Goal: Information Seeking & Learning: Learn about a topic

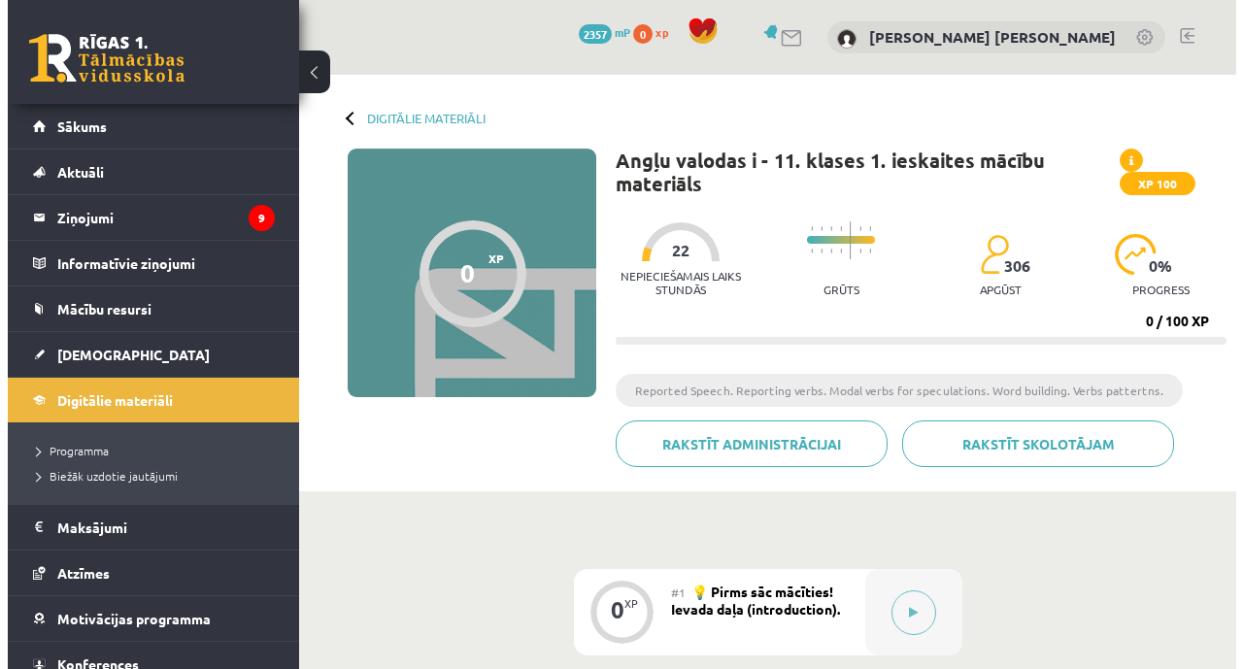
scroll to position [94, 0]
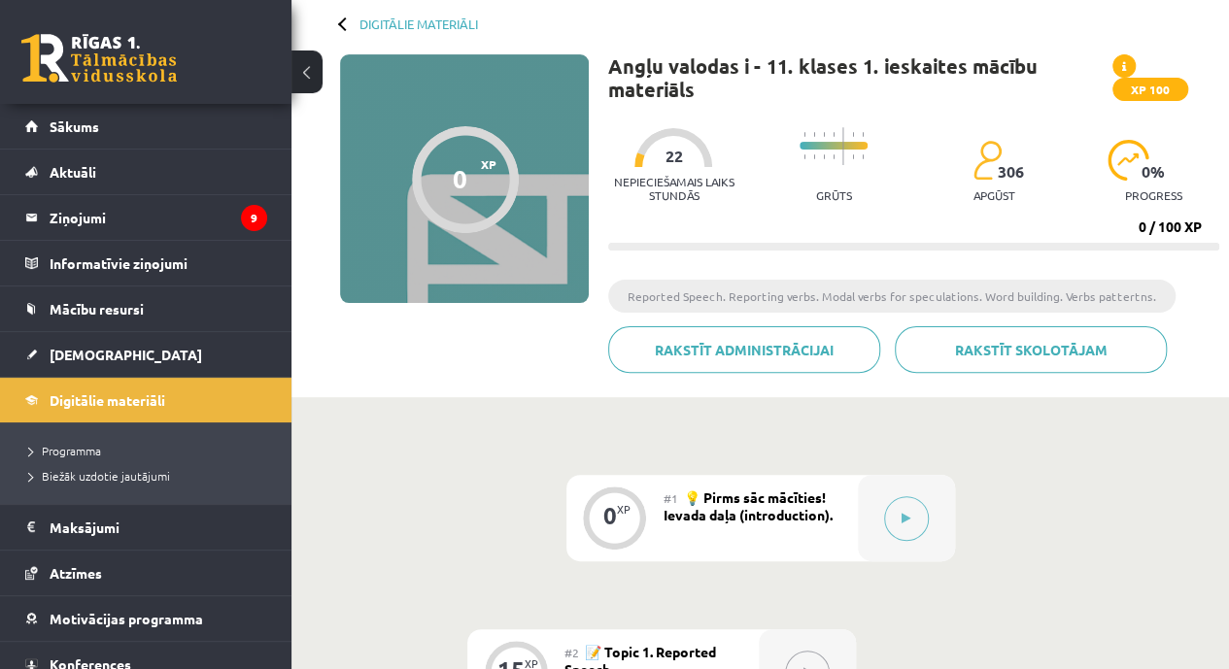
click at [899, 525] on button at bounding box center [906, 518] width 45 height 45
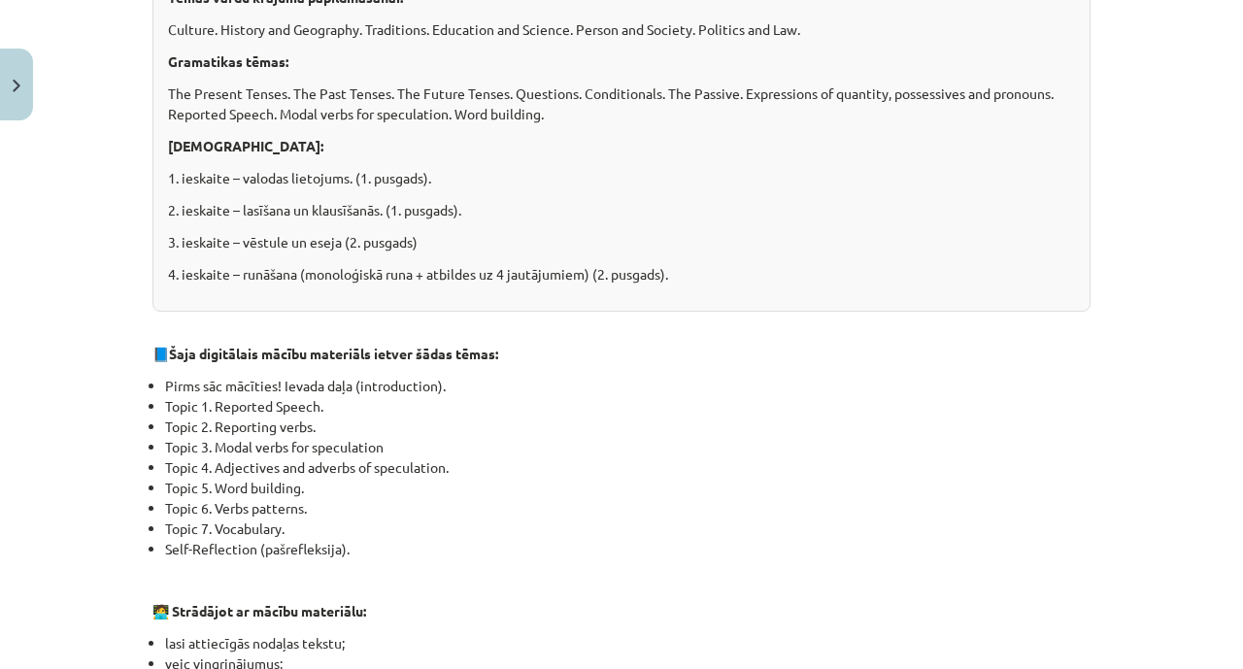
scroll to position [581, 0]
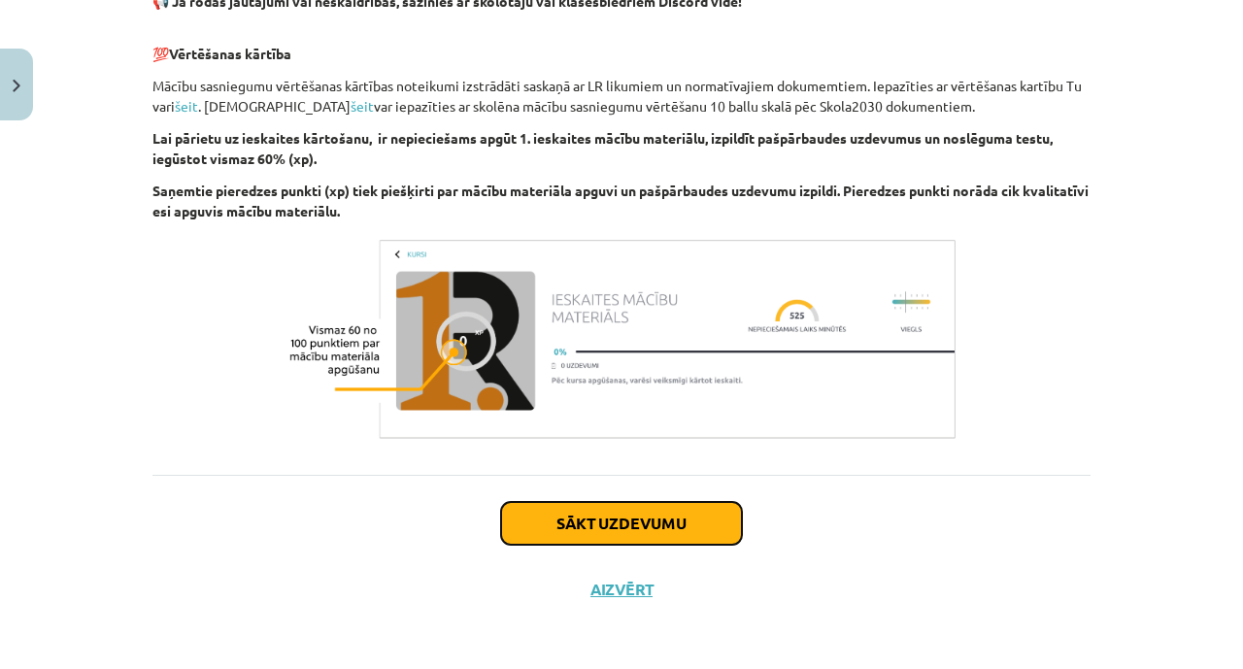
click at [692, 518] on button "Sākt uzdevumu" at bounding box center [621, 523] width 241 height 43
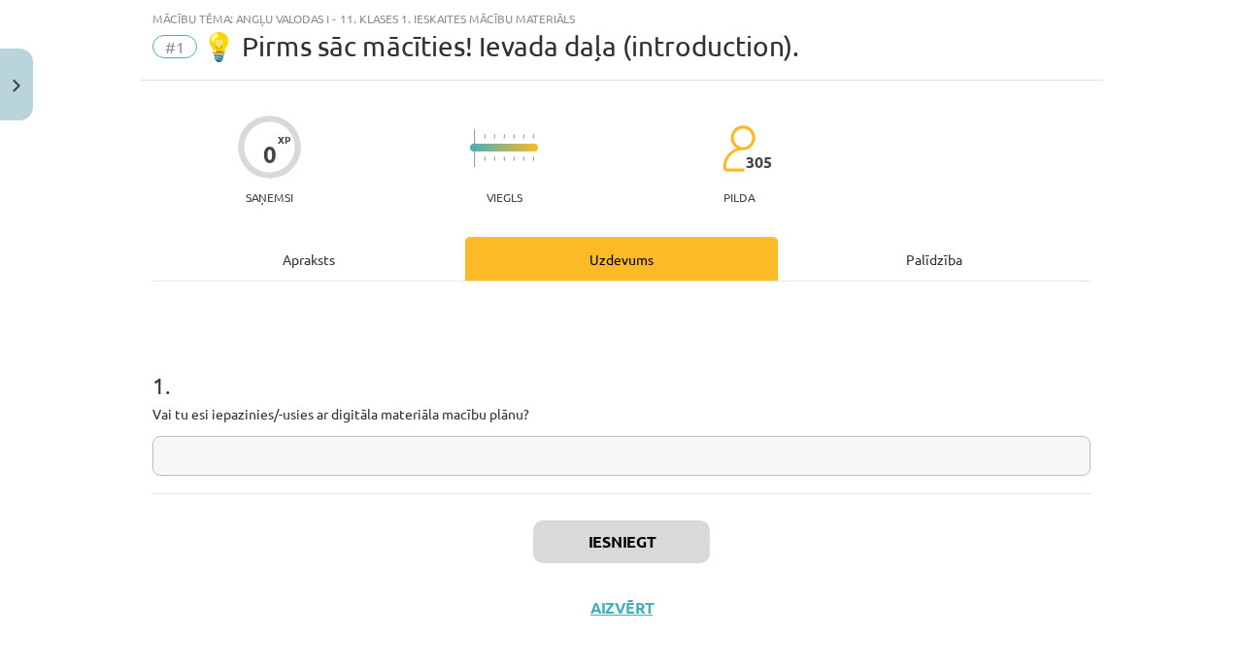
click at [700, 454] on input "text" at bounding box center [622, 456] width 938 height 40
click at [839, 449] on input "*" at bounding box center [622, 456] width 938 height 40
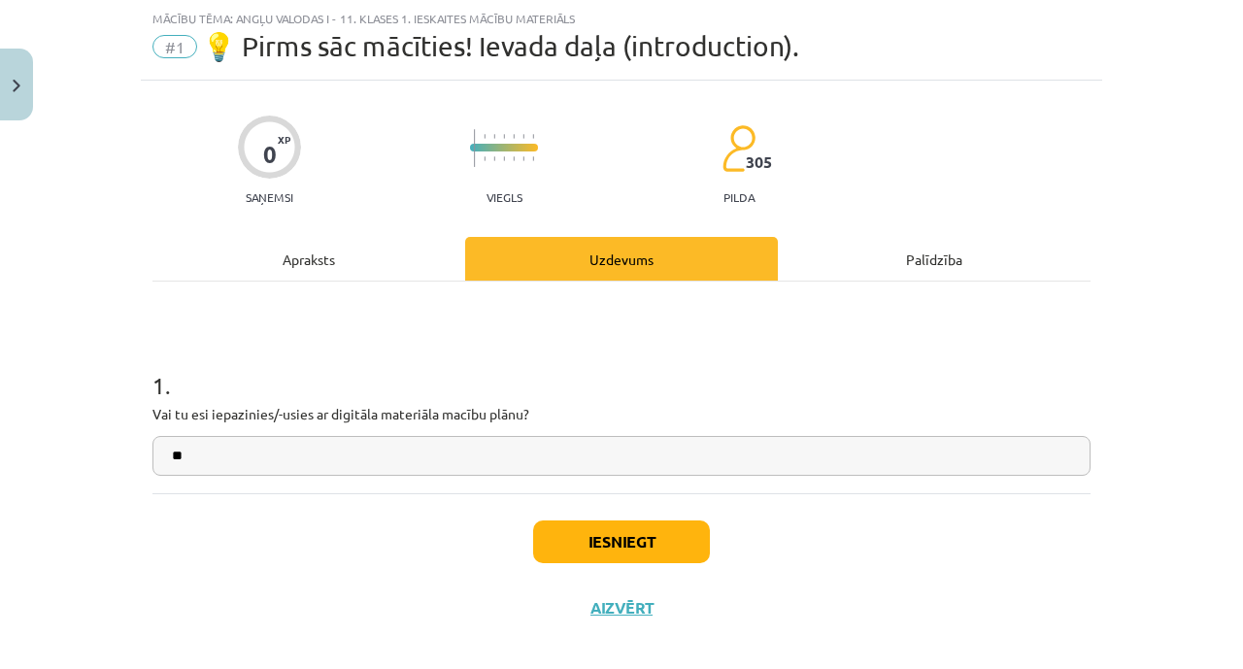
type input "**"
click at [635, 537] on button "Iesniegt" at bounding box center [621, 542] width 177 height 43
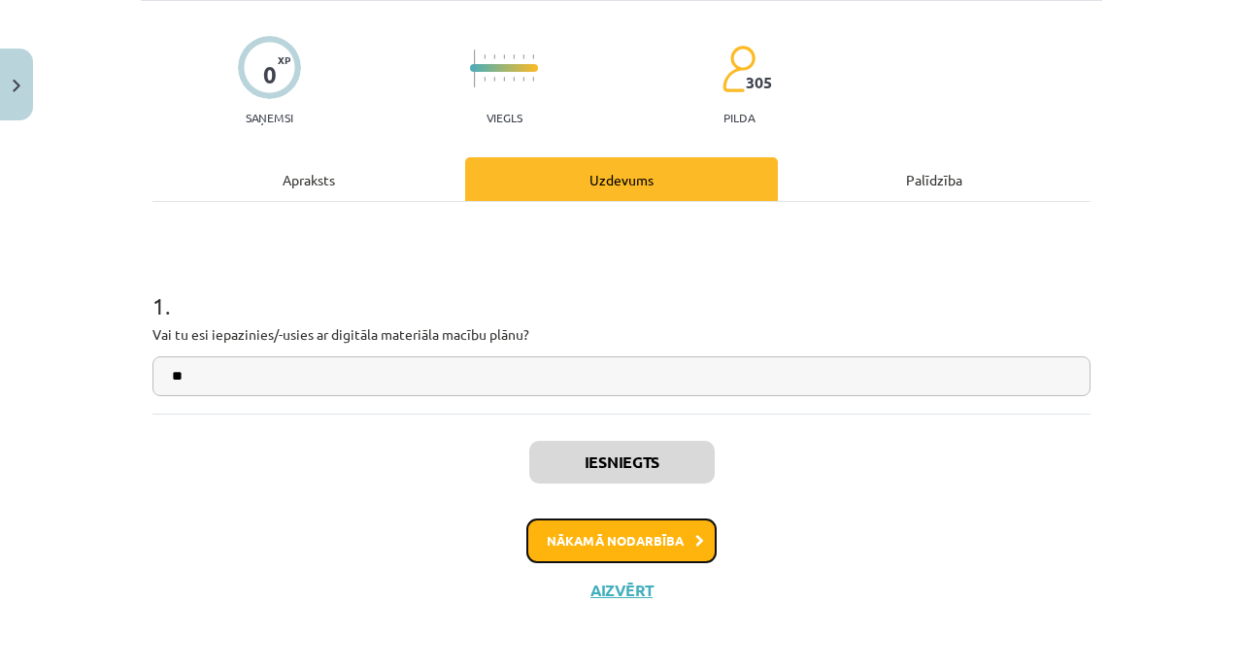
click at [621, 536] on button "Nākamā nodarbība" at bounding box center [622, 541] width 190 height 45
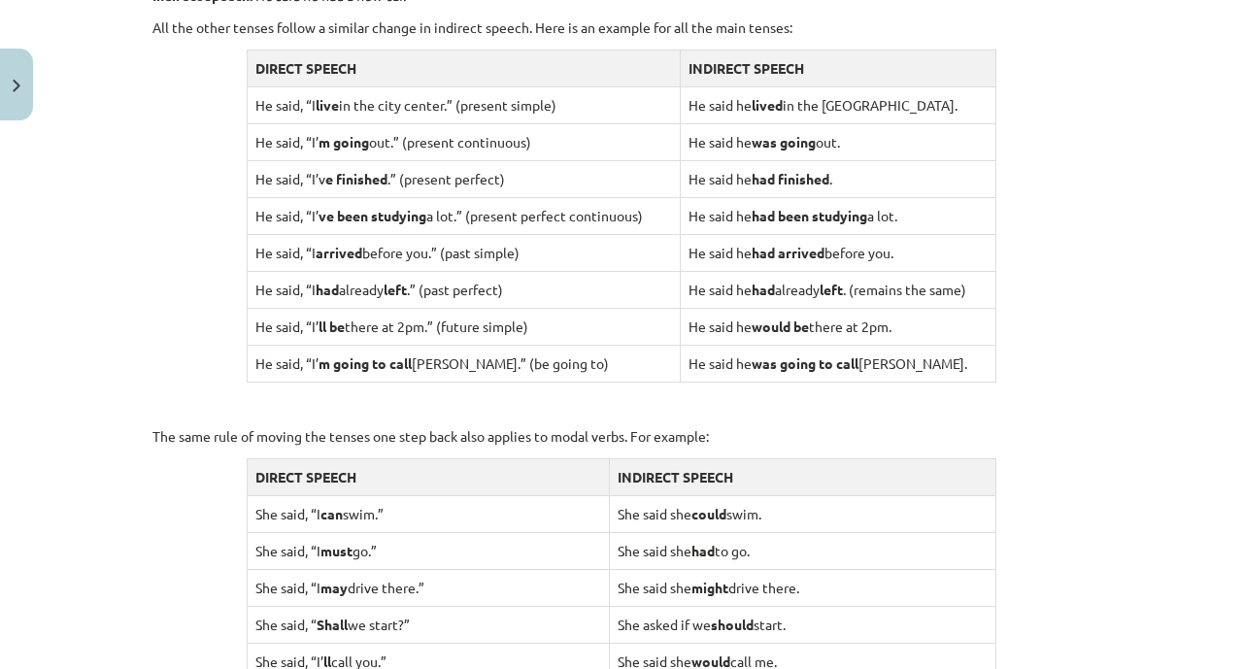
scroll to position [1949, 0]
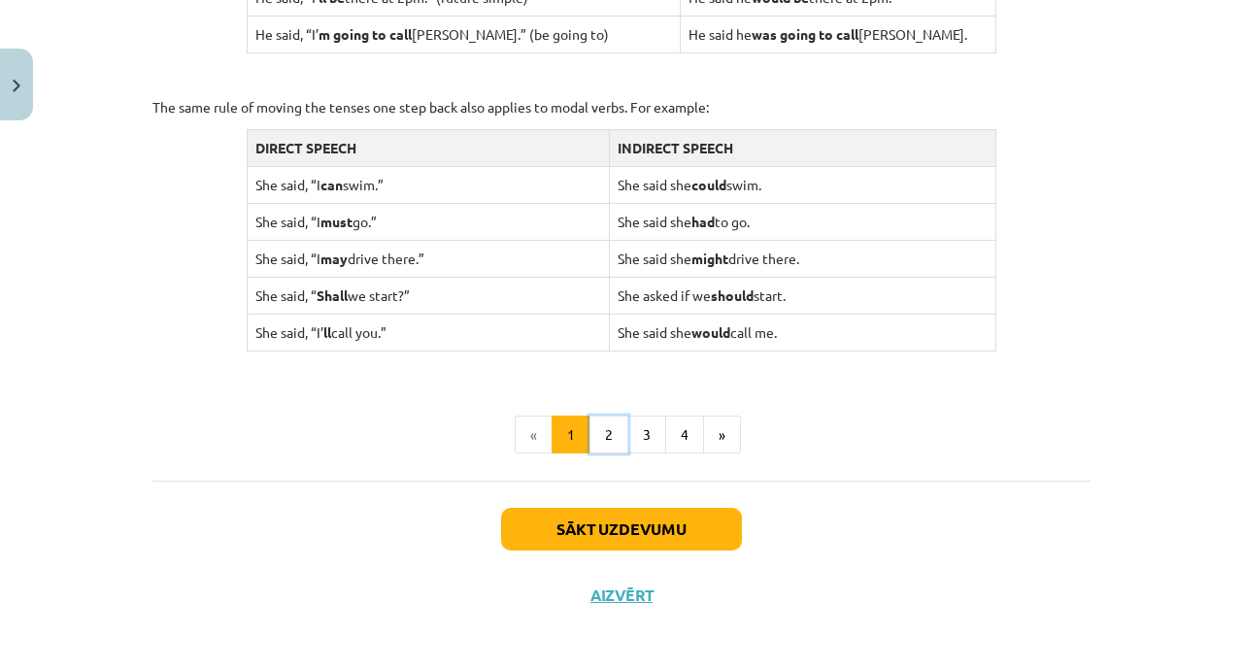
click at [598, 444] on button "2" at bounding box center [609, 435] width 39 height 39
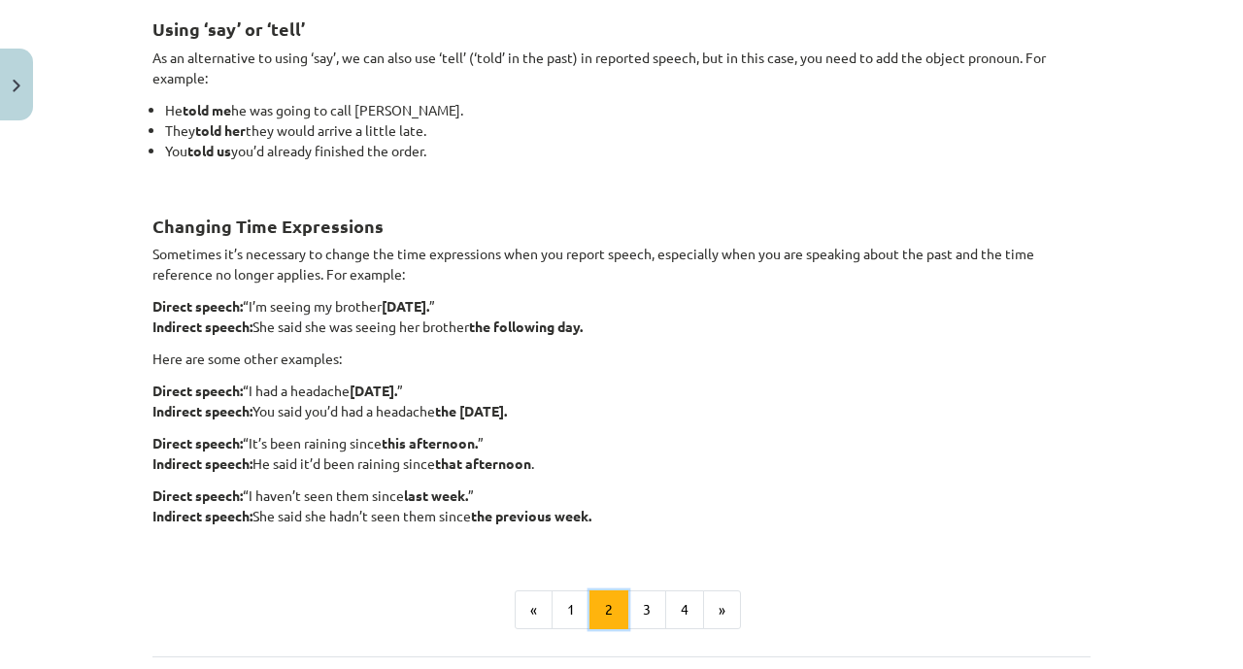
scroll to position [347, 0]
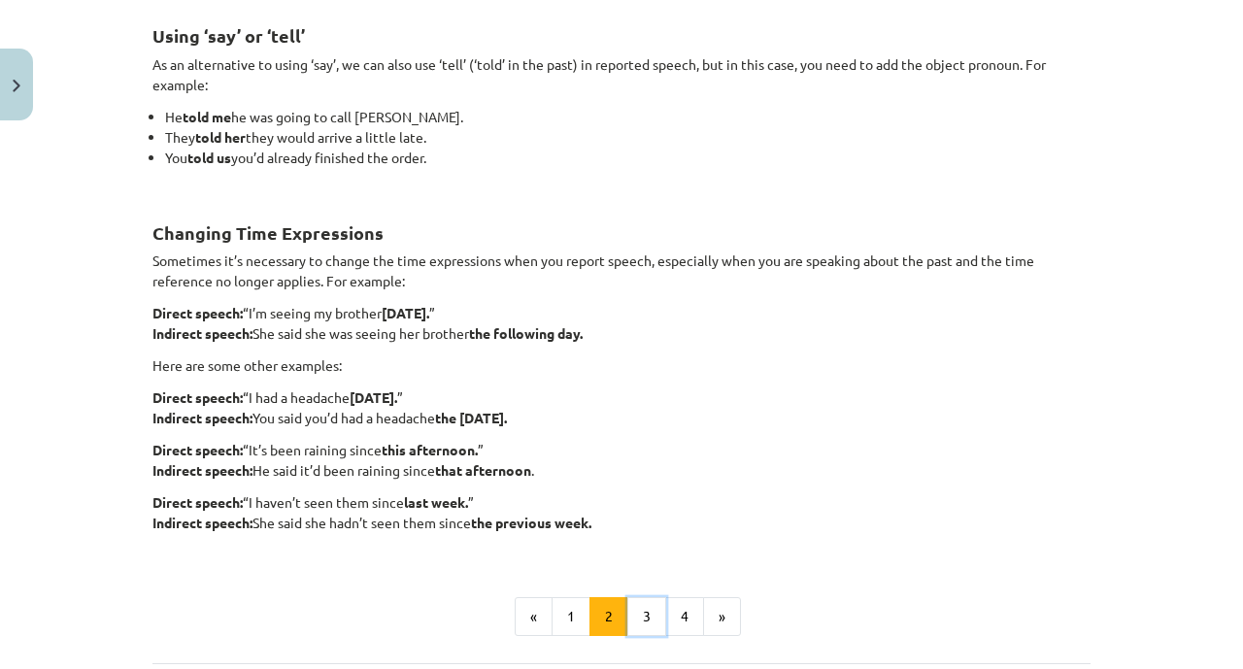
click at [632, 603] on button "3" at bounding box center [647, 616] width 39 height 39
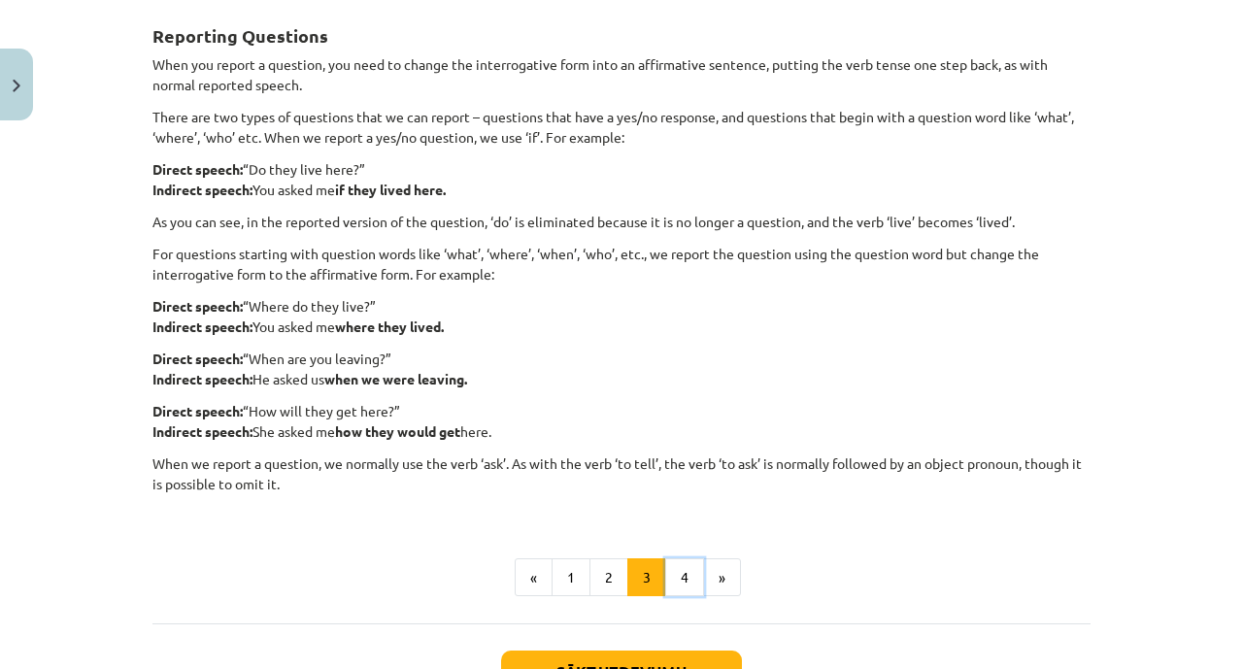
click at [670, 590] on button "4" at bounding box center [684, 578] width 39 height 39
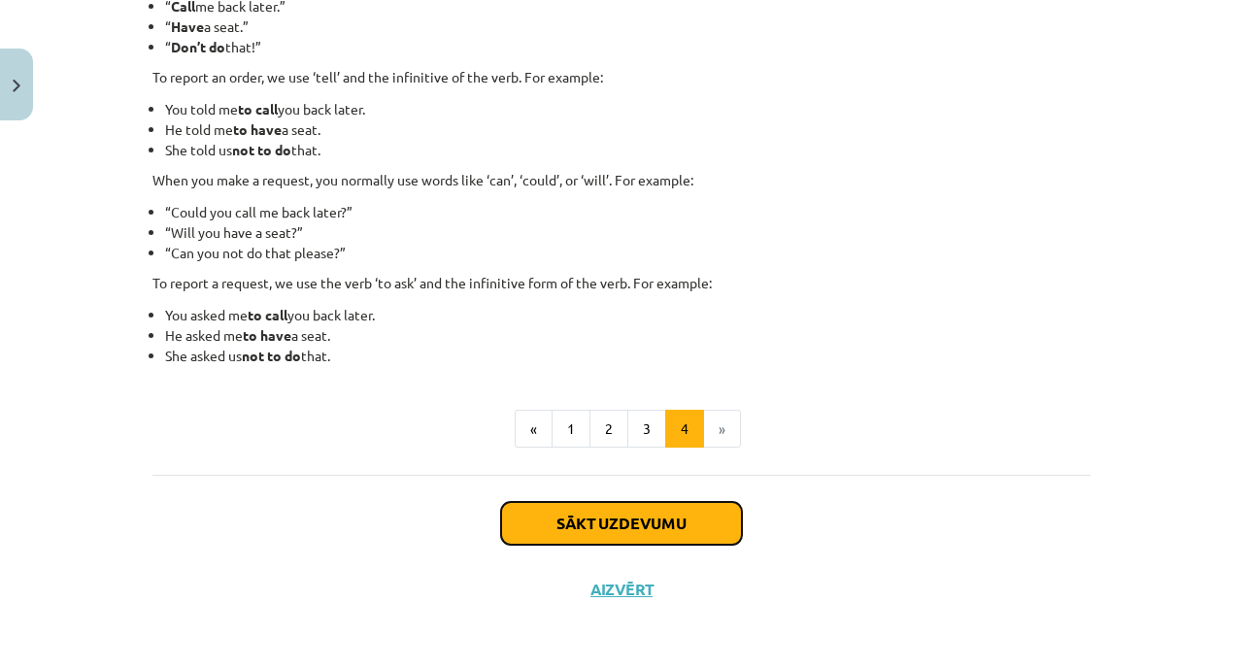
click at [678, 519] on button "Sākt uzdevumu" at bounding box center [621, 523] width 241 height 43
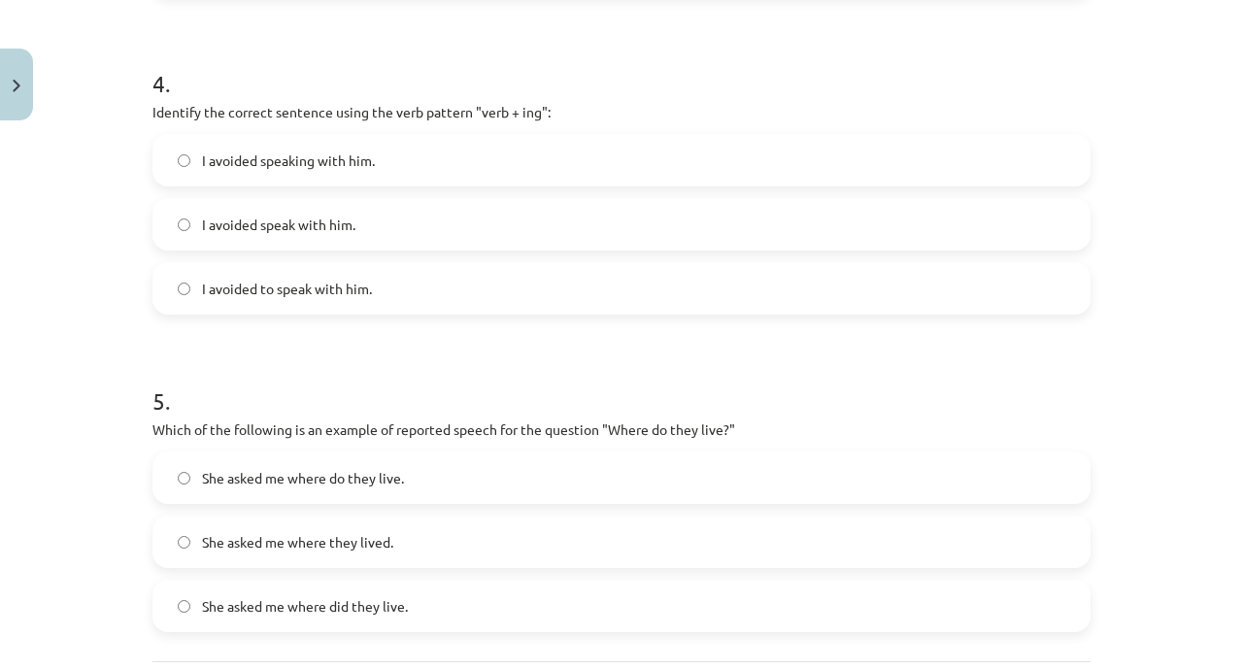
scroll to position [1490, 0]
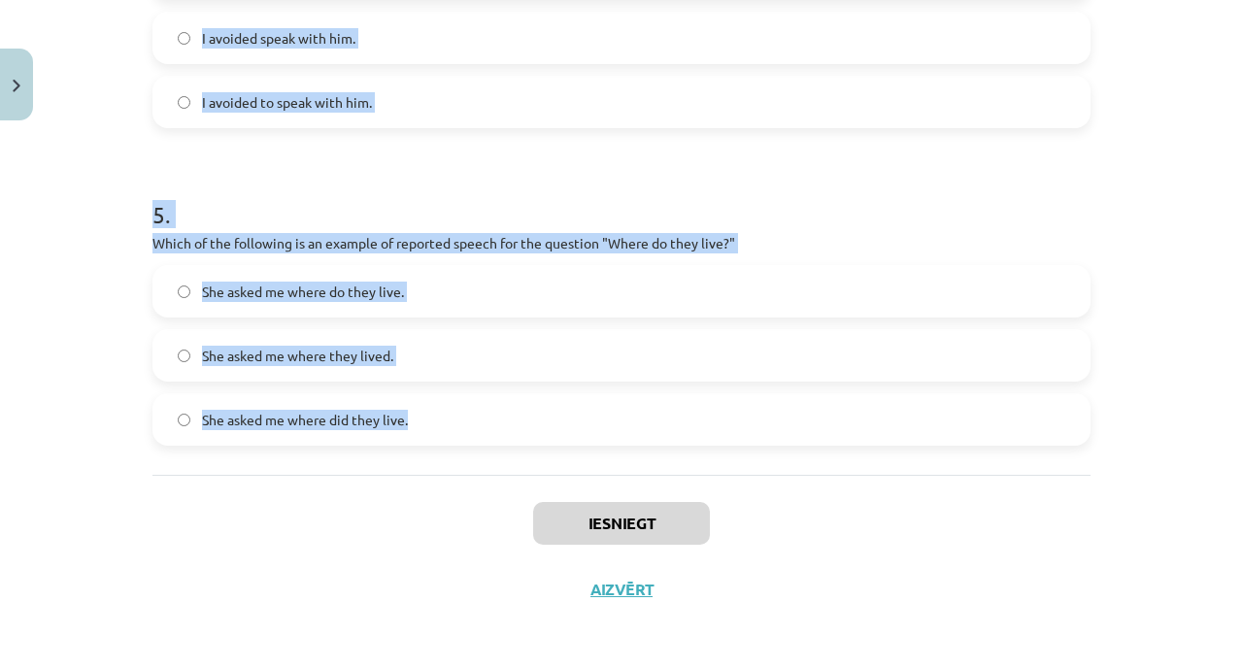
drag, startPoint x: 144, startPoint y: 367, endPoint x: 528, endPoint y: 429, distance: 389.7
copy form "1 . Which of the following sentences correctly uses reported speech? He said th…"
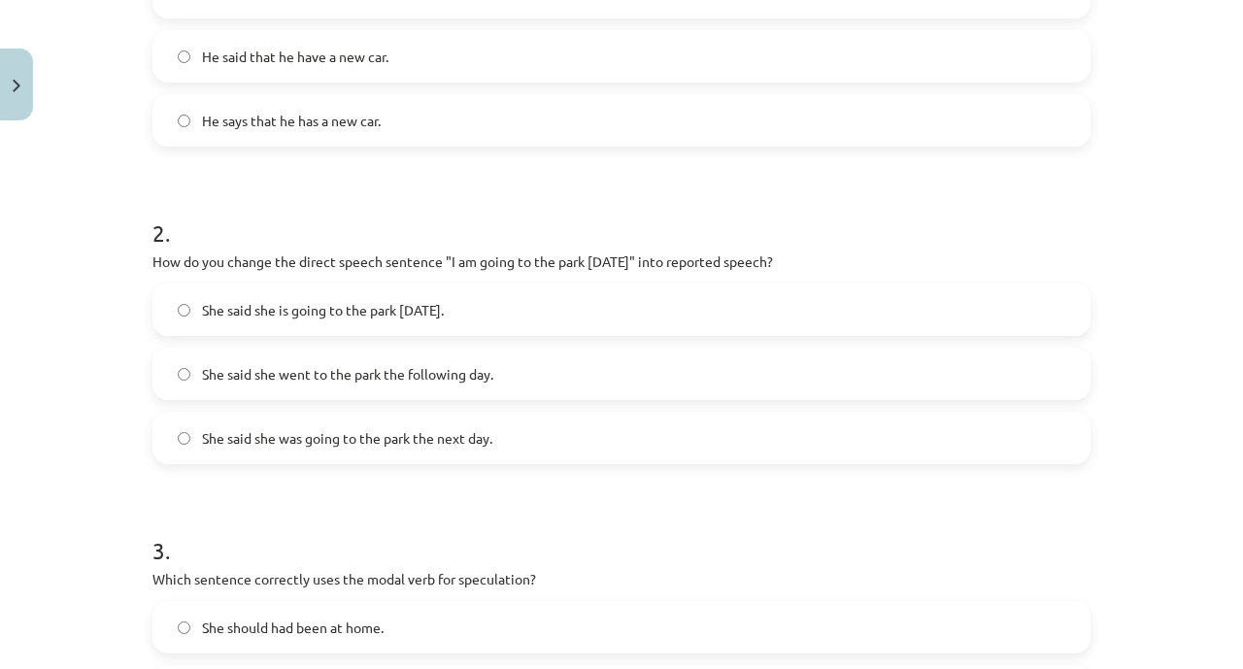
scroll to position [328, 0]
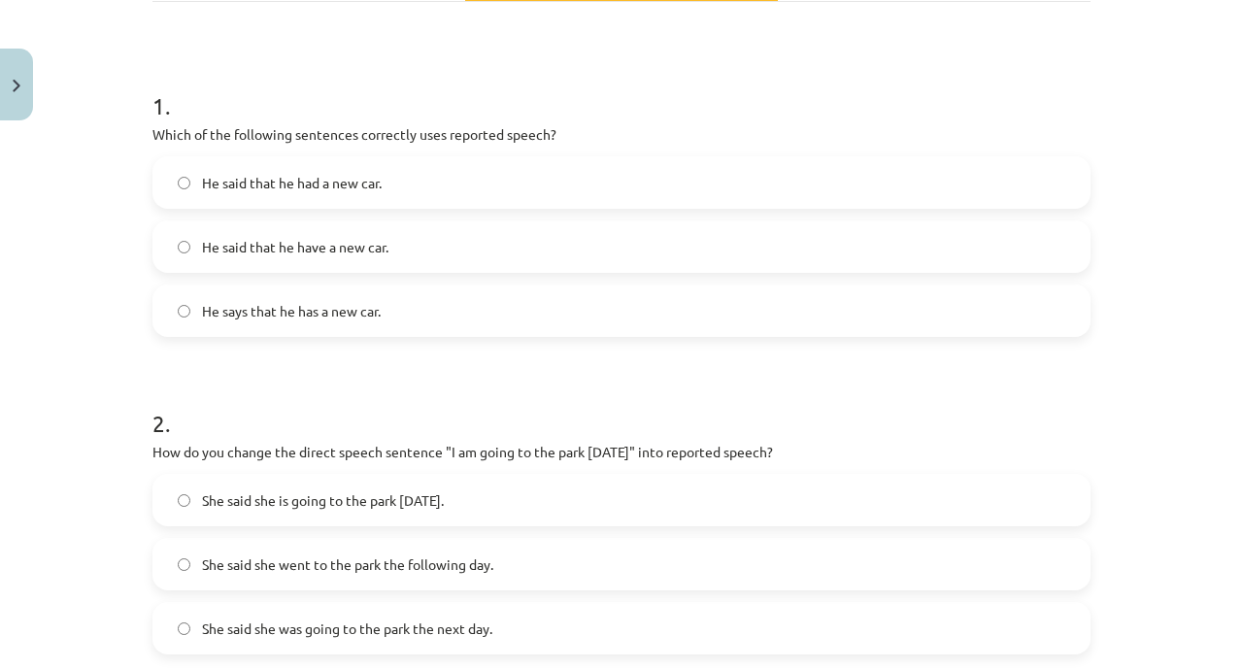
click at [532, 166] on label "He said that he had a new car." at bounding box center [621, 182] width 935 height 49
click at [435, 376] on h1 "2 ." at bounding box center [622, 406] width 938 height 60
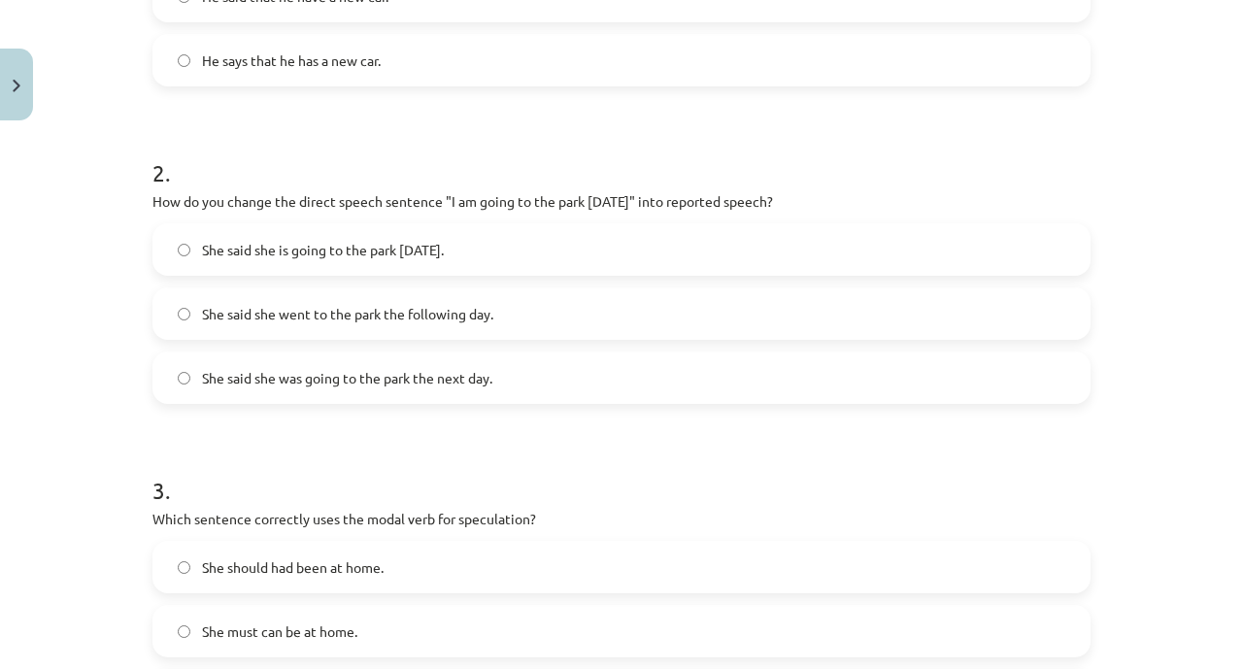
scroll to position [581, 0]
click at [330, 401] on form "1 . Which of the following sentences correctly uses reported speech? He said th…" at bounding box center [622, 580] width 938 height 1549
click at [337, 380] on span "She said she was going to the park the next day." at bounding box center [347, 376] width 290 height 20
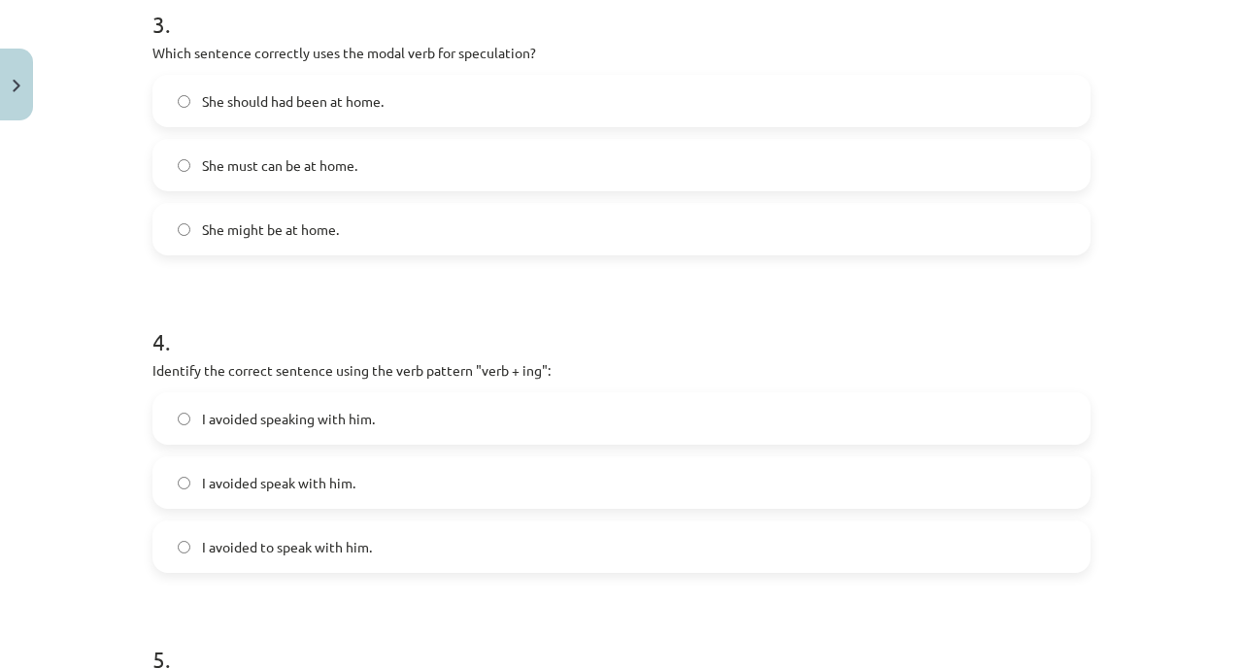
scroll to position [1059, 0]
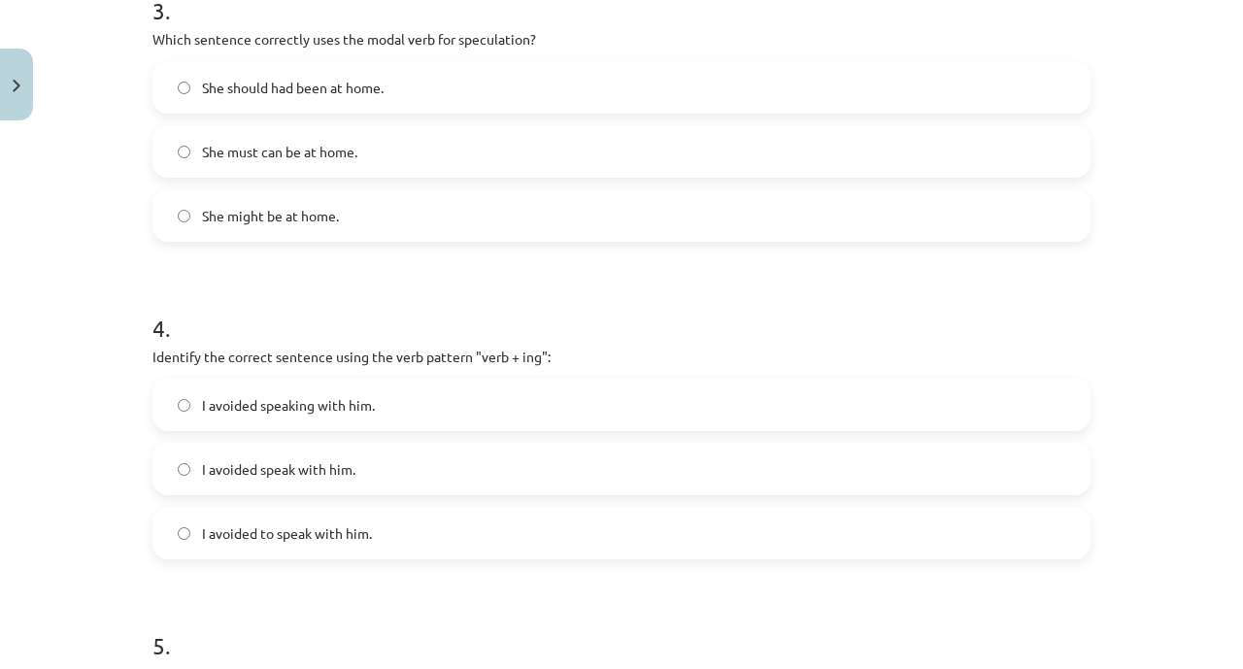
click at [391, 205] on label "She might be at home." at bounding box center [621, 215] width 935 height 49
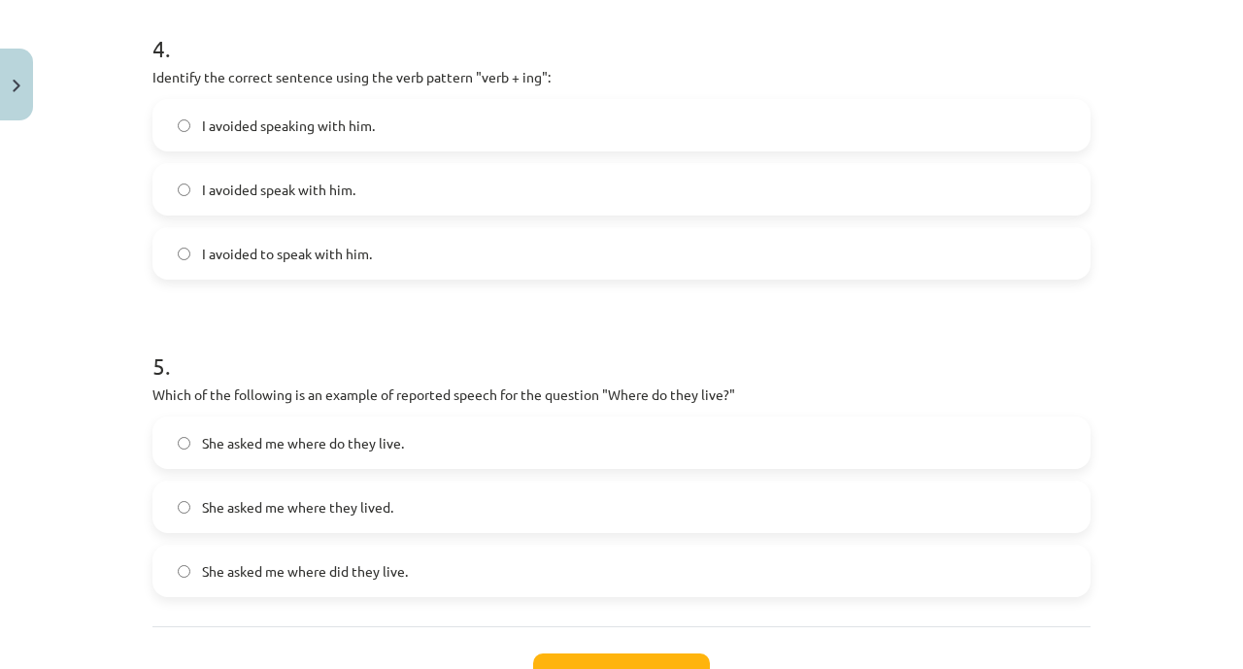
scroll to position [1370, 0]
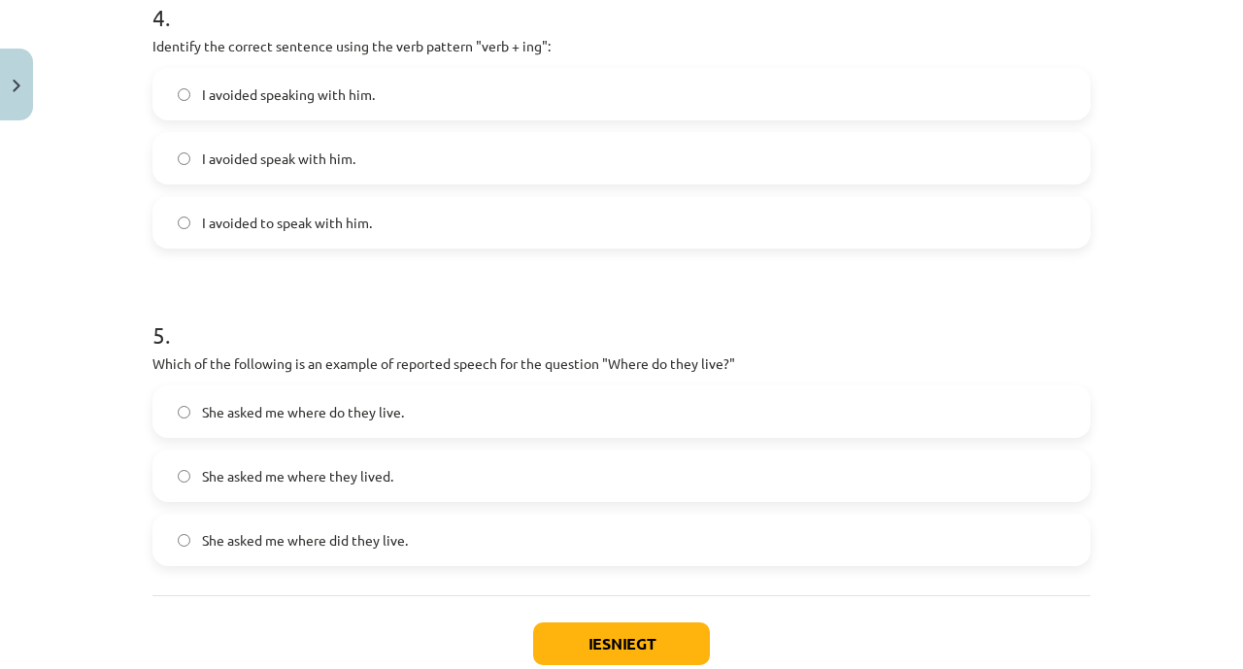
click at [430, 112] on label "I avoided speaking with him." at bounding box center [621, 94] width 935 height 49
click at [354, 483] on span "She asked me where they lived." at bounding box center [297, 476] width 191 height 20
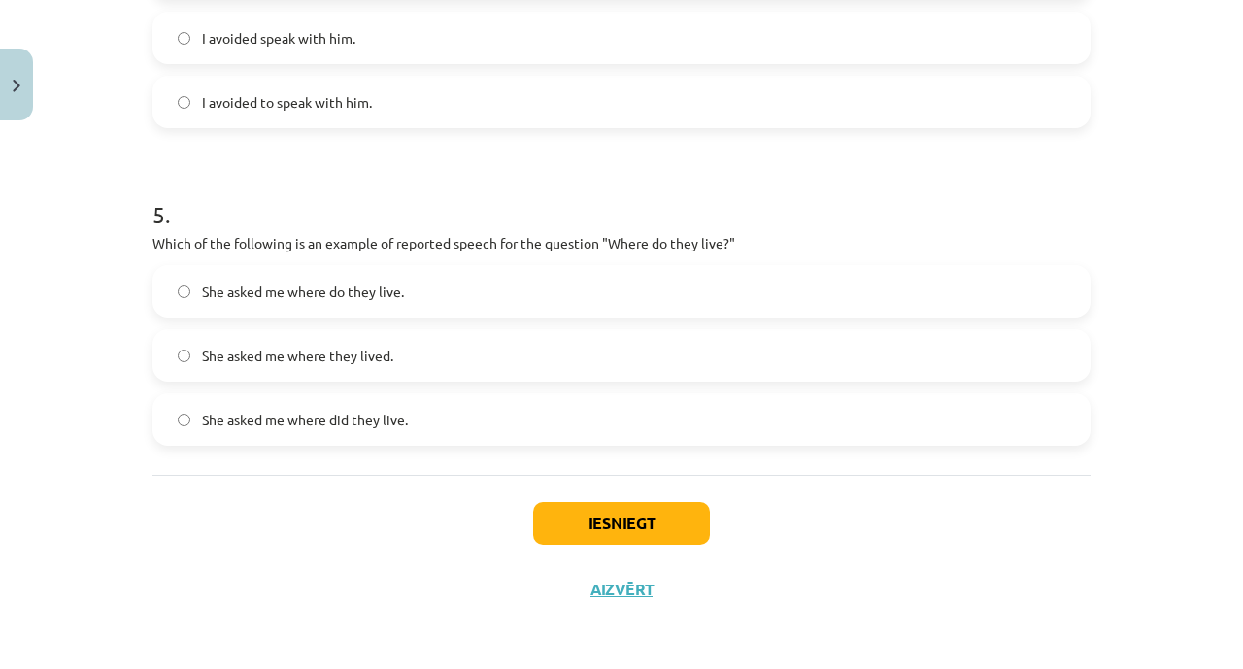
scroll to position [1490, 0]
click at [582, 510] on button "Iesniegt" at bounding box center [621, 523] width 177 height 43
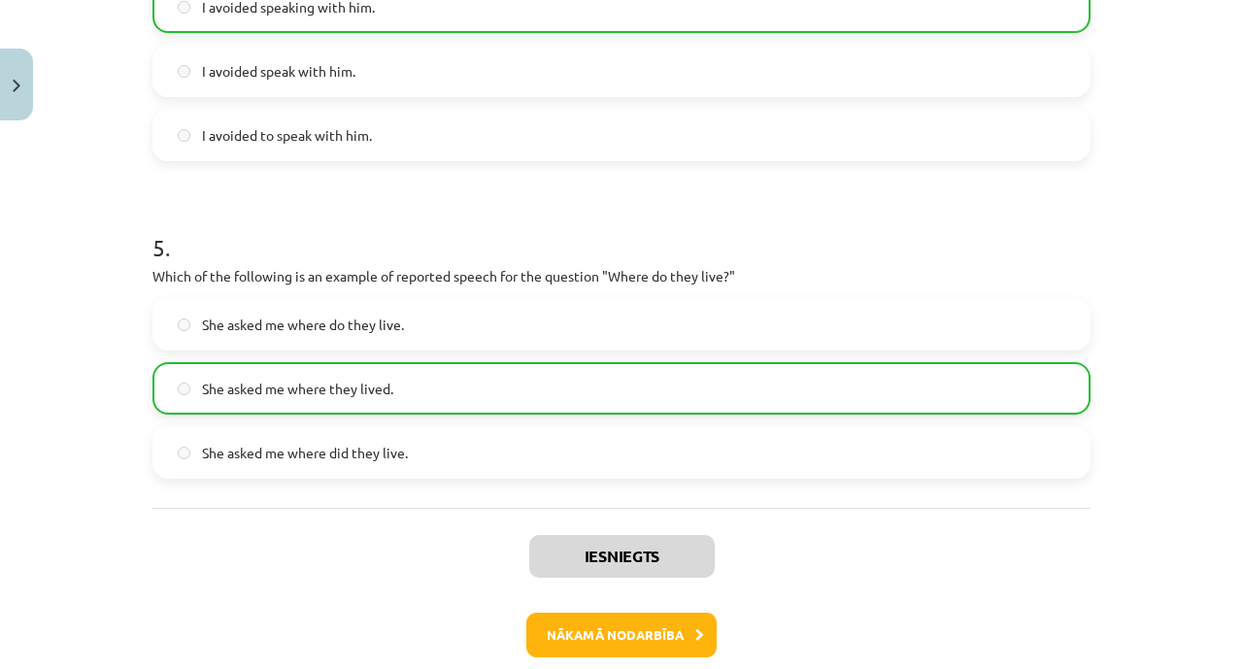
scroll to position [1551, 0]
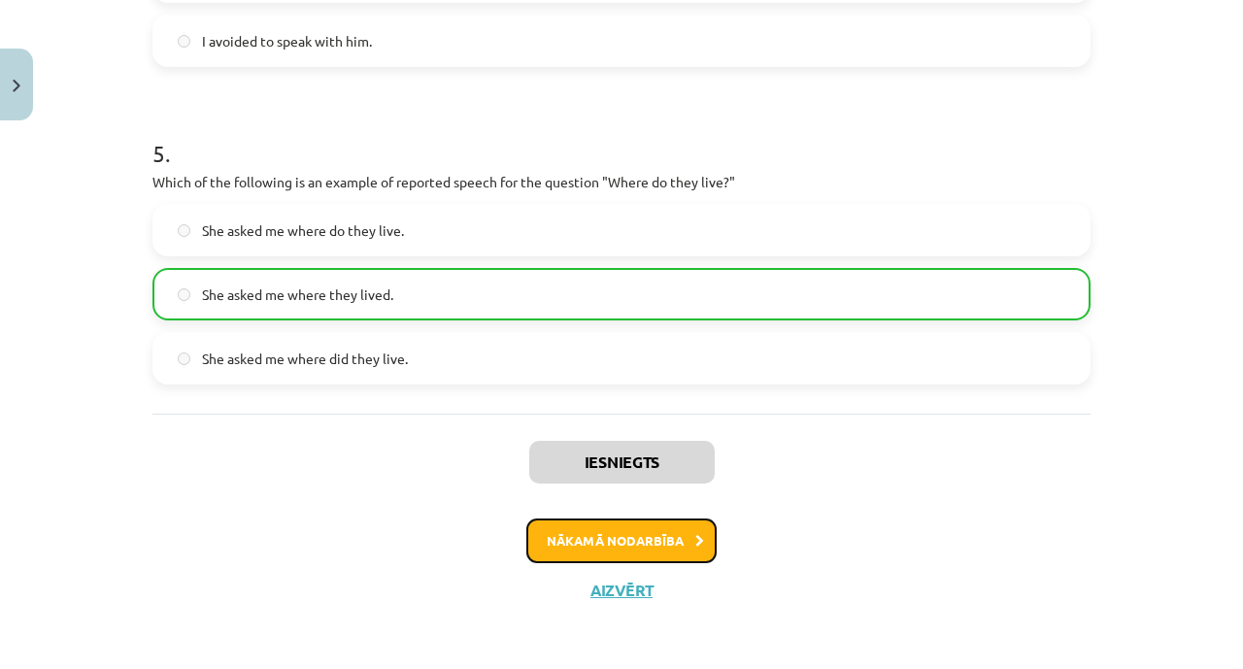
click at [567, 531] on button "Nākamā nodarbība" at bounding box center [622, 541] width 190 height 45
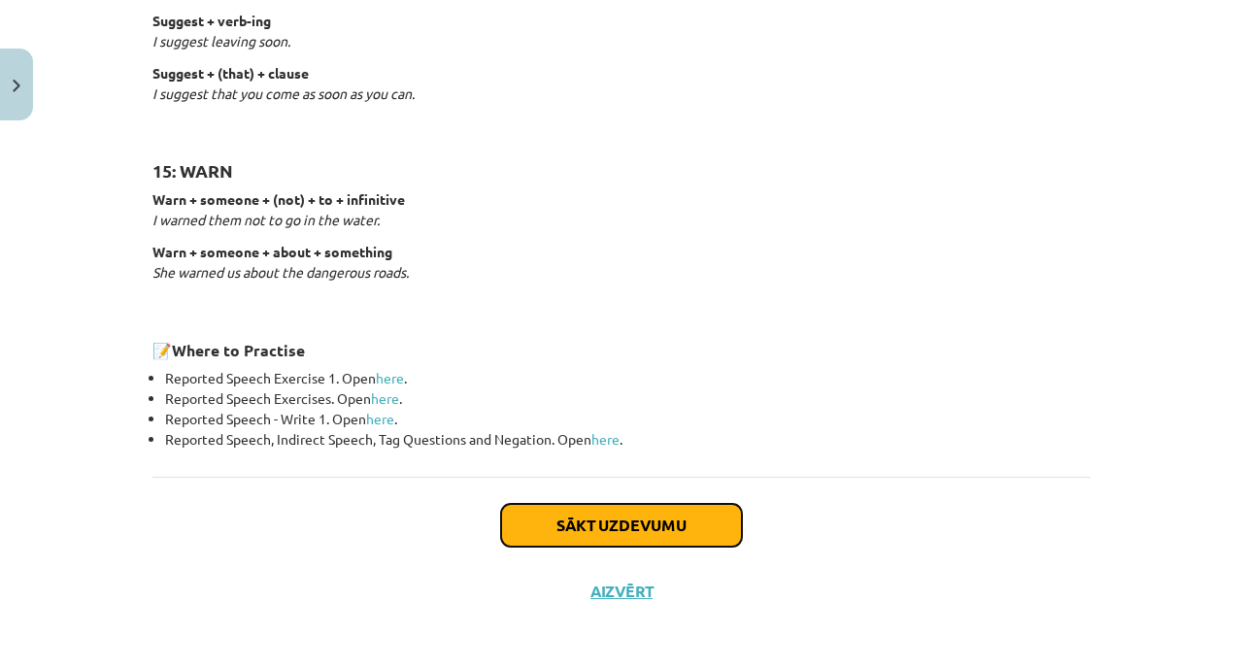
click at [588, 513] on button "Sākt uzdevumu" at bounding box center [621, 525] width 241 height 43
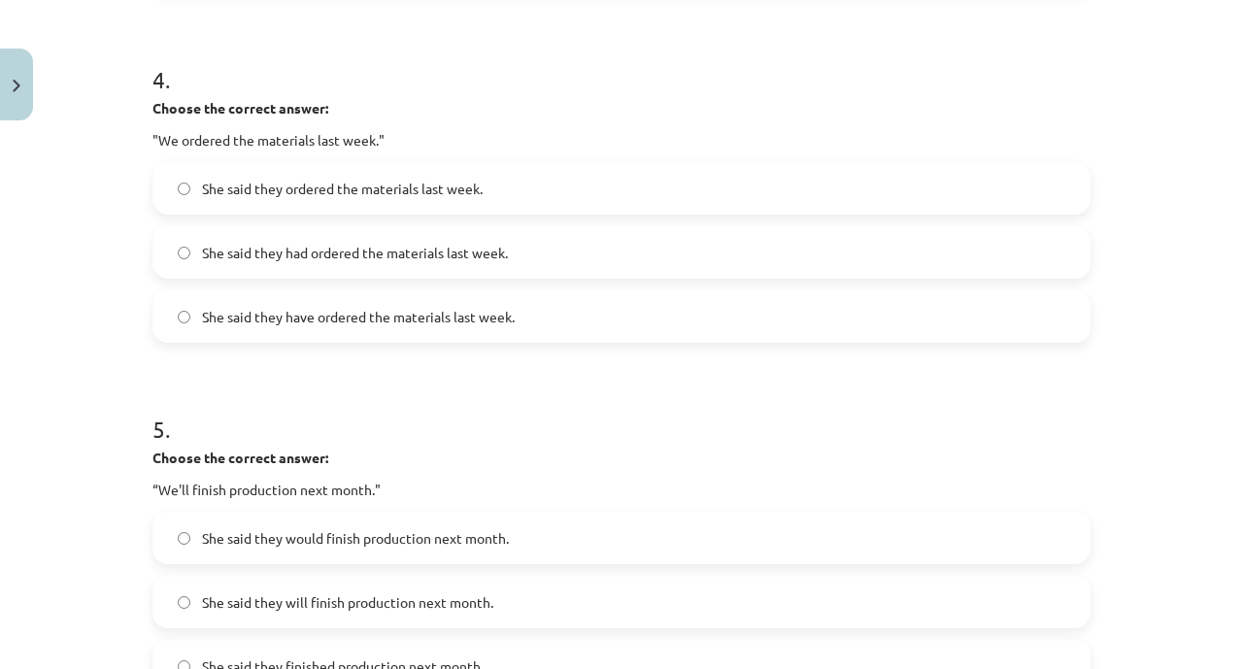
scroll to position [1651, 0]
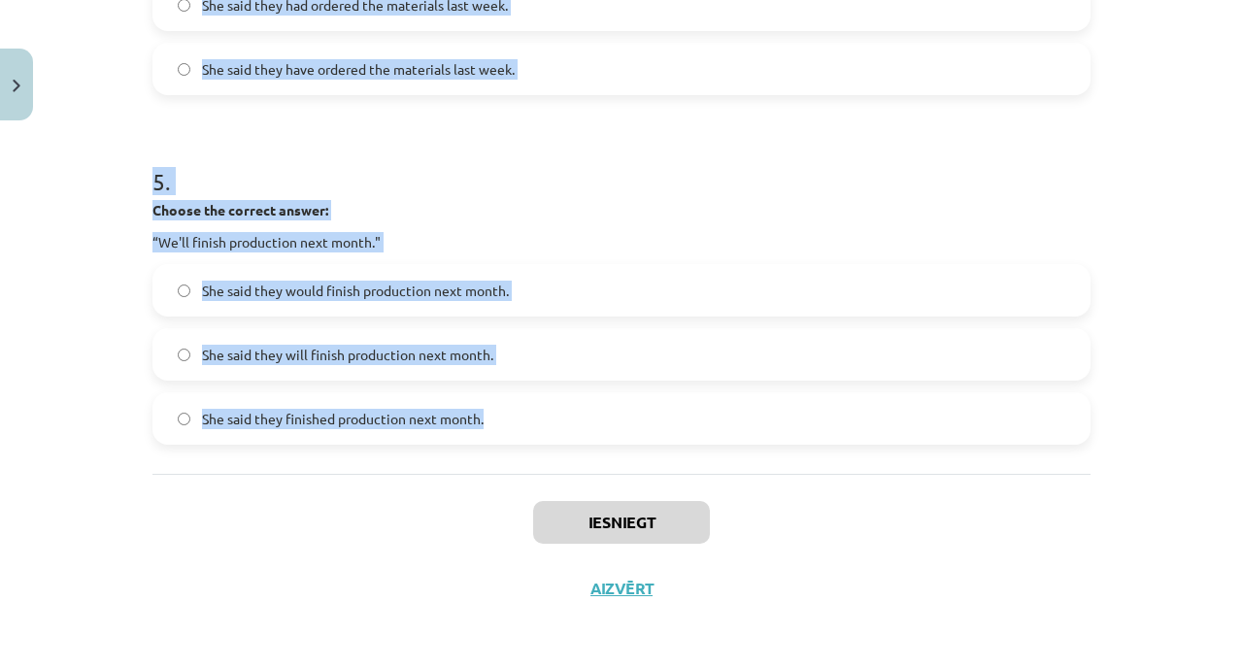
drag, startPoint x: 136, startPoint y: 303, endPoint x: 556, endPoint y: 409, distance: 432.8
copy form "1 . Choose the correct answer: "I'm ready for the meeting." He said he had been…"
click at [493, 153] on h1 "5 ." at bounding box center [622, 164] width 938 height 60
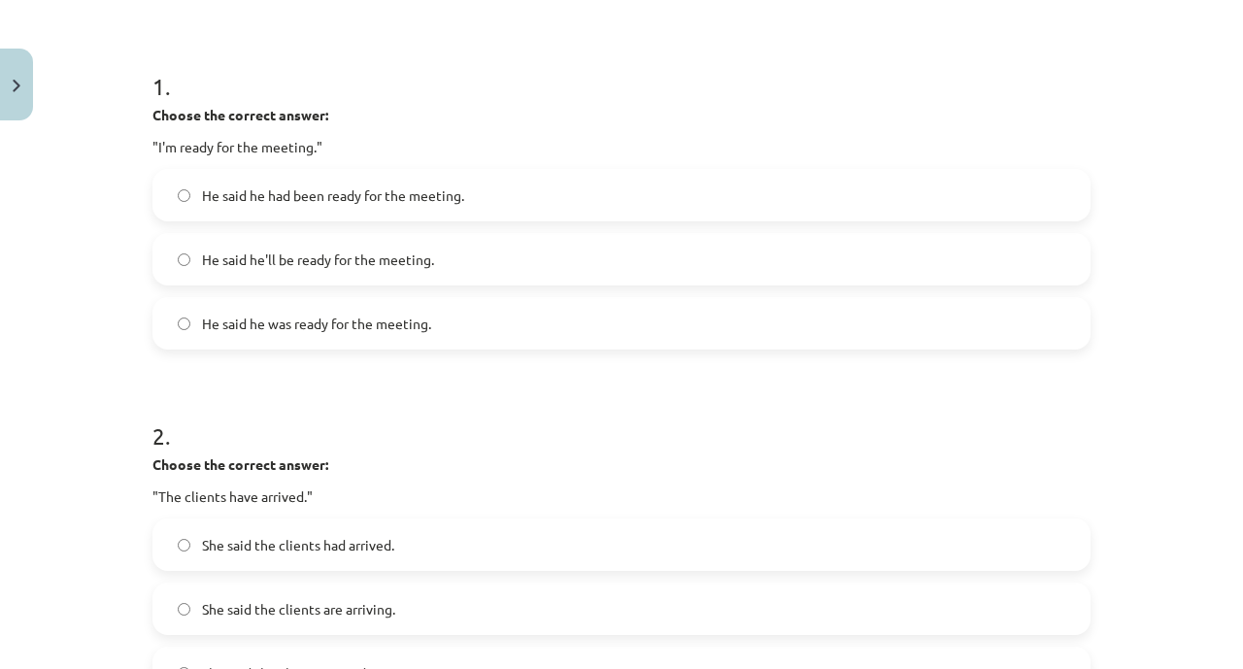
scroll to position [381, 0]
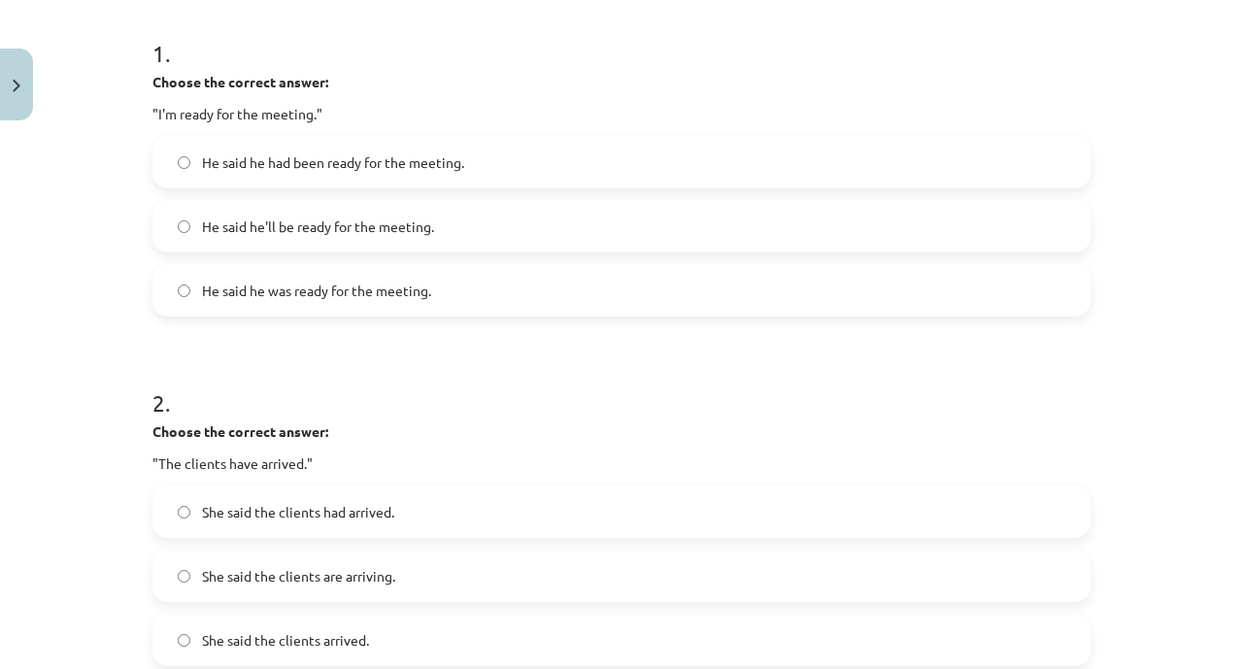
click at [388, 299] on span "He said he was ready for the meeting." at bounding box center [316, 291] width 229 height 20
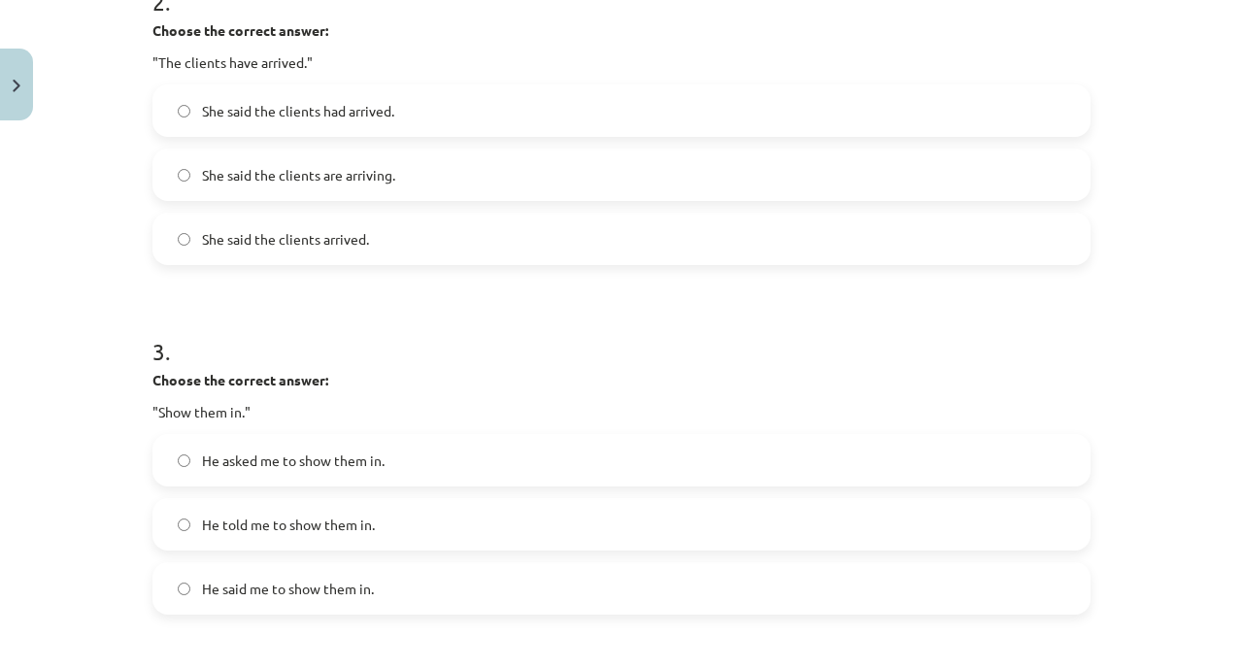
scroll to position [783, 0]
click at [446, 129] on label "She said the clients had arrived." at bounding box center [621, 109] width 935 height 49
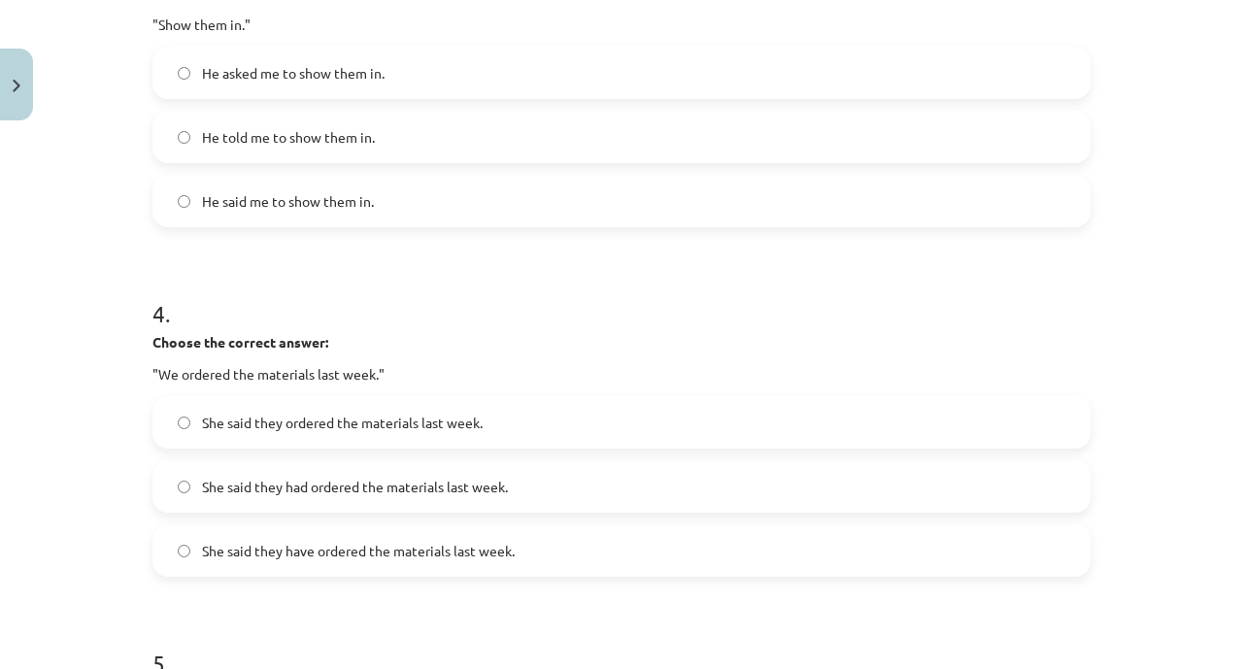
scroll to position [1175, 0]
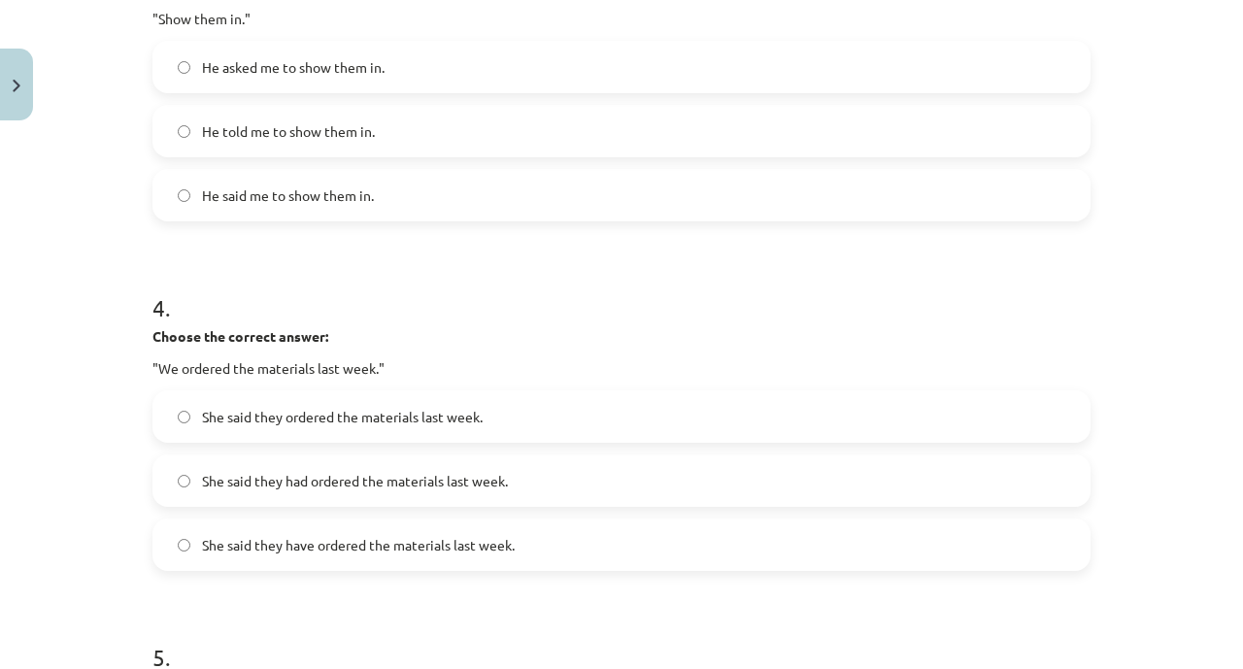
click at [525, 62] on label "He asked me to show them in." at bounding box center [621, 67] width 935 height 49
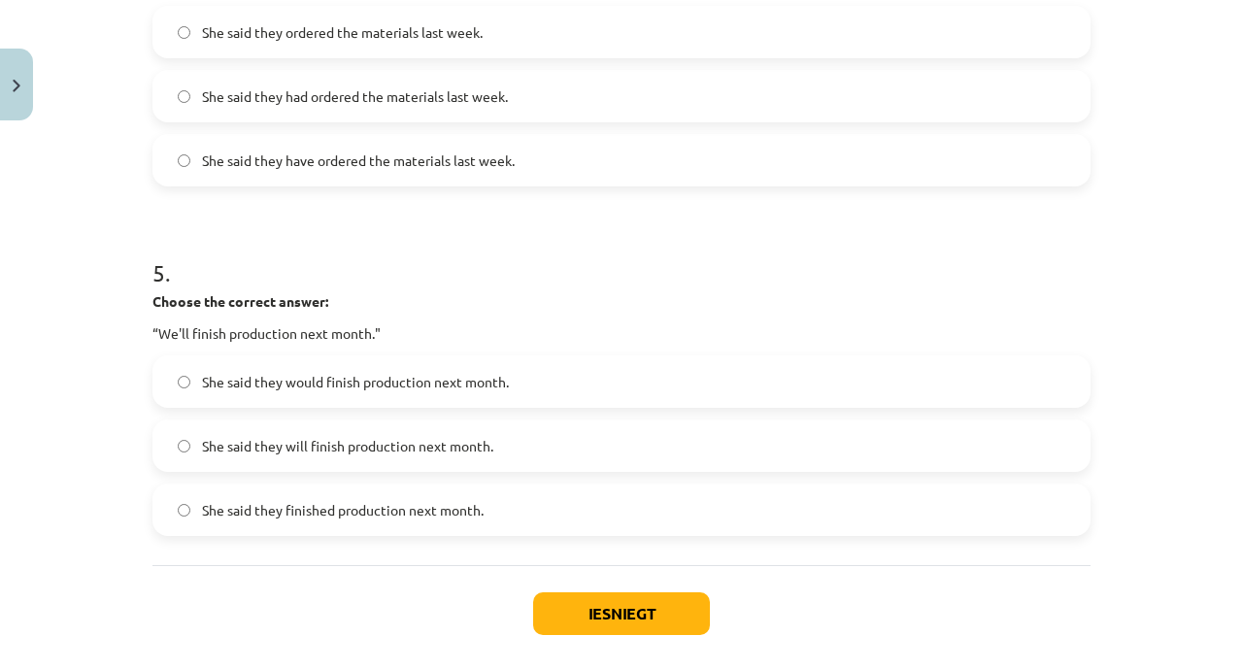
scroll to position [1564, 0]
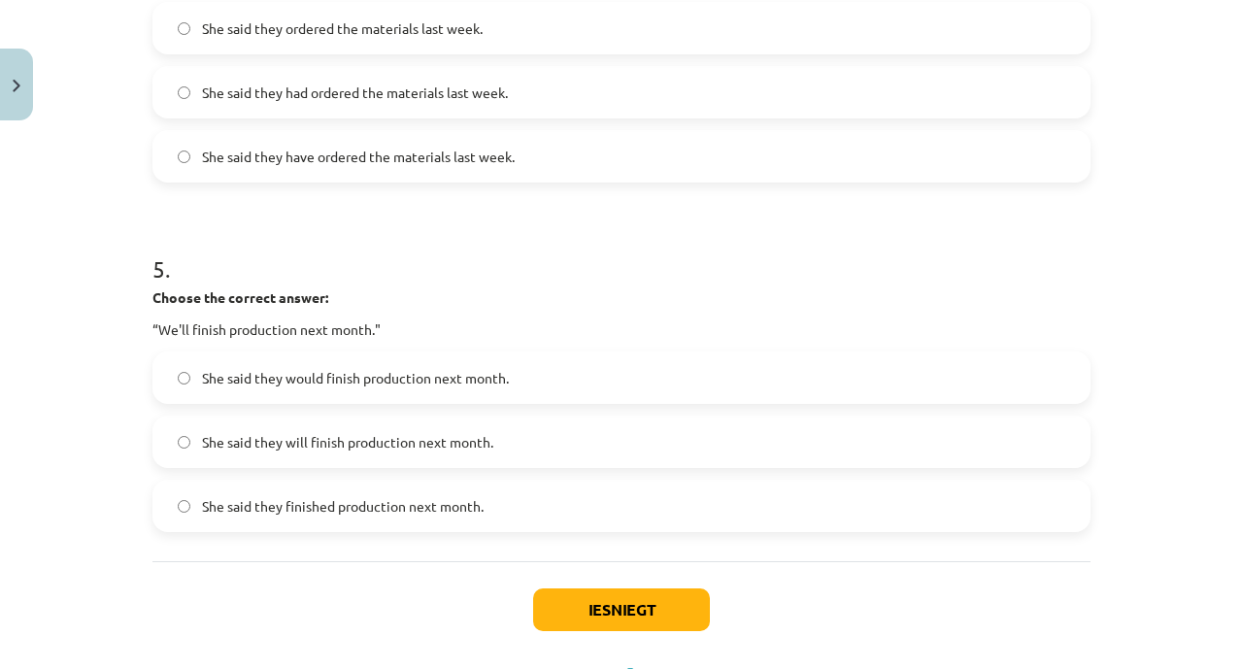
click at [426, 90] on span "She said they had ordered the materials last week." at bounding box center [355, 93] width 306 height 20
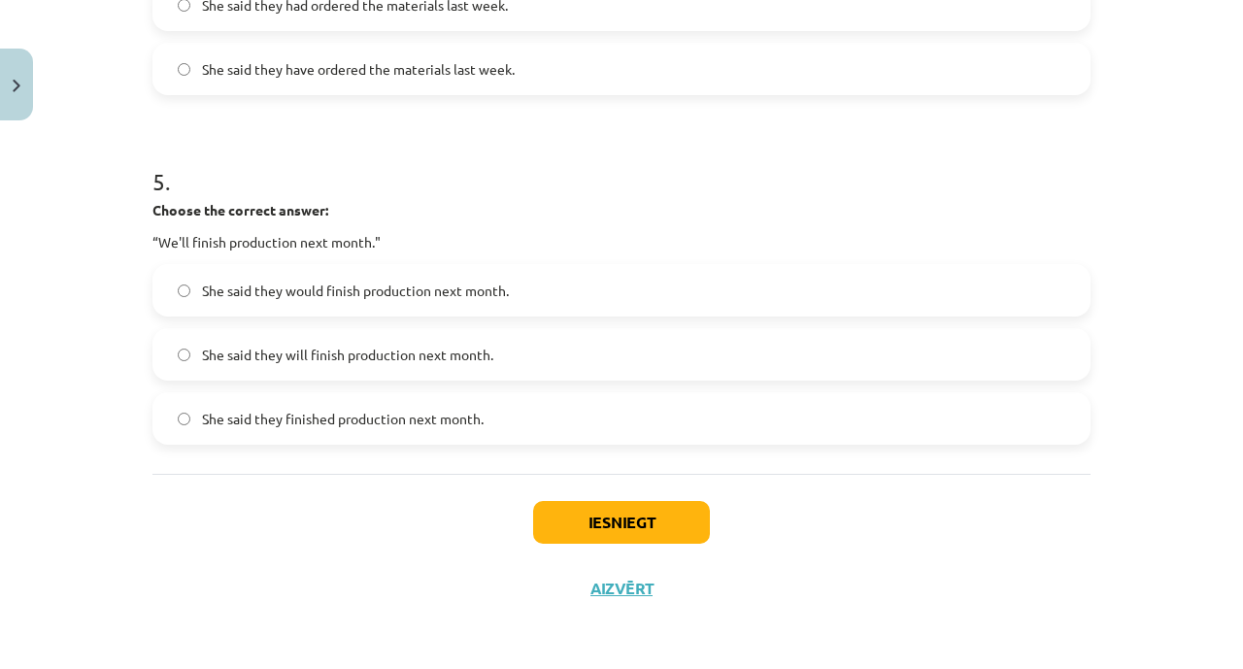
click at [490, 272] on label "She said they would finish production next month." at bounding box center [621, 290] width 935 height 49
click at [558, 525] on button "Iesniegt" at bounding box center [621, 522] width 177 height 43
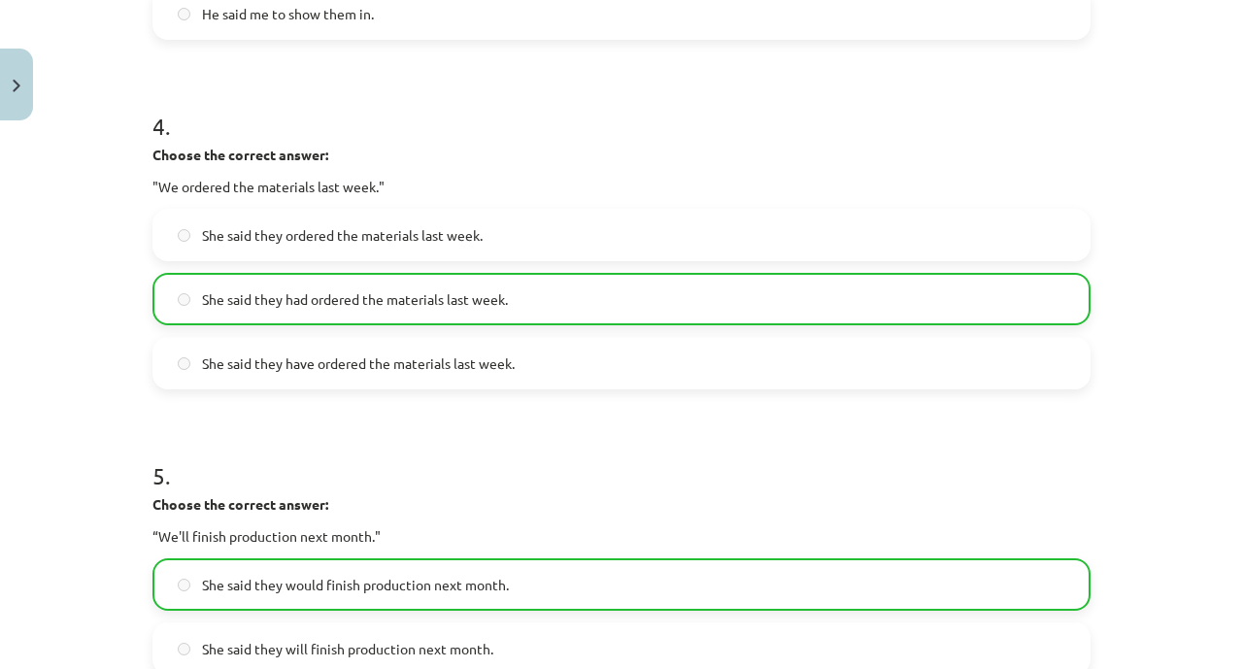
scroll to position [1712, 0]
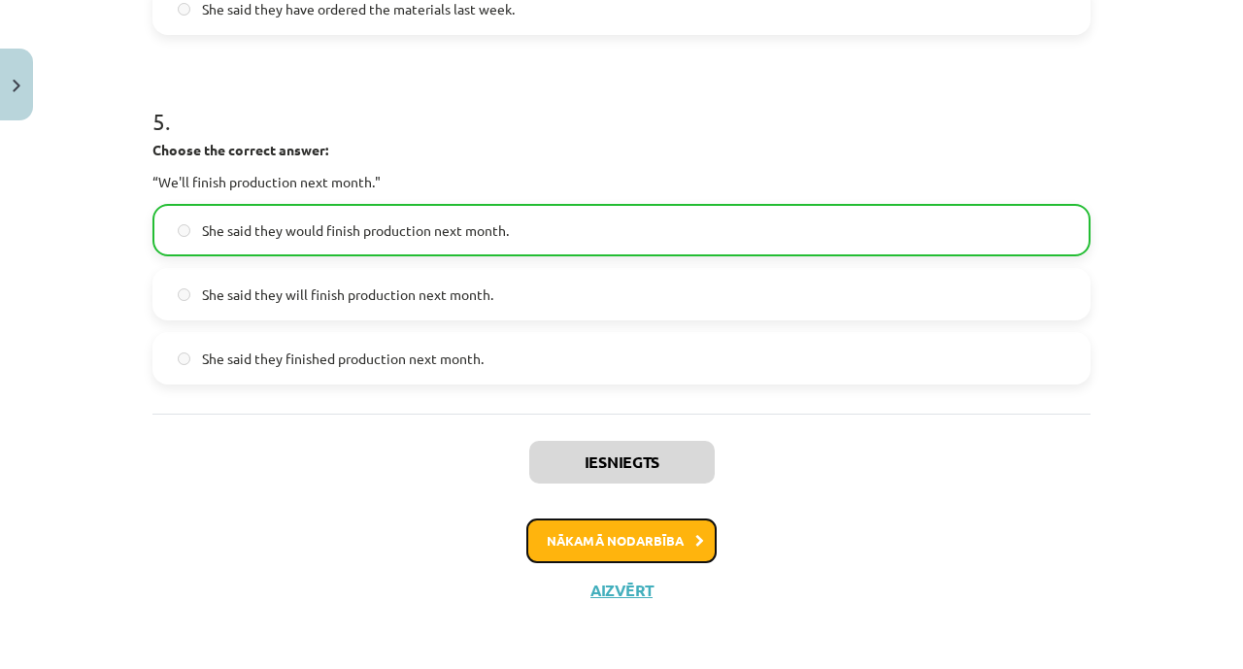
click at [527, 557] on button "Nākamā nodarbība" at bounding box center [622, 541] width 190 height 45
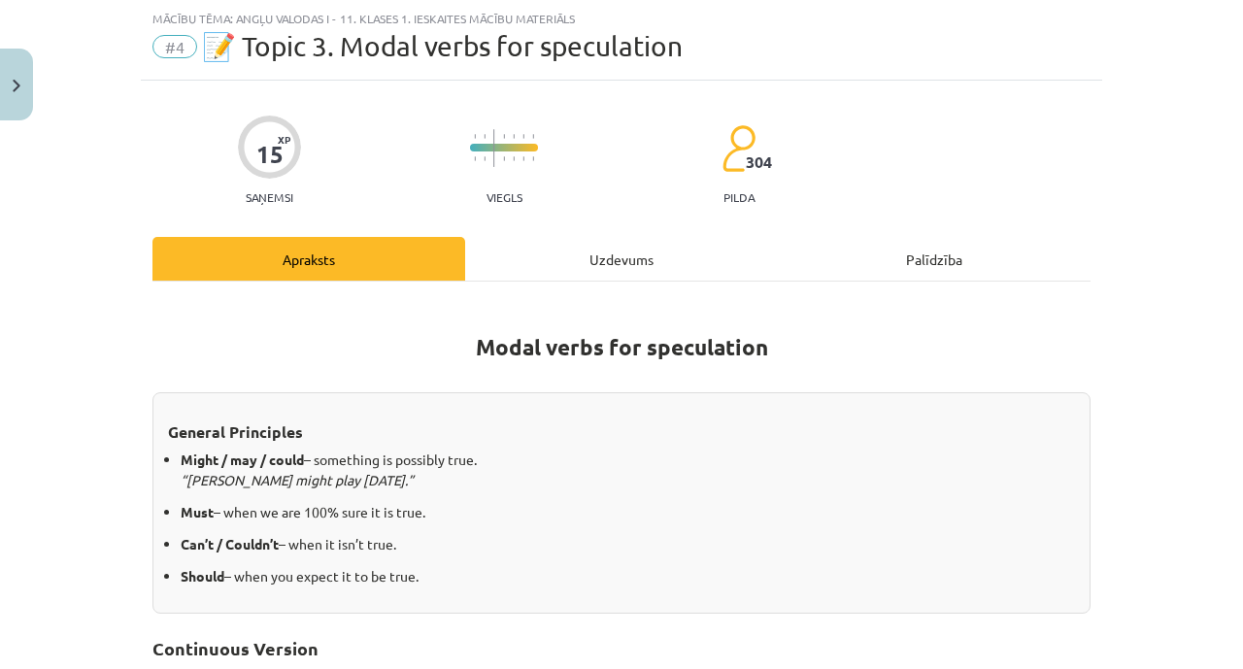
scroll to position [545, 0]
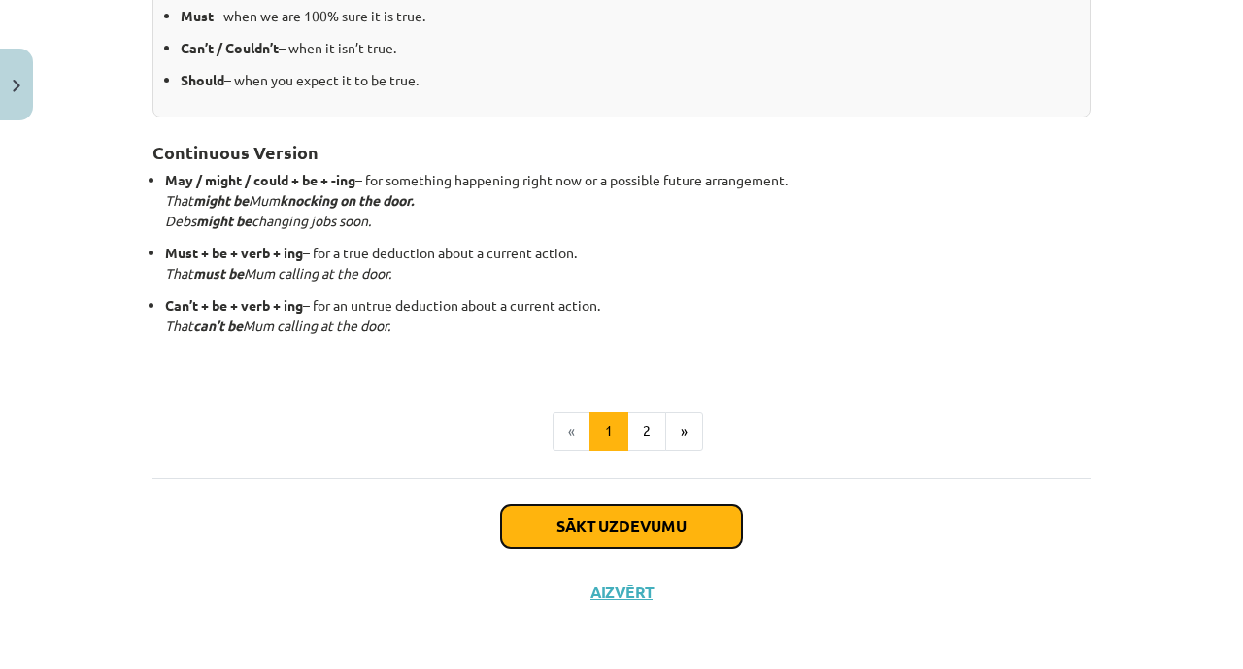
click at [544, 516] on button "Sākt uzdevumu" at bounding box center [621, 526] width 241 height 43
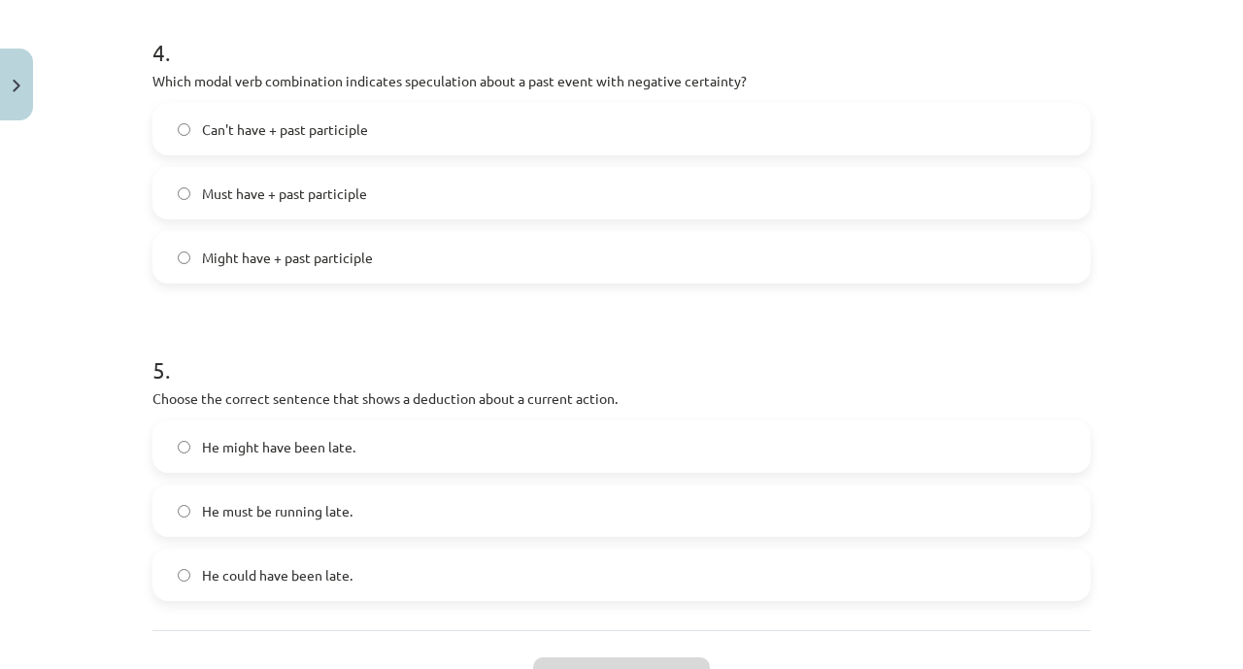
scroll to position [1490, 0]
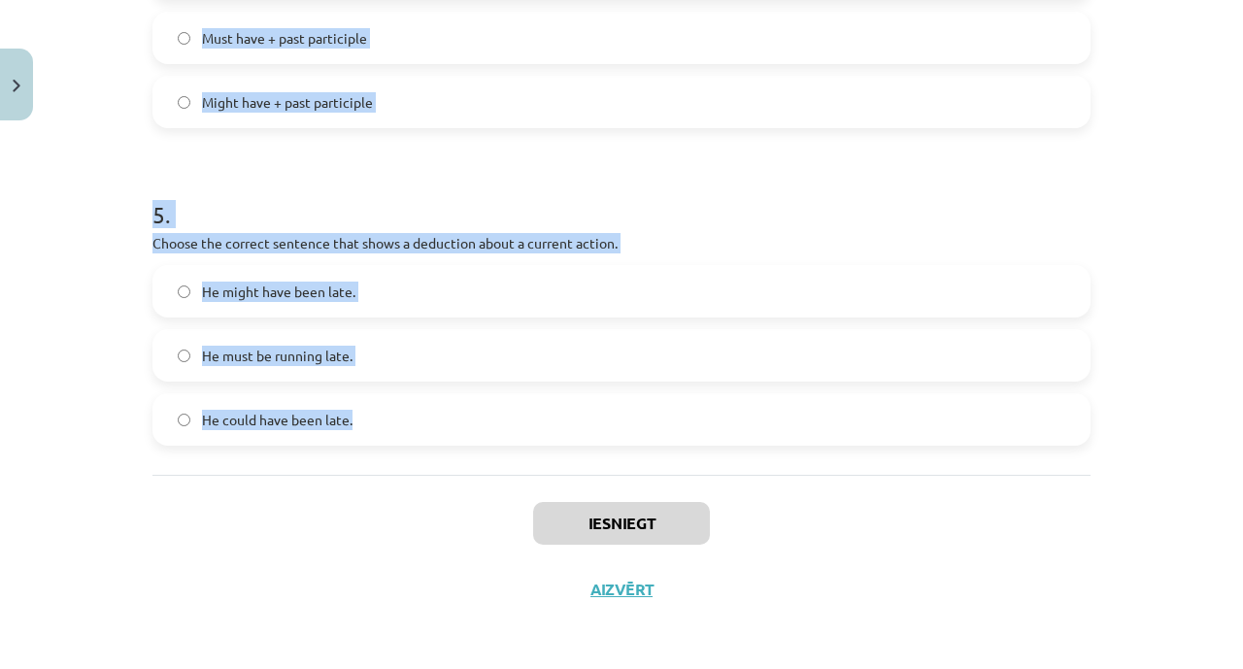
drag, startPoint x: 140, startPoint y: 384, endPoint x: 391, endPoint y: 436, distance: 256.1
copy form "1 . Which modal verb would you use to speculate about something that is possibl…"
click at [503, 185] on h1 "5 ." at bounding box center [622, 197] width 938 height 60
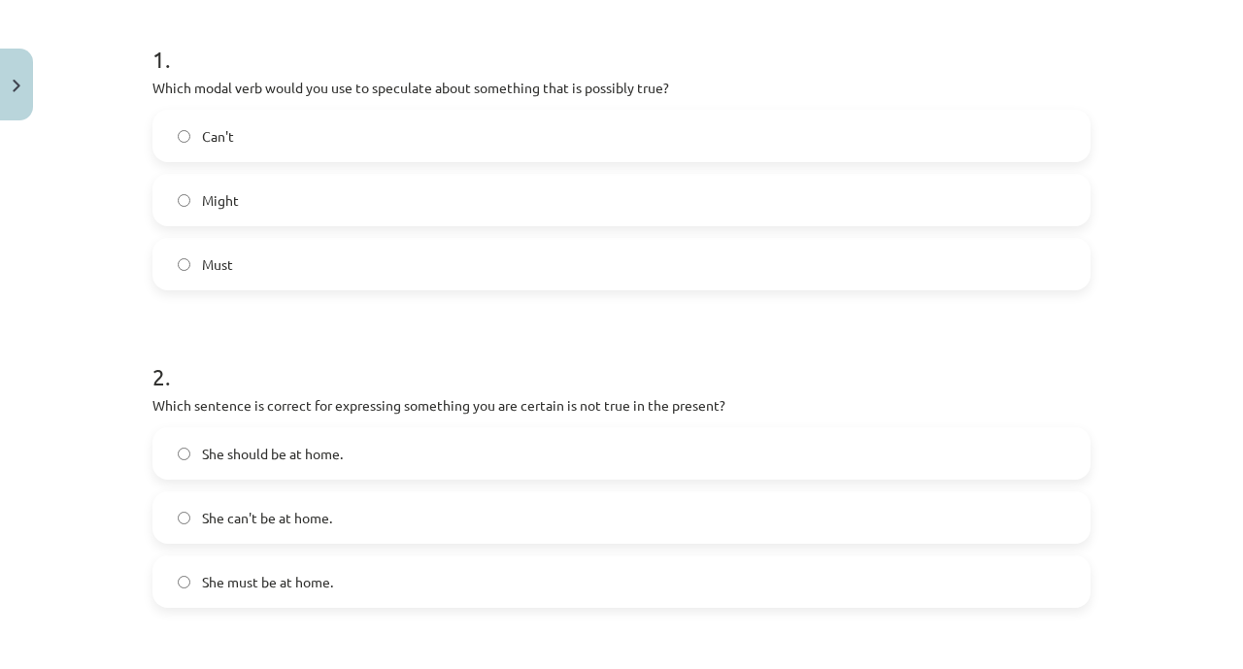
scroll to position [379, 0]
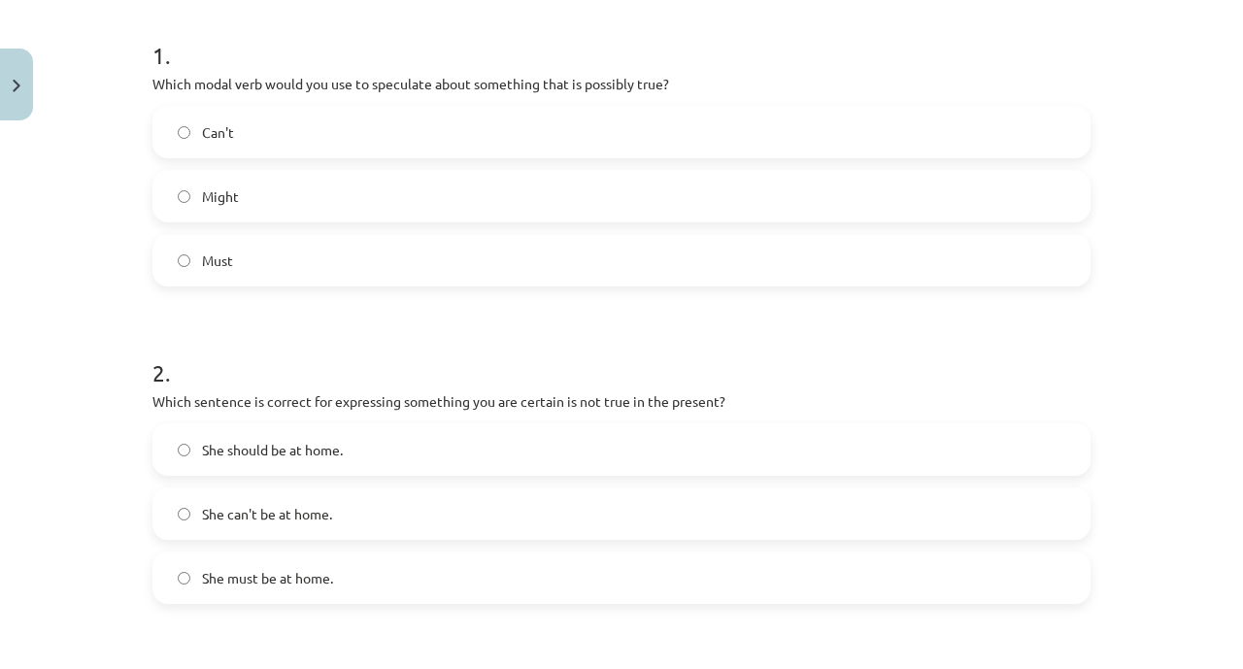
click at [497, 213] on label "Might" at bounding box center [621, 196] width 935 height 49
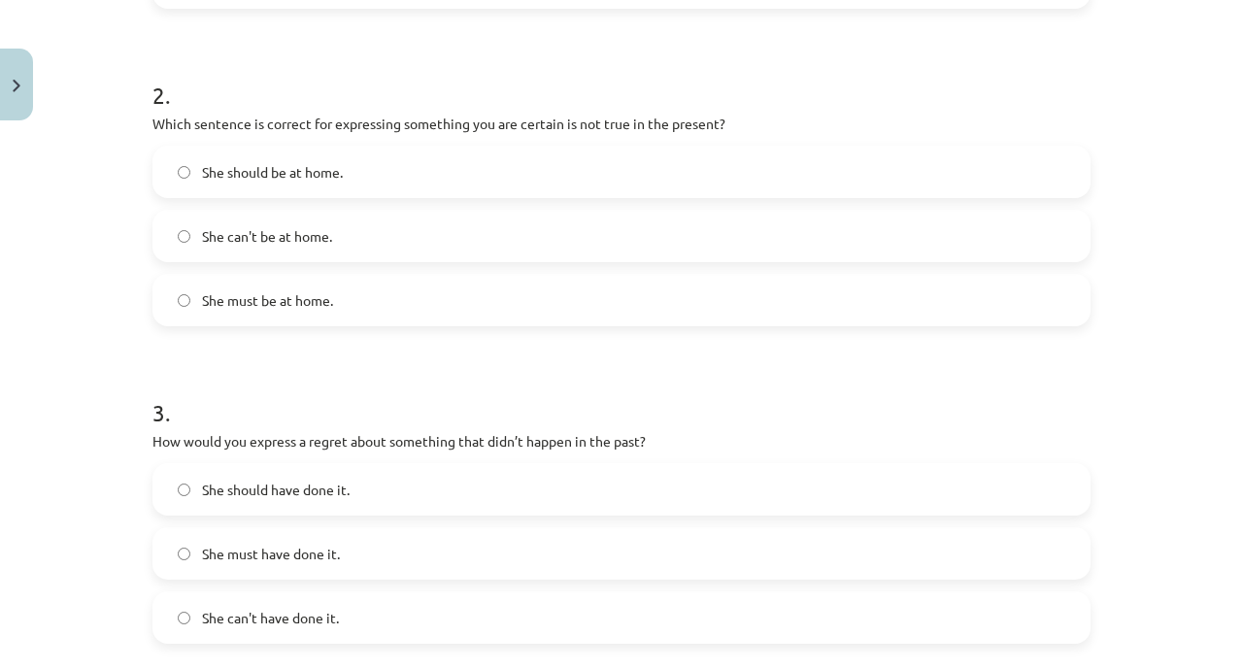
scroll to position [672, 0]
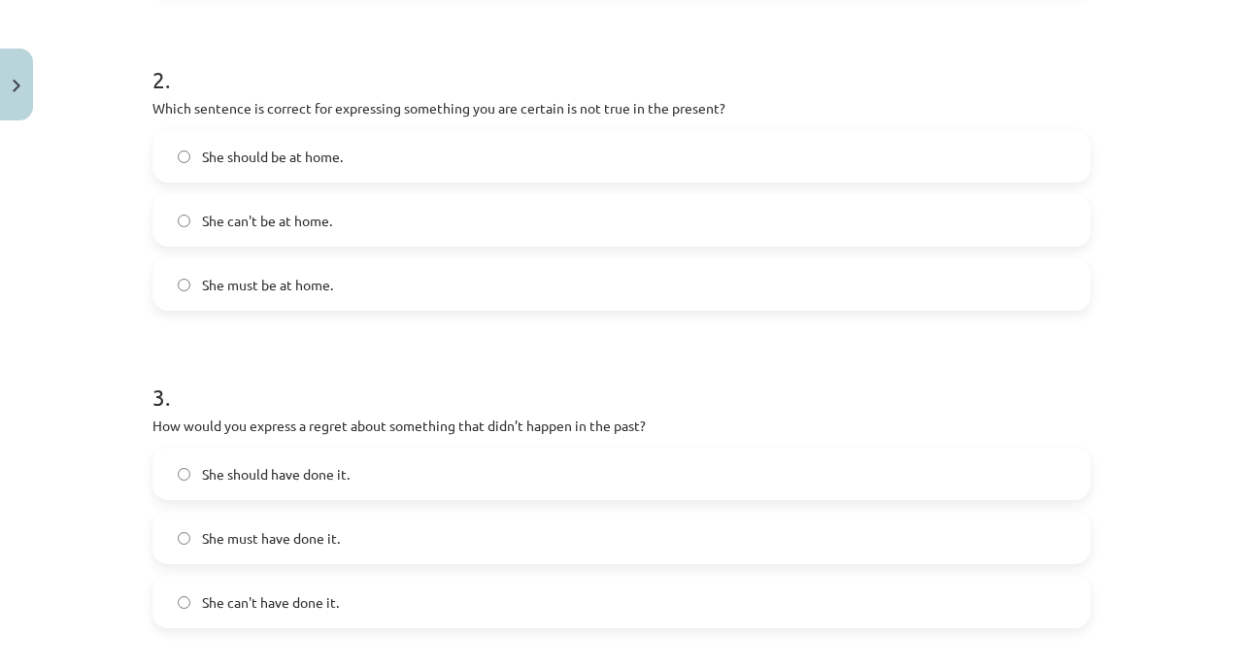
click at [394, 212] on label "She can't be at home." at bounding box center [621, 220] width 935 height 49
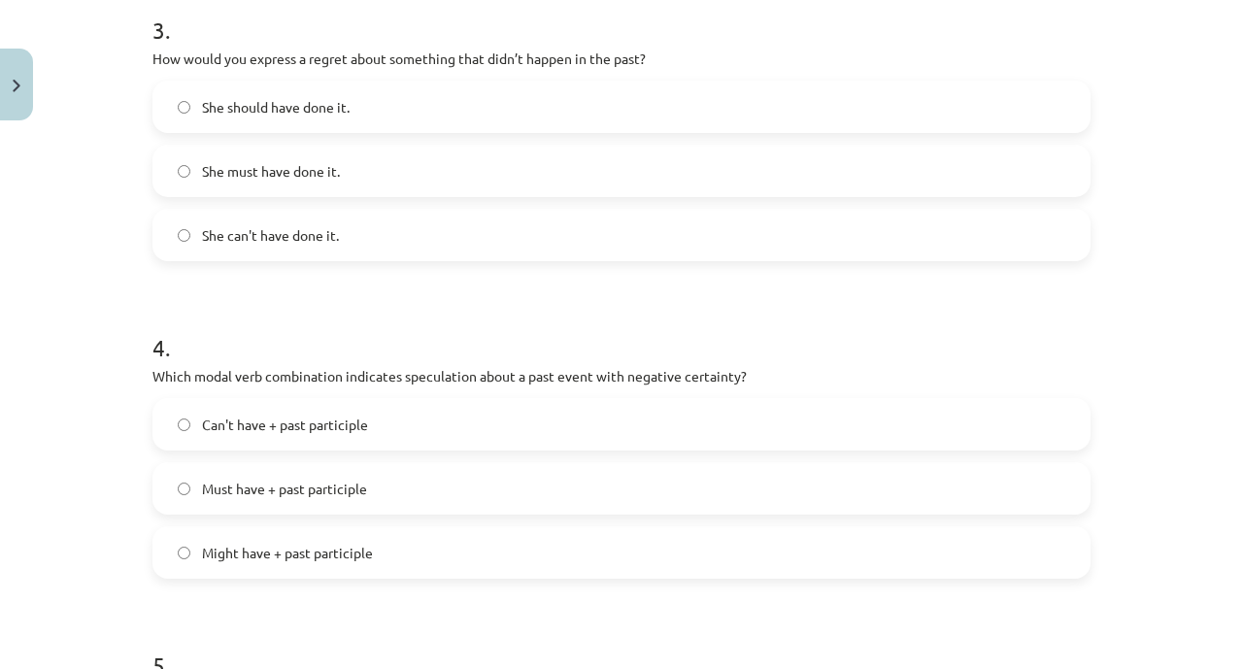
scroll to position [1039, 0]
click at [447, 110] on label "She should have done it." at bounding box center [621, 107] width 935 height 49
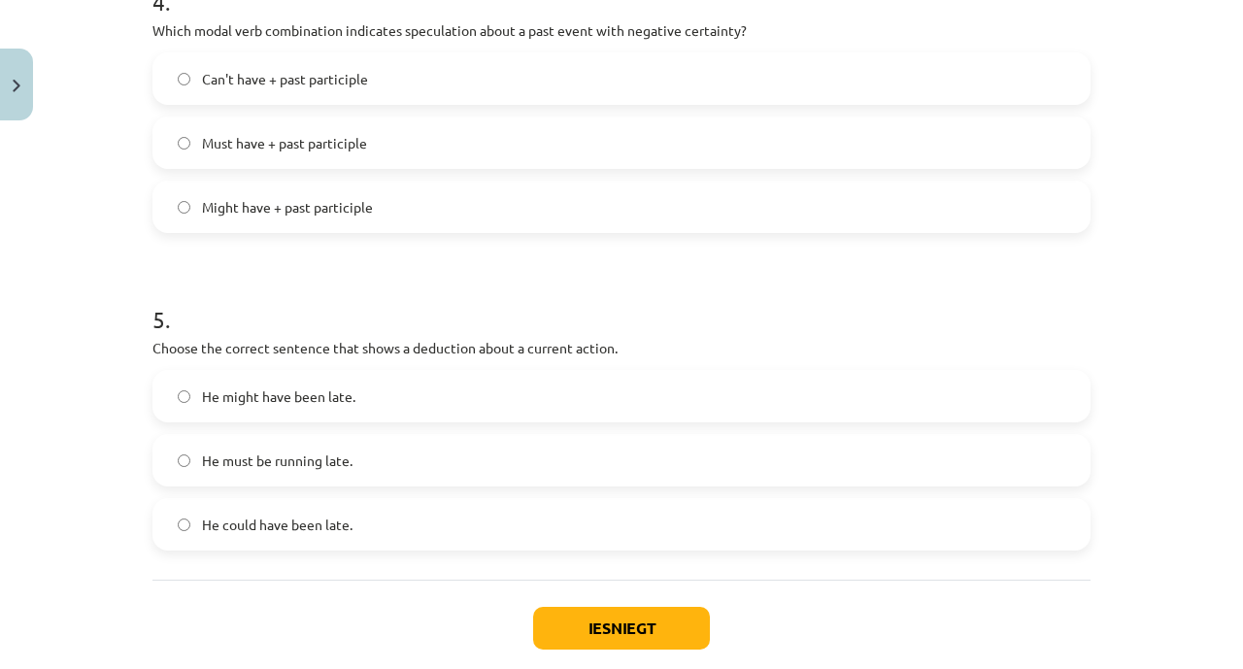
scroll to position [1391, 0]
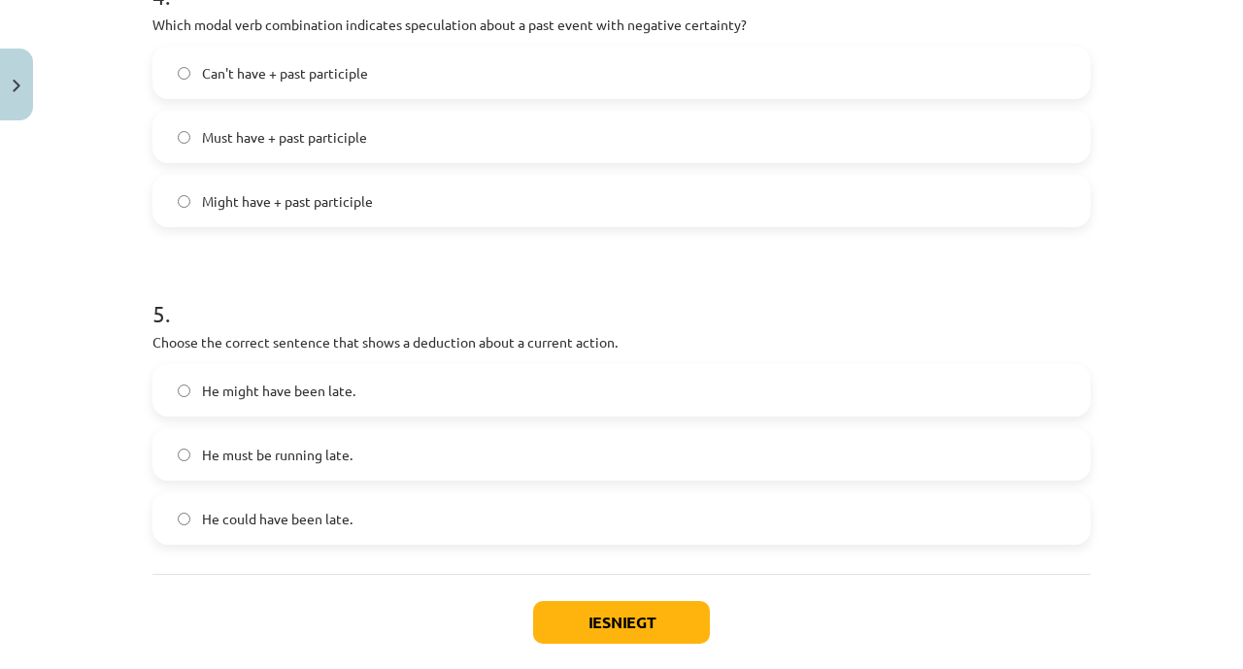
click at [565, 79] on label "Can't have + past participle" at bounding box center [621, 73] width 935 height 49
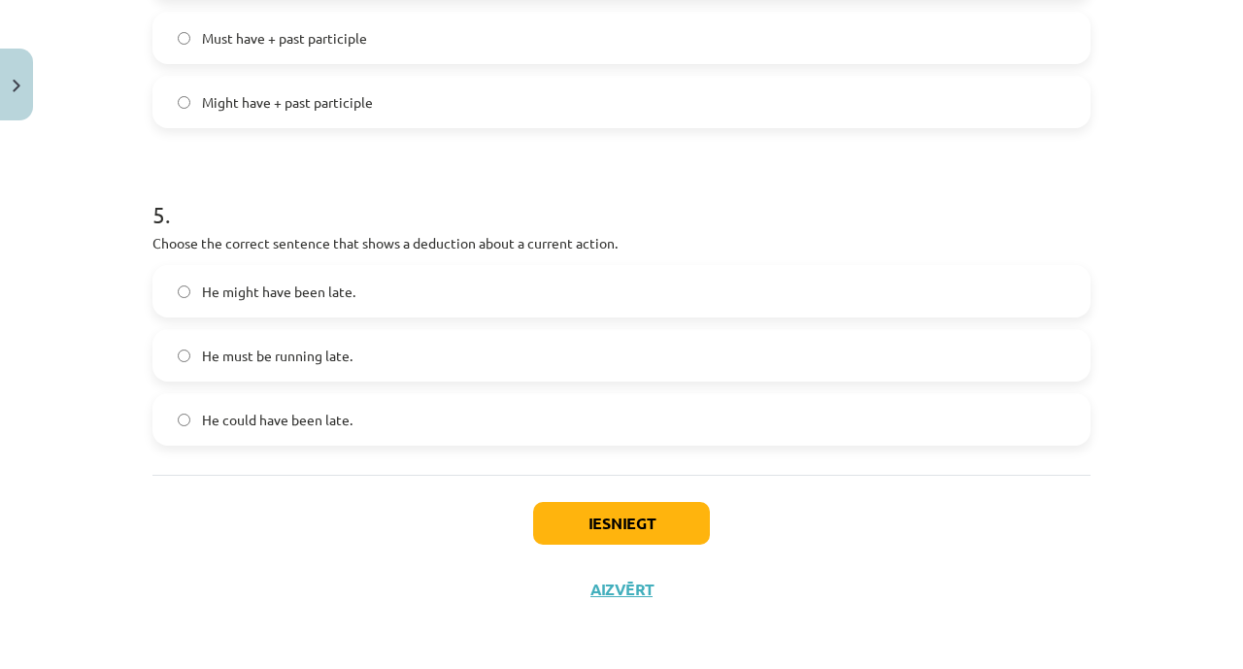
click at [363, 372] on label "He must be running late." at bounding box center [621, 355] width 935 height 49
click at [639, 502] on button "Iesniegt" at bounding box center [621, 523] width 177 height 43
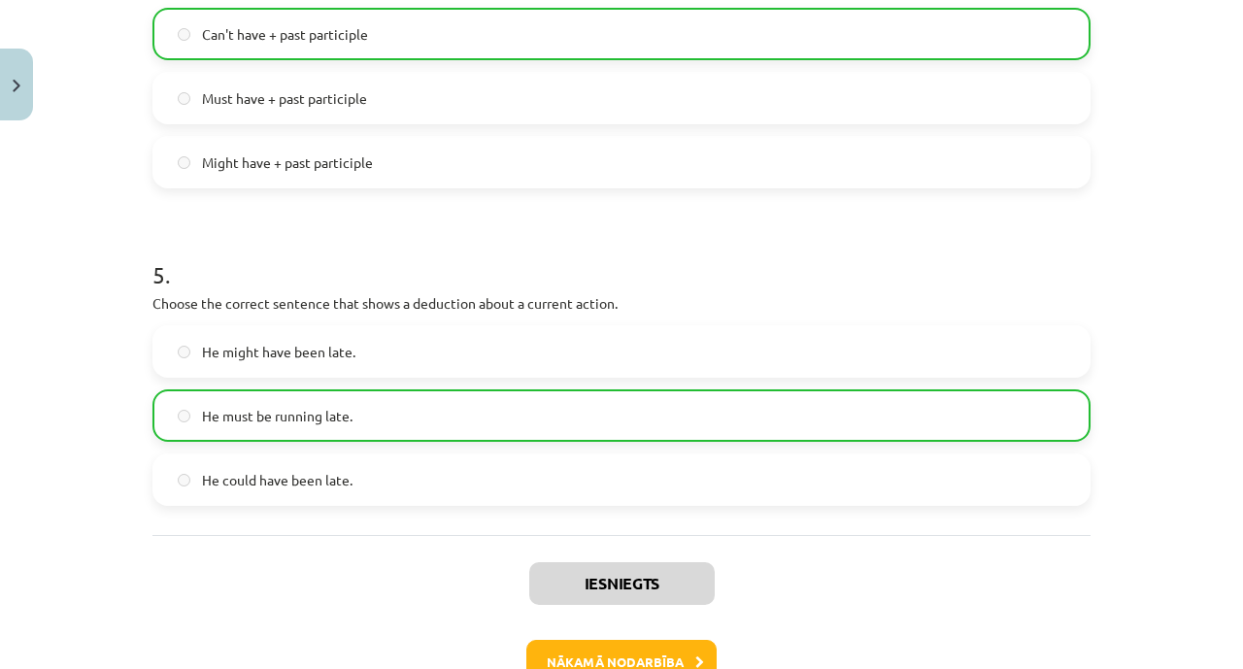
scroll to position [1551, 0]
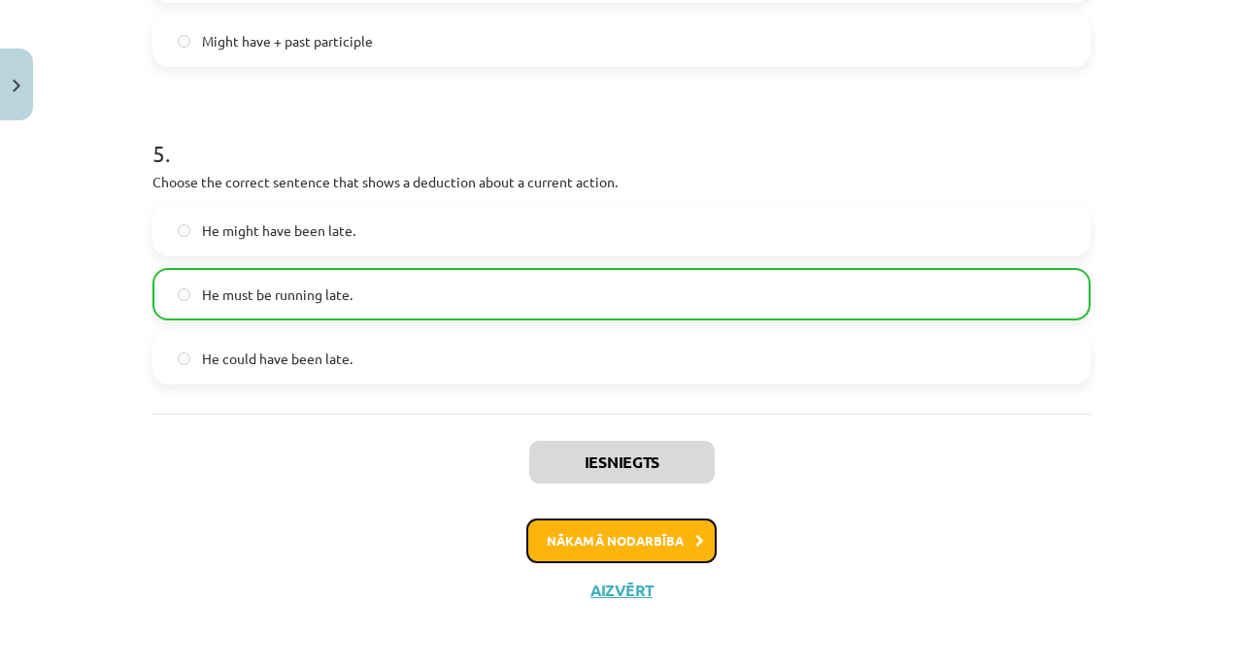
click at [566, 548] on button "Nākamā nodarbība" at bounding box center [622, 541] width 190 height 45
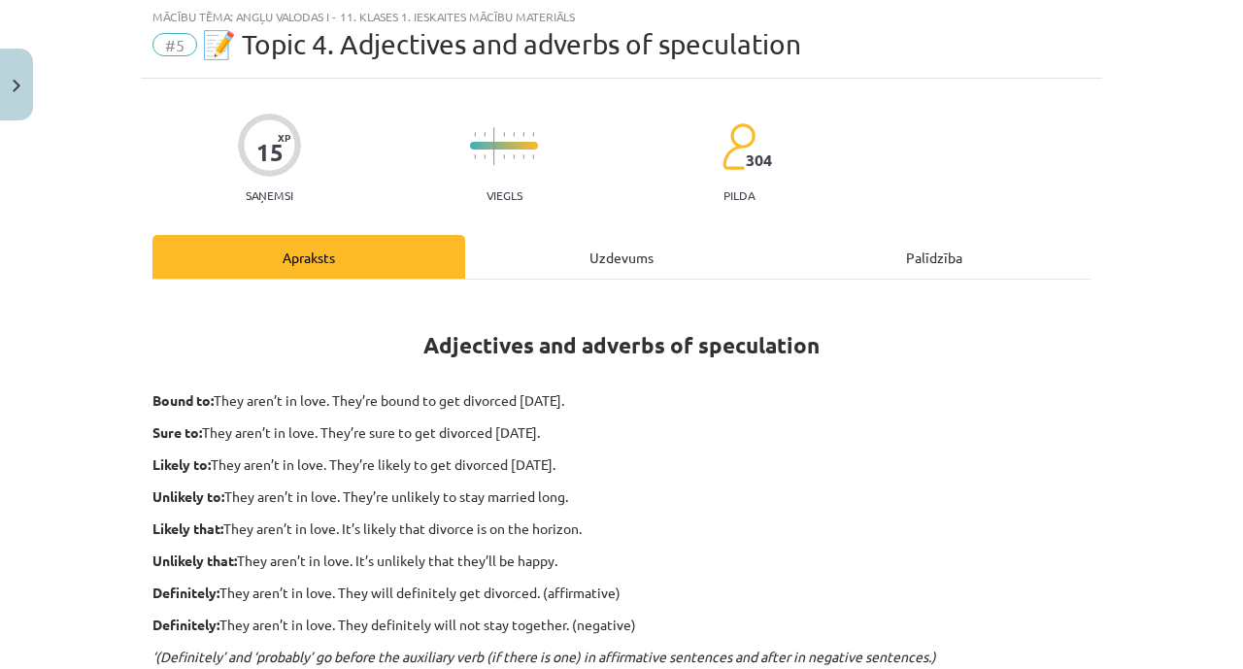
scroll to position [49, 0]
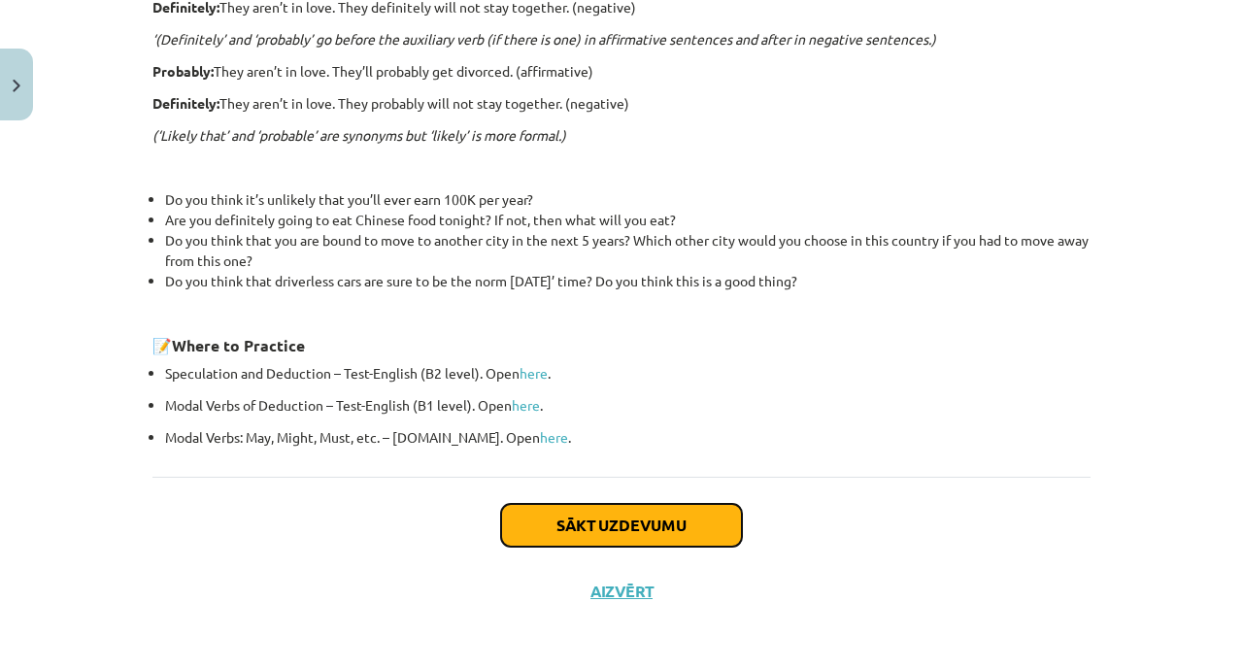
click at [575, 522] on button "Sākt uzdevumu" at bounding box center [621, 525] width 241 height 43
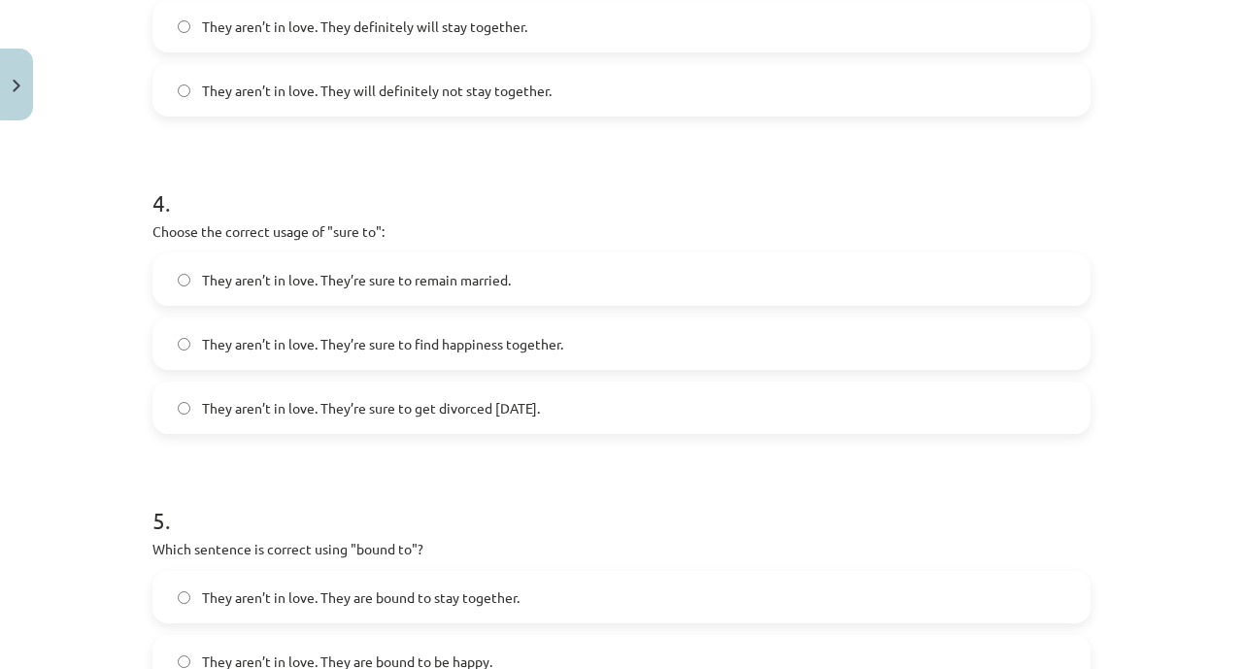
scroll to position [1523, 0]
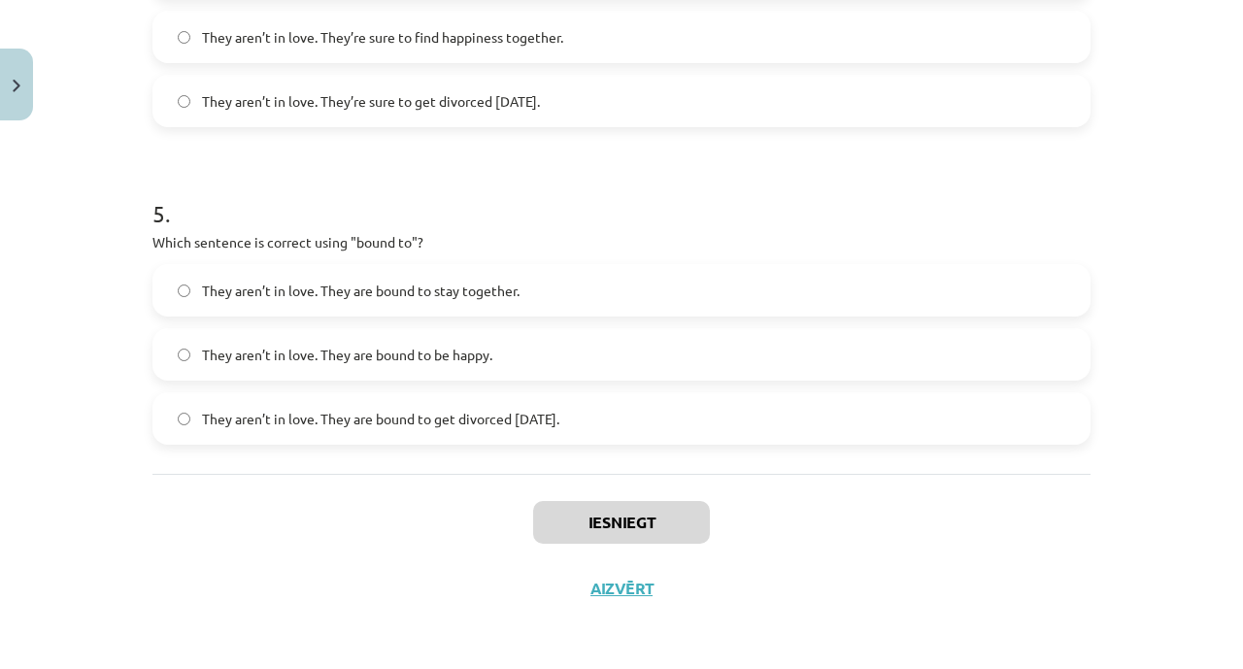
drag, startPoint x: 139, startPoint y: 387, endPoint x: 740, endPoint y: 431, distance: 603.0
click at [530, 175] on h1 "5 ." at bounding box center [622, 196] width 938 height 60
drag, startPoint x: 142, startPoint y: 133, endPoint x: 747, endPoint y: 414, distance: 667.2
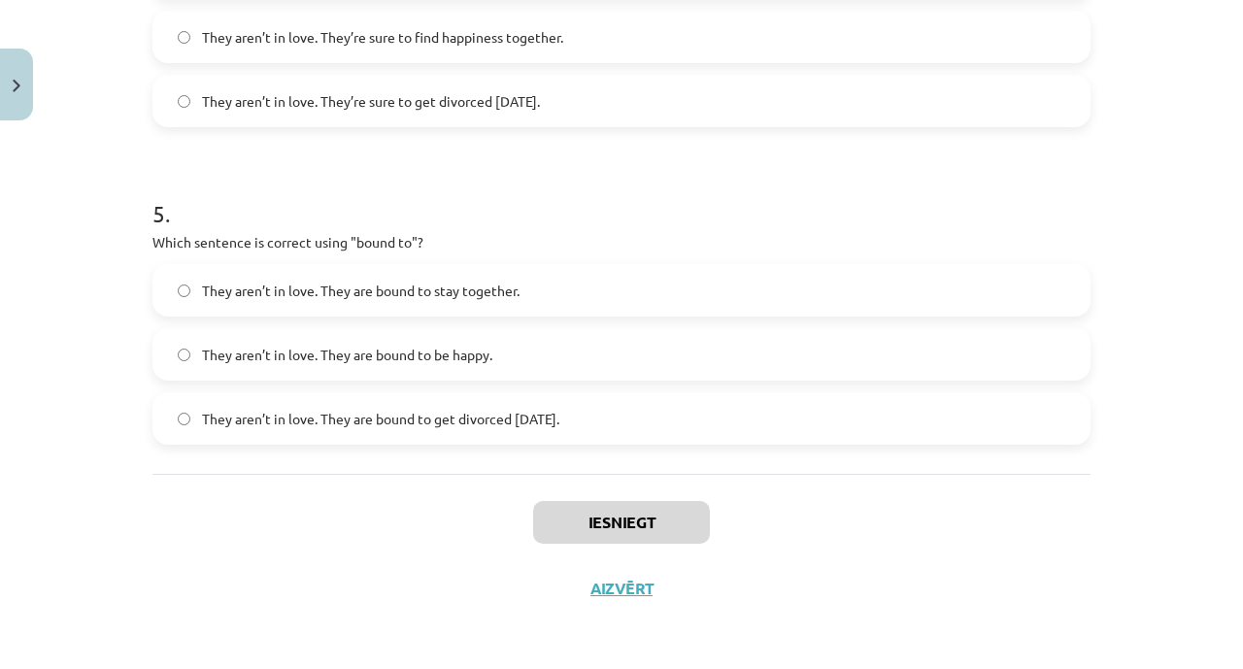
copy form "6 . Loremi dol sitamet consecte adipi "elitsedd" ei te incididuntu laboree: Dol…"
click at [562, 171] on h1 "5 ." at bounding box center [622, 196] width 938 height 60
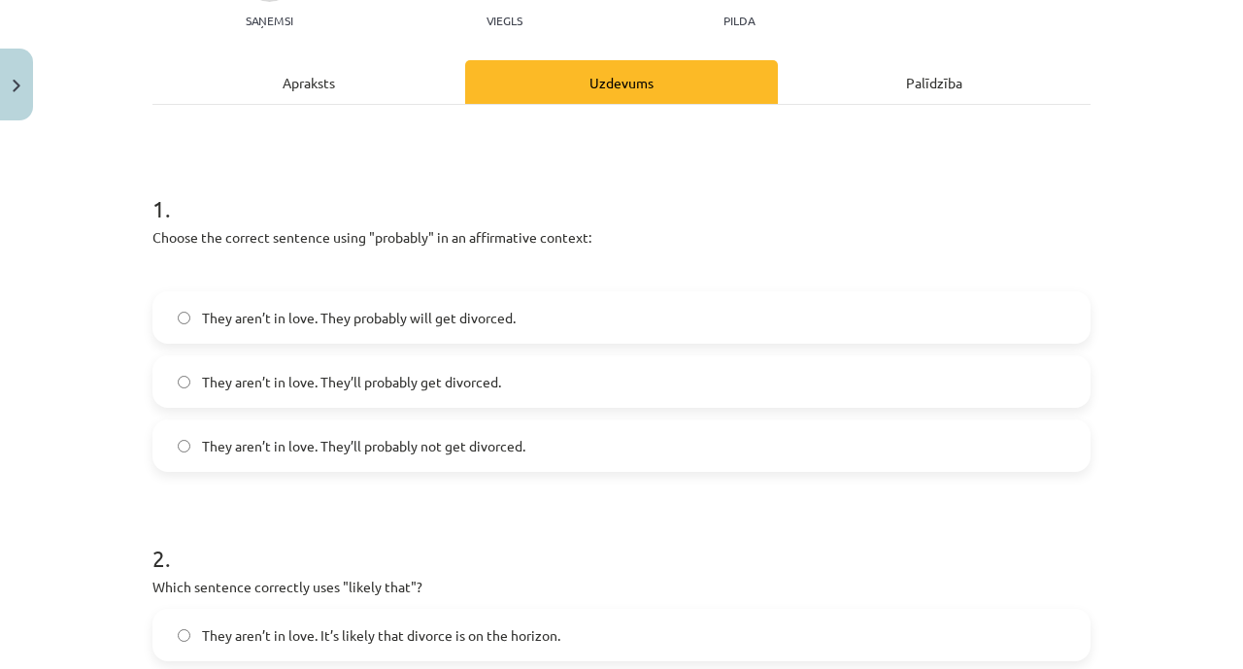
scroll to position [234, 0]
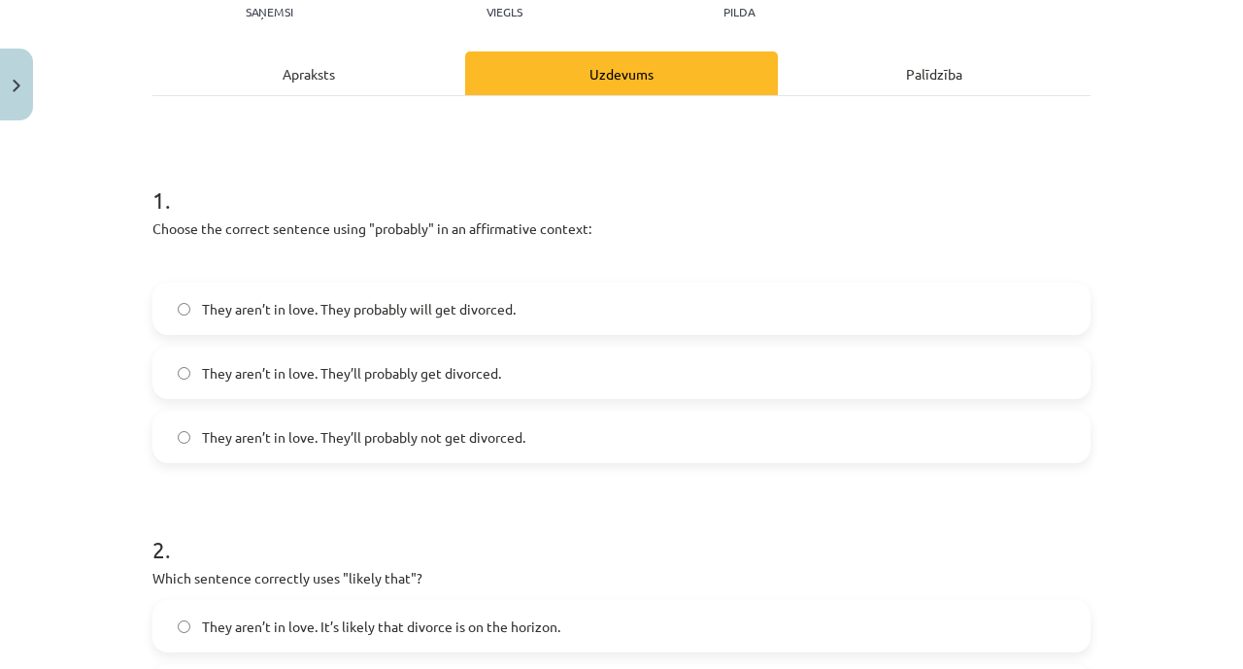
click at [457, 390] on label "They aren’t in love. They’ll probably get divorced." at bounding box center [621, 373] width 935 height 49
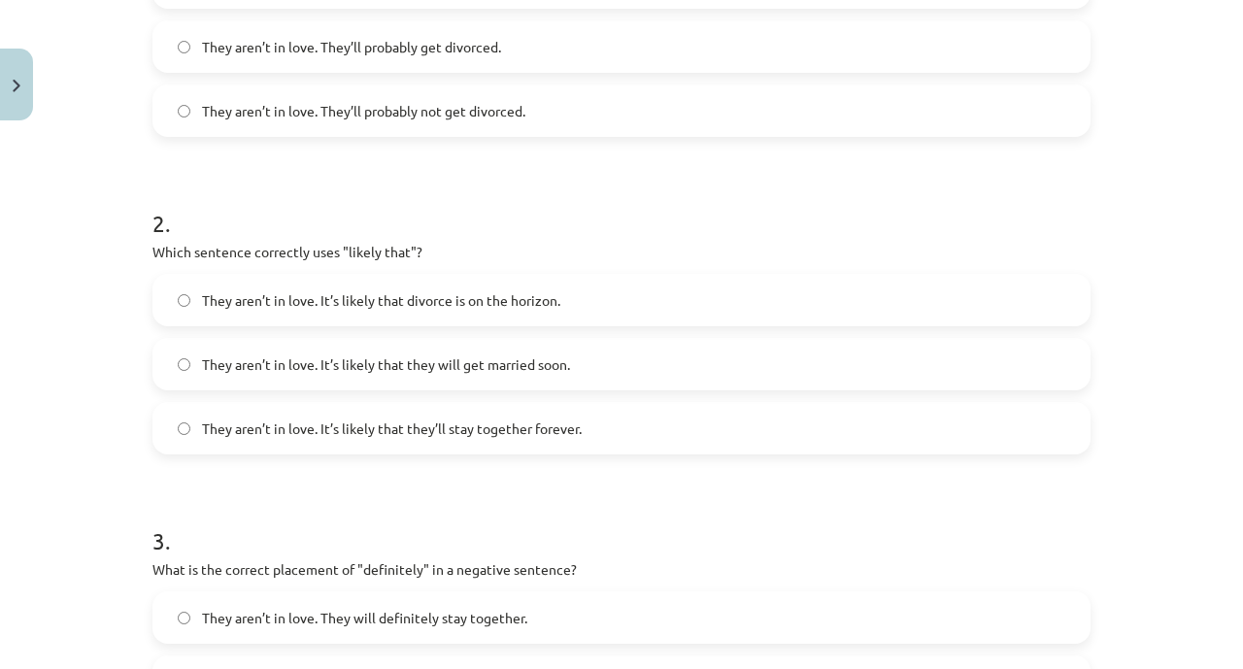
scroll to position [565, 0]
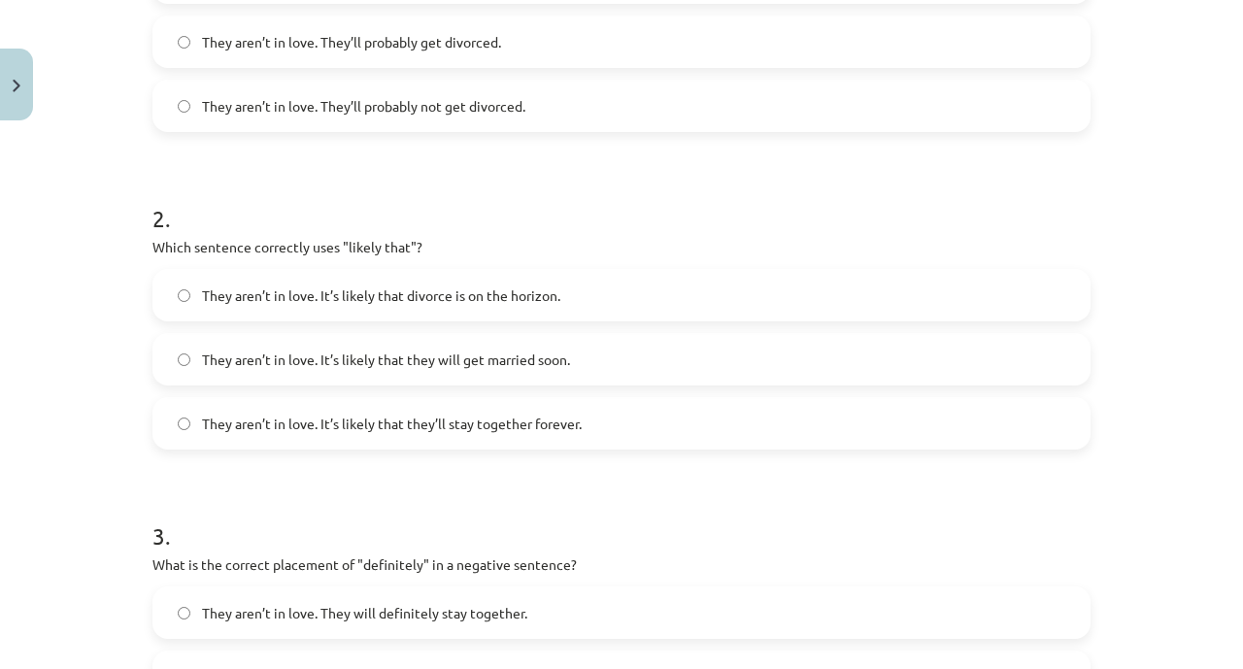
click at [568, 300] on label "They aren’t in love. It’s likely that divorce is on the horizon." at bounding box center [621, 295] width 935 height 49
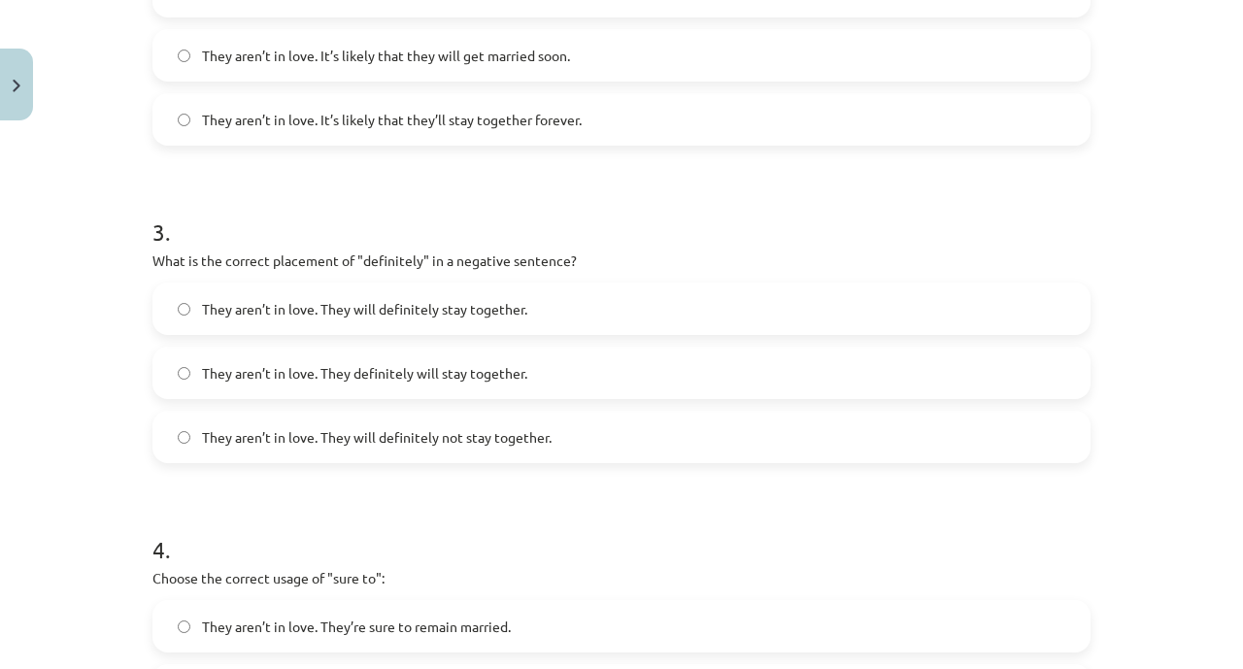
scroll to position [870, 0]
click at [445, 470] on form "1 . Choose the correct sentence using "probably" in an affirmative context: The…" at bounding box center [622, 307] width 938 height 1582
click at [454, 459] on label "They aren’t in love. They will definitely not stay together." at bounding box center [621, 436] width 935 height 49
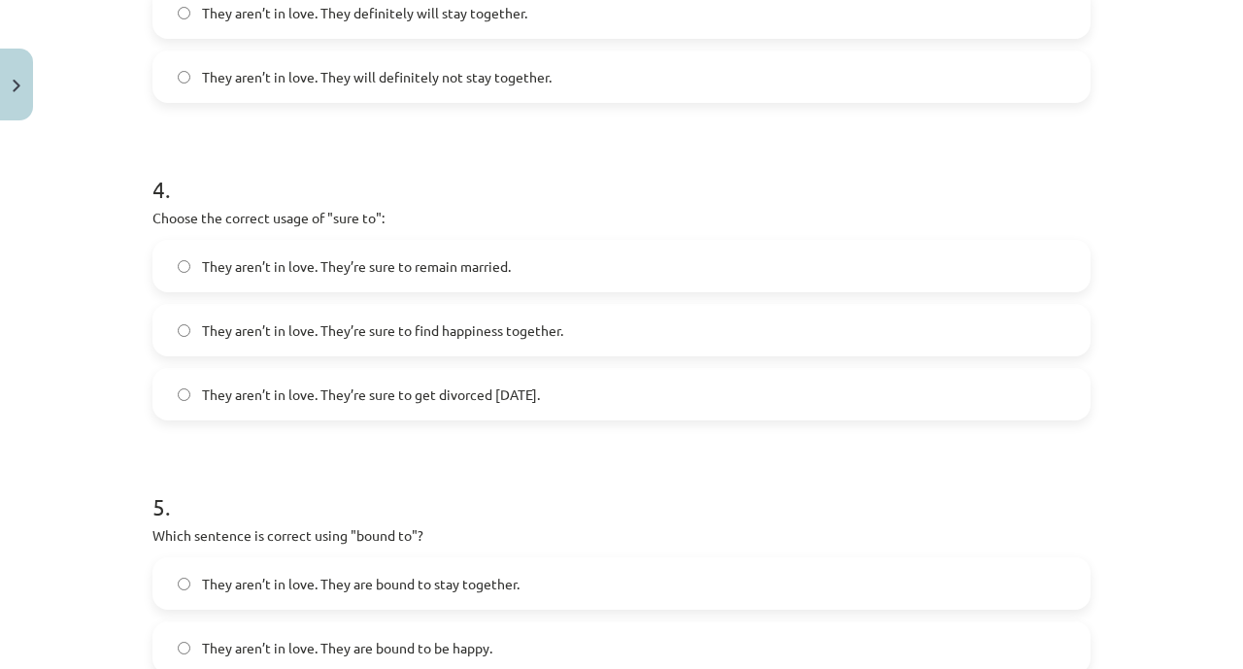
scroll to position [1273, 0]
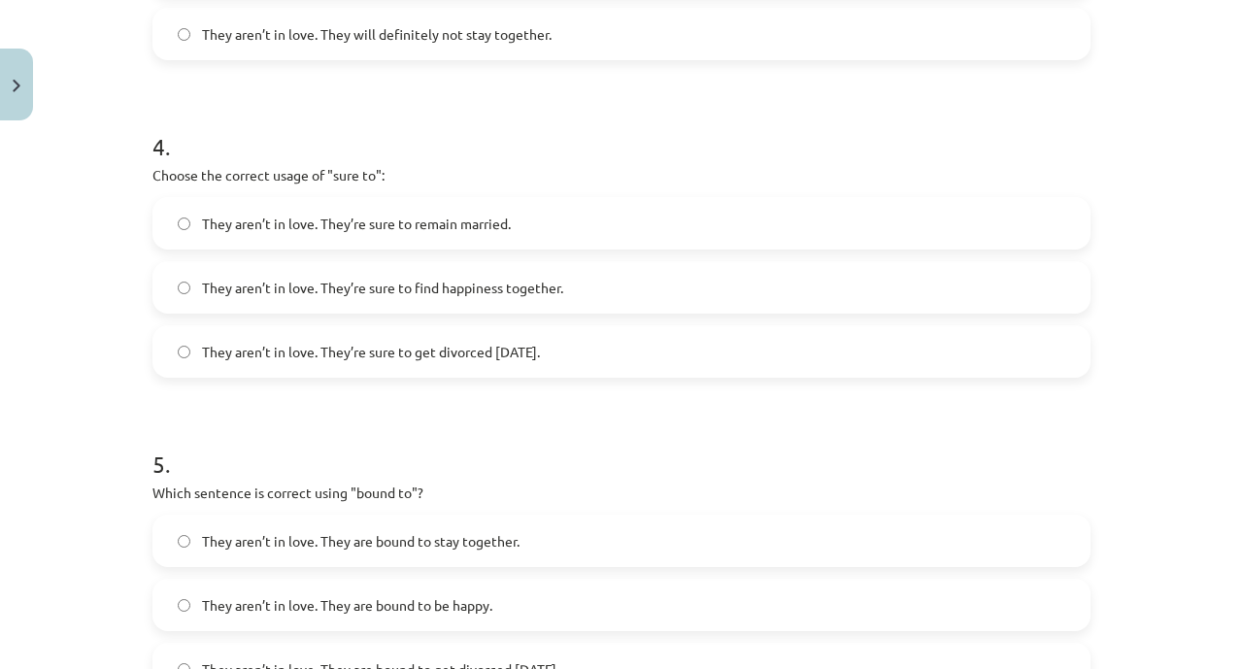
click at [519, 357] on span "They aren’t in love. They’re sure to get divorced [DATE]." at bounding box center [371, 352] width 338 height 20
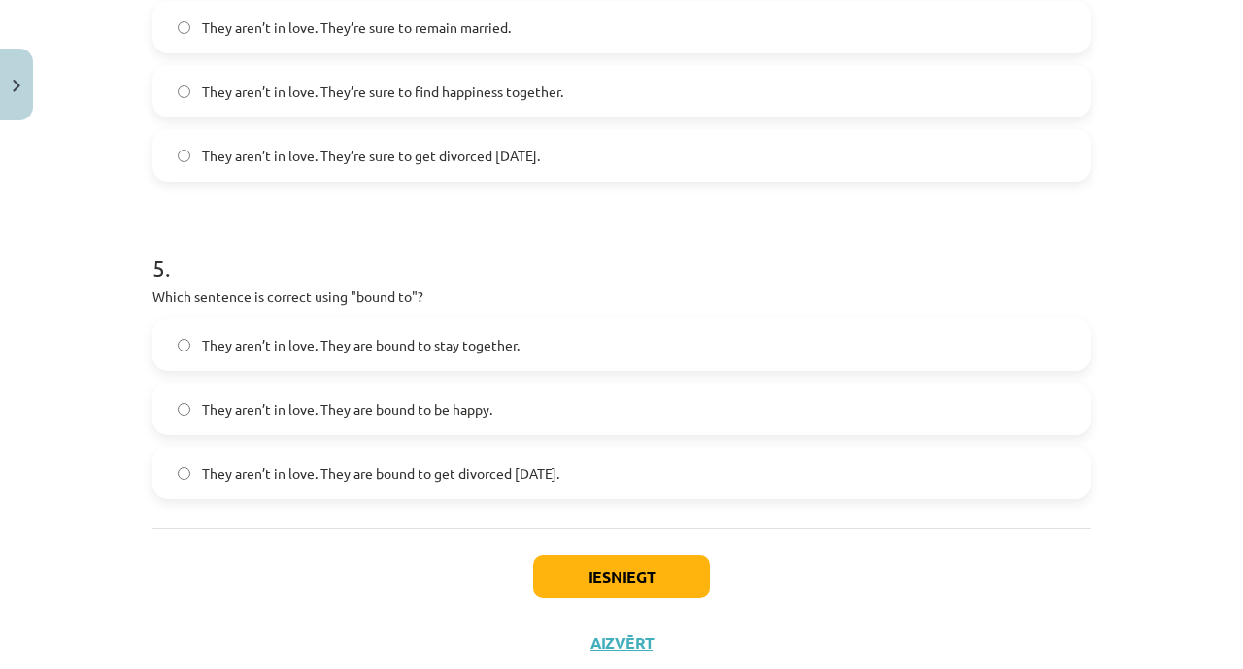
scroll to position [1523, 0]
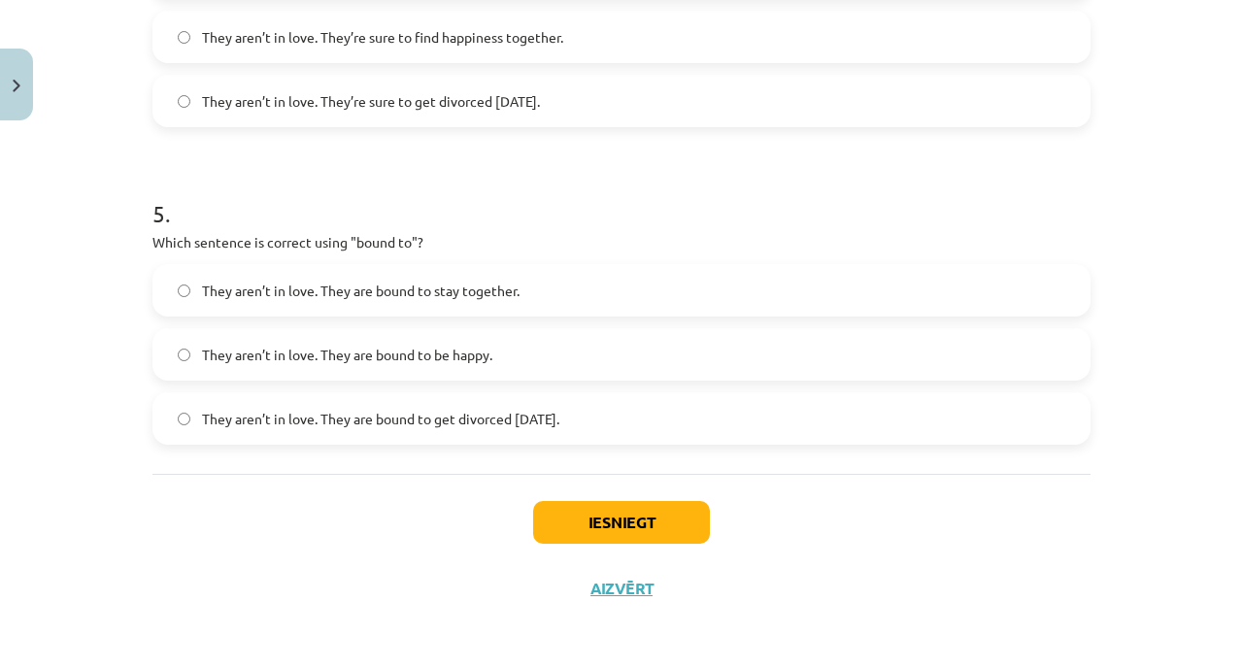
click at [560, 411] on span "They aren’t in love. They are bound to get divorced [DATE]." at bounding box center [380, 419] width 357 height 20
click at [566, 535] on button "Iesniegt" at bounding box center [621, 522] width 177 height 43
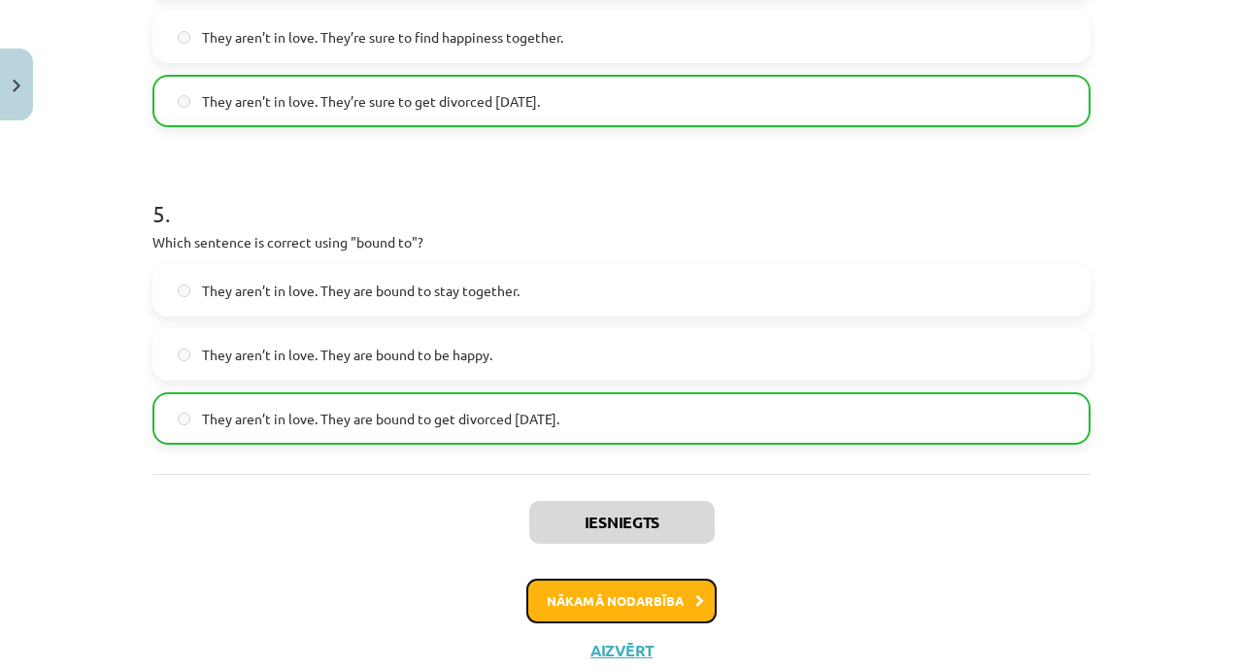
click at [567, 602] on button "Nākamā nodarbība" at bounding box center [622, 601] width 190 height 45
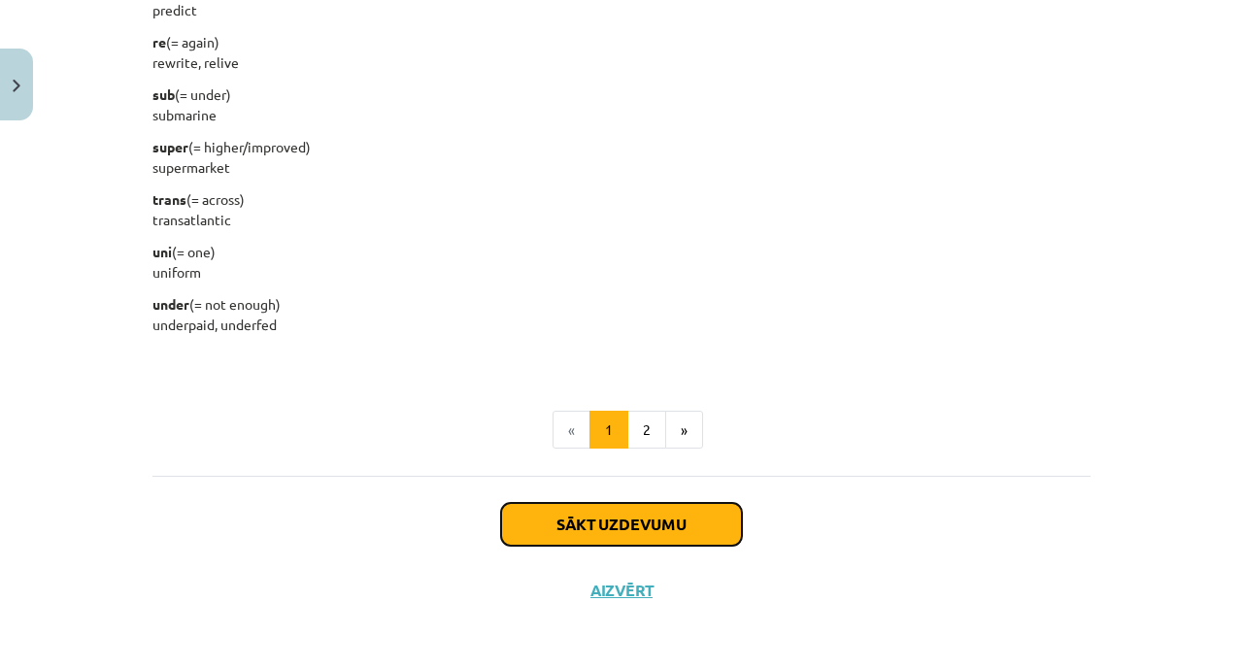
click at [620, 511] on button "Sākt uzdevumu" at bounding box center [621, 524] width 241 height 43
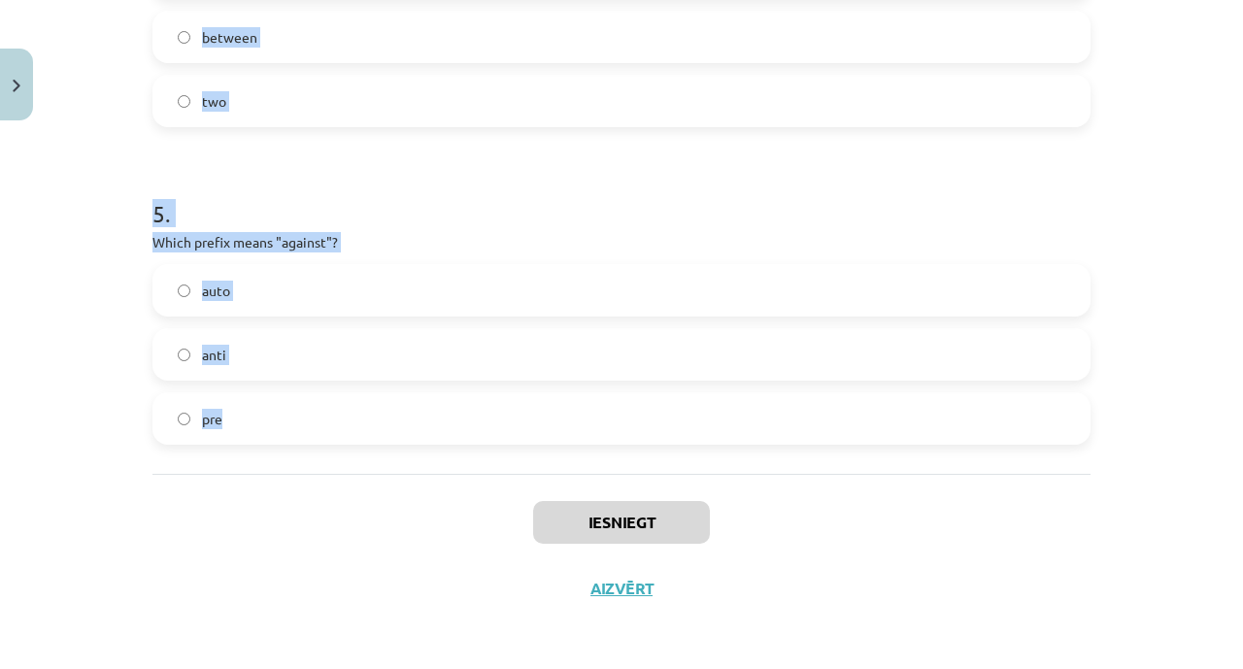
drag, startPoint x: 119, startPoint y: 382, endPoint x: 299, endPoint y: 419, distance: 184.4
click at [299, 419] on div "Mācību tēma: Angļu valodas i - 11. klases 1. ieskaites mācību materiāls #6 📝 To…" at bounding box center [621, 334] width 1243 height 669
copy form "1 . What does the prefix "sub-" mean? above across under 2 . Which of the follo…"
click at [381, 372] on label "anti" at bounding box center [621, 354] width 935 height 49
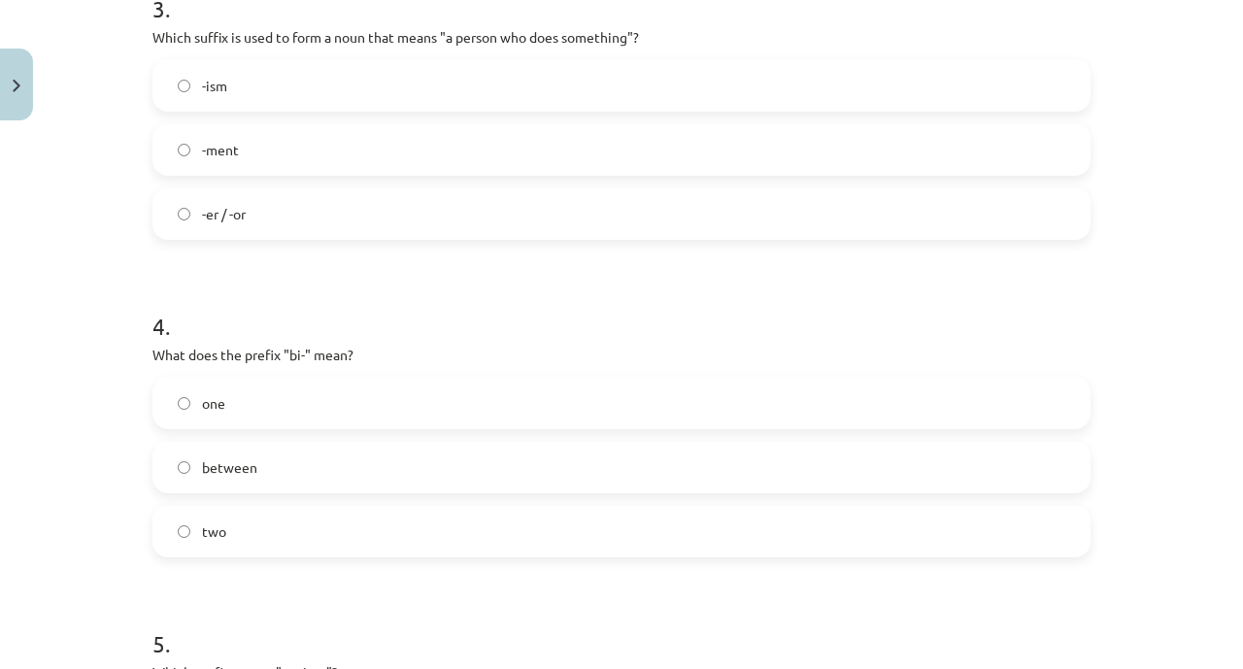
scroll to position [1073, 0]
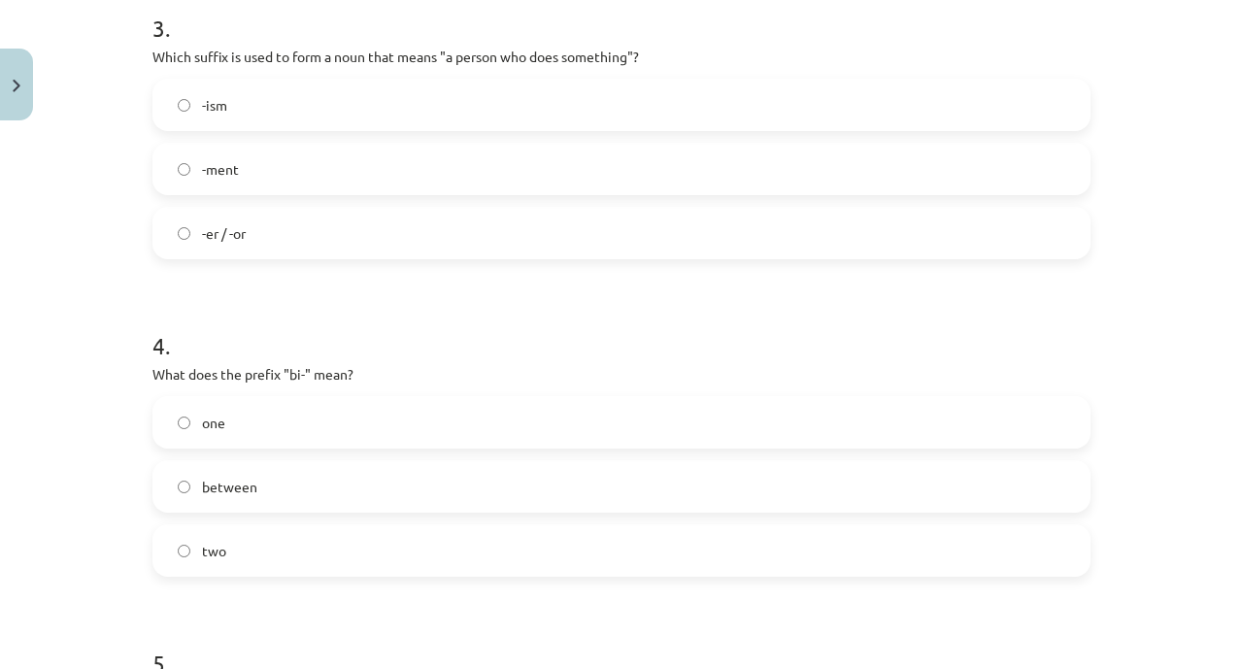
click at [301, 540] on label "two" at bounding box center [621, 551] width 935 height 49
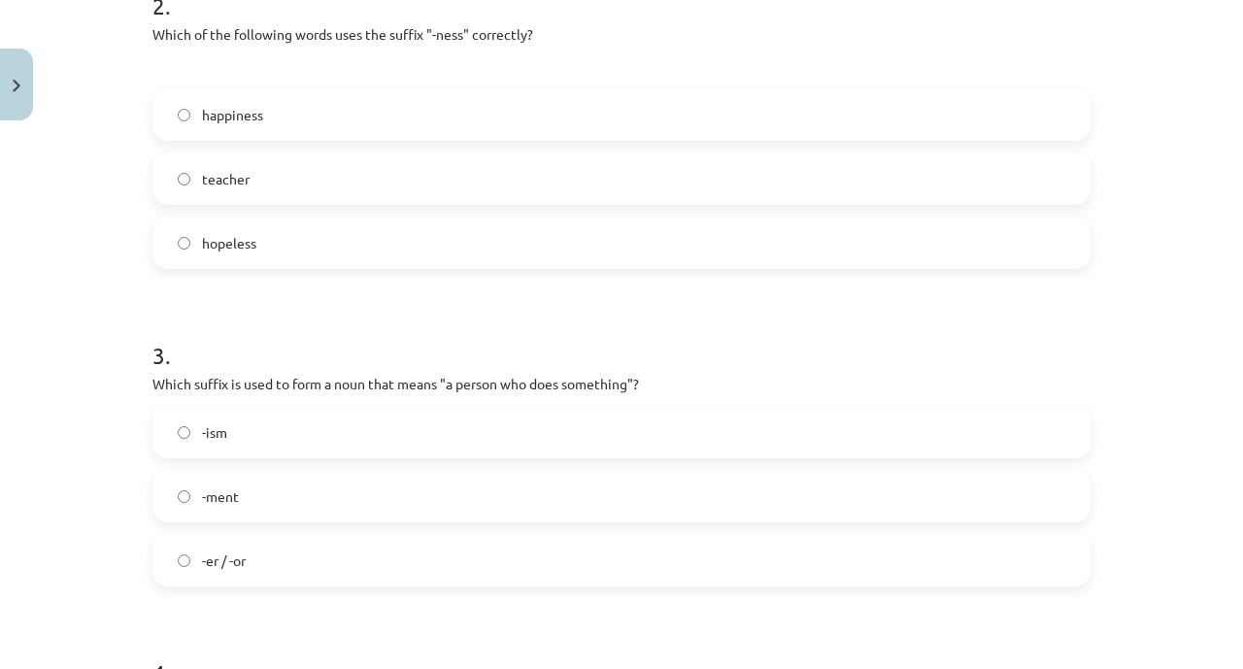
scroll to position [745, 0]
click at [282, 582] on label "-er / -or" at bounding box center [621, 561] width 935 height 49
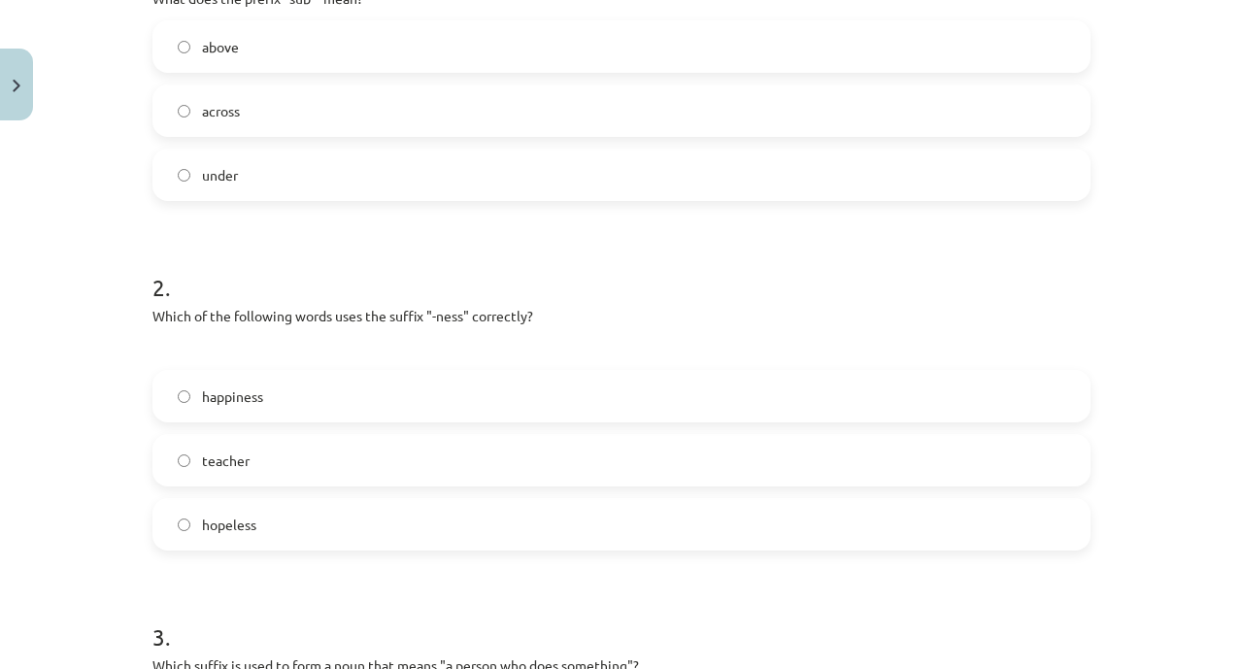
scroll to position [458, 0]
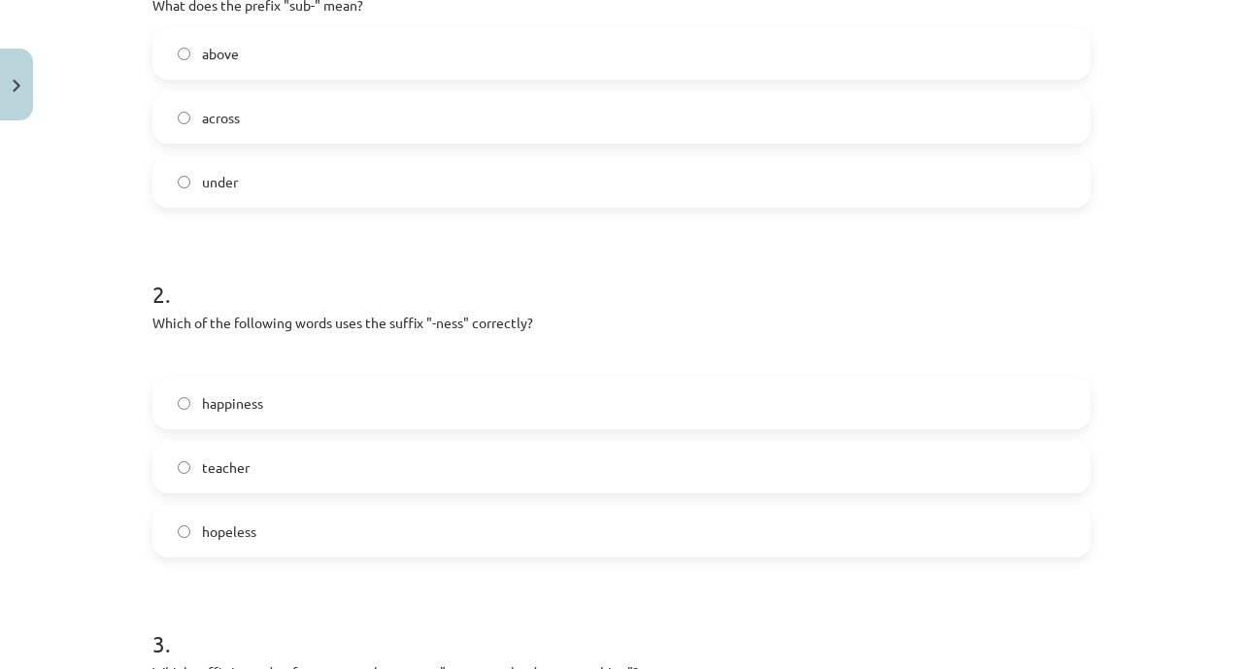
click at [361, 428] on div "happiness teacher hopeless" at bounding box center [622, 467] width 938 height 181
click at [368, 410] on label "happiness" at bounding box center [621, 403] width 935 height 49
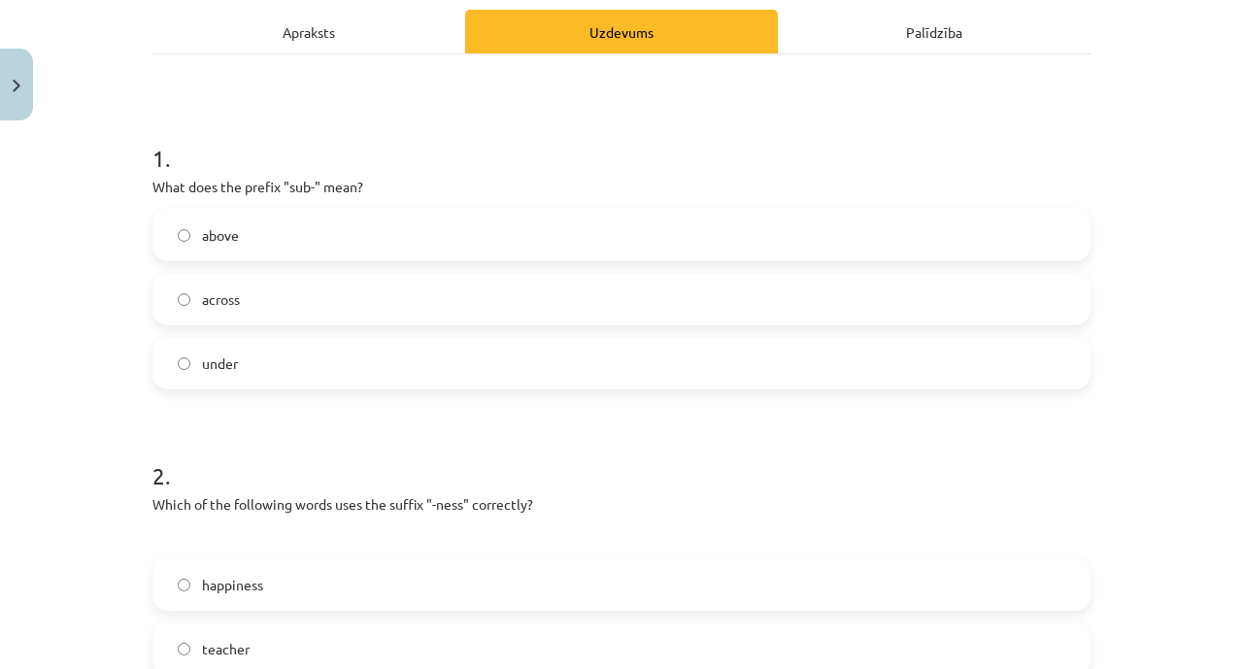
scroll to position [269, 0]
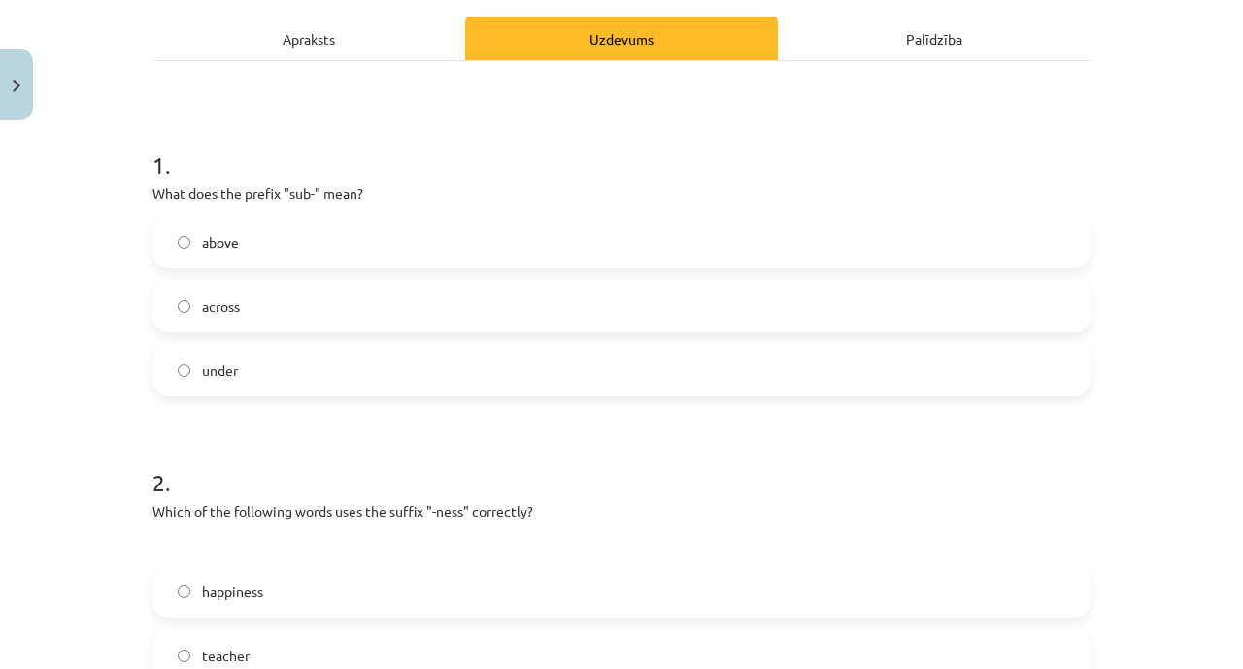
click at [317, 380] on label "under" at bounding box center [621, 370] width 935 height 49
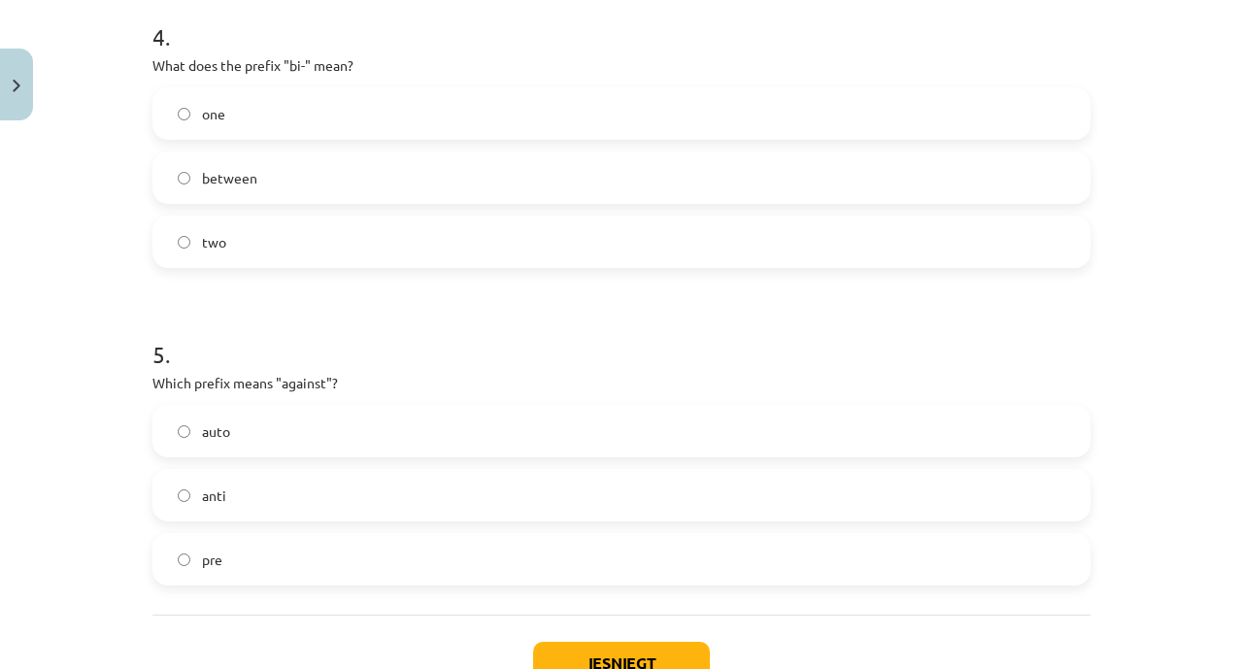
scroll to position [1523, 0]
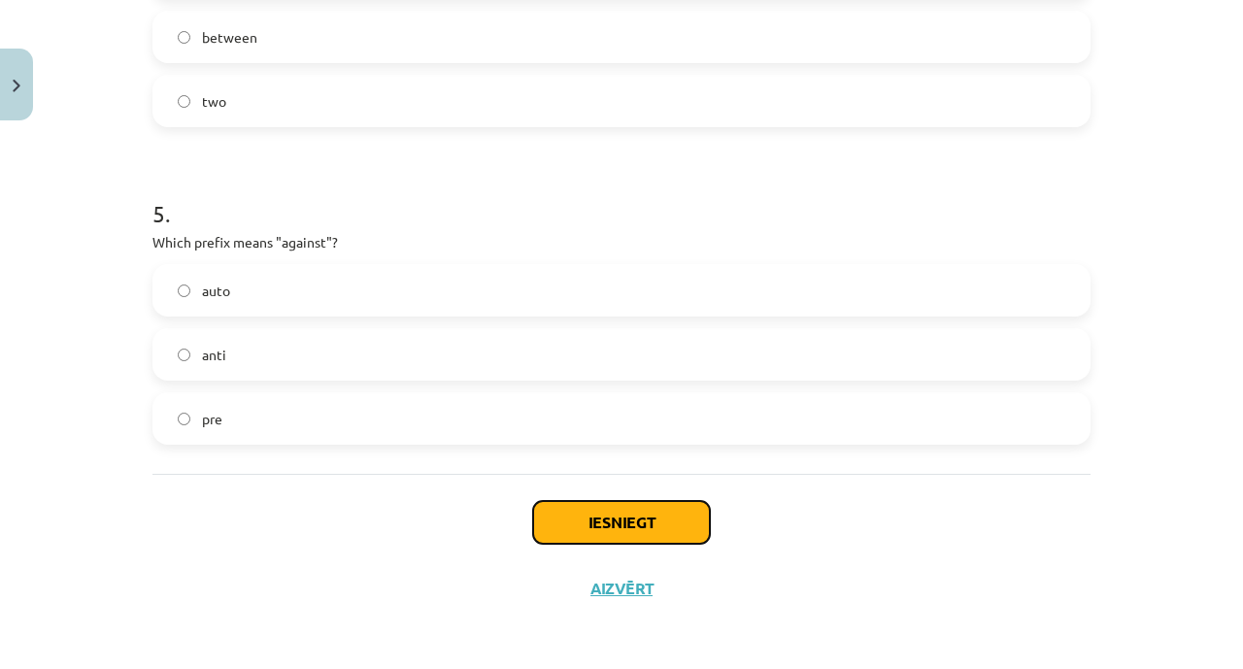
click at [571, 531] on button "Iesniegt" at bounding box center [621, 522] width 177 height 43
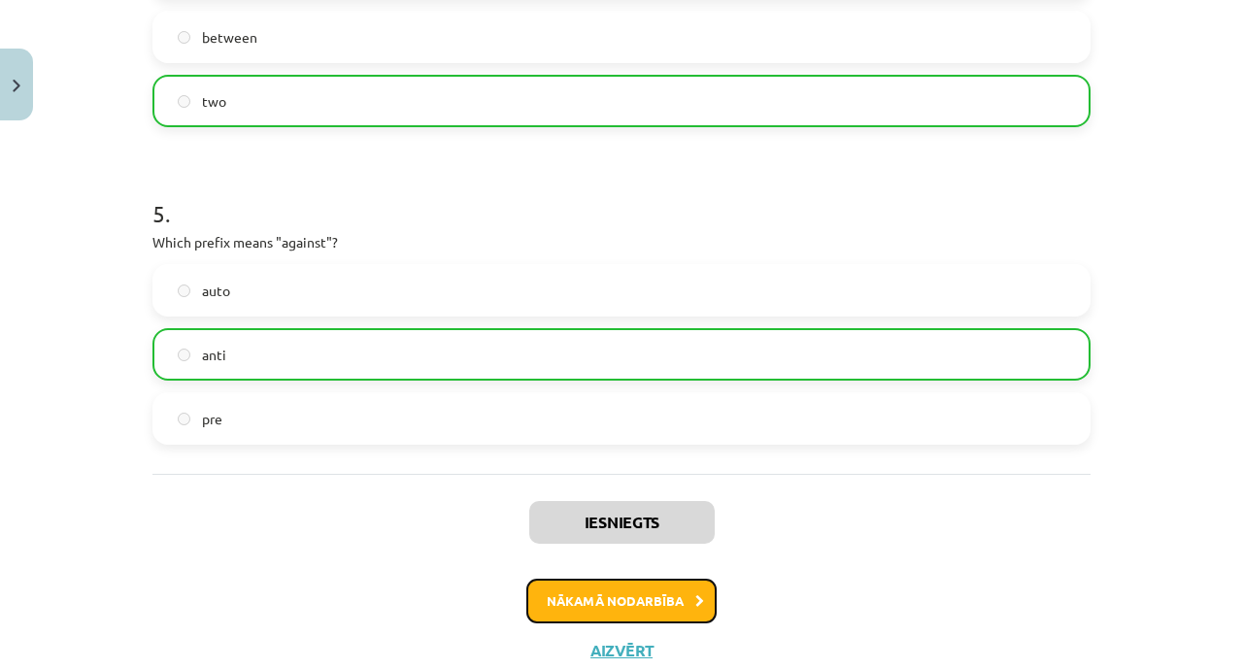
click at [600, 584] on button "Nākamā nodarbība" at bounding box center [622, 601] width 190 height 45
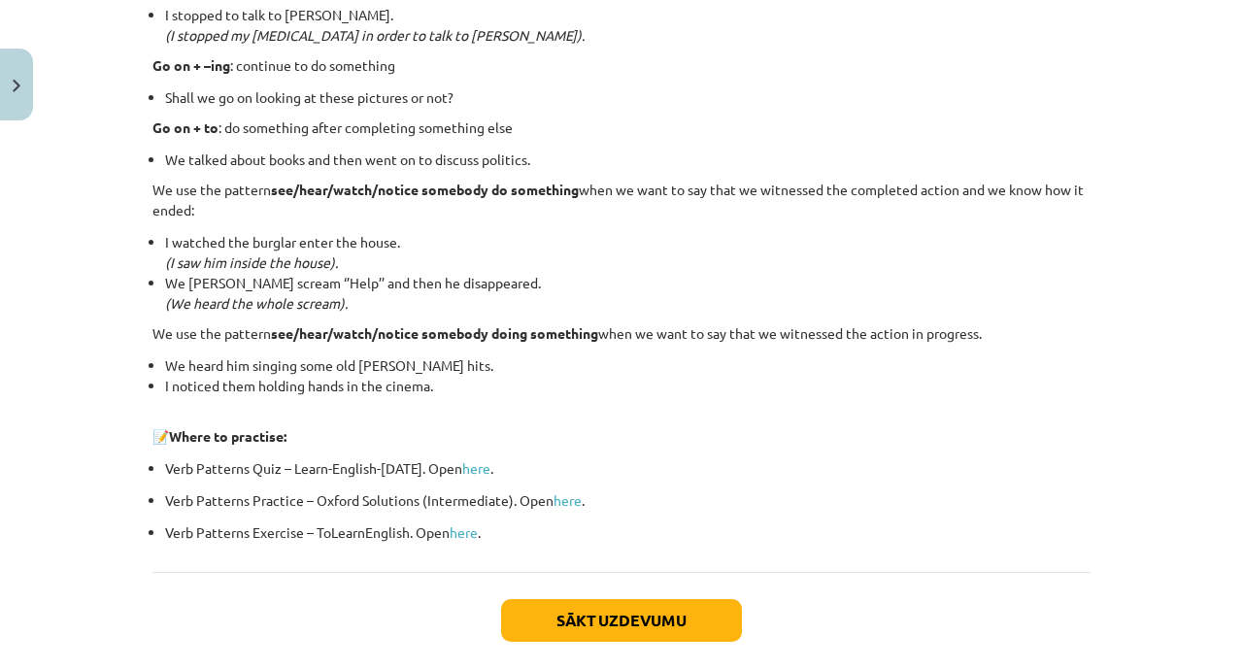
scroll to position [2642, 0]
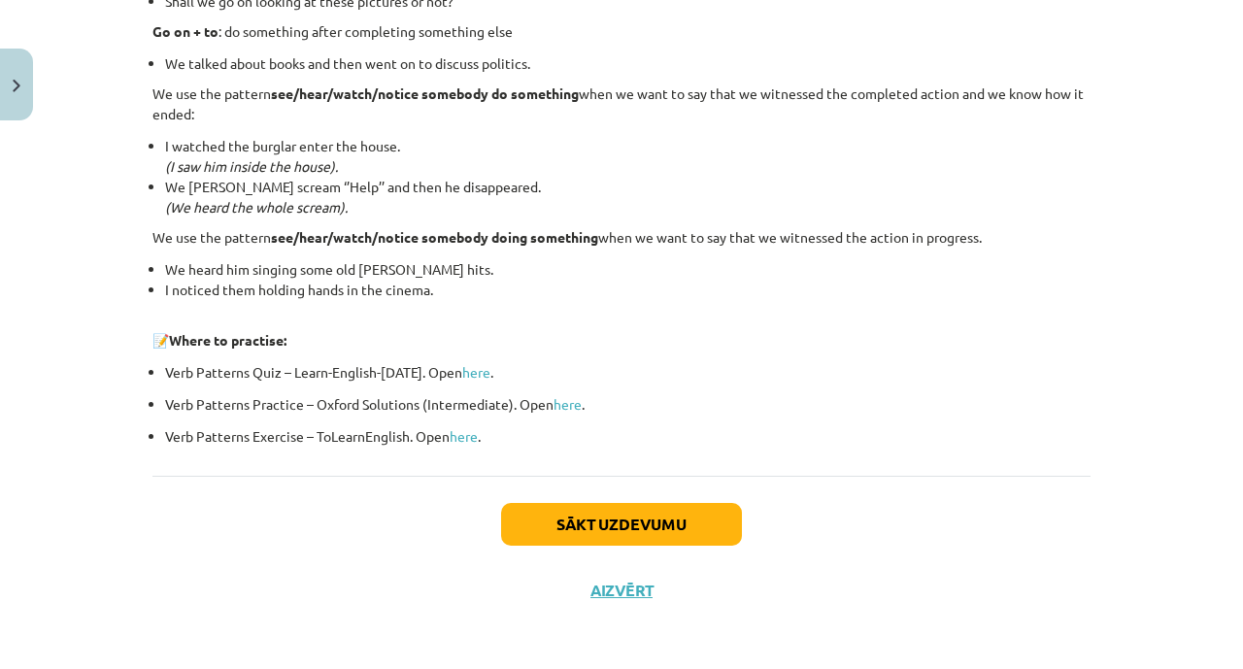
click at [642, 496] on div "Sākt uzdevumu Aizvērt" at bounding box center [622, 544] width 938 height 136
click at [627, 528] on button "Sākt uzdevumu" at bounding box center [621, 524] width 241 height 43
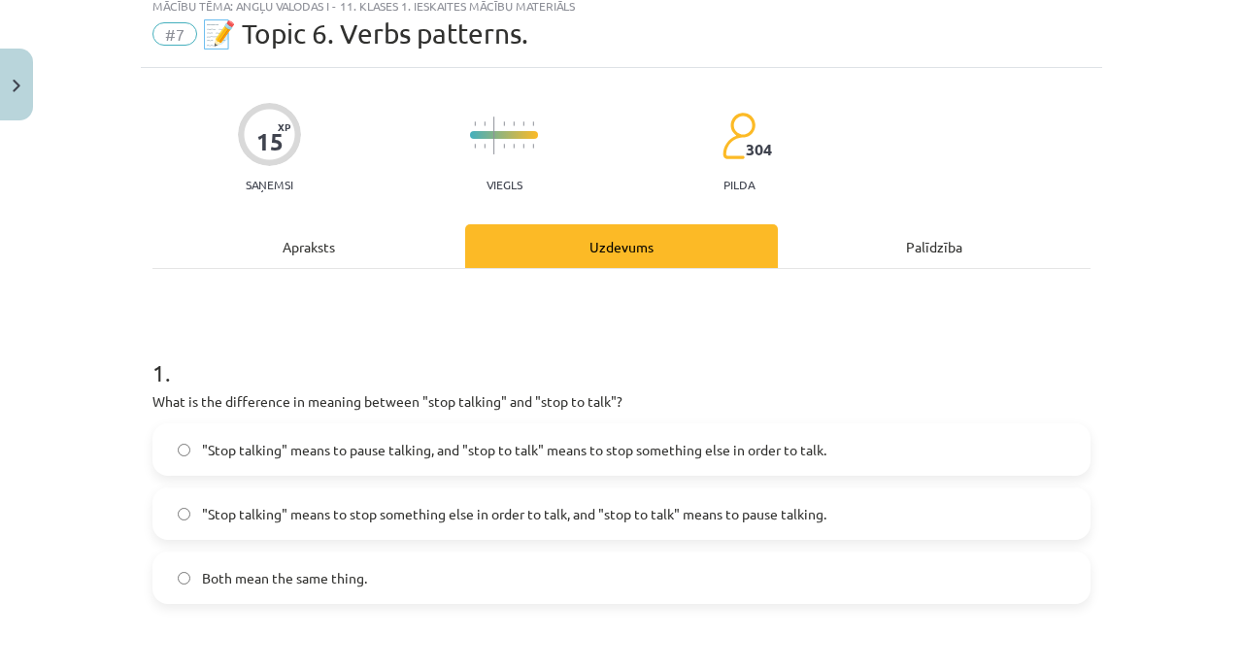
scroll to position [49, 0]
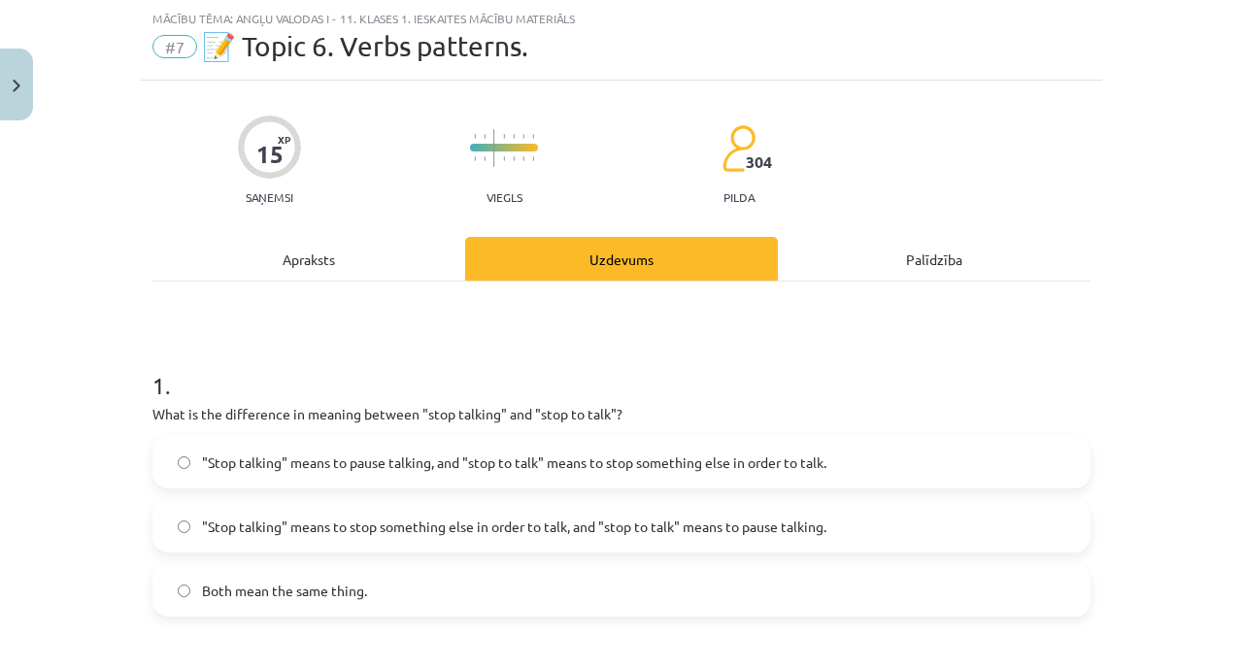
click at [119, 379] on div "Mācību tēma: Angļu valodas i - 11. klases 1. ieskaites mācību materiāls #7 📝 To…" at bounding box center [621, 334] width 1243 height 669
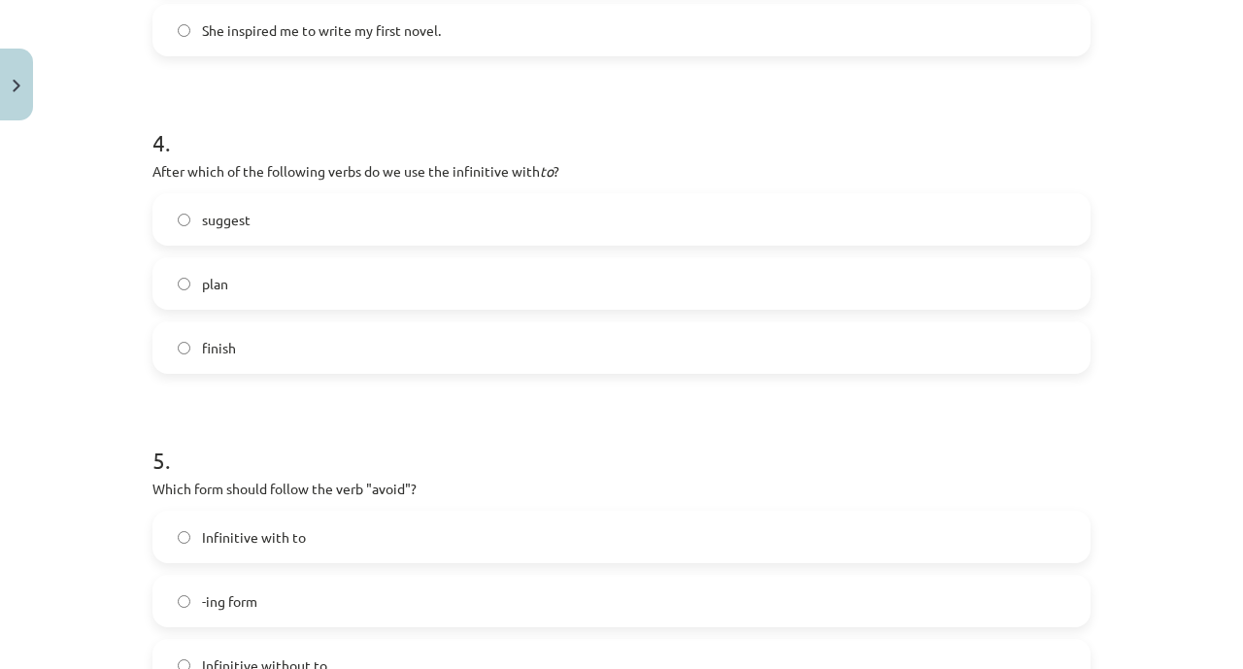
scroll to position [1490, 0]
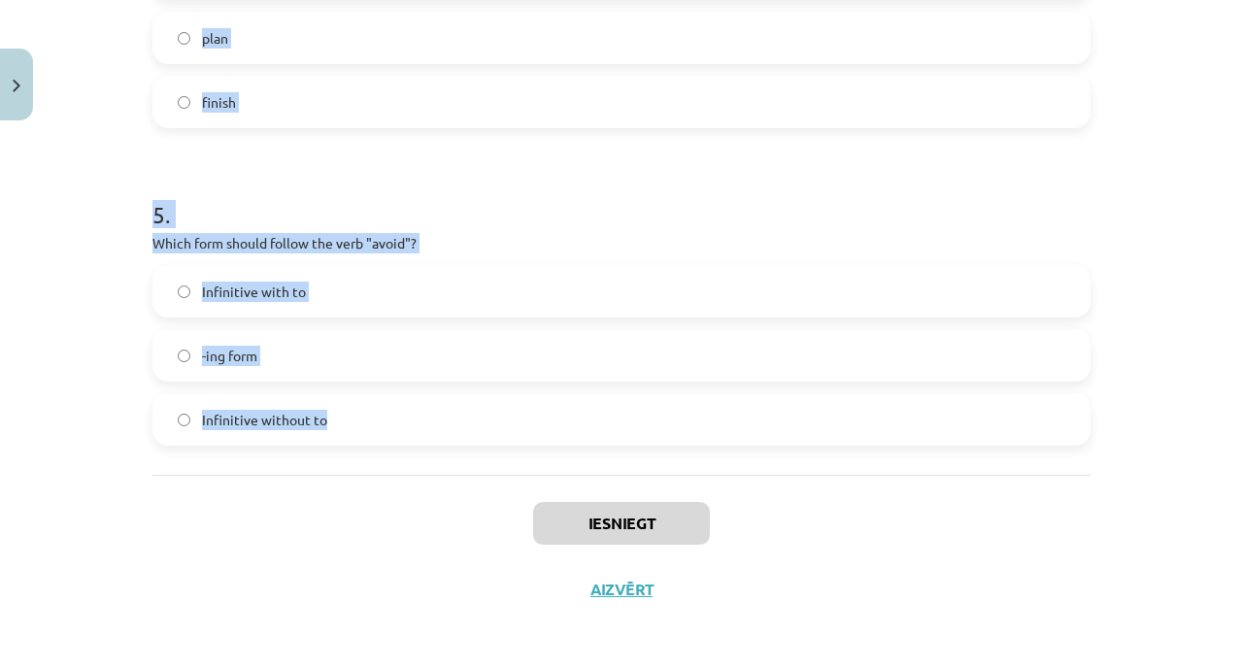
drag, startPoint x: 142, startPoint y: 385, endPoint x: 391, endPoint y: 442, distance: 255.2
copy form "1 . What is the difference in meaning between "stop talking" and "stop to talk"…"
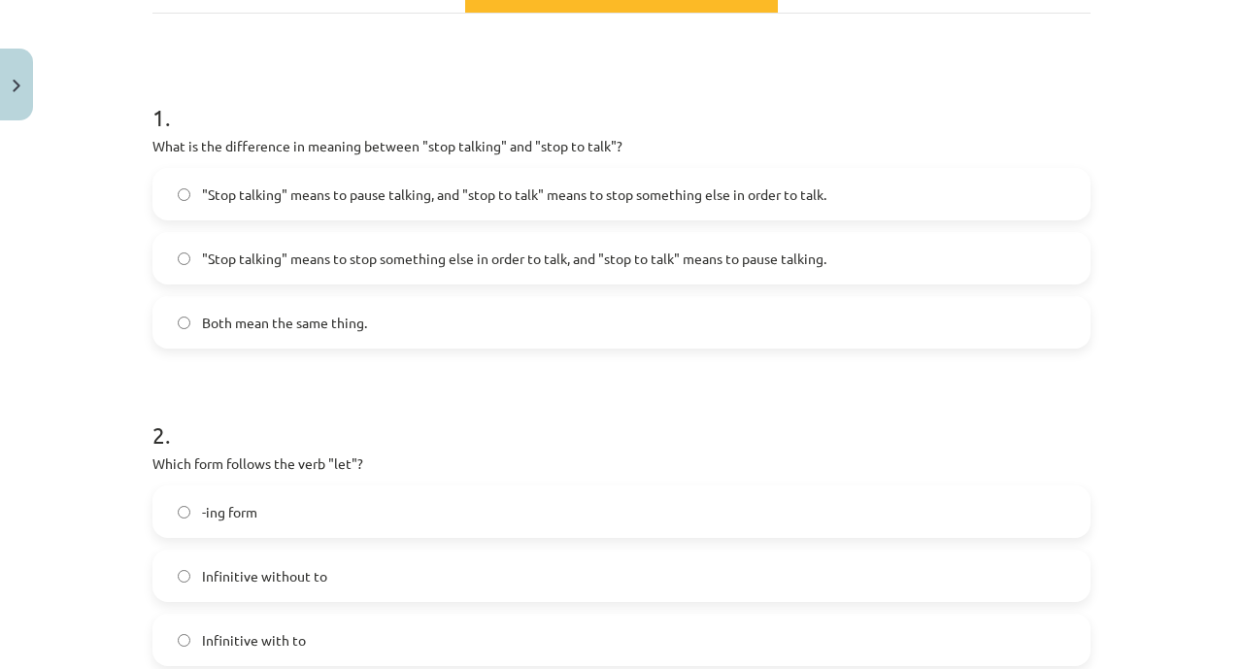
scroll to position [286, 0]
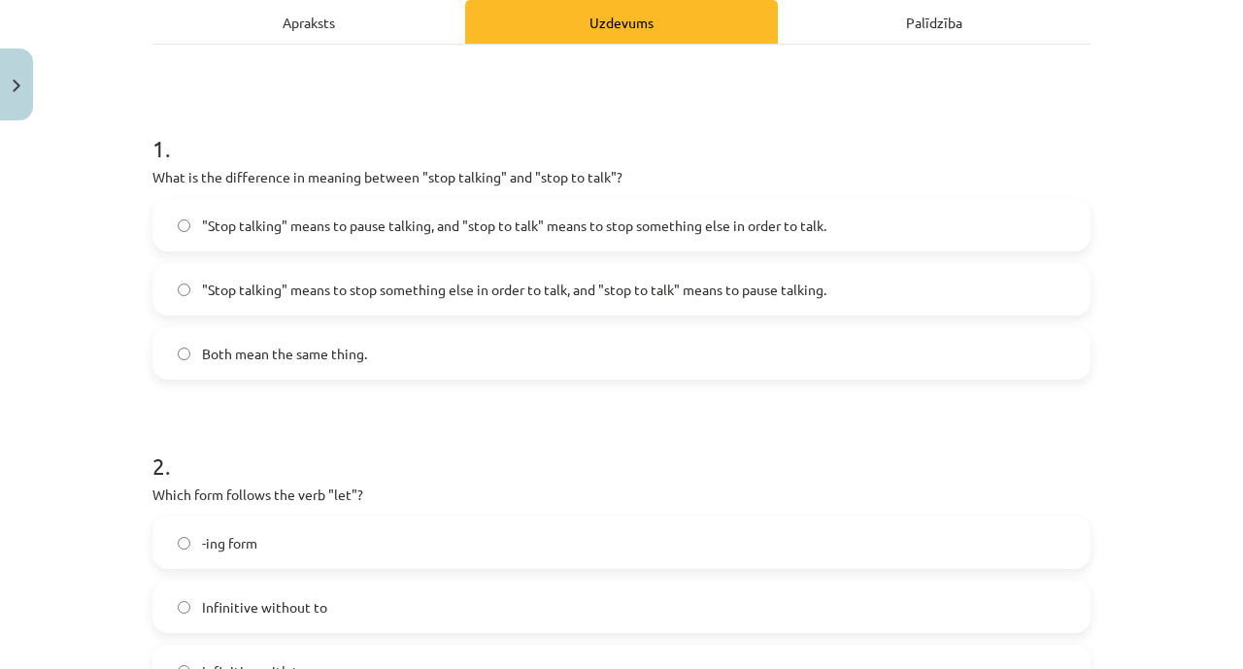
click at [437, 229] on span ""Stop talking" means to pause talking, and "stop to talk" means to stop somethi…" at bounding box center [514, 226] width 625 height 20
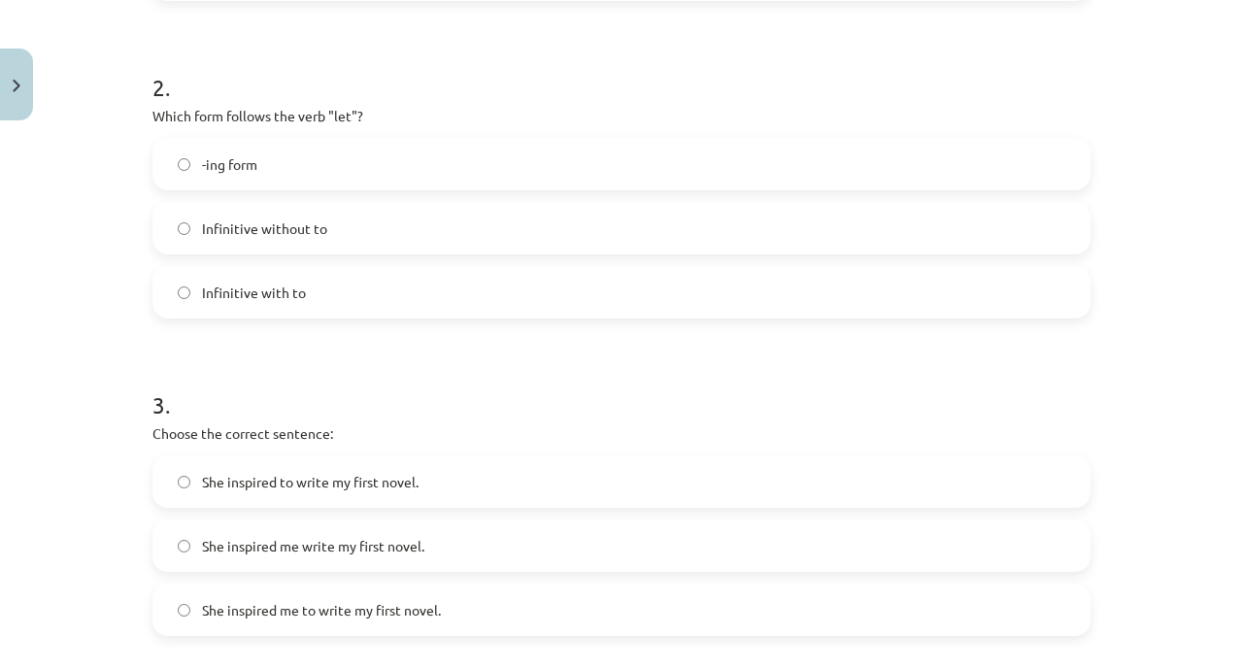
scroll to position [664, 0]
click at [422, 236] on label "Infinitive without to" at bounding box center [621, 228] width 935 height 49
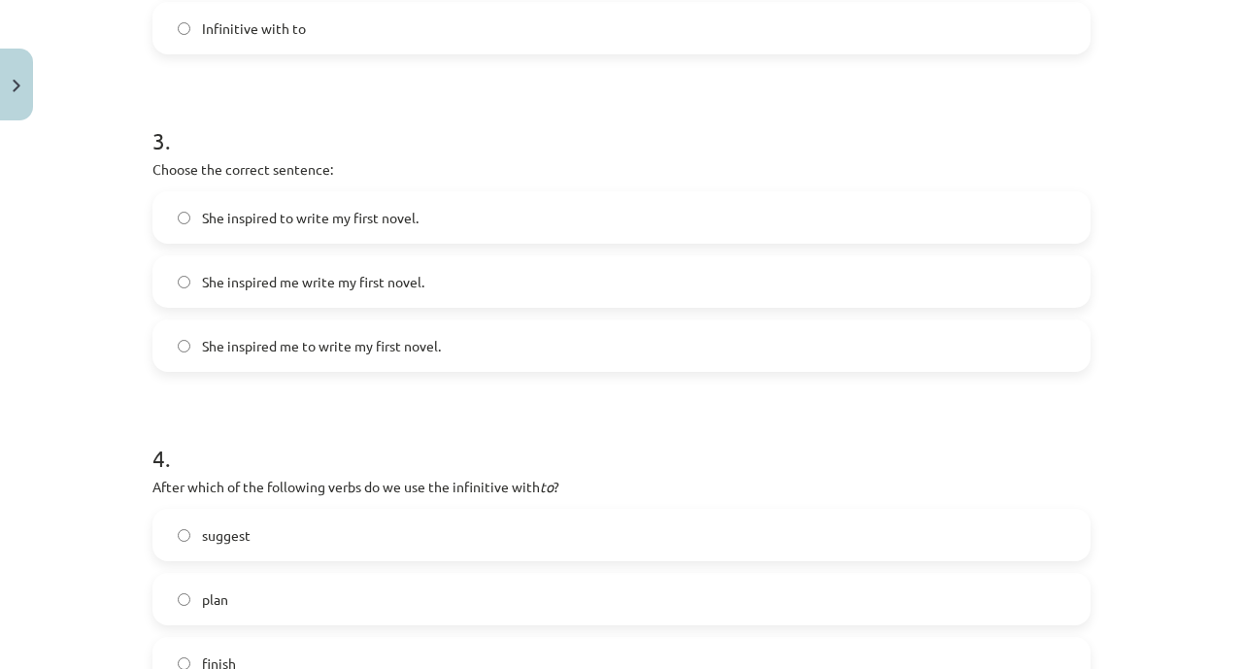
scroll to position [958, 0]
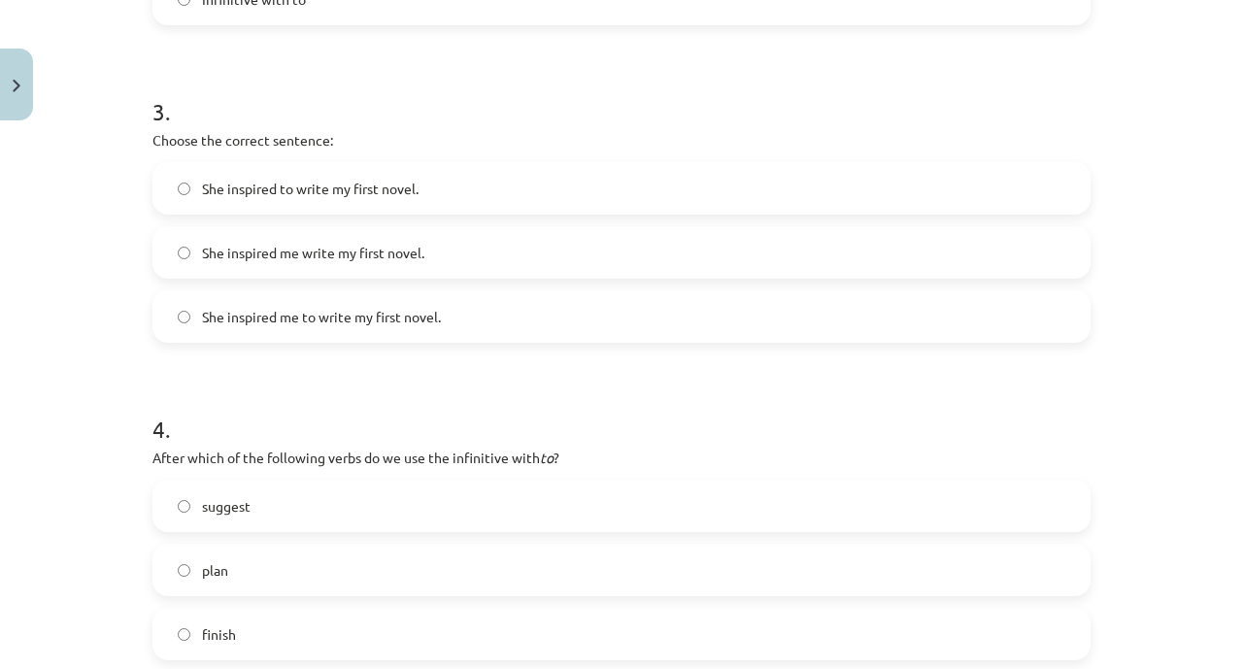
click at [420, 327] on label "She inspired me to write my first novel." at bounding box center [621, 316] width 935 height 49
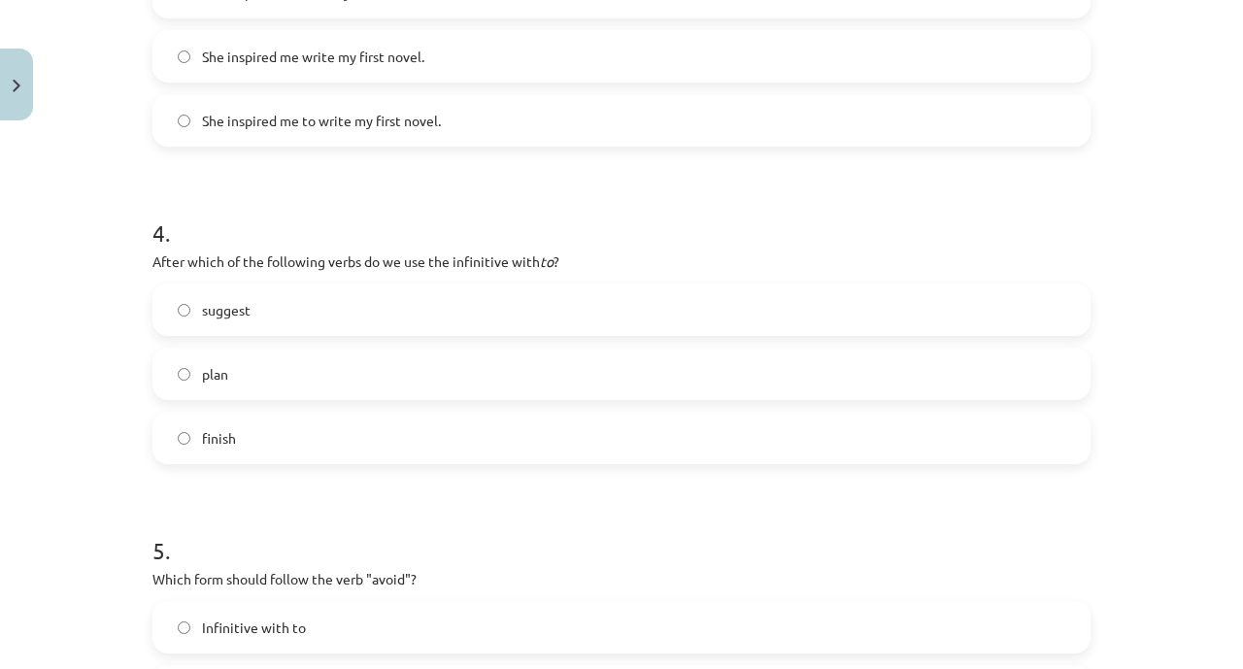
scroll to position [1164, 0]
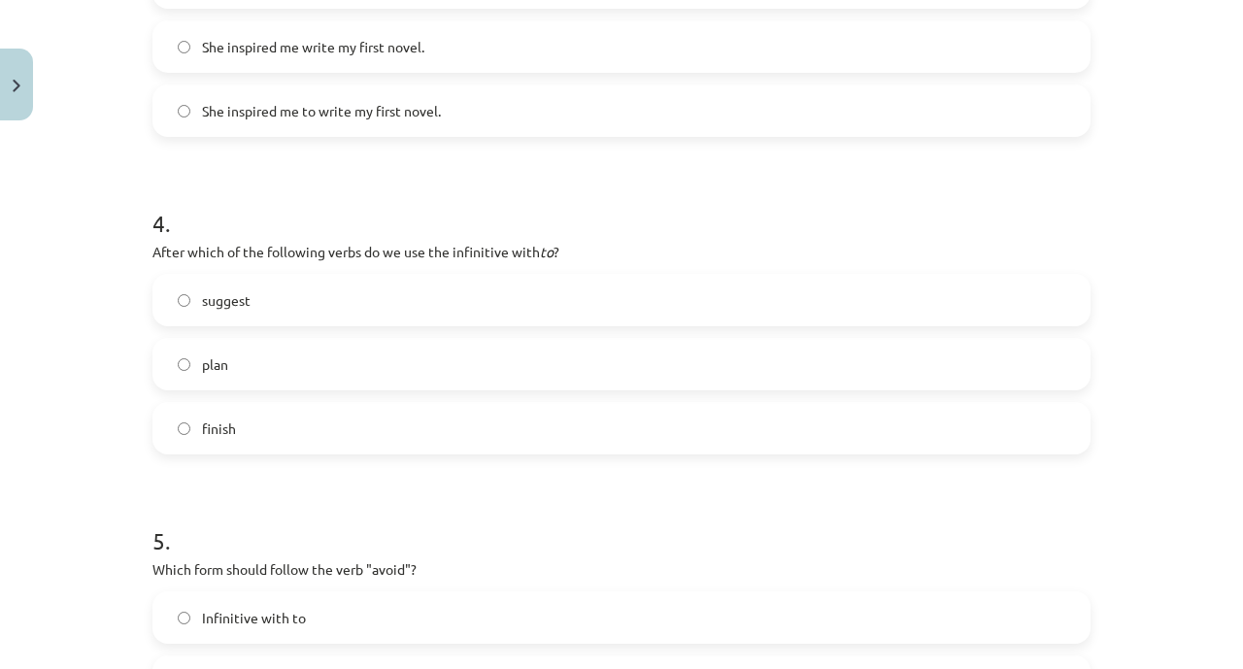
click at [299, 377] on label "plan" at bounding box center [621, 364] width 935 height 49
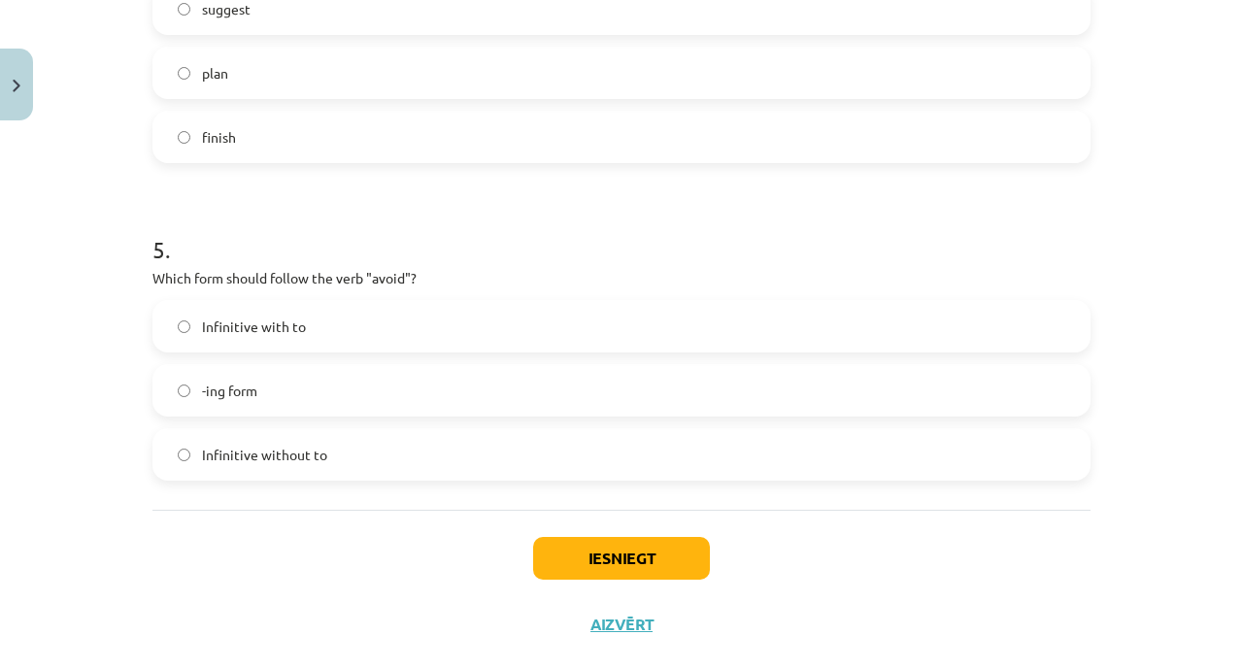
scroll to position [1473, 0]
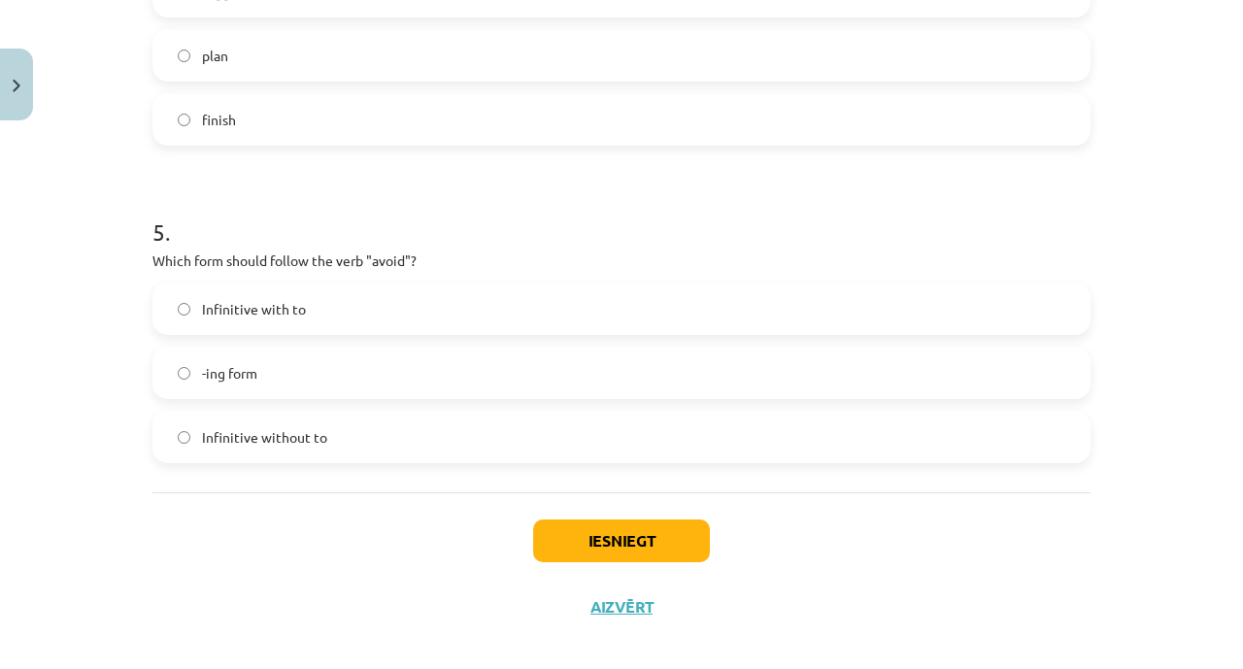
click at [360, 356] on label "-ing form" at bounding box center [621, 373] width 935 height 49
click at [533, 527] on button "Iesniegt" at bounding box center [621, 541] width 177 height 43
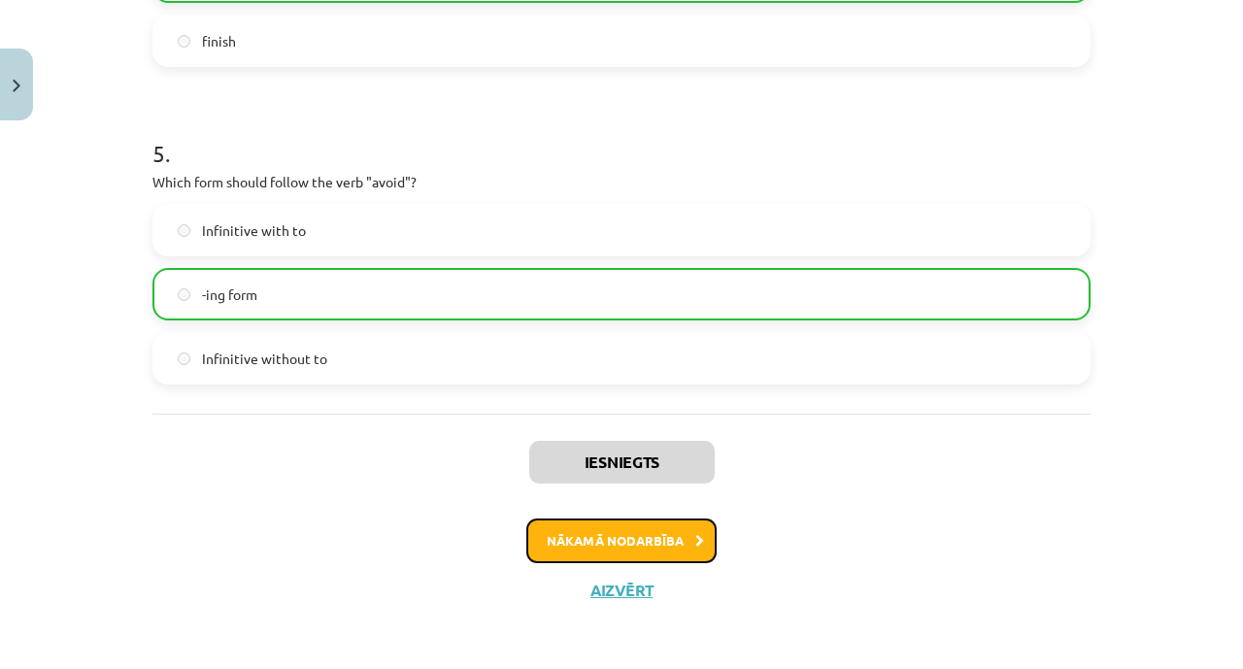
click at [544, 546] on button "Nākamā nodarbība" at bounding box center [622, 541] width 190 height 45
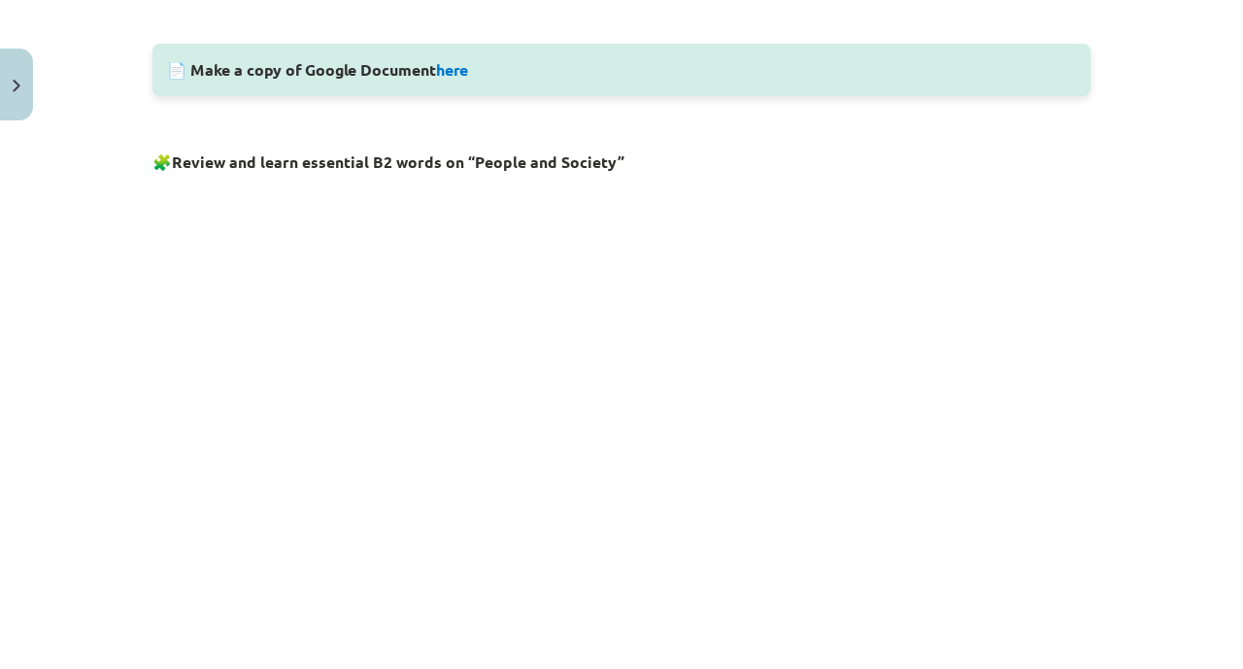
scroll to position [990, 0]
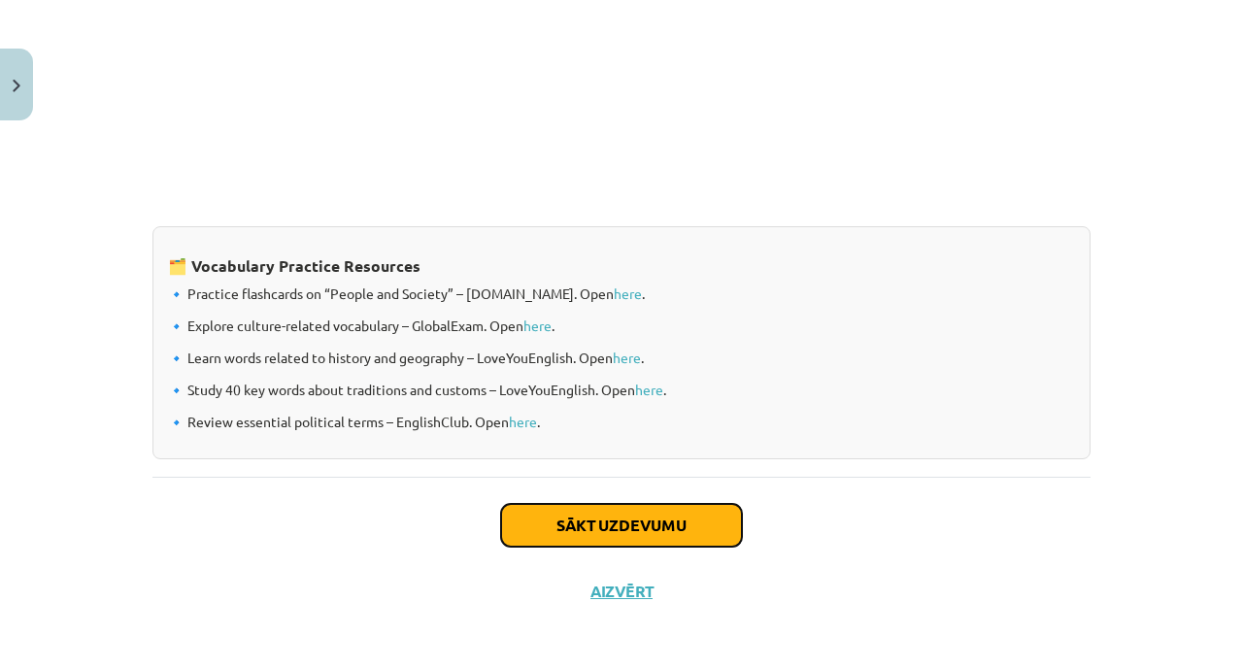
click at [596, 535] on button "Sākt uzdevumu" at bounding box center [621, 525] width 241 height 43
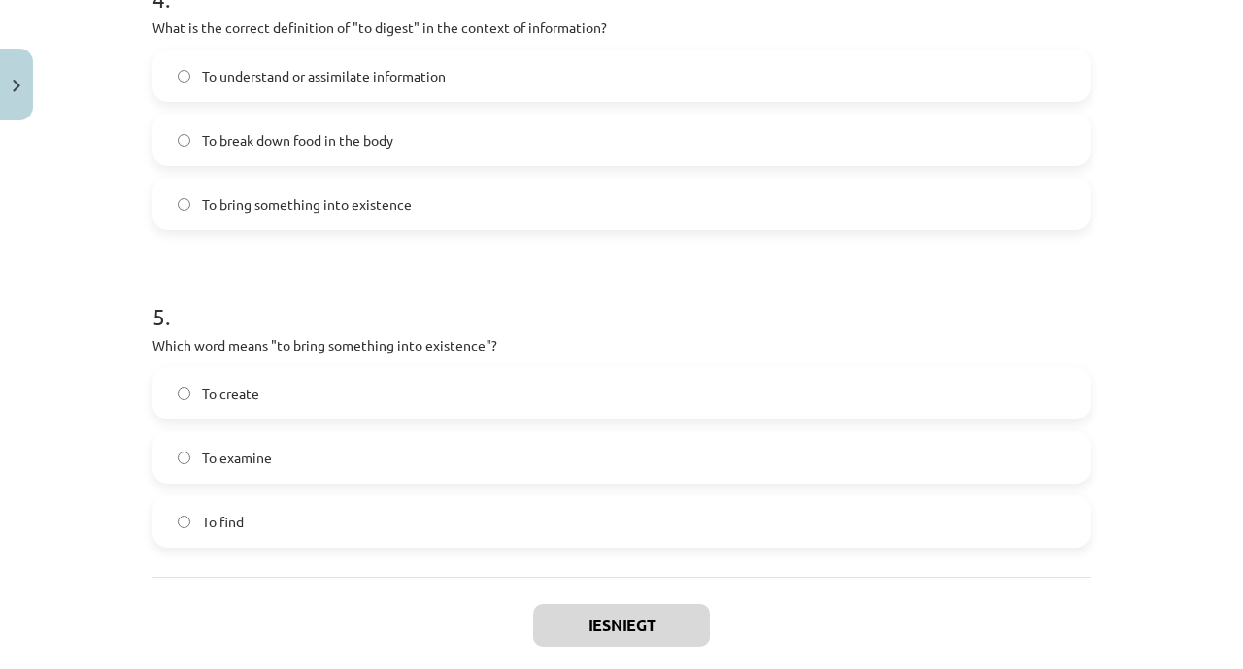
scroll to position [1554, 0]
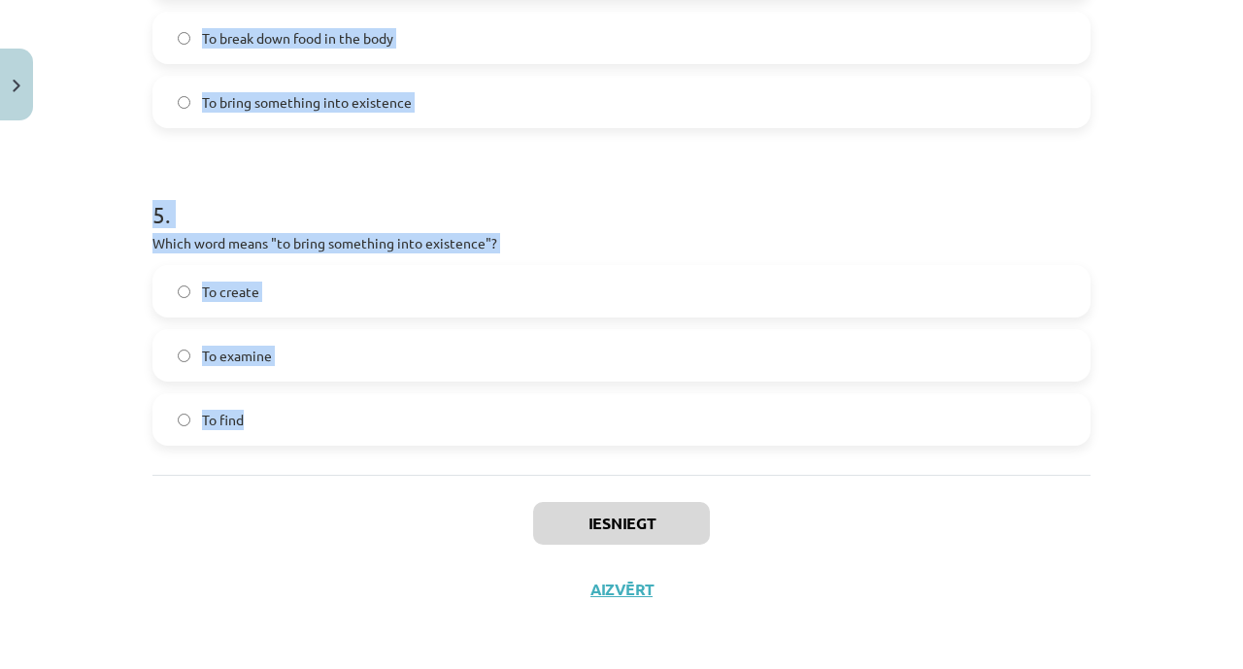
drag, startPoint x: 148, startPoint y: 387, endPoint x: 310, endPoint y: 448, distance: 173.4
copy form "1 . Which of the following means "the surroundings or conditions in which a per…"
click at [635, 167] on h1 "5 ." at bounding box center [622, 197] width 938 height 60
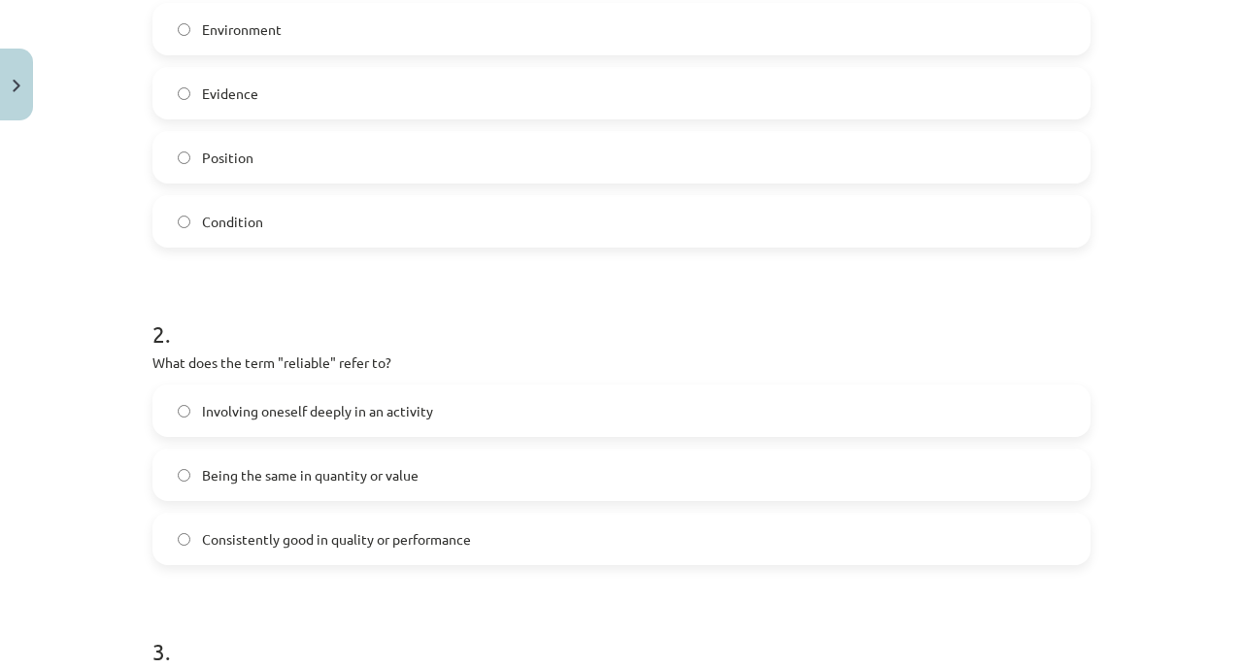
scroll to position [412, 0]
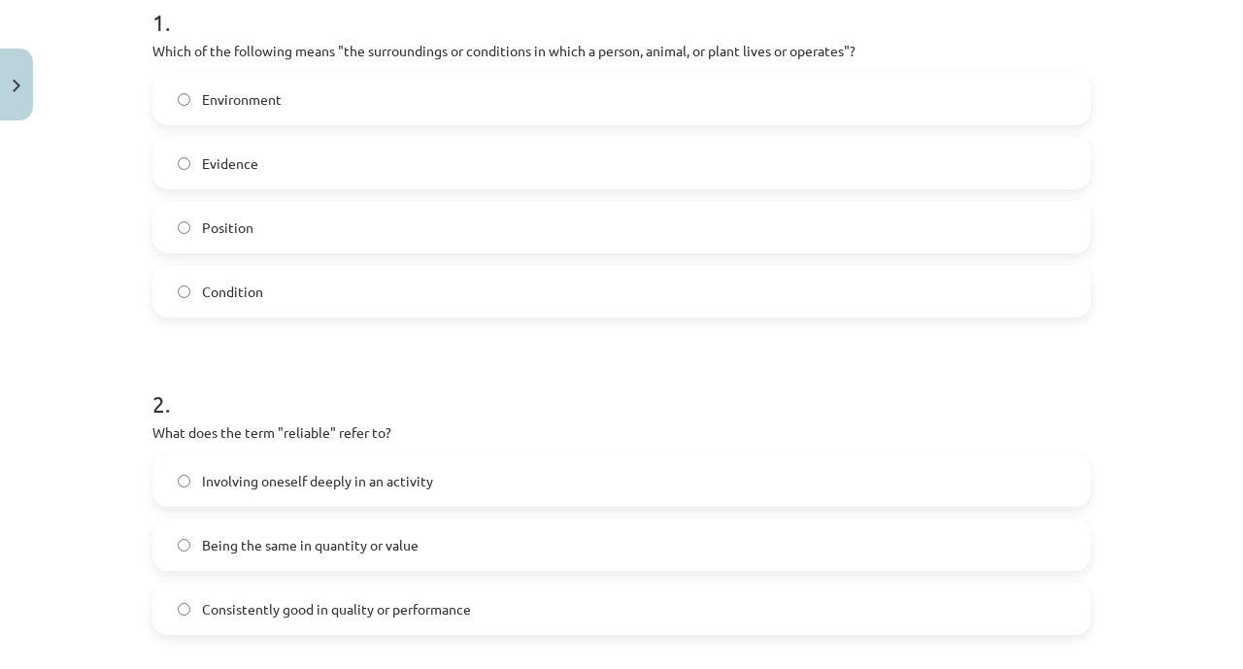
click at [624, 100] on label "Environment" at bounding box center [621, 99] width 935 height 49
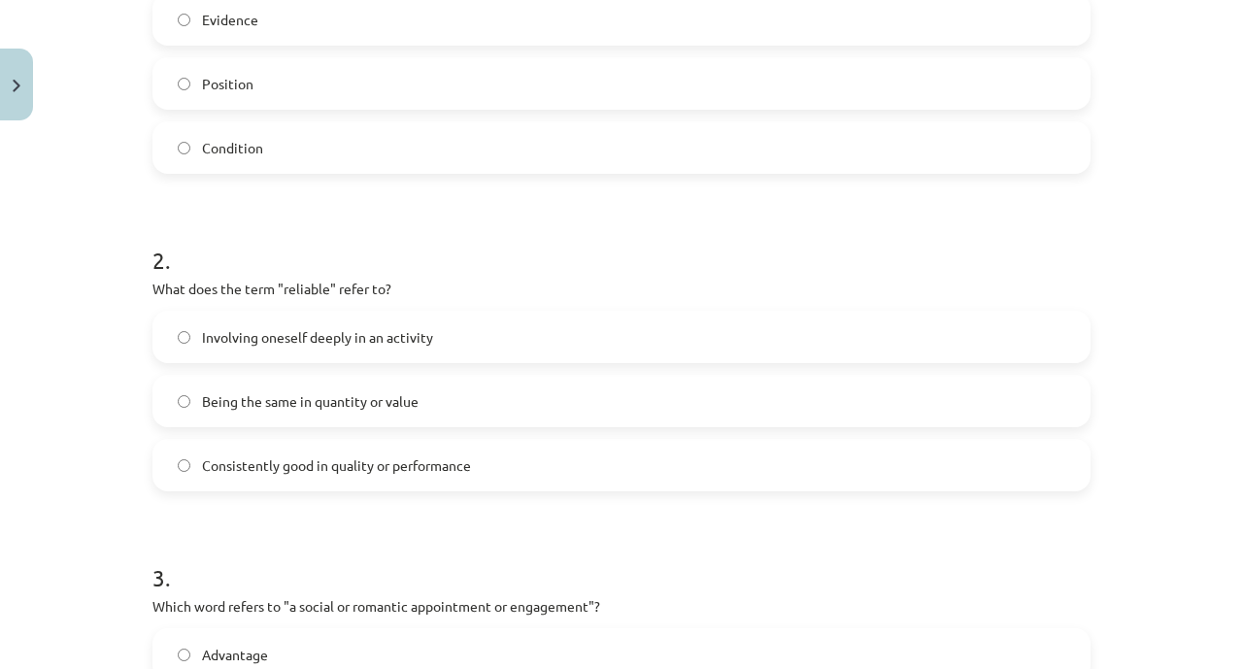
scroll to position [560, 0]
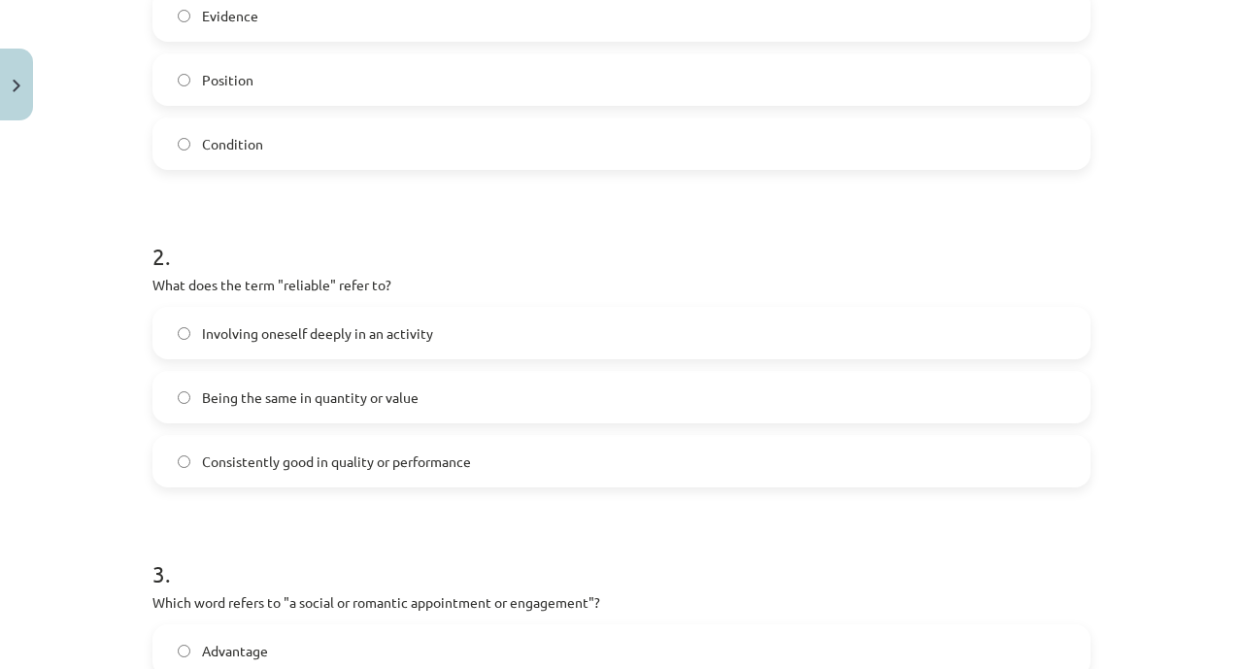
click at [344, 481] on label "Consistently good in quality or performance" at bounding box center [621, 461] width 935 height 49
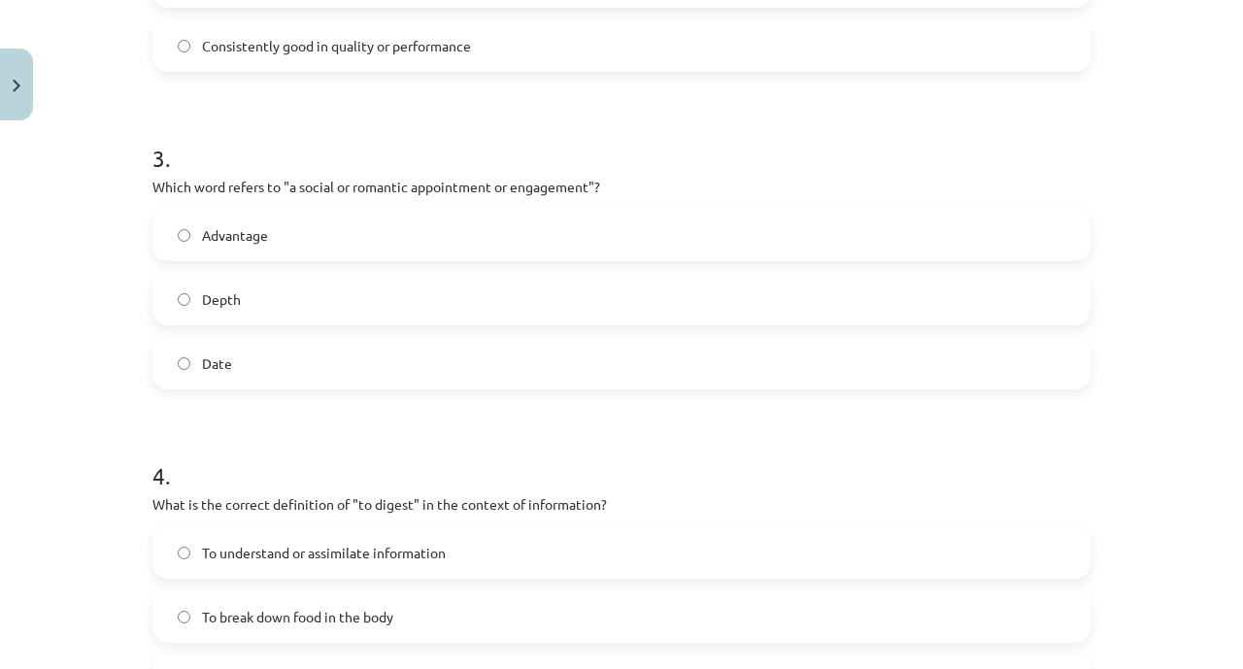
scroll to position [975, 0]
click at [404, 355] on label "Date" at bounding box center [621, 363] width 935 height 49
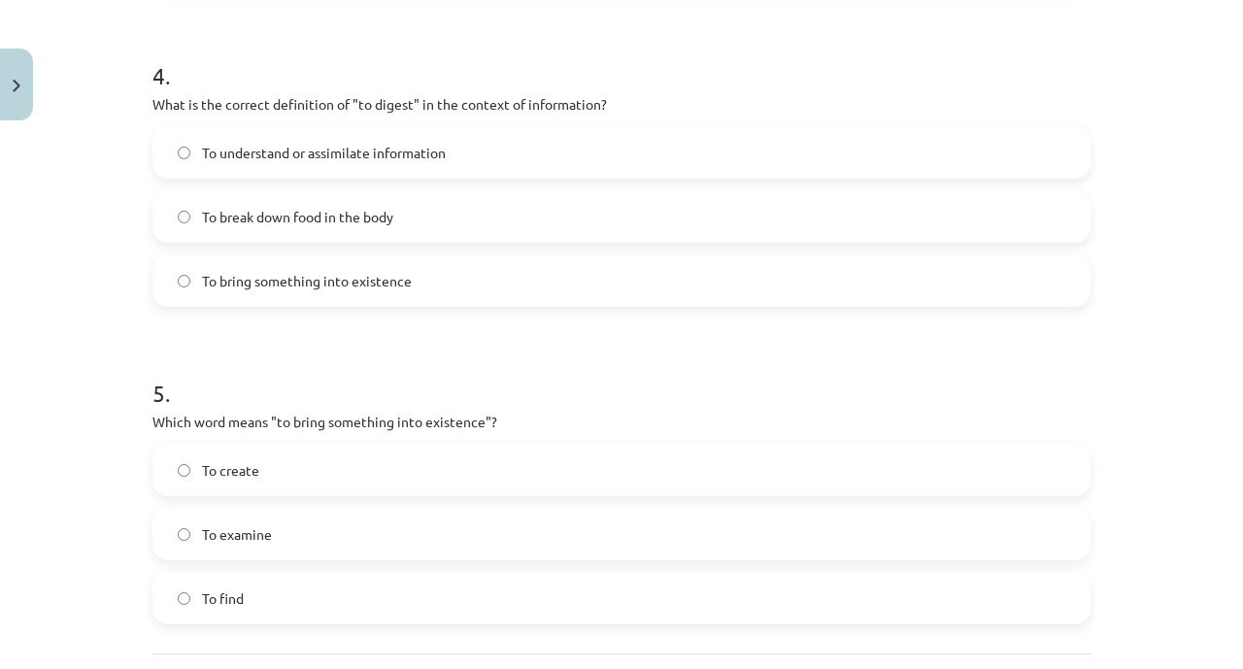
scroll to position [1424, 0]
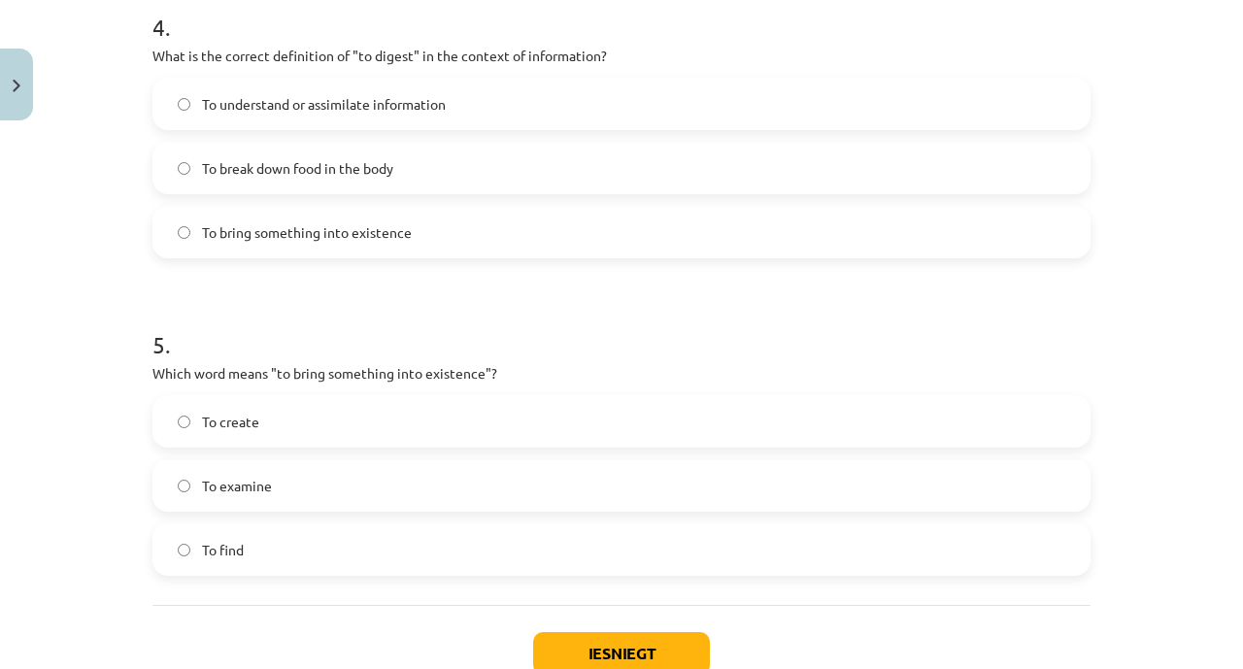
click at [507, 116] on label "To understand or assimilate information" at bounding box center [621, 104] width 935 height 49
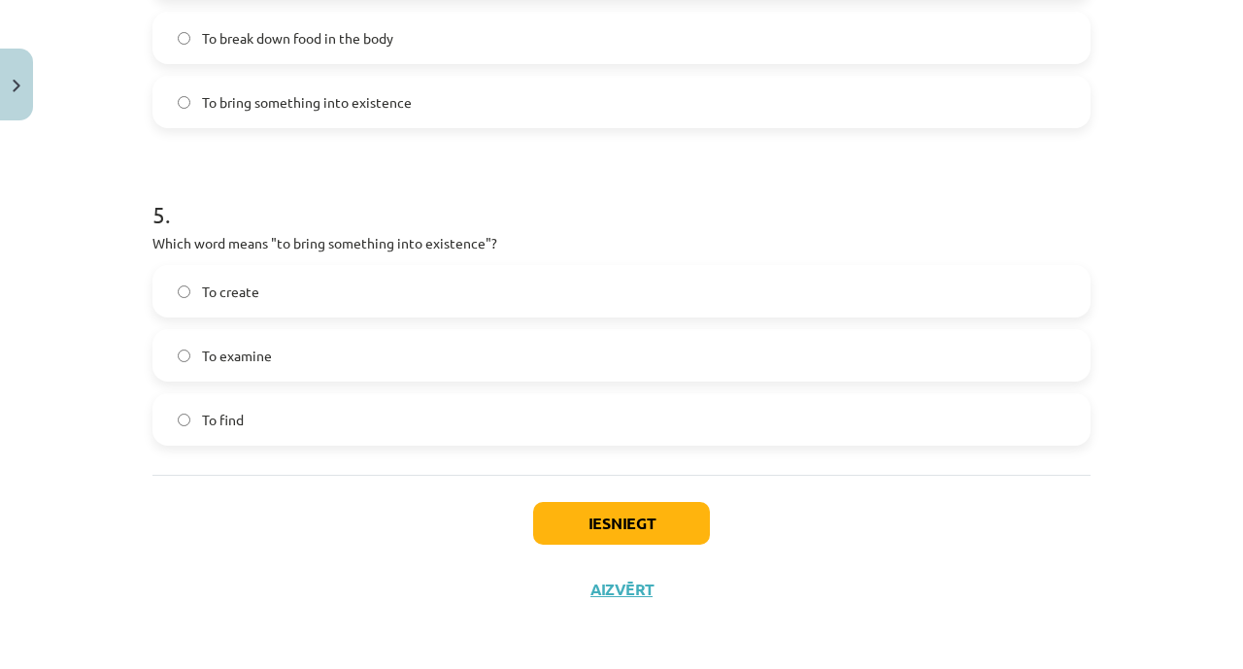
click at [387, 306] on label "To create" at bounding box center [621, 291] width 935 height 49
click at [575, 520] on button "Iesniegt" at bounding box center [621, 523] width 177 height 43
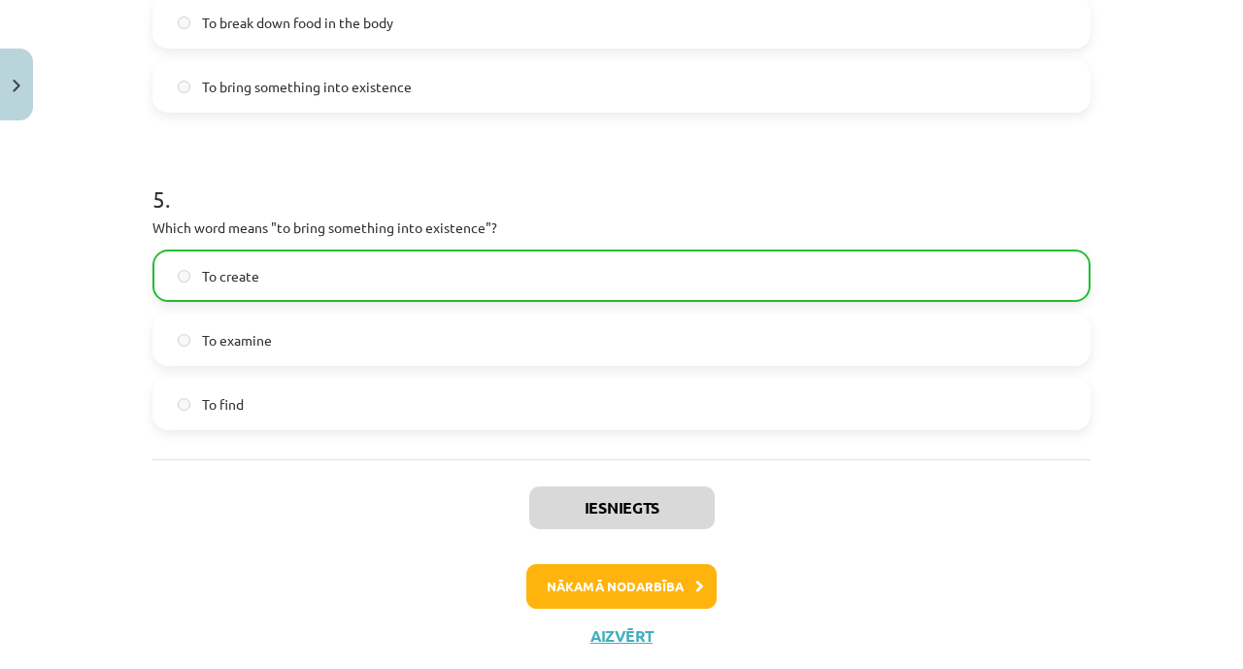
scroll to position [1616, 0]
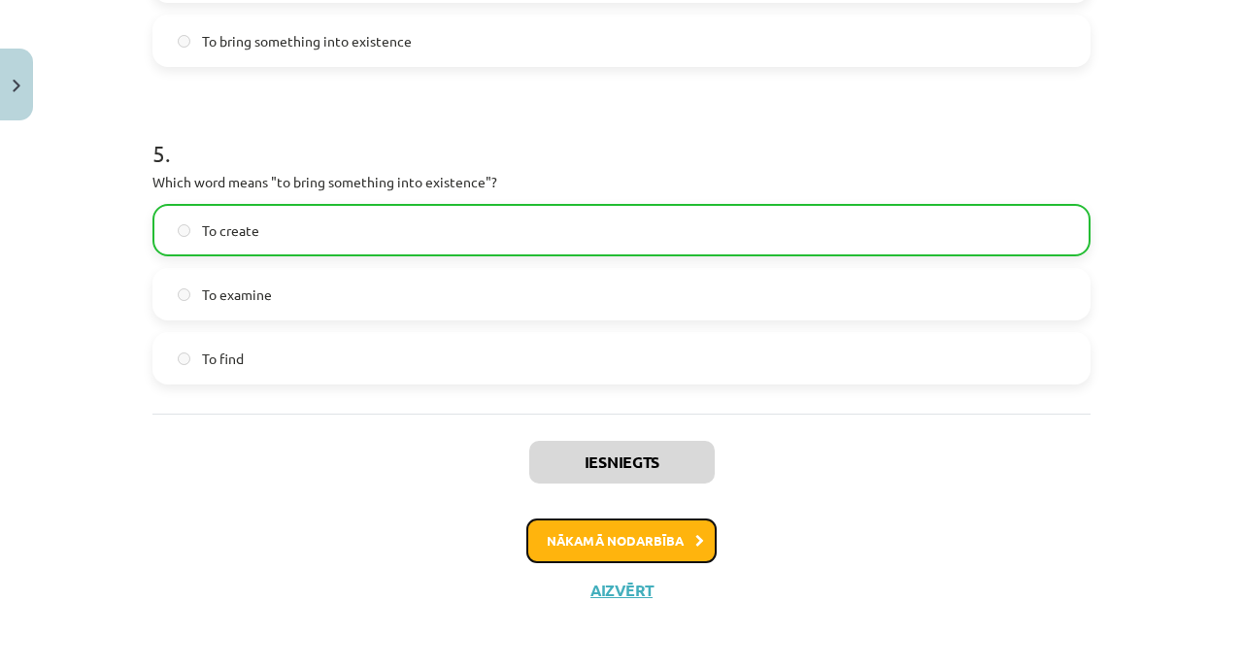
click at [589, 538] on button "Nākamā nodarbība" at bounding box center [622, 541] width 190 height 45
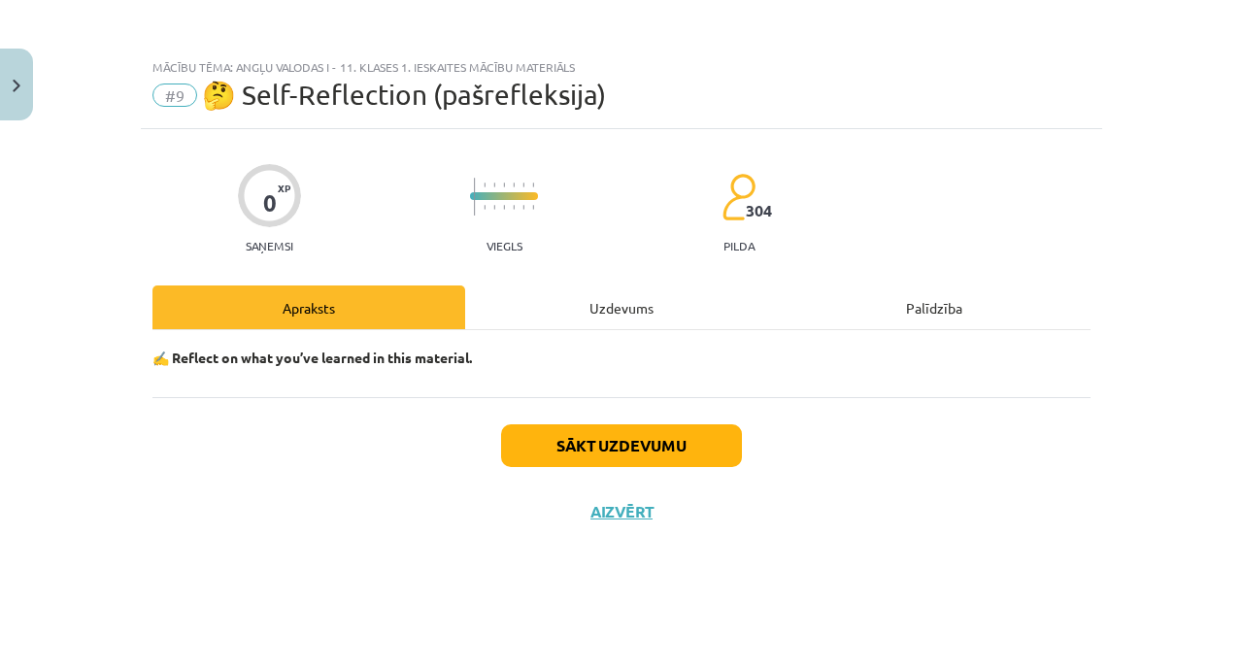
scroll to position [0, 0]
click at [617, 461] on button "Sākt uzdevumu" at bounding box center [621, 446] width 241 height 43
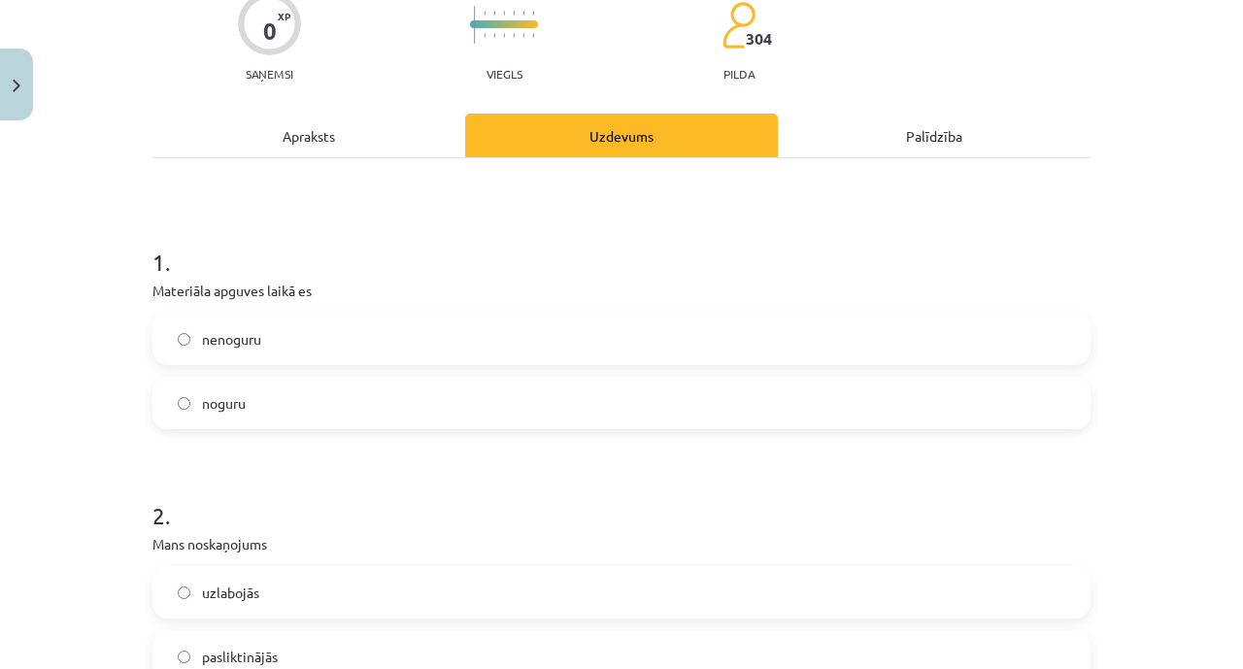
scroll to position [183, 0]
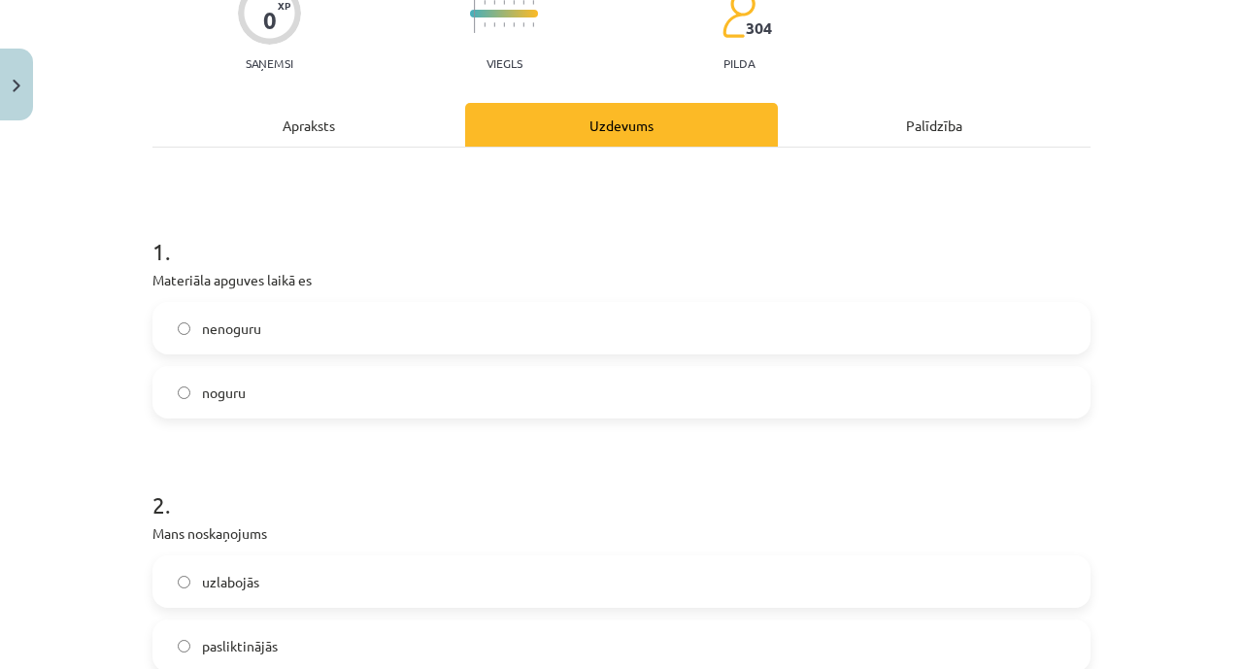
click at [635, 336] on label "nenoguru" at bounding box center [621, 328] width 935 height 49
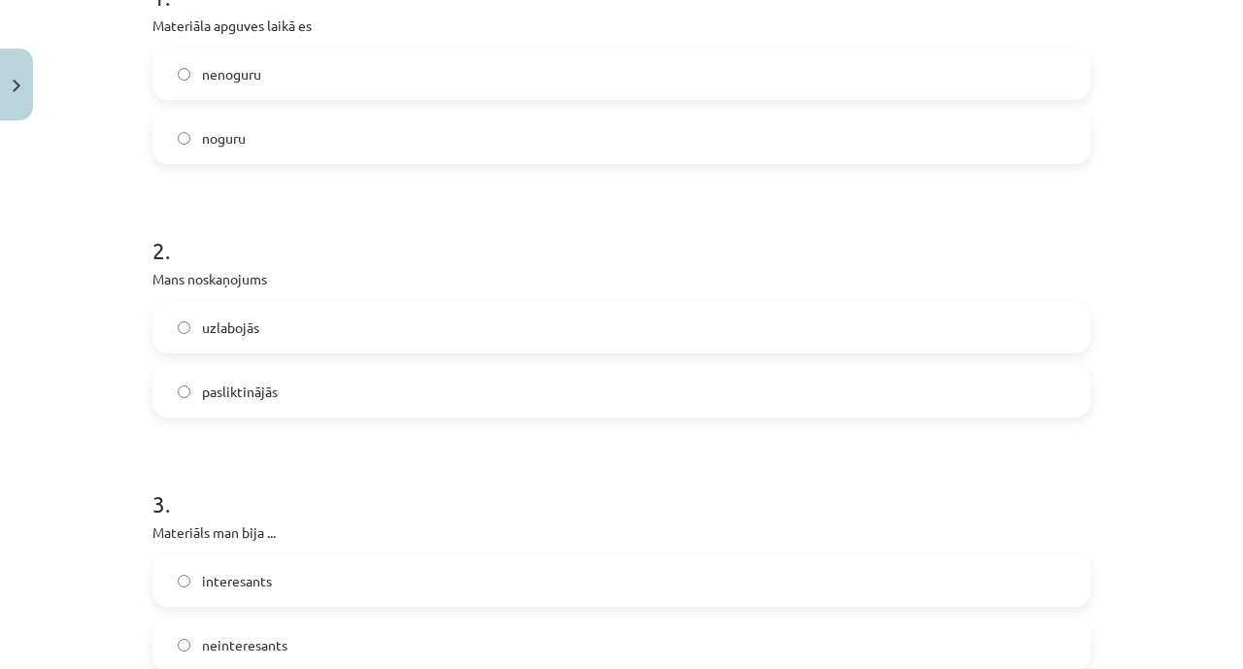
scroll to position [501, 0]
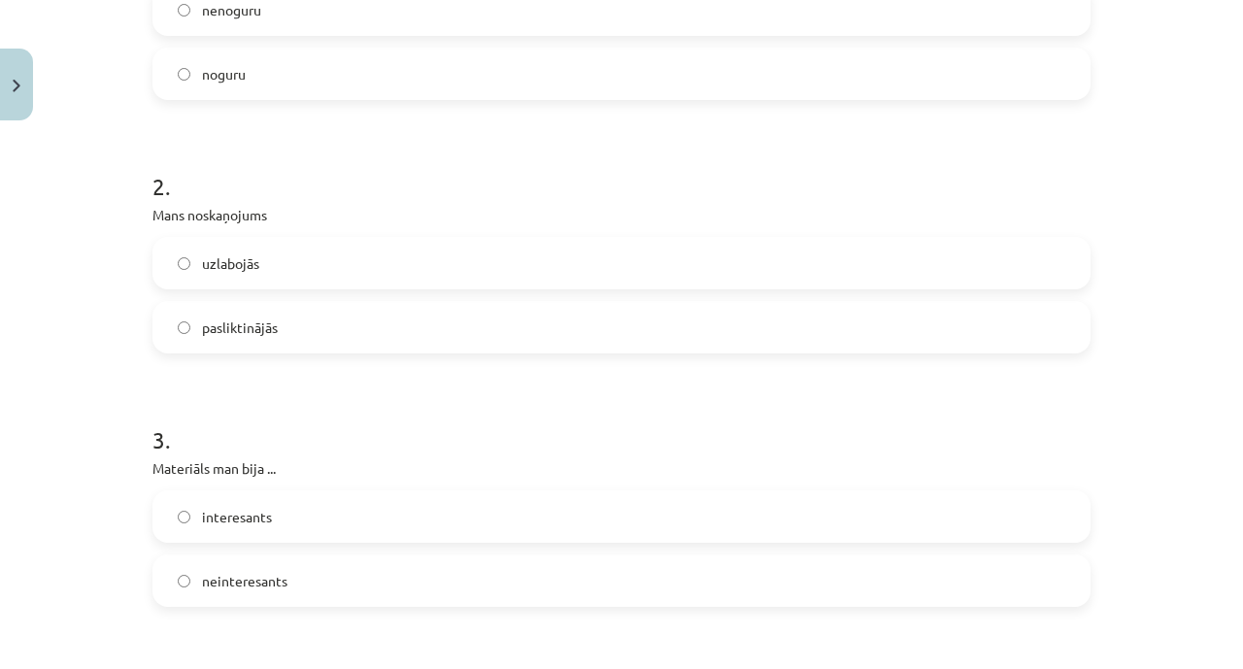
click at [619, 277] on label "uzlabojās" at bounding box center [621, 263] width 935 height 49
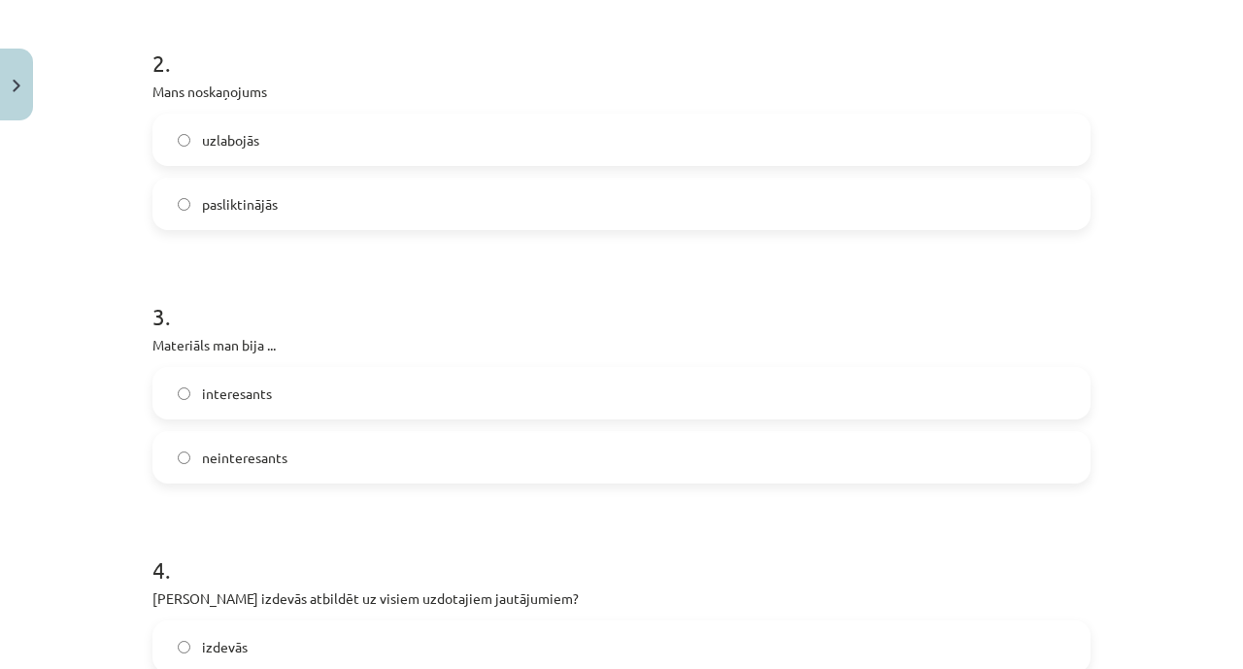
scroll to position [627, 0]
click at [533, 405] on label "interesants" at bounding box center [621, 391] width 935 height 49
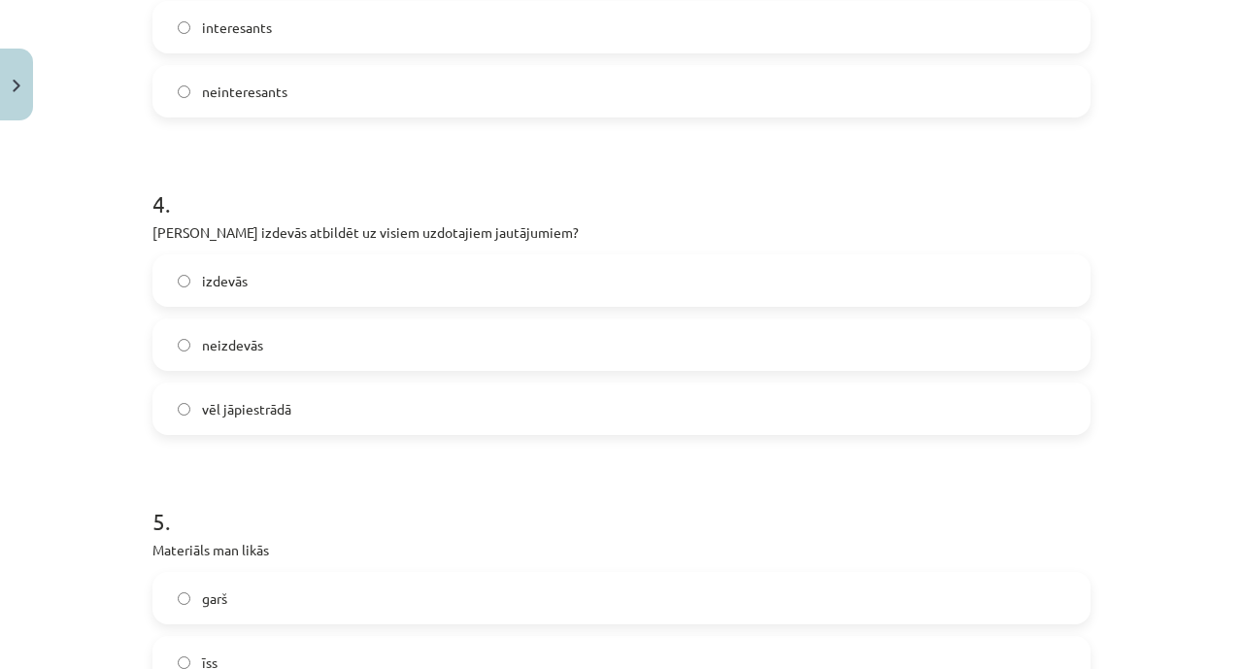
scroll to position [998, 0]
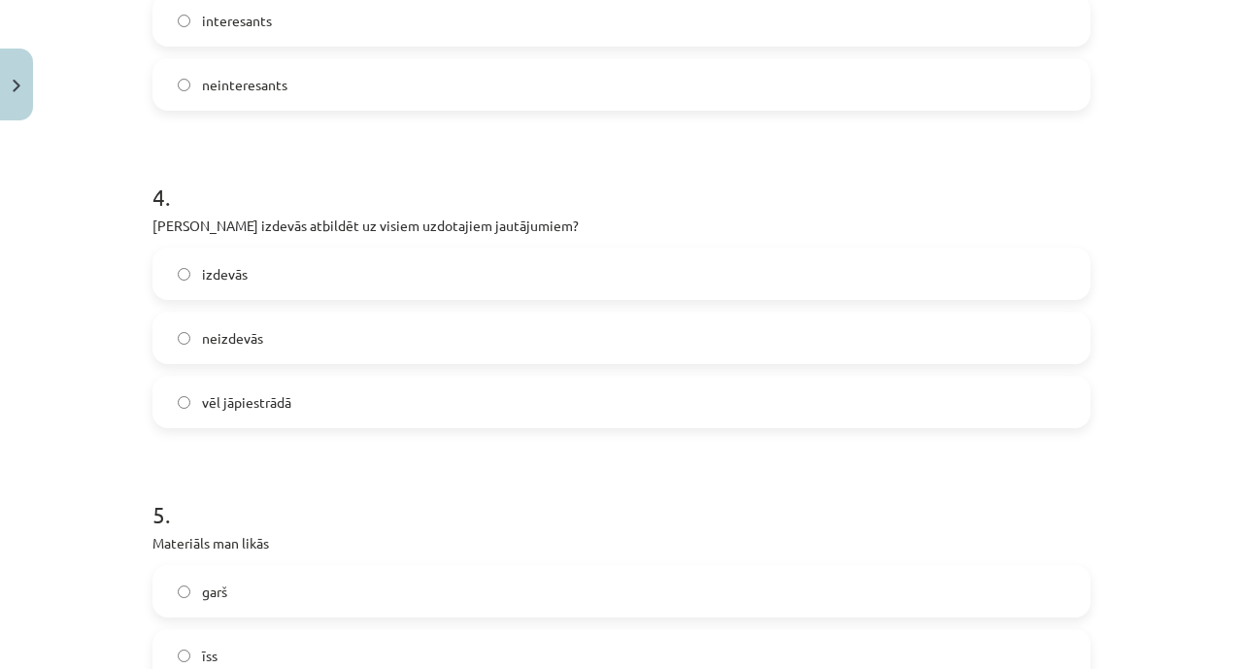
click at [581, 257] on label "izdevās" at bounding box center [621, 274] width 935 height 49
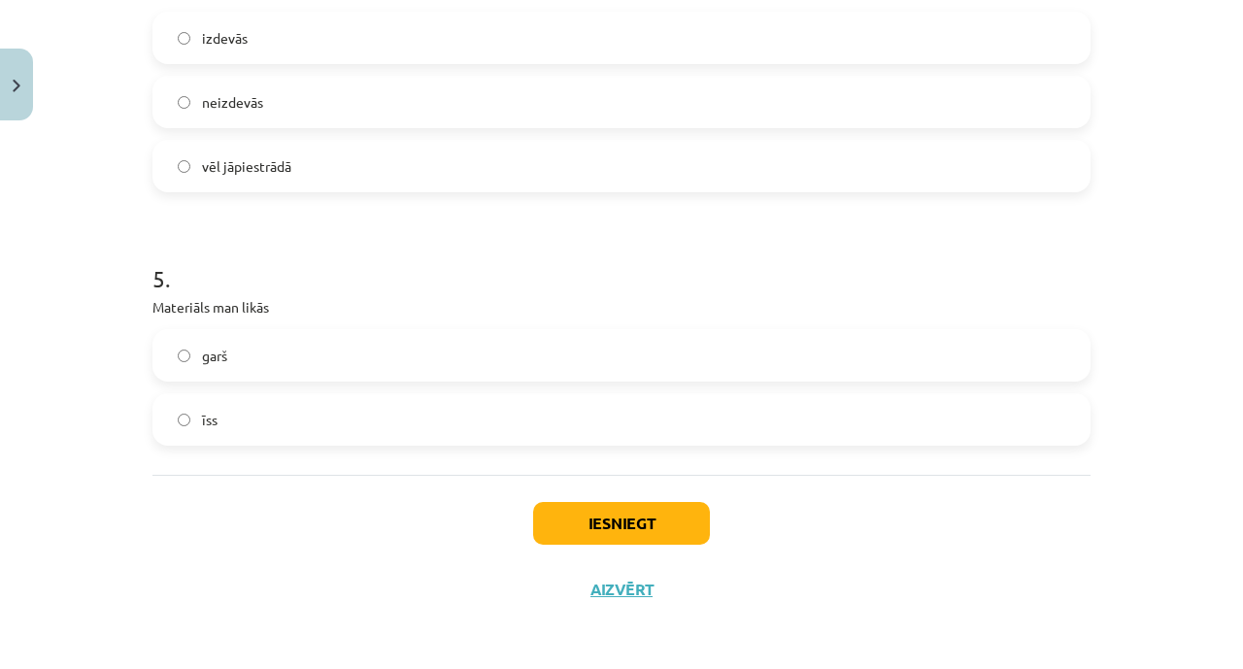
click at [508, 358] on label "garš" at bounding box center [621, 355] width 935 height 49
click at [558, 506] on button "Iesniegt" at bounding box center [621, 523] width 177 height 43
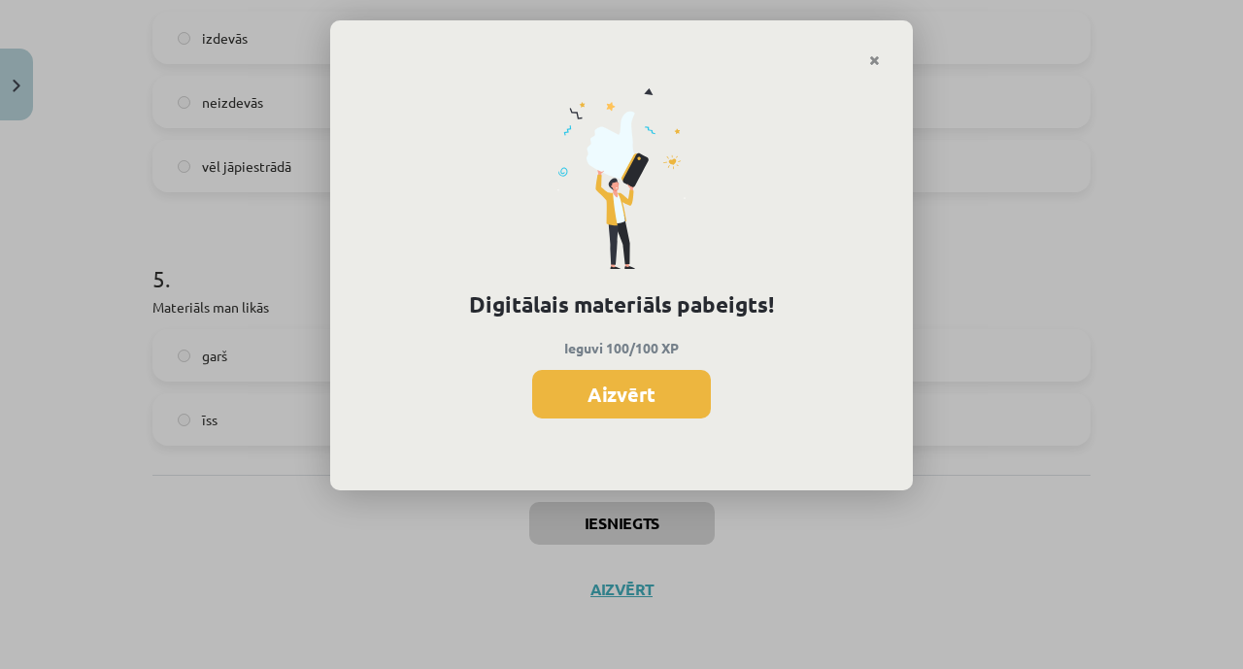
click at [577, 373] on button "Aizvērt" at bounding box center [621, 394] width 179 height 49
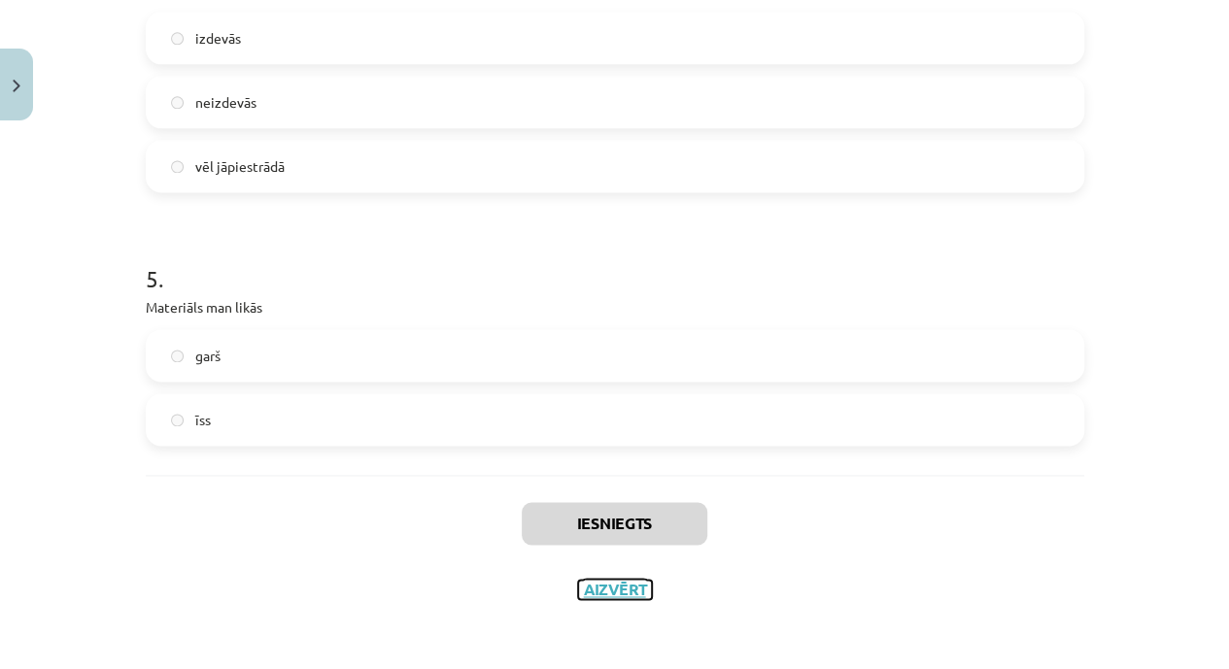
click at [595, 584] on button "Aizvērt" at bounding box center [615, 589] width 74 height 19
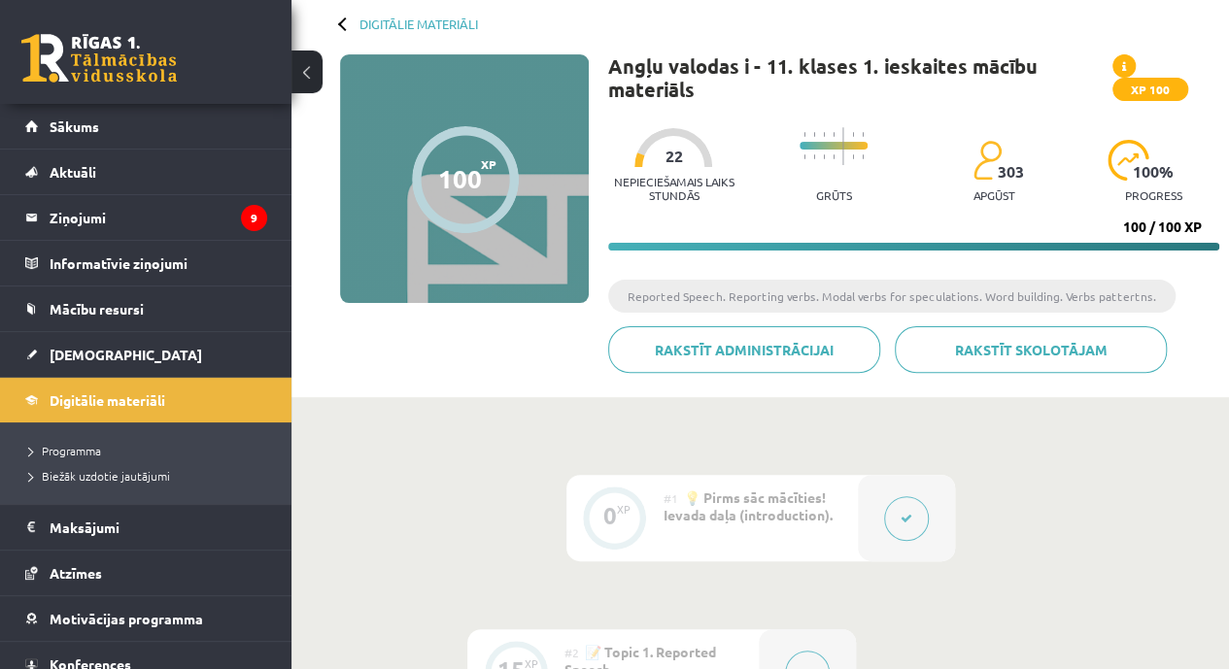
click at [101, 351] on span "[DEMOGRAPHIC_DATA]" at bounding box center [126, 354] width 153 height 17
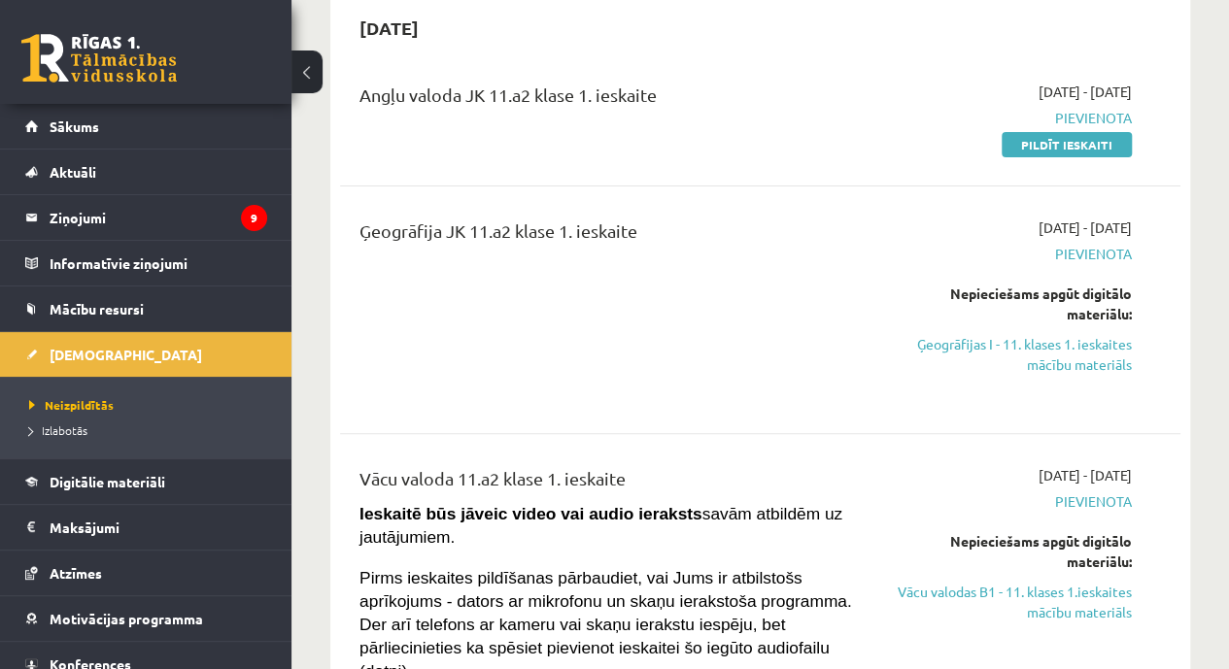
scroll to position [198, 0]
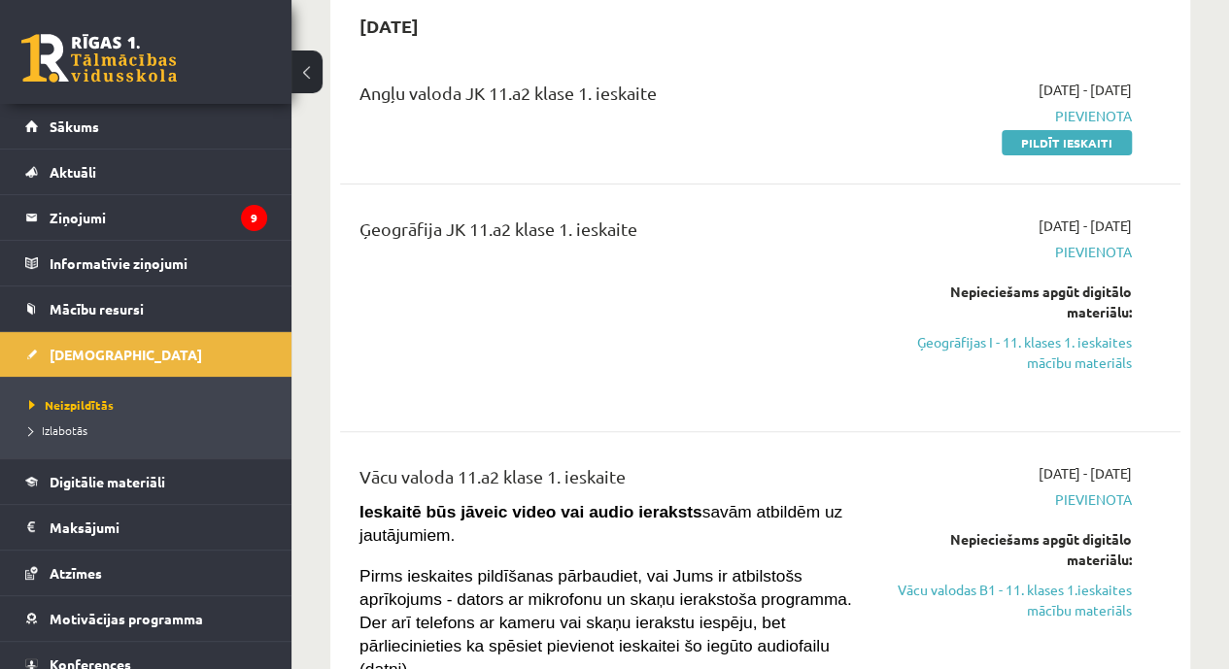
click at [1035, 350] on link "Ģeogrāfijas I - 11. klases 1. ieskaites mācību materiāls" at bounding box center [1013, 352] width 238 height 41
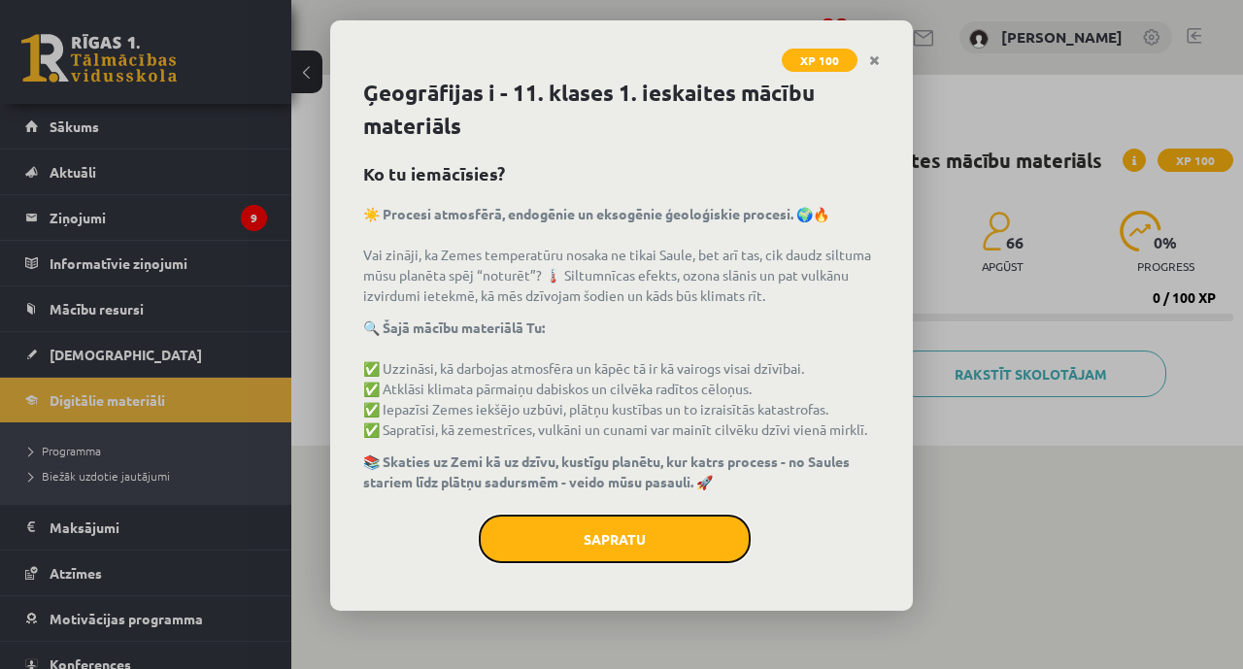
click at [582, 521] on button "Sapratu" at bounding box center [615, 539] width 272 height 49
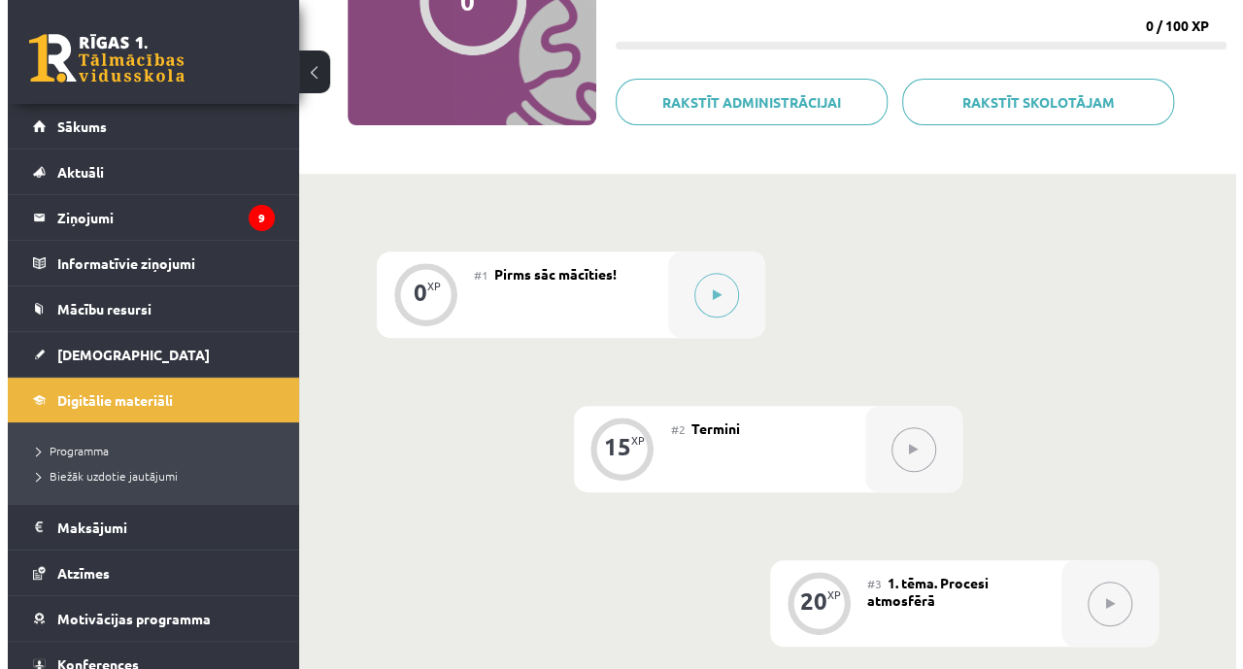
scroll to position [370, 0]
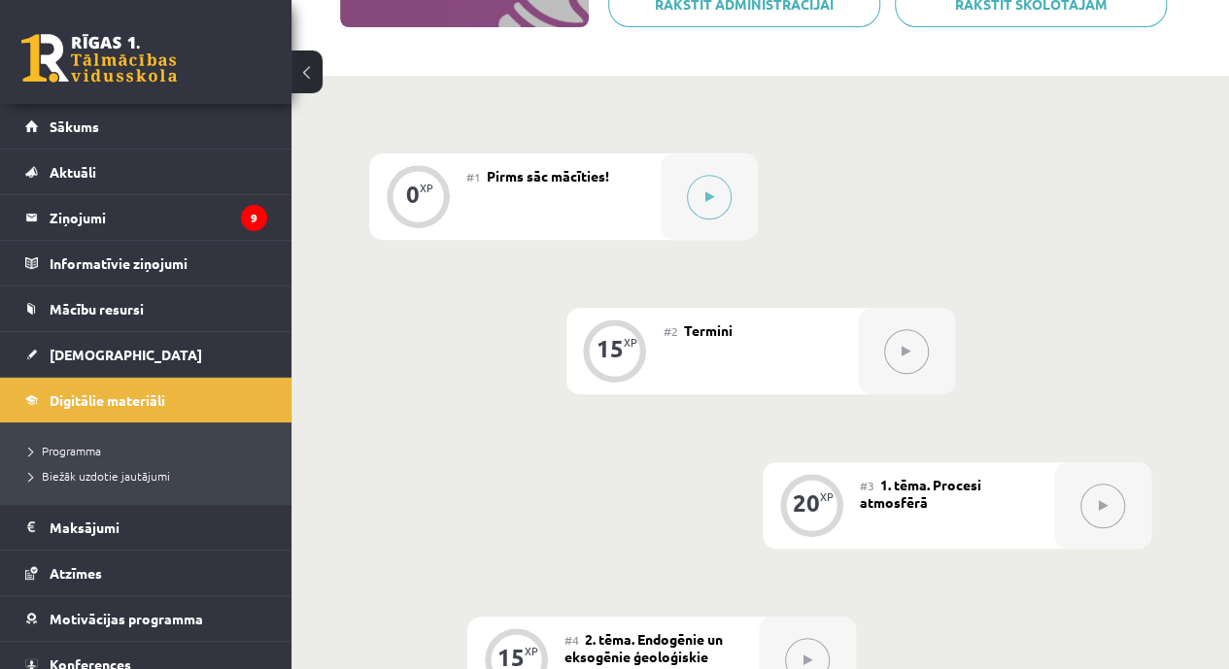
click at [719, 195] on button at bounding box center [709, 197] width 45 height 45
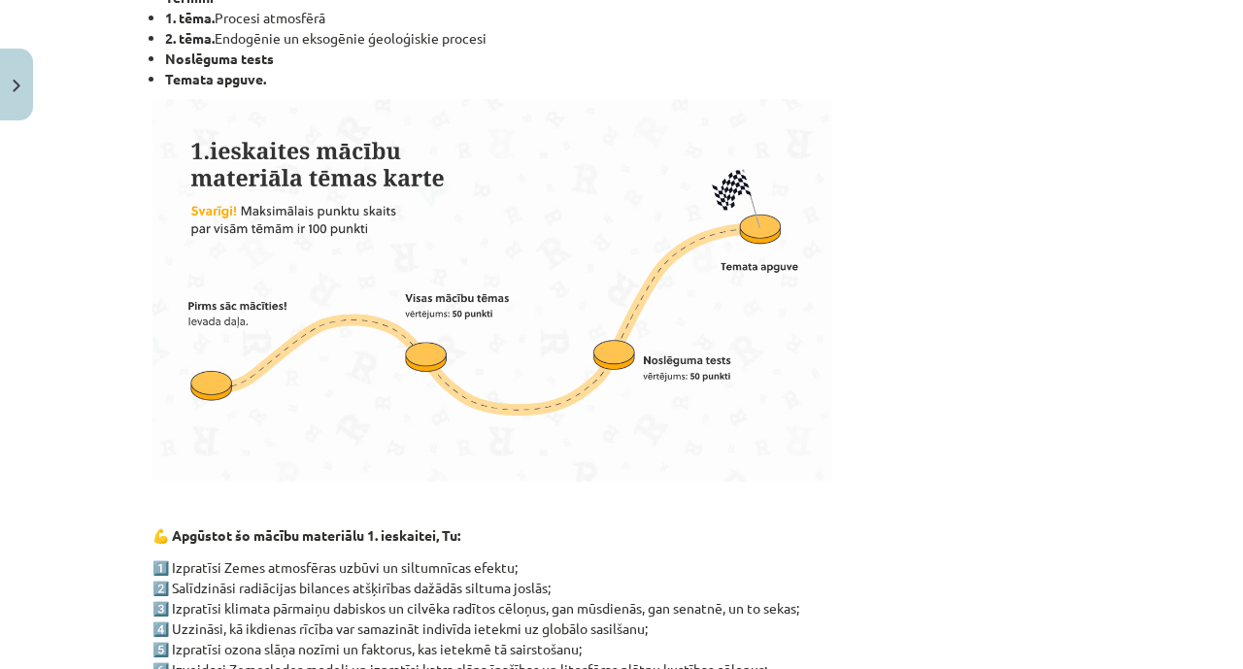
scroll to position [472, 0]
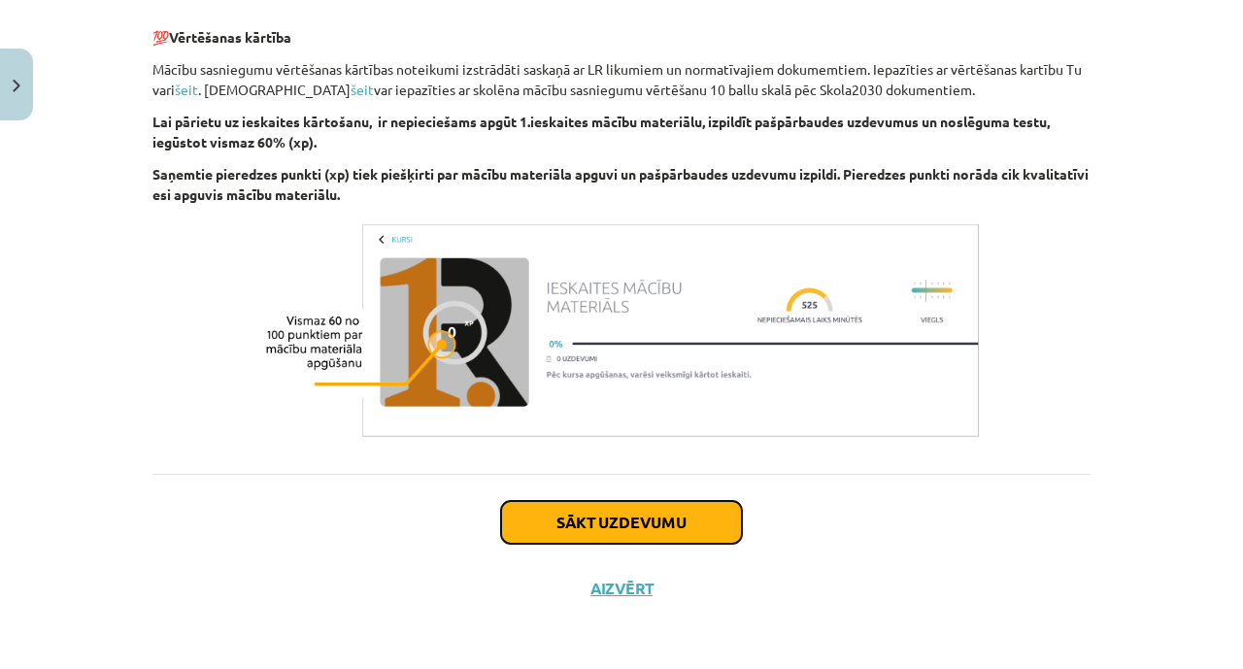
click at [632, 532] on button "Sākt uzdevumu" at bounding box center [621, 522] width 241 height 43
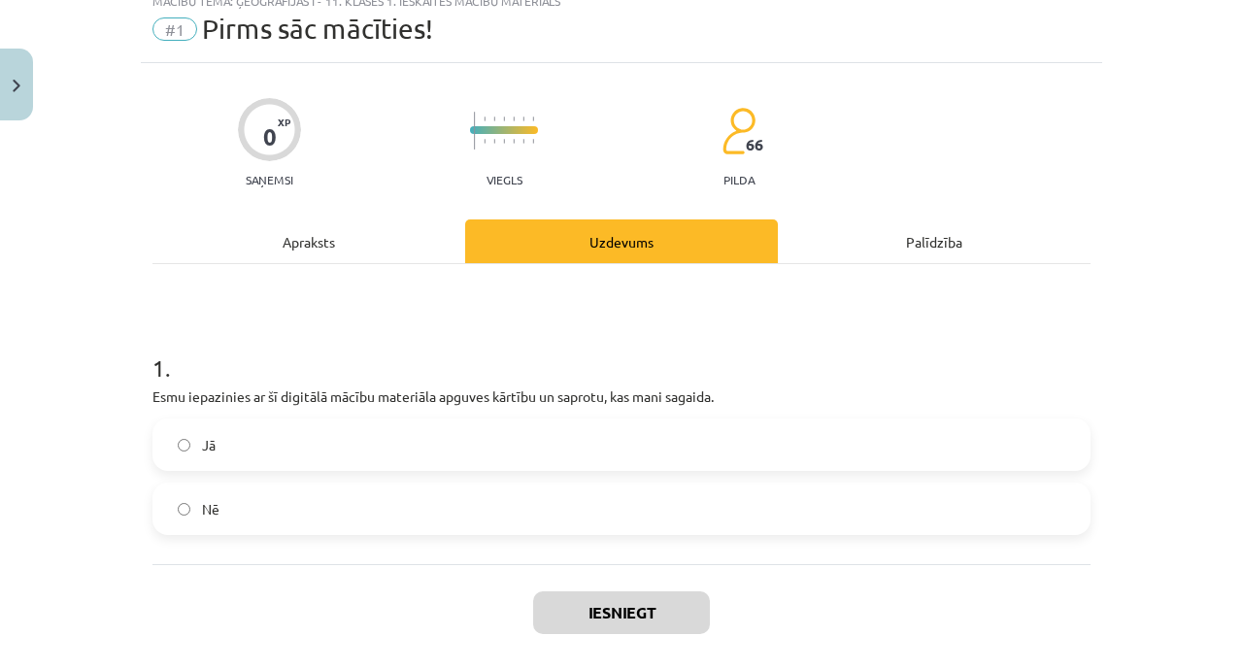
scroll to position [49, 0]
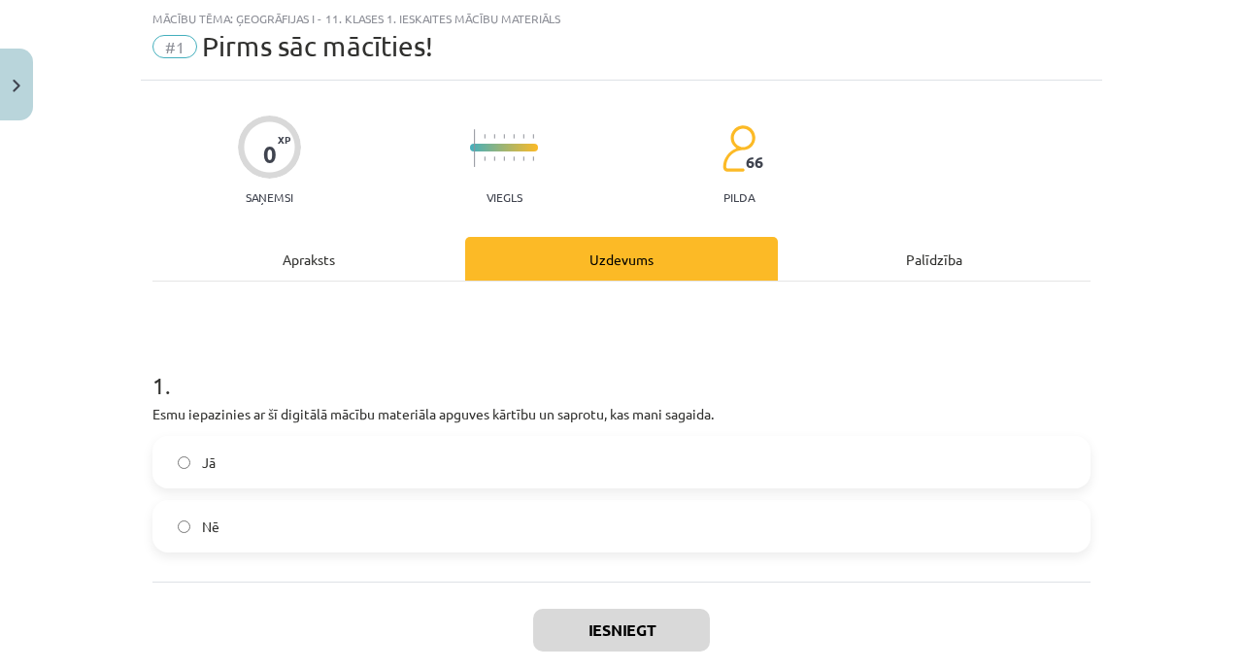
click at [406, 460] on label "Jā" at bounding box center [621, 462] width 935 height 49
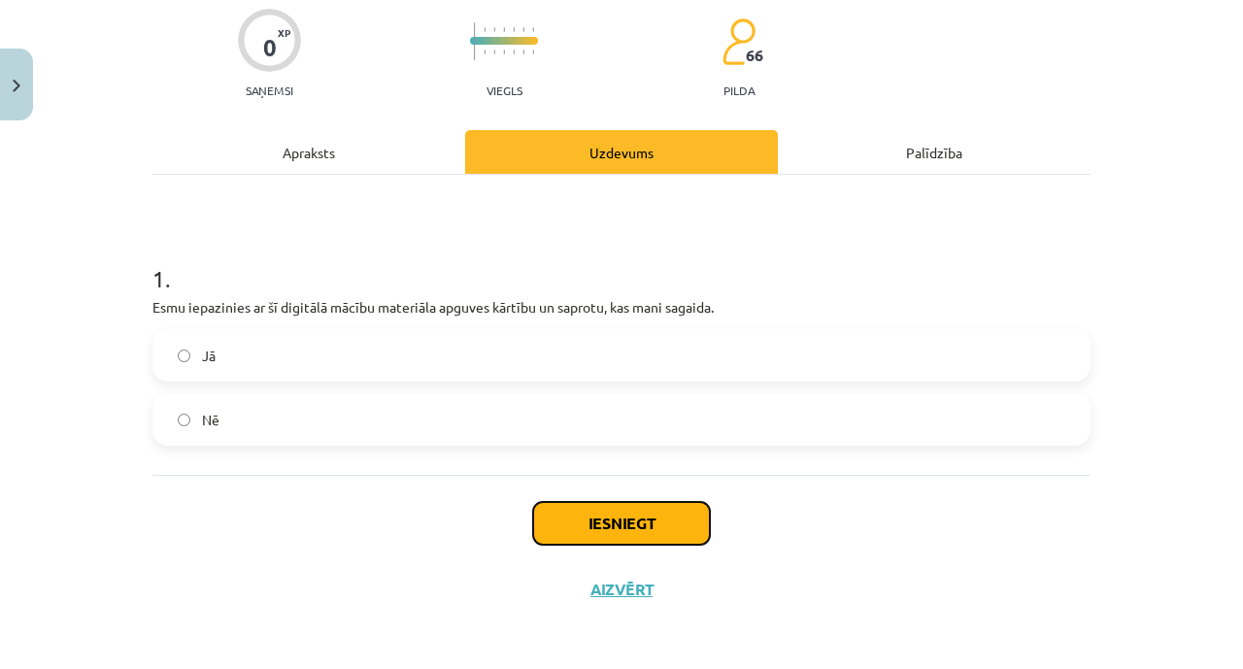
click at [579, 521] on button "Iesniegt" at bounding box center [621, 523] width 177 height 43
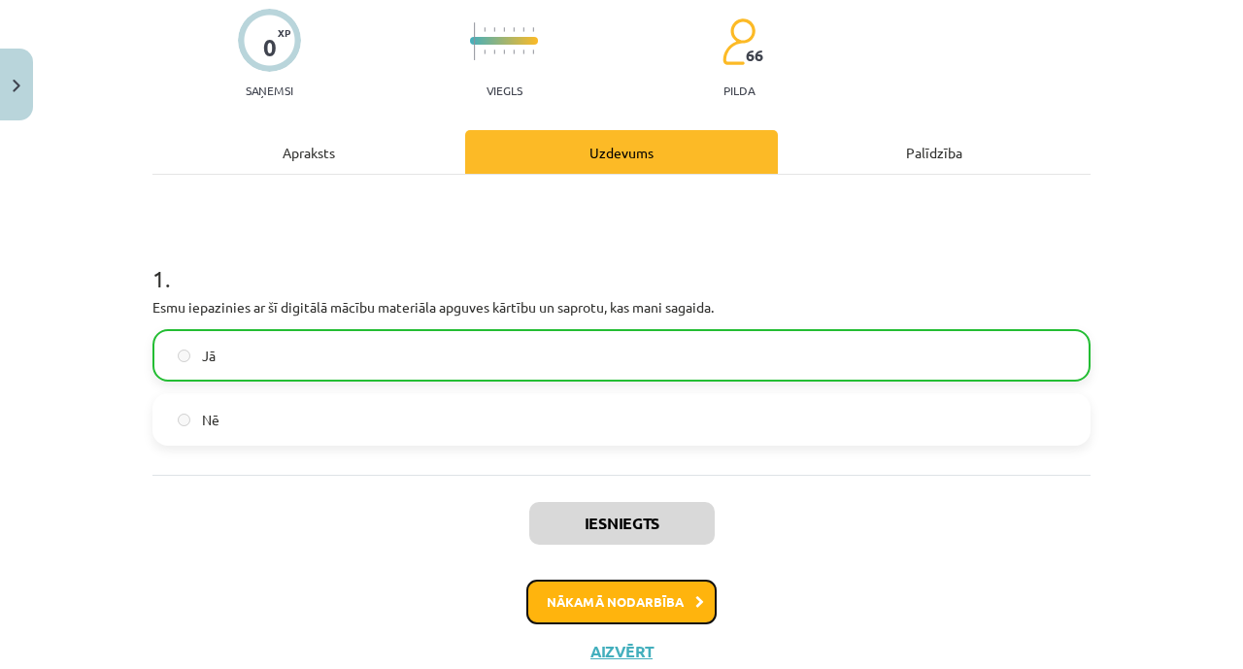
click at [600, 612] on button "Nākamā nodarbība" at bounding box center [622, 602] width 190 height 45
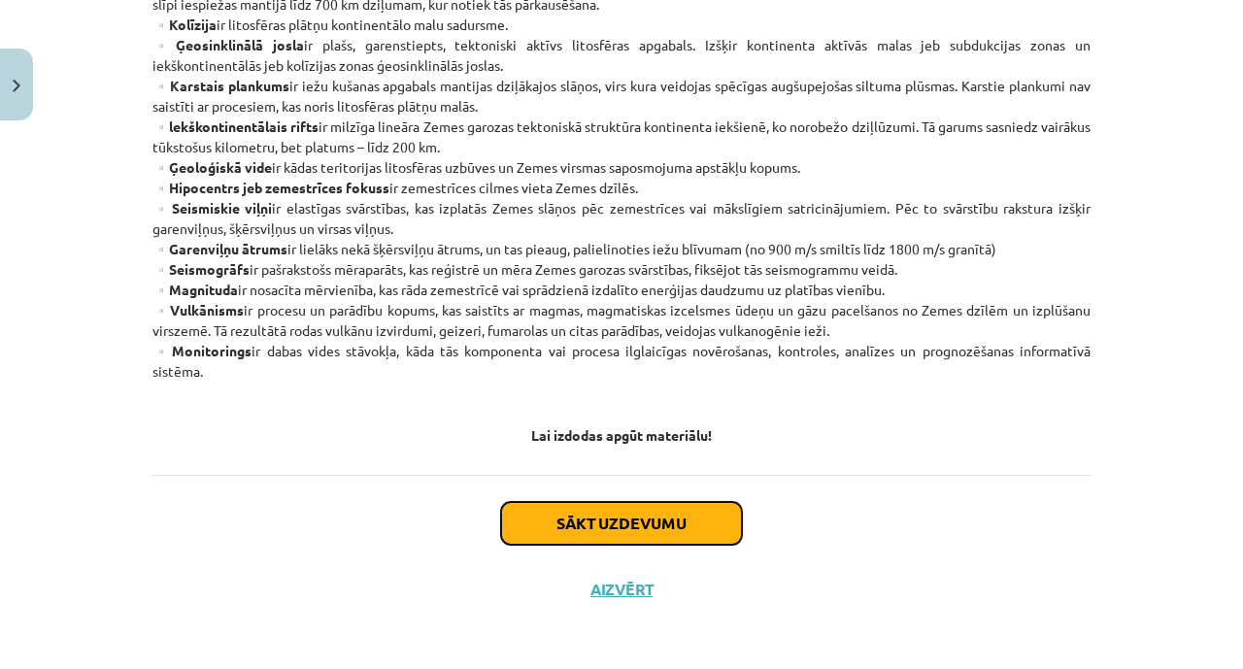
click at [562, 512] on button "Sākt uzdevumu" at bounding box center [621, 523] width 241 height 43
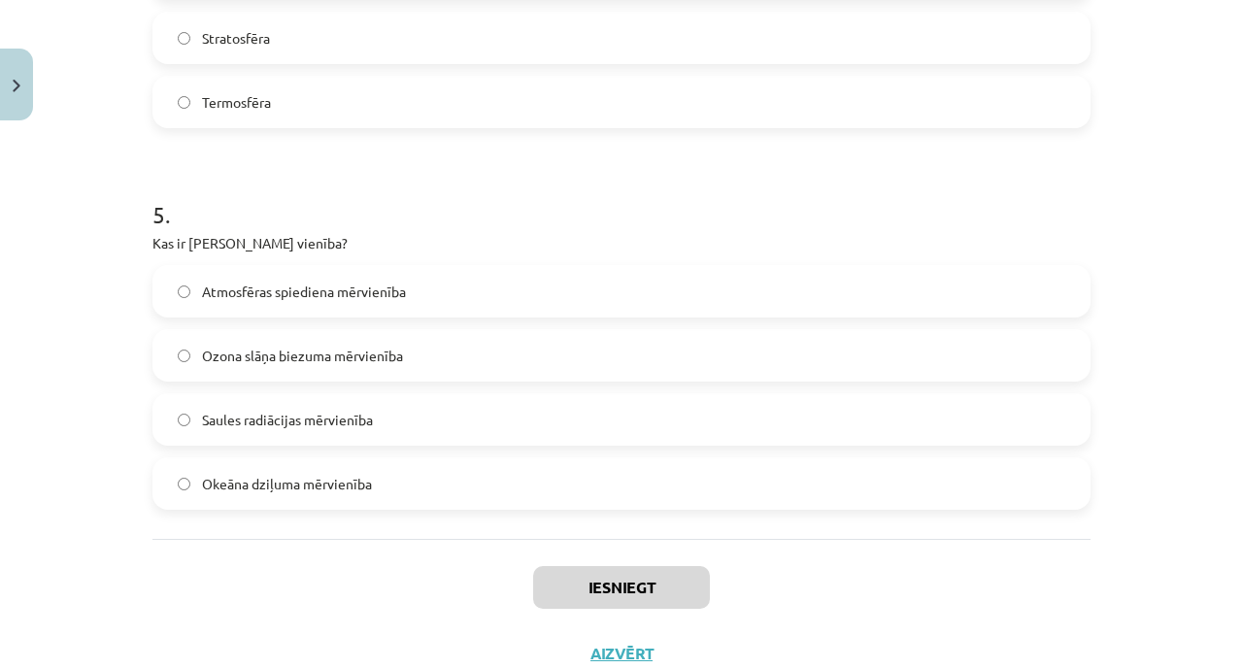
scroll to position [1811, 0]
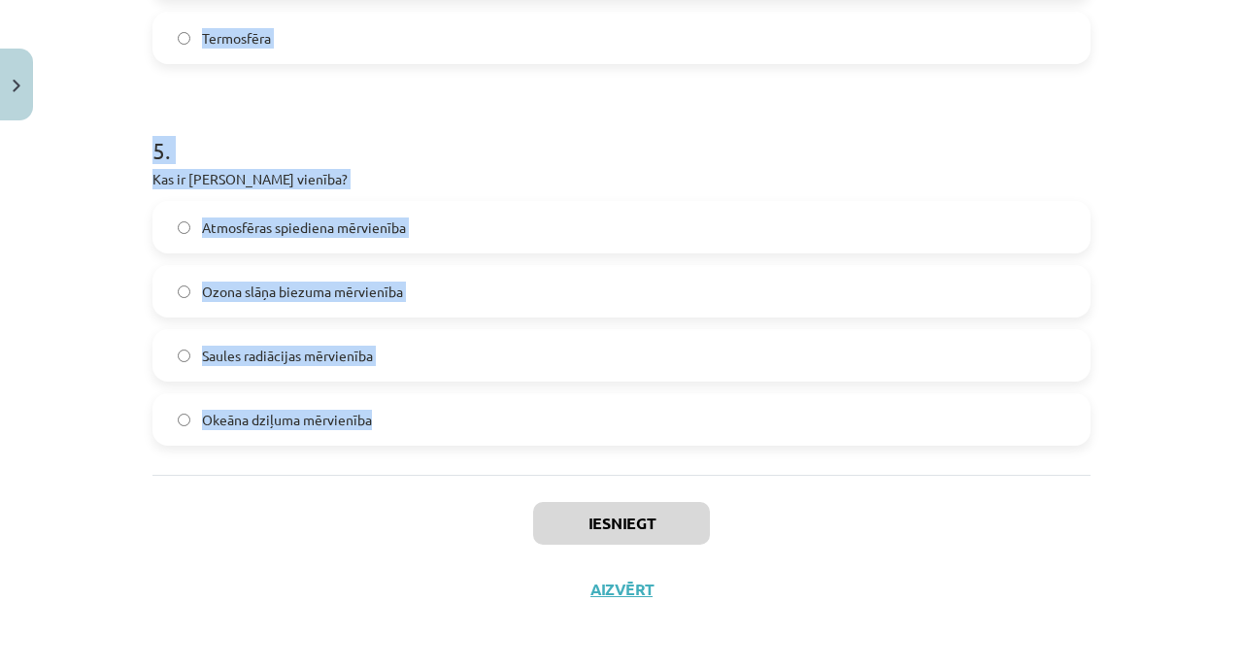
drag, startPoint x: 131, startPoint y: 387, endPoint x: 423, endPoint y: 447, distance: 297.6
click at [423, 447] on div "Mācību tēma: Ģeogrāfijas i - 11. klases 1. ieskaites mācību materiāls #2 Termin…" at bounding box center [621, 334] width 1243 height 669
copy form "1 . Kā sauc Zemes garozas ārējo cieto apvalku, kuru veido Zemes garoza un manti…"
click at [664, 110] on h1 "5 ." at bounding box center [622, 133] width 938 height 60
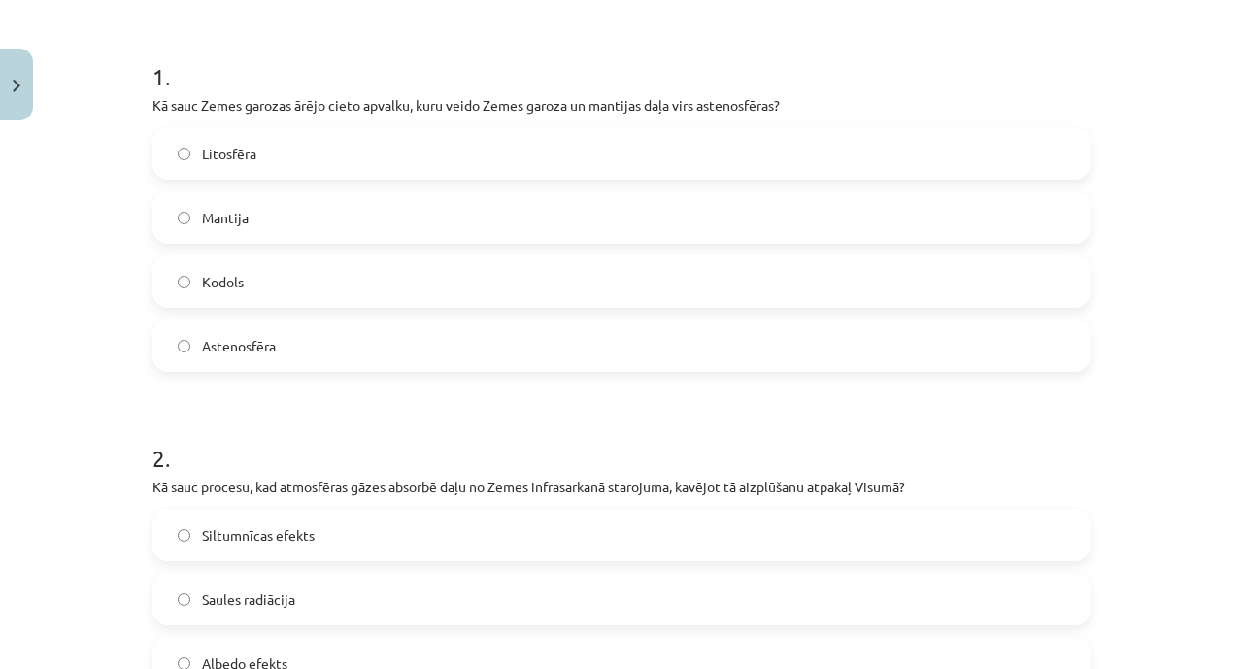
scroll to position [365, 0]
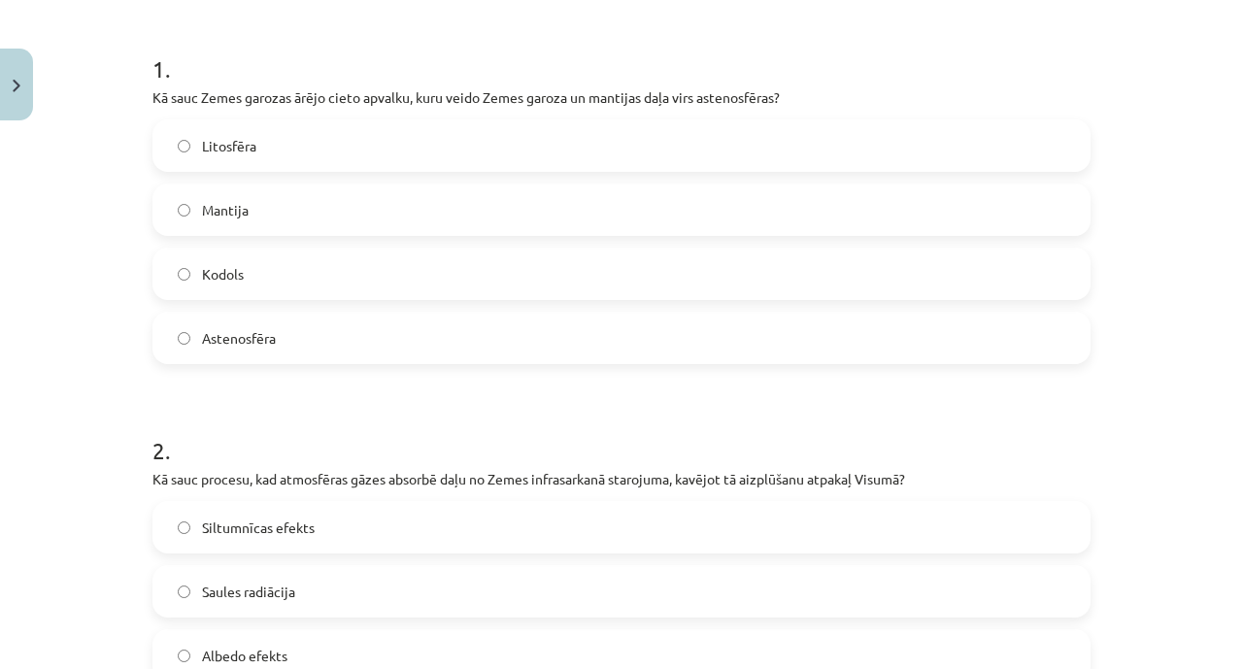
click at [598, 150] on label "Litosfēra" at bounding box center [621, 145] width 935 height 49
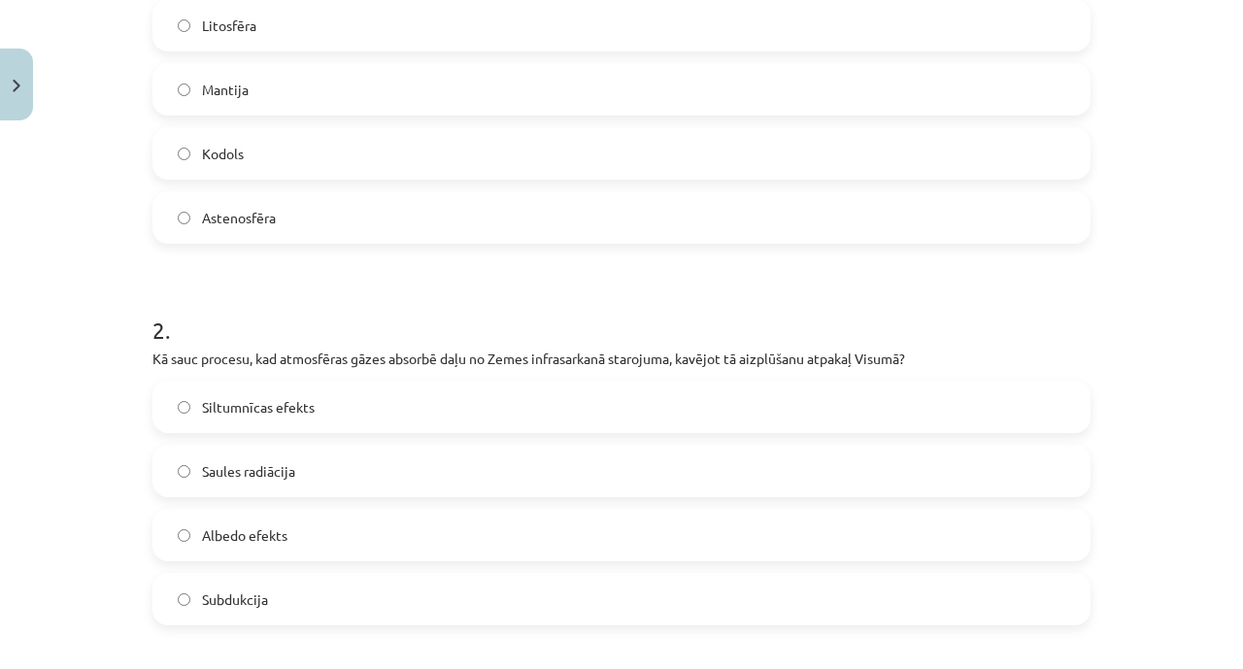
click at [346, 421] on label "Siltumnīcas efekts" at bounding box center [621, 407] width 935 height 49
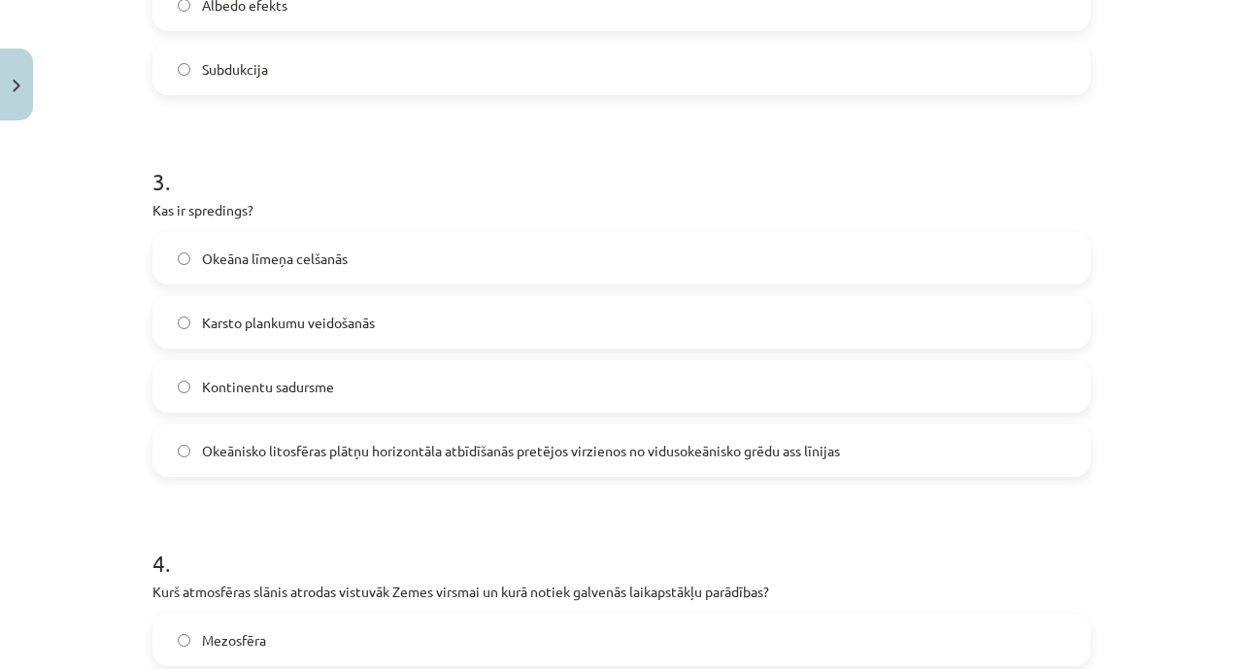
scroll to position [1018, 0]
click at [378, 448] on span "Okeānisko litosfēras plātņu horizontāla atbīdīšanās pretējos virzienos no vidus…" at bounding box center [521, 449] width 638 height 20
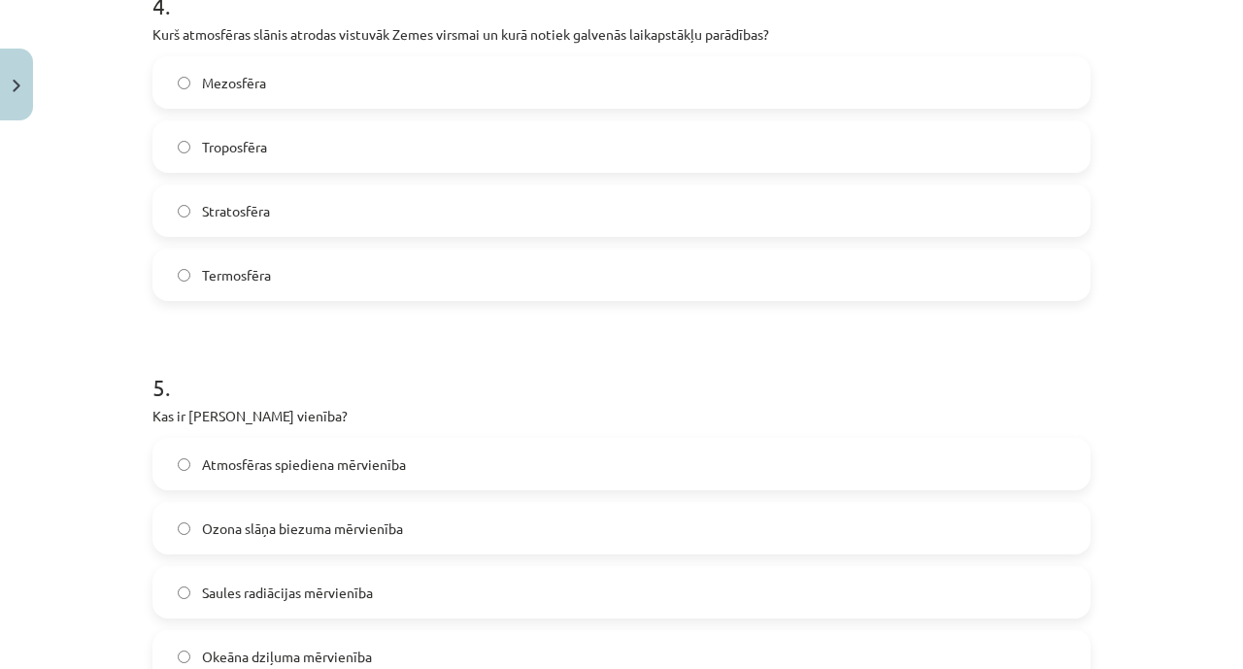
scroll to position [1576, 0]
click at [443, 152] on label "Troposfēra" at bounding box center [621, 144] width 935 height 49
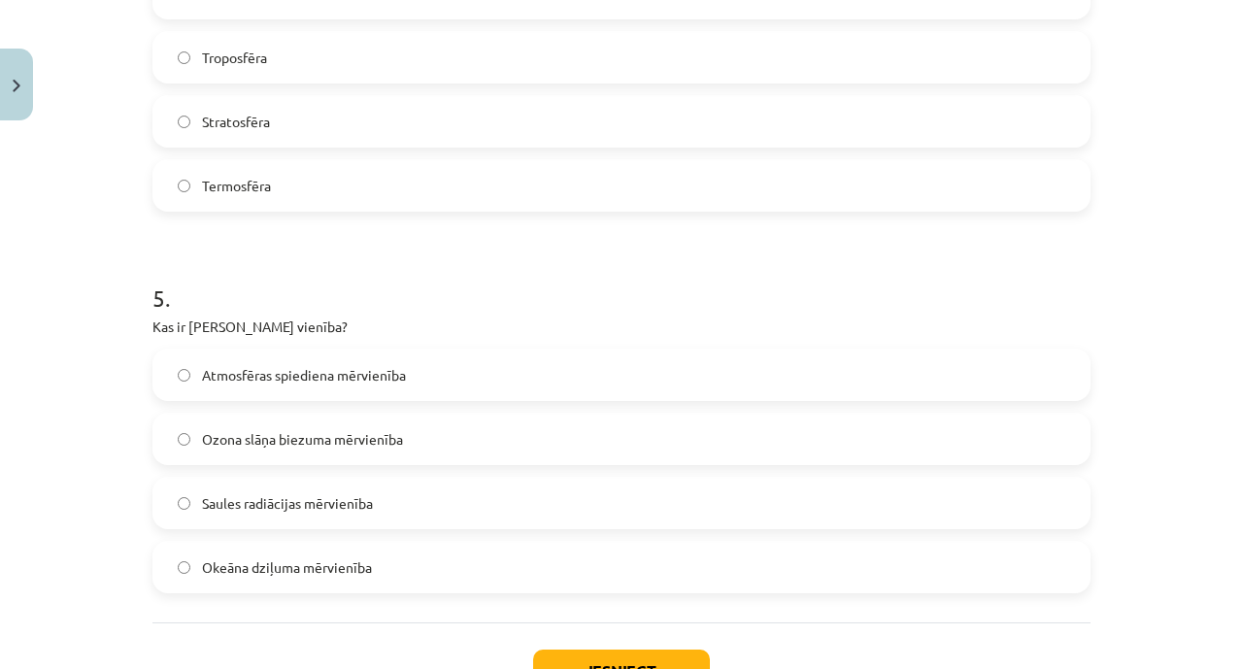
click at [337, 457] on label "Ozona slāņa biezuma mērvienība" at bounding box center [621, 439] width 935 height 49
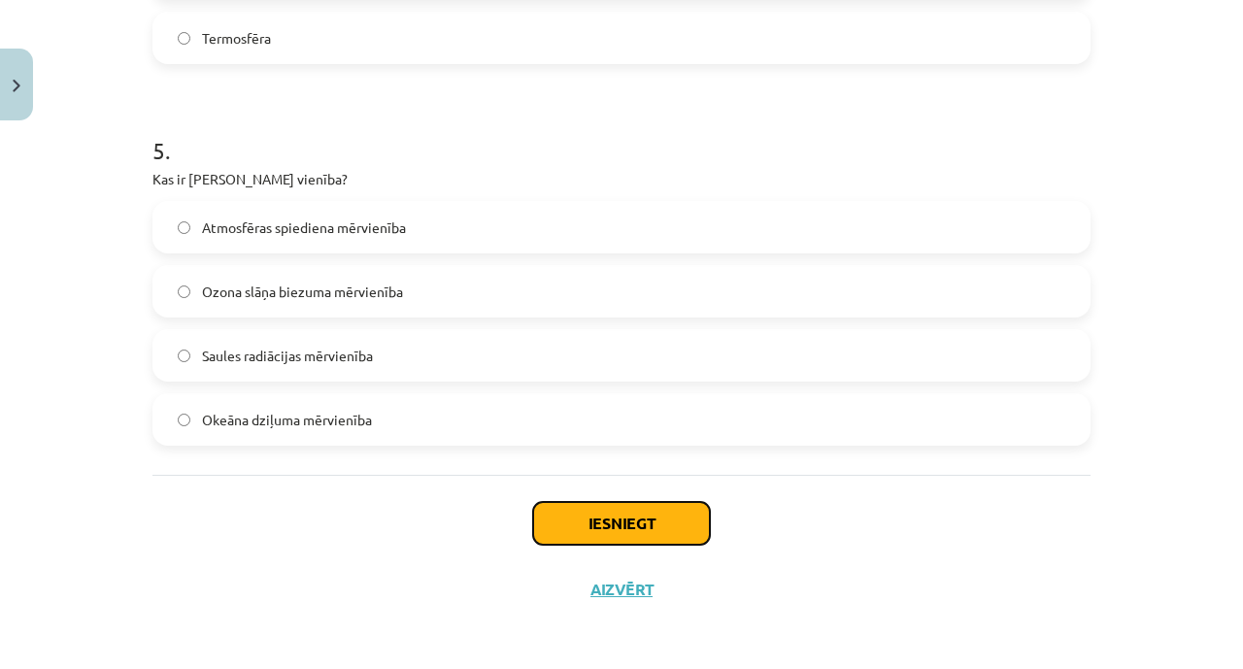
click at [581, 512] on button "Iesniegt" at bounding box center [621, 523] width 177 height 43
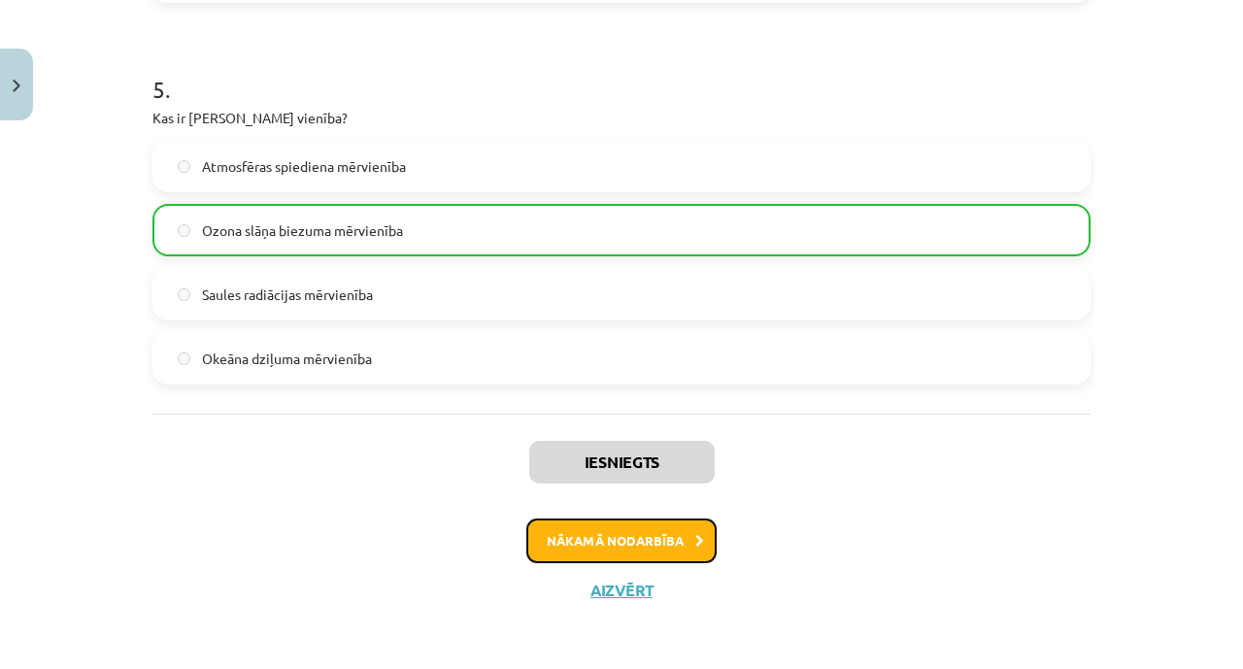
click at [598, 542] on button "Nākamā nodarbība" at bounding box center [622, 541] width 190 height 45
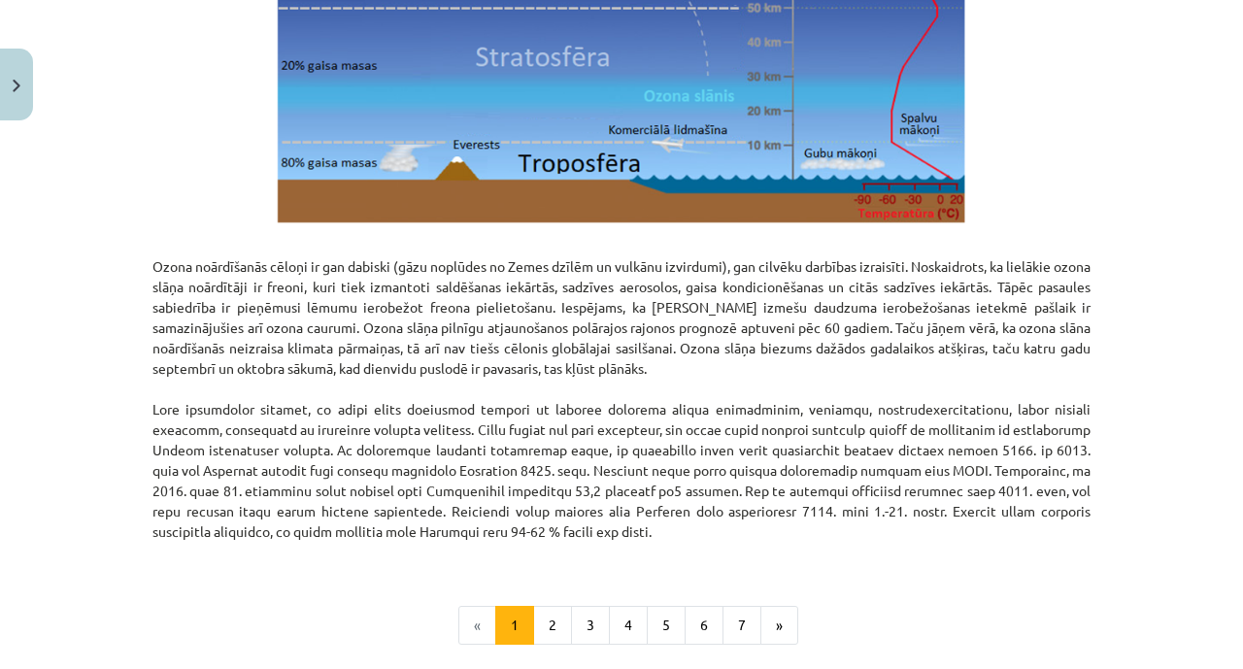
scroll to position [2502, 0]
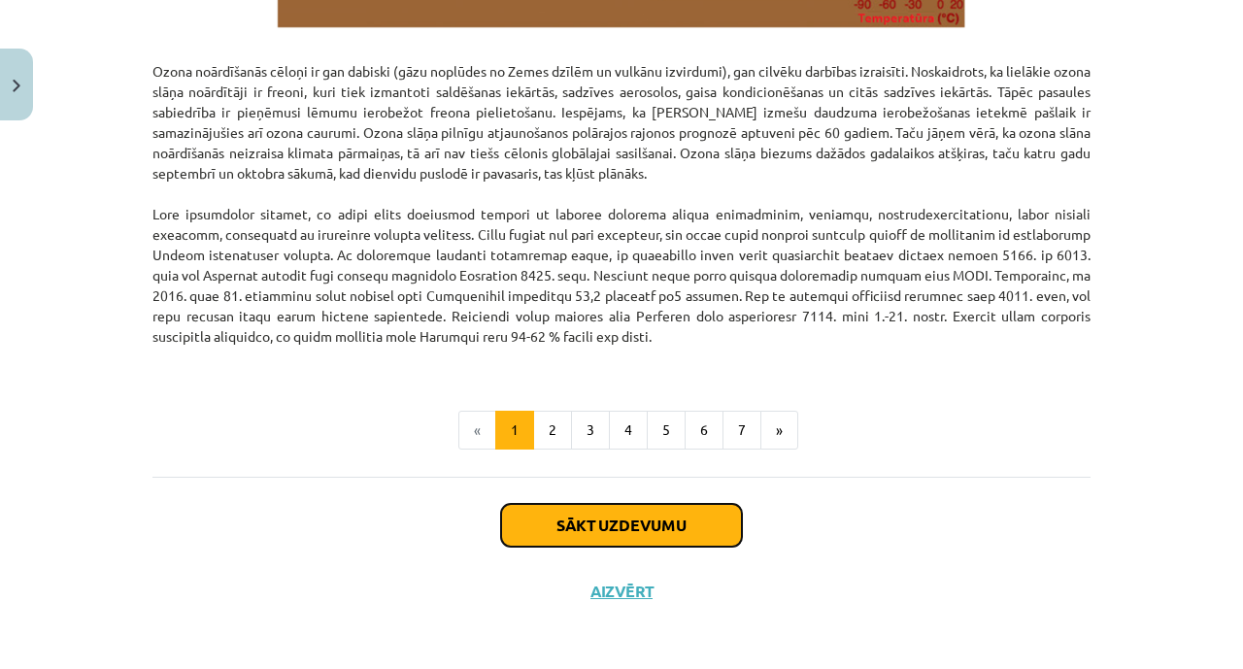
click at [579, 522] on button "Sākt uzdevumu" at bounding box center [621, 525] width 241 height 43
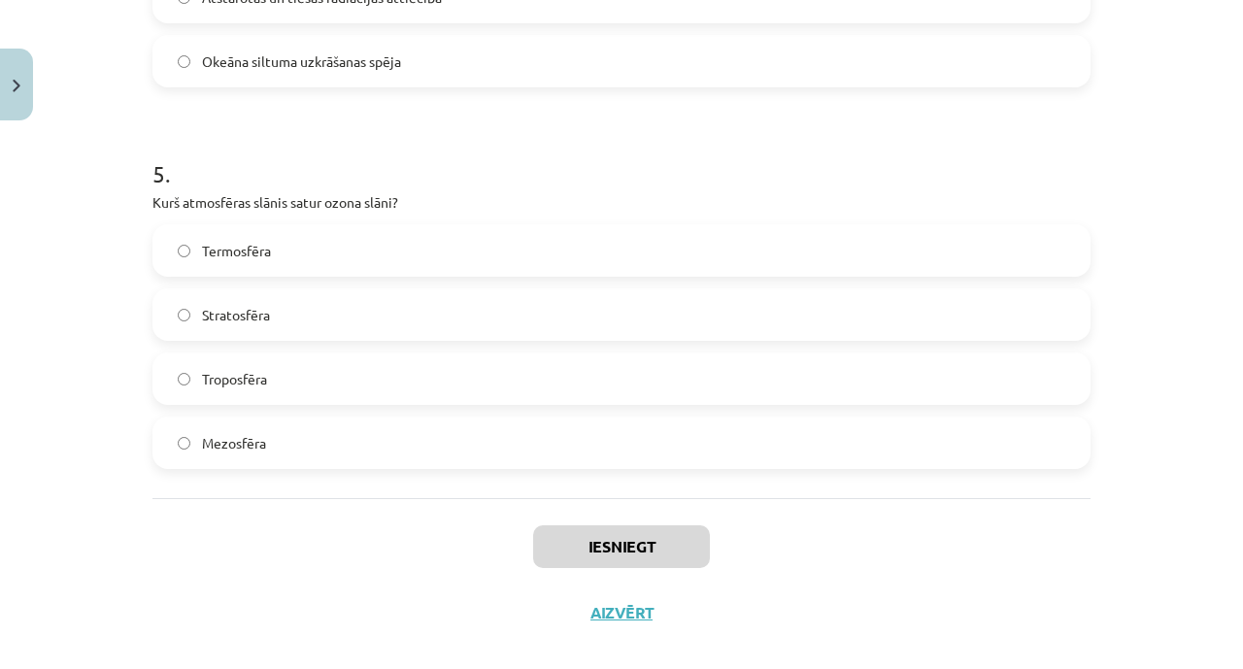
scroll to position [1811, 0]
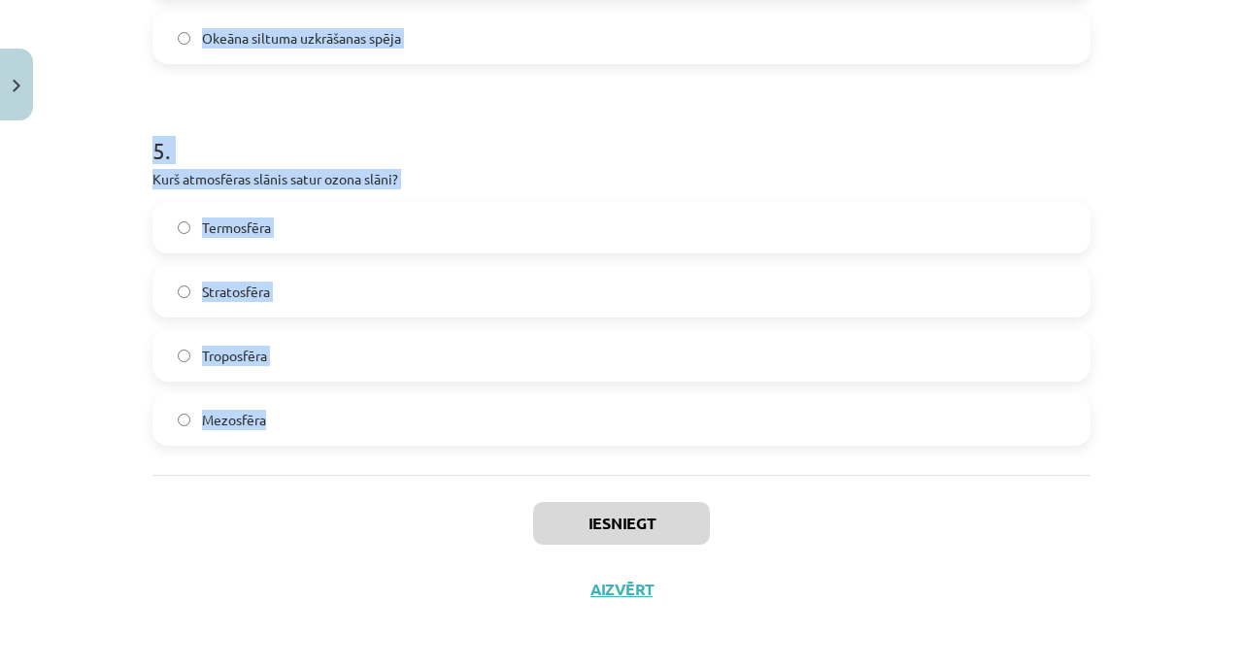
drag, startPoint x: 130, startPoint y: 386, endPoint x: 371, endPoint y: 405, distance: 241.7
click at [371, 405] on div "Mācību tēma: Ģeogrāfijas i - 11. klases 1. ieskaites mācību materiāls #3 1. tēm…" at bounding box center [621, 334] width 1243 height 669
copy form "1 . Kas ir Zemes atmosfēra? Zemes magnētiskais lauks Gāzu, ūdens tvaiku un pute…"
click at [365, 283] on label "Stratosfēra" at bounding box center [621, 291] width 935 height 49
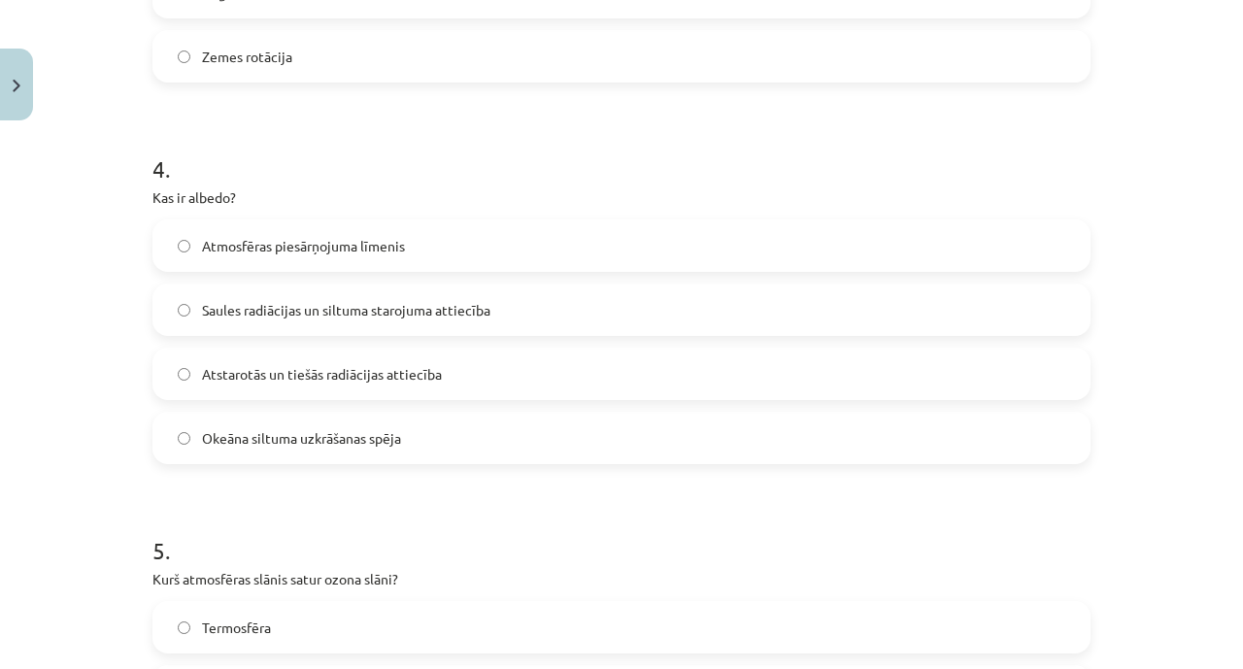
scroll to position [1409, 0]
click at [365, 380] on span "Atstarotās un tiešās radiācijas attiecība" at bounding box center [322, 376] width 240 height 20
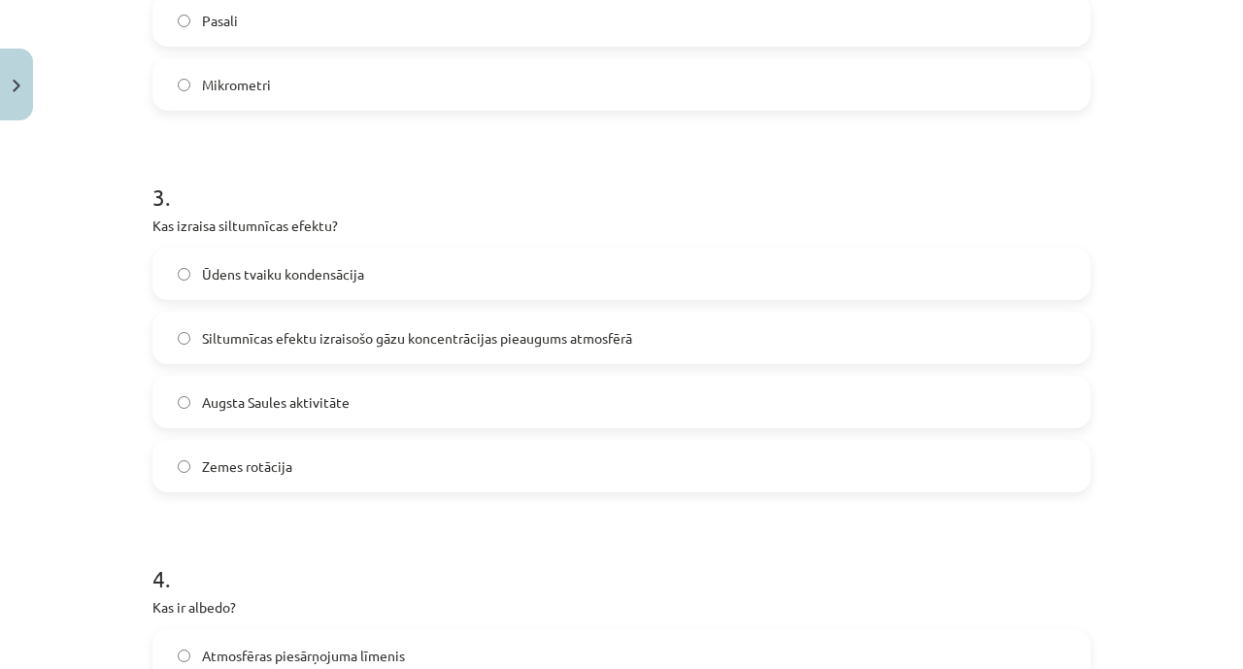
scroll to position [999, 0]
click at [301, 336] on span "Siltumnīcas efektu izraisošo gāzu koncentrācijas pieaugums atmosfērā" at bounding box center [417, 340] width 430 height 20
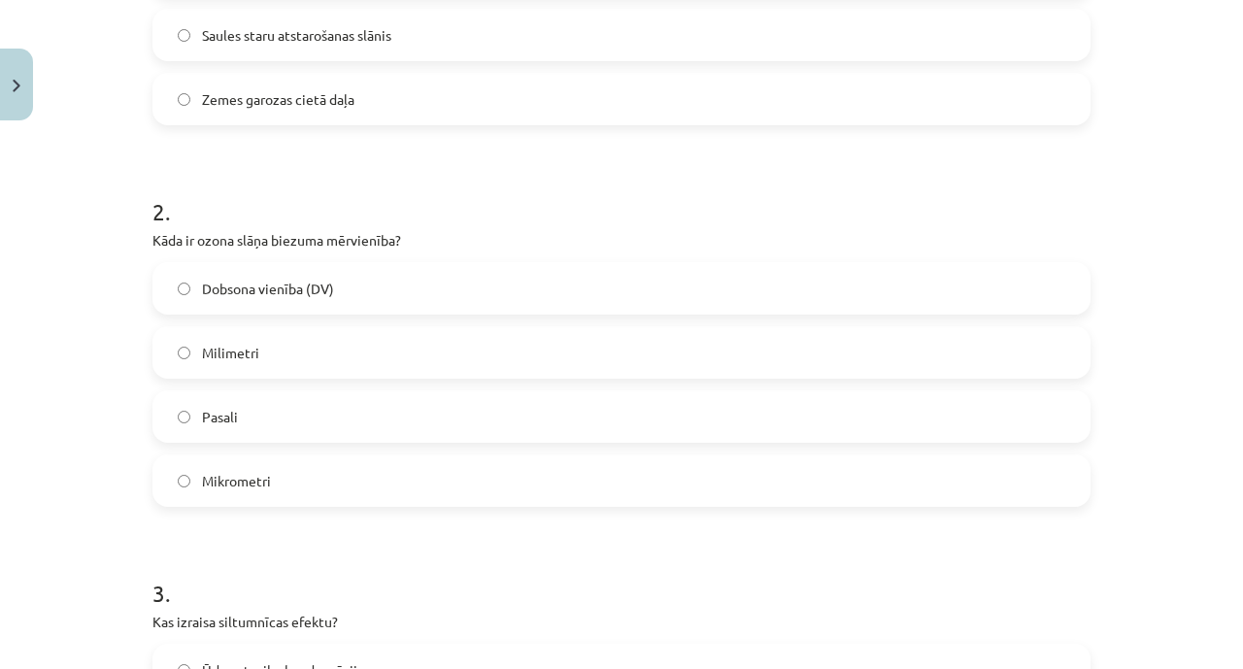
scroll to position [595, 0]
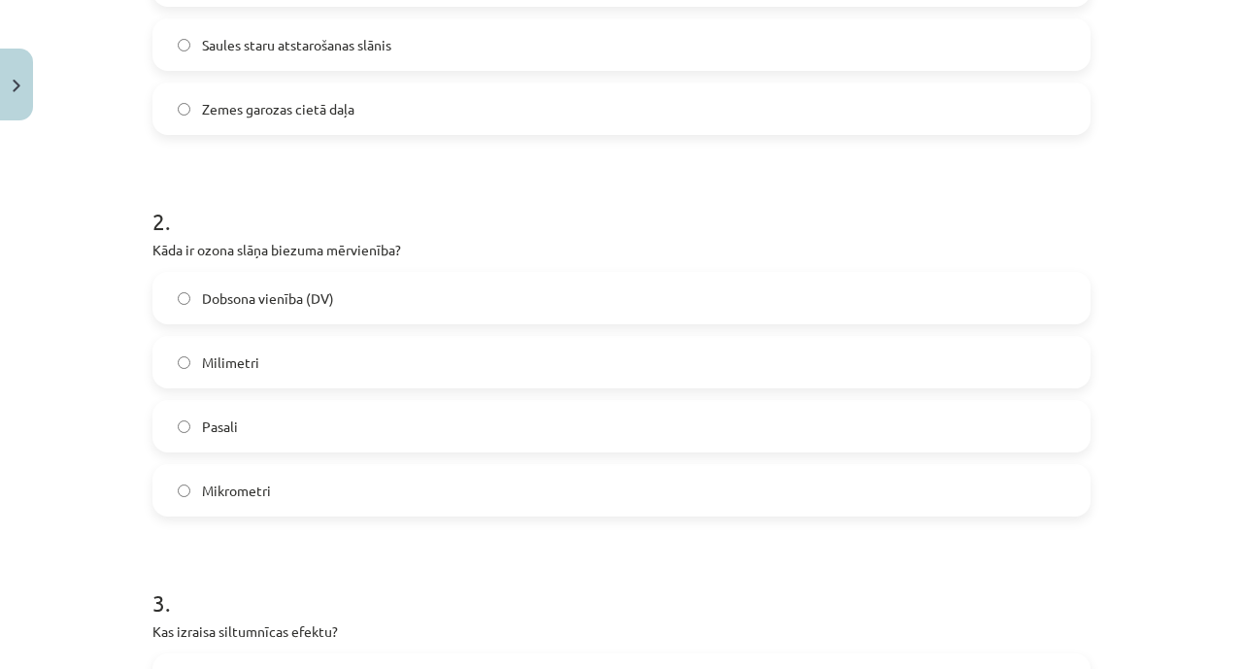
click at [435, 298] on label "Dobsona vienība (DV)" at bounding box center [621, 298] width 935 height 49
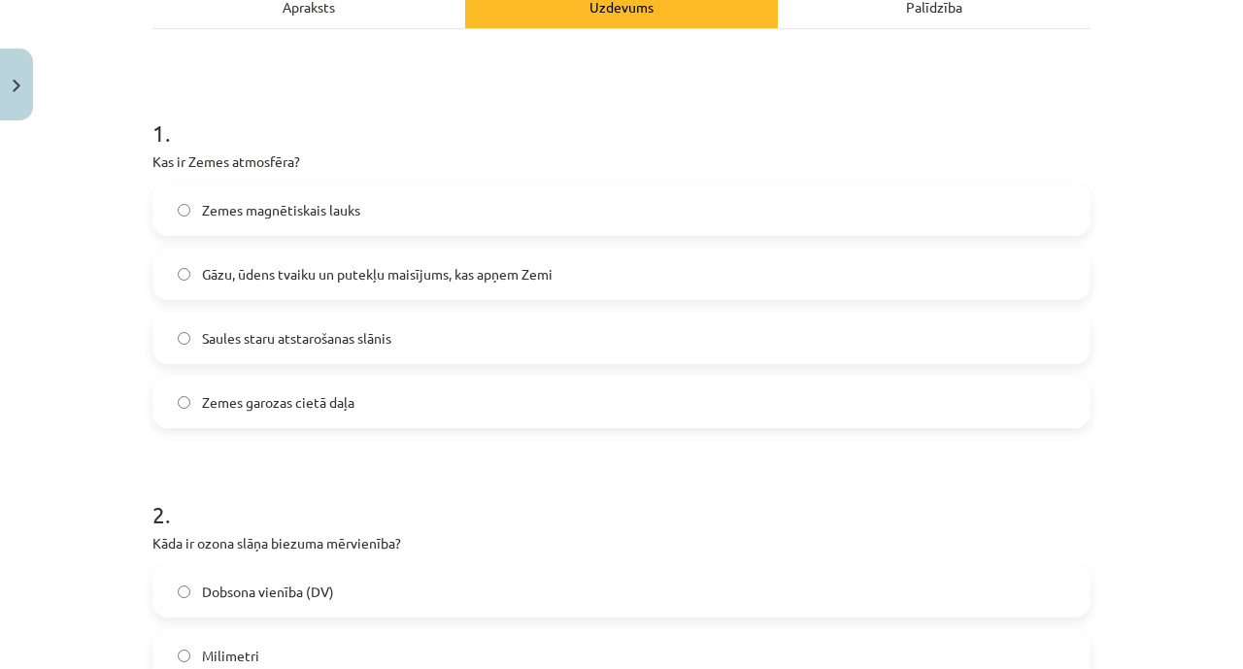
scroll to position [258, 0]
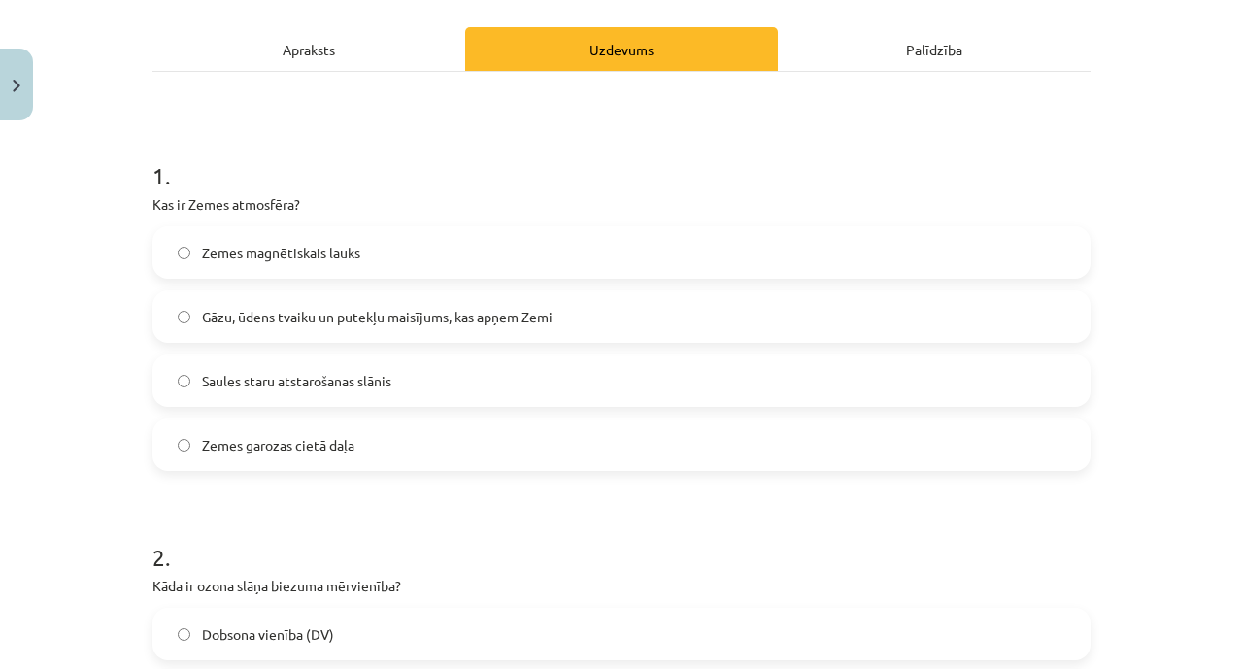
click at [372, 296] on label "Gāzu, ūdens tvaiku un putekļu maisījums, kas apņem Zemi" at bounding box center [621, 316] width 935 height 49
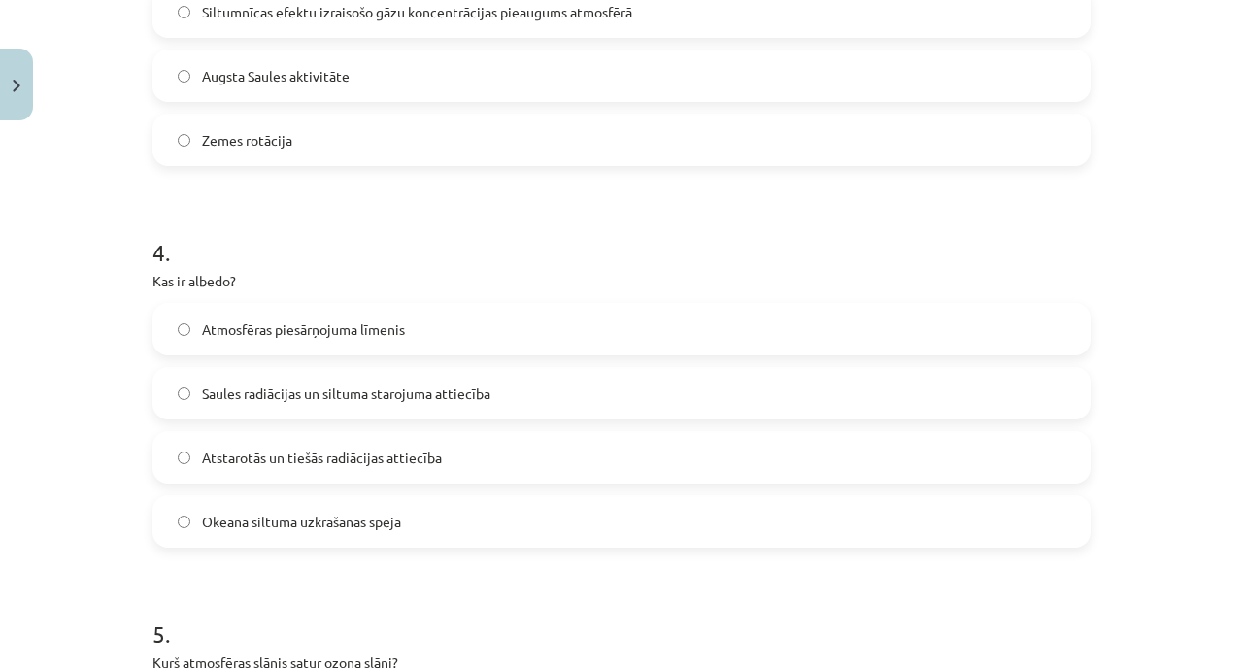
scroll to position [1811, 0]
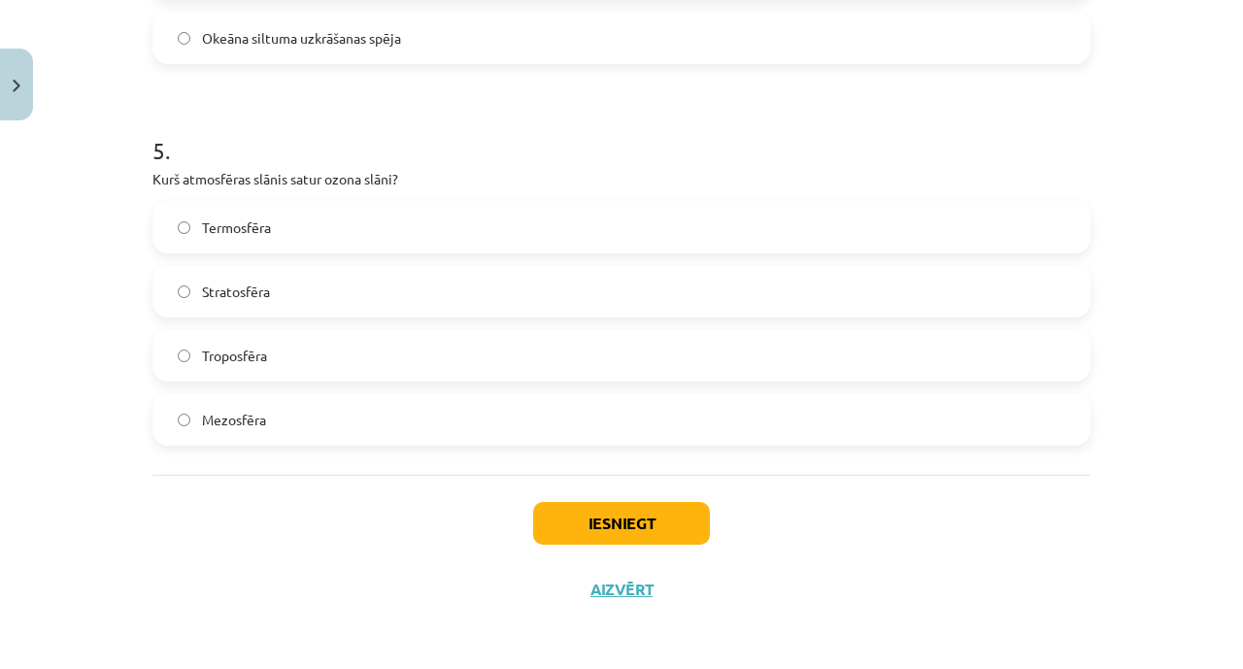
click at [583, 494] on div "Iesniegt Aizvērt" at bounding box center [622, 543] width 938 height 136
click at [579, 502] on button "Iesniegt" at bounding box center [621, 523] width 177 height 43
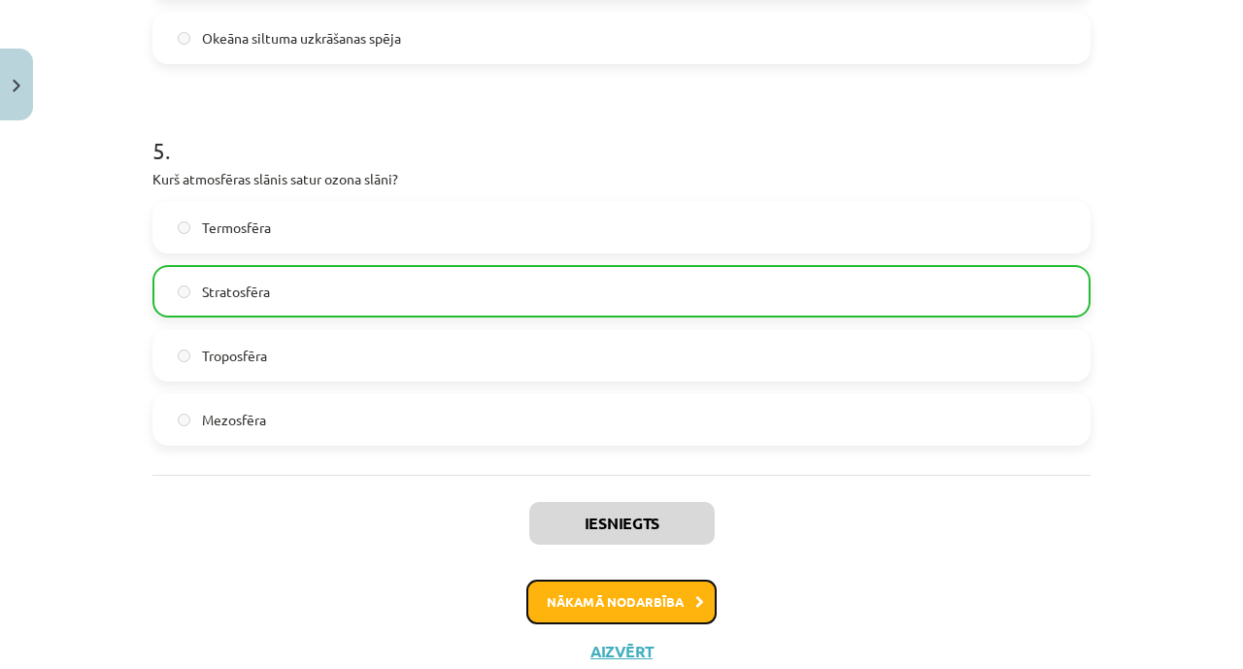
click at [560, 596] on button "Nākamā nodarbība" at bounding box center [622, 602] width 190 height 45
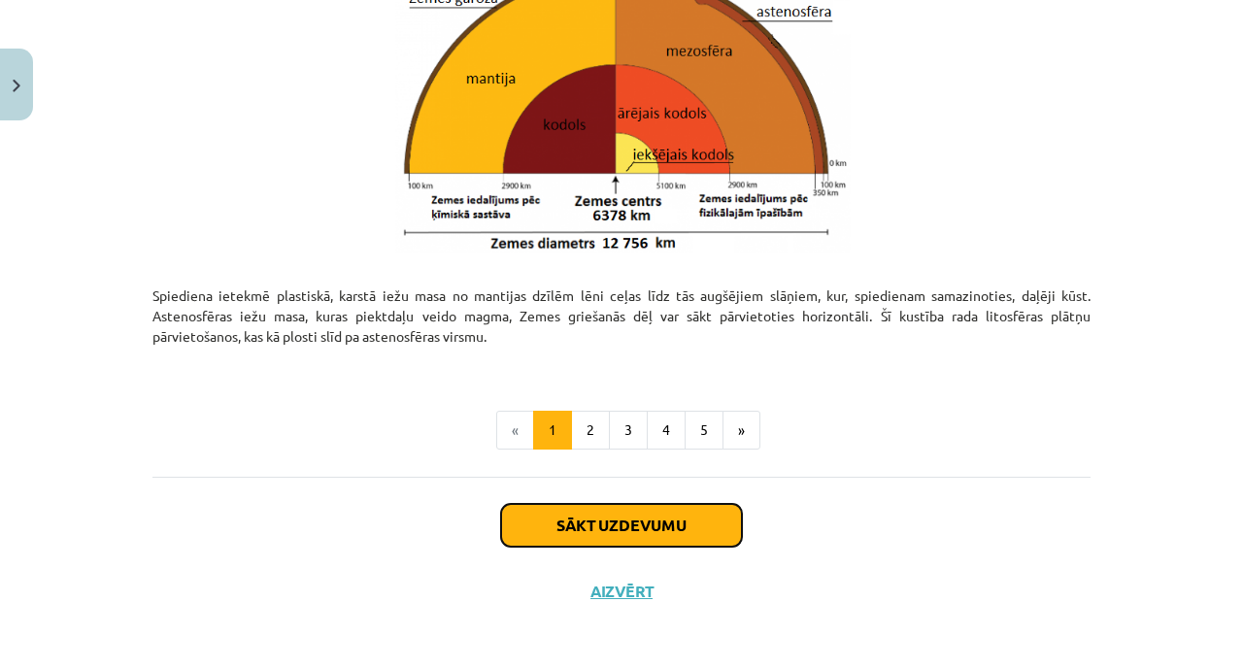
click at [609, 528] on button "Sākt uzdevumu" at bounding box center [621, 525] width 241 height 43
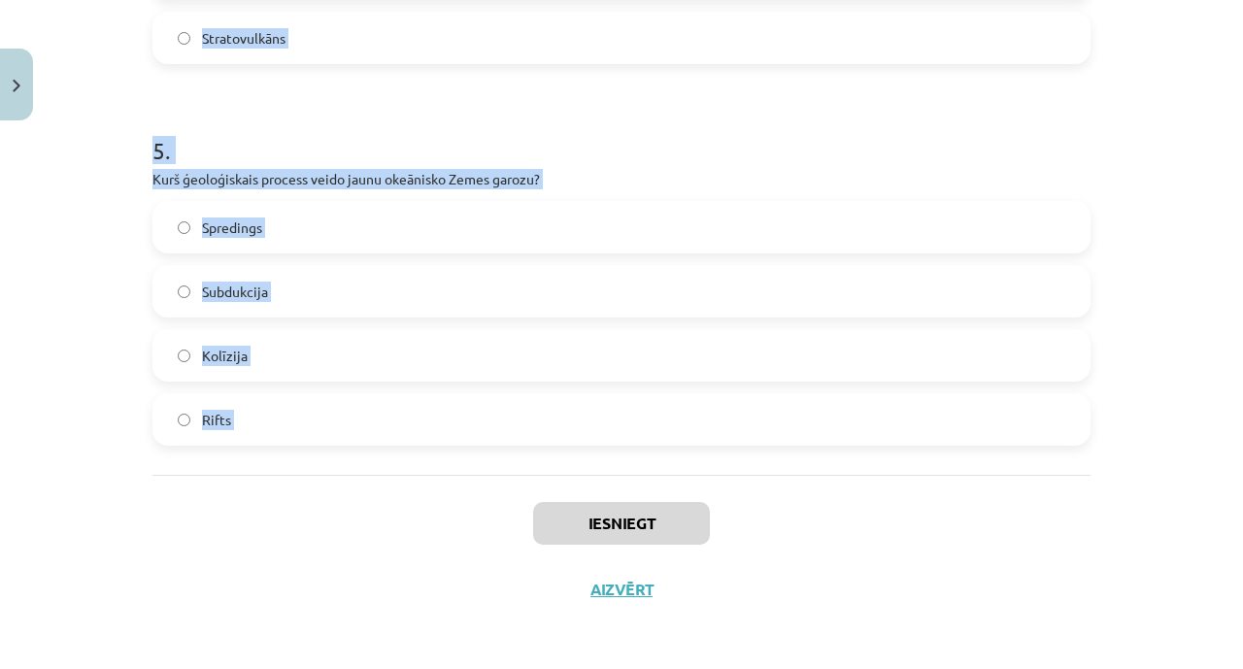
drag, startPoint x: 137, startPoint y: 381, endPoint x: 359, endPoint y: 490, distance: 247.6
copy form "1 . Cik bieza ir Zemes garoza? 1-5 km 5-80km 50 -250 km 50 – 1000m 2 . Kas veid…"
click at [295, 226] on label "Spredings" at bounding box center [621, 227] width 935 height 49
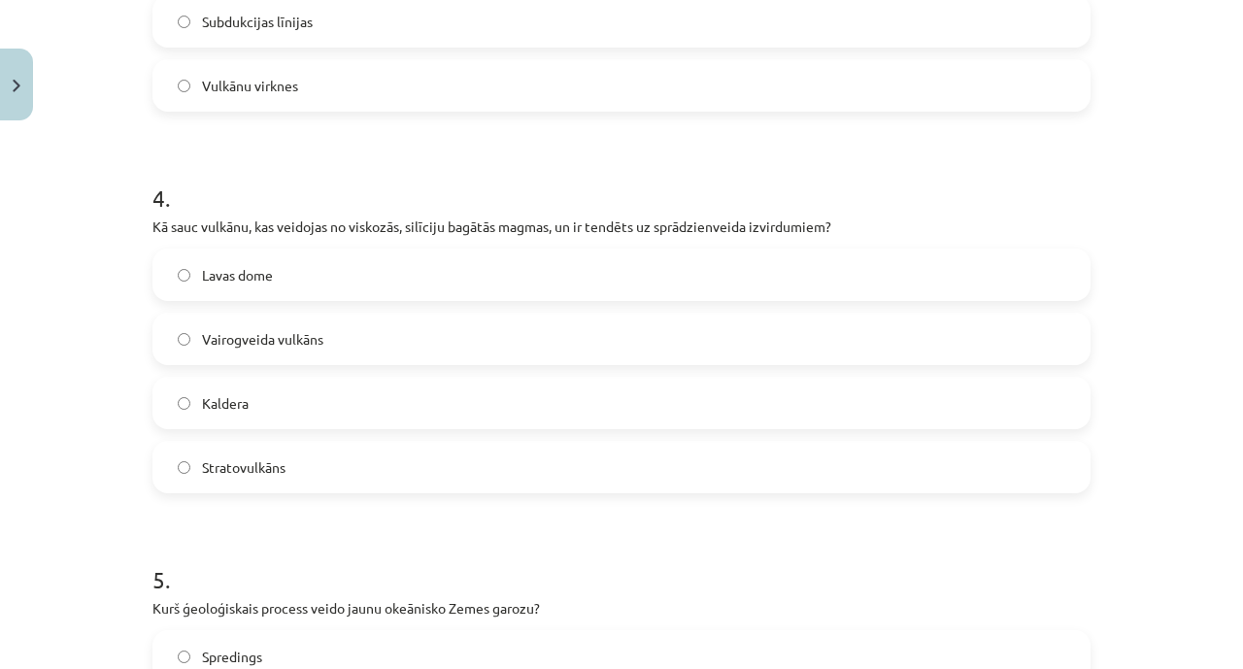
scroll to position [1360, 0]
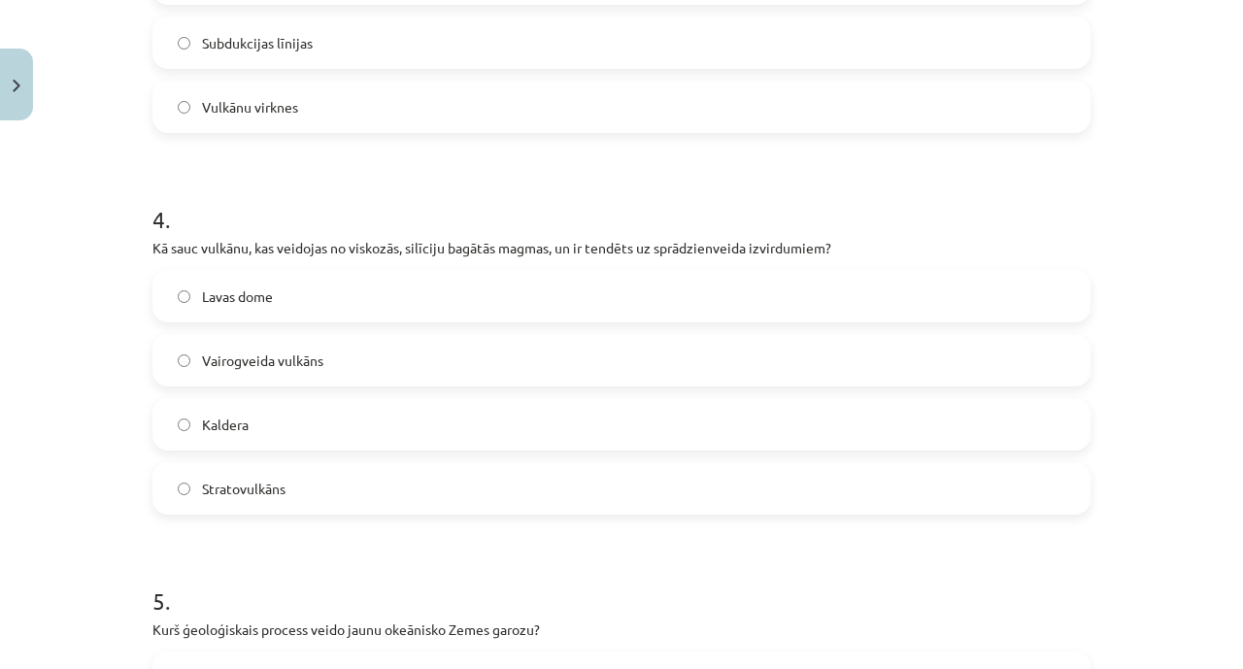
click at [301, 507] on label "Stratovulkāns" at bounding box center [621, 488] width 935 height 49
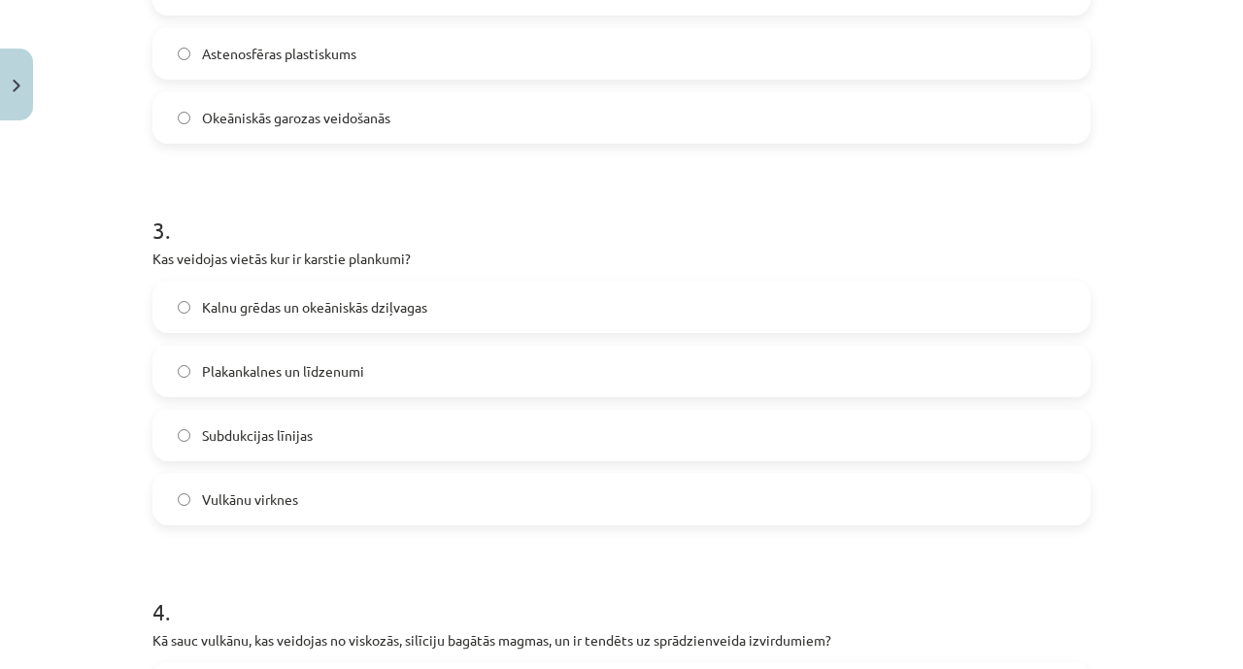
scroll to position [966, 0]
click at [213, 497] on span "Vulkānu virknes" at bounding box center [250, 502] width 96 height 20
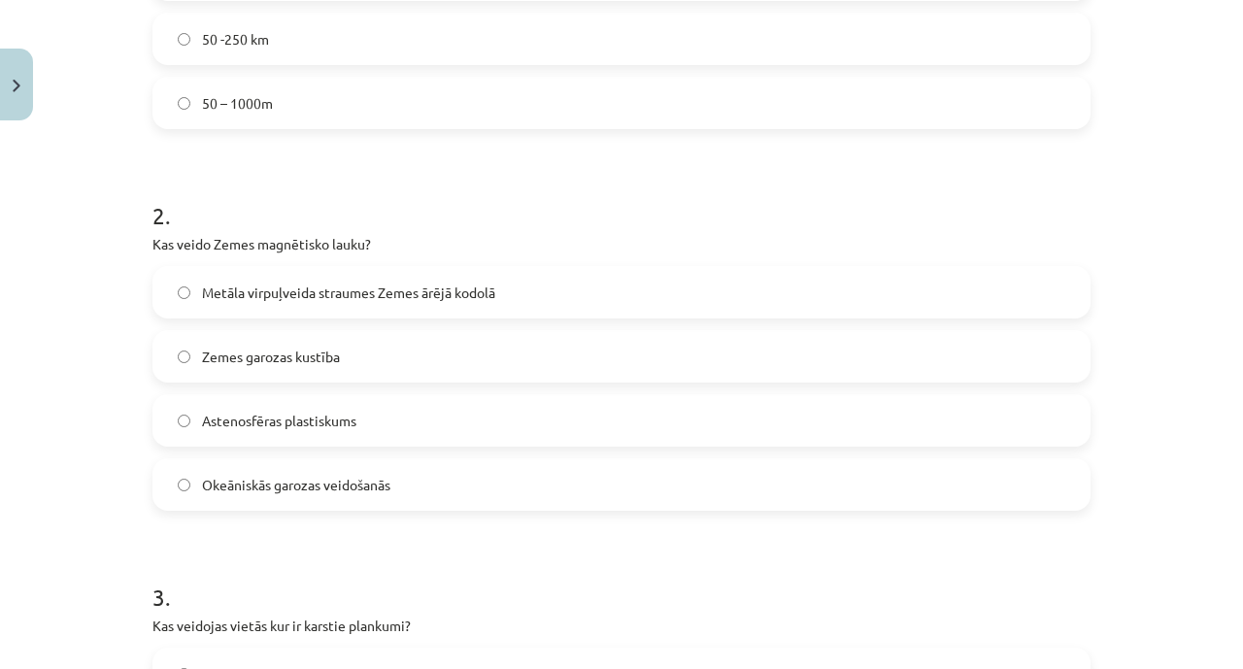
scroll to position [598, 0]
click at [400, 309] on label "Metāla virpuļveida straumes Zemes ārējā kodolā" at bounding box center [621, 294] width 935 height 49
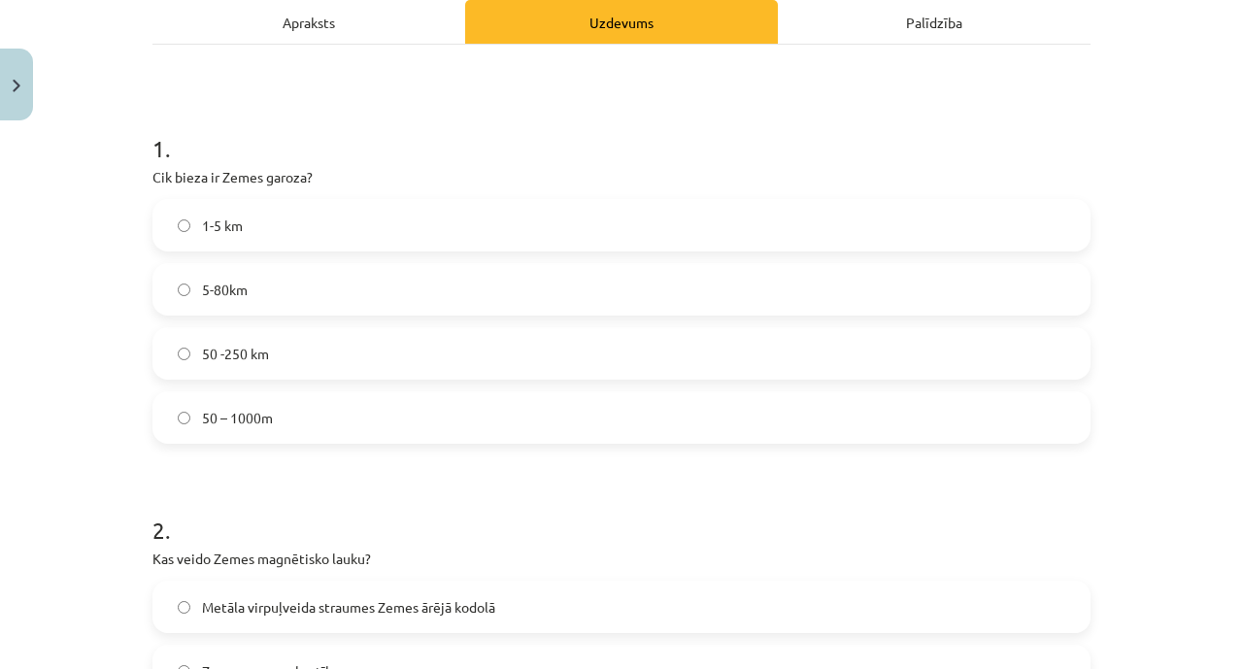
scroll to position [241, 0]
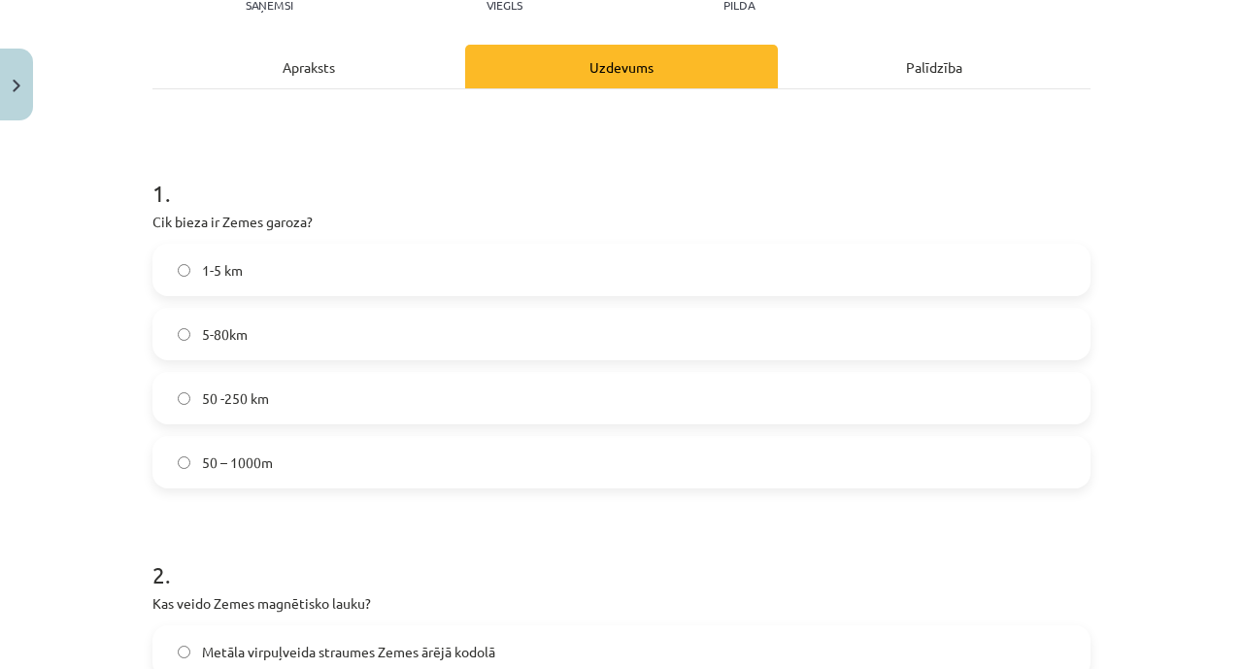
click at [348, 335] on label "5-80km" at bounding box center [621, 334] width 935 height 49
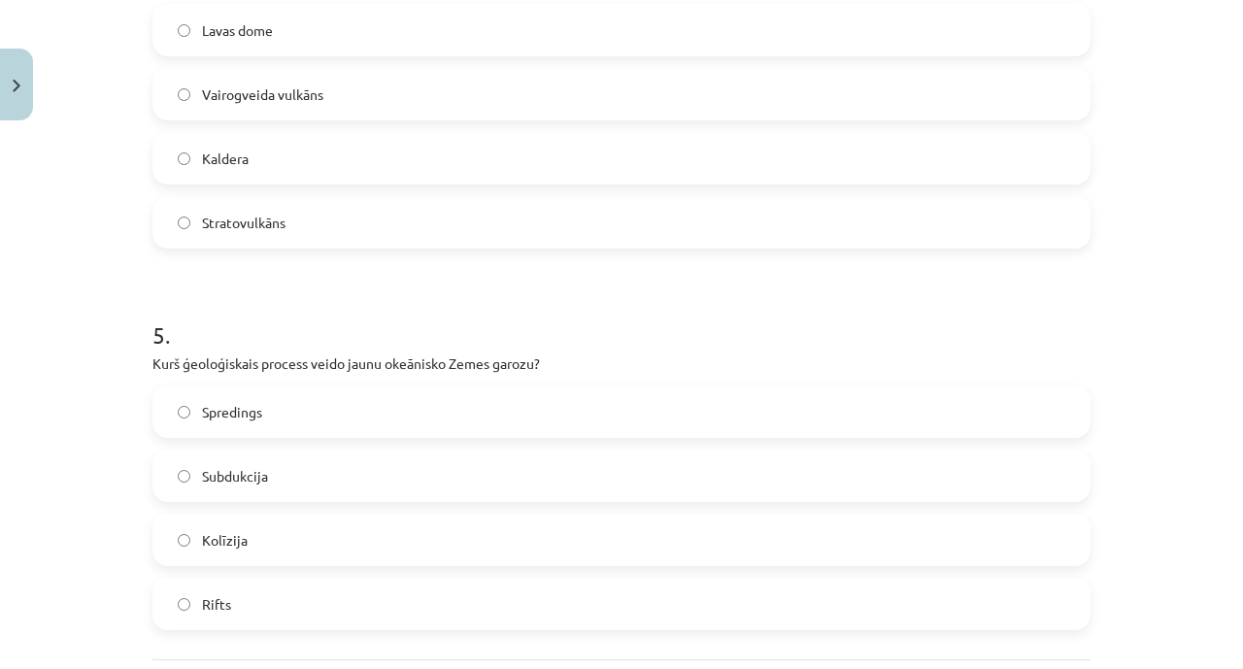
scroll to position [1811, 0]
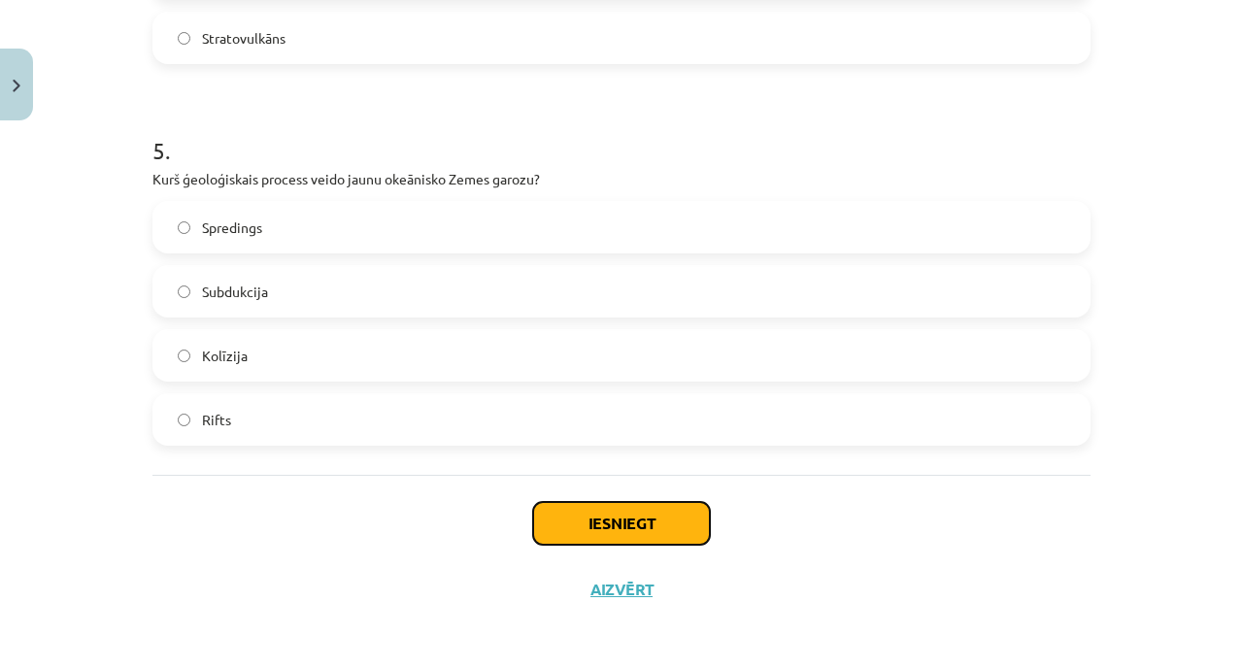
click at [556, 528] on button "Iesniegt" at bounding box center [621, 523] width 177 height 43
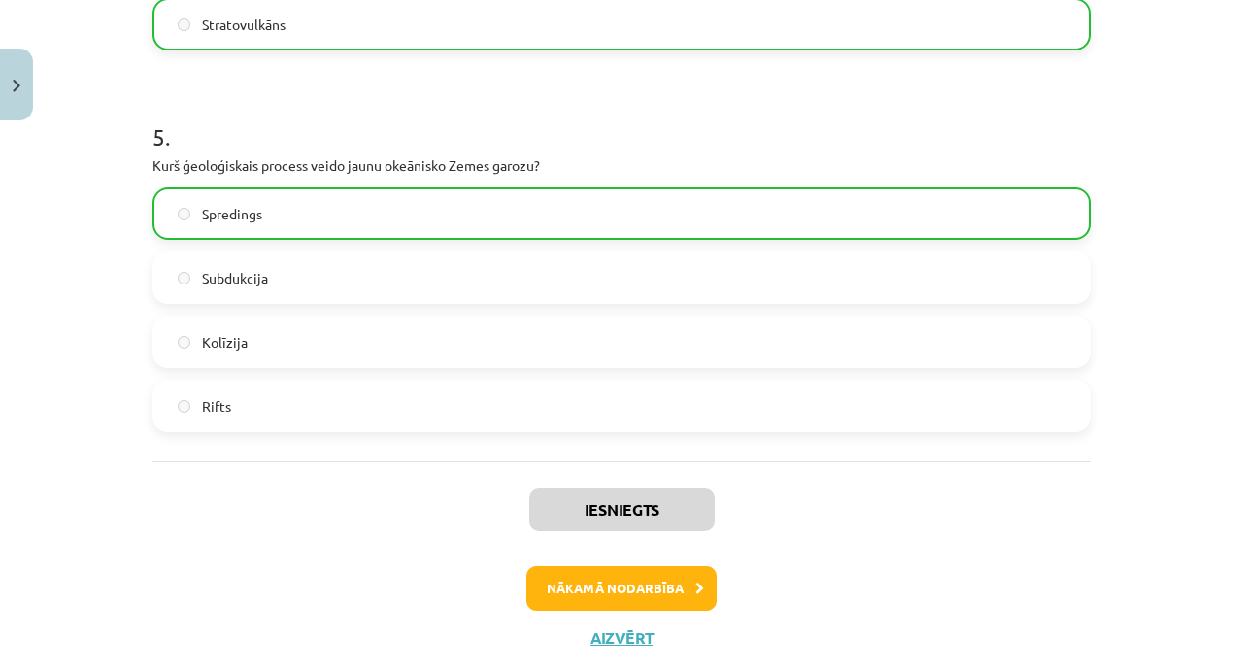
scroll to position [1872, 0]
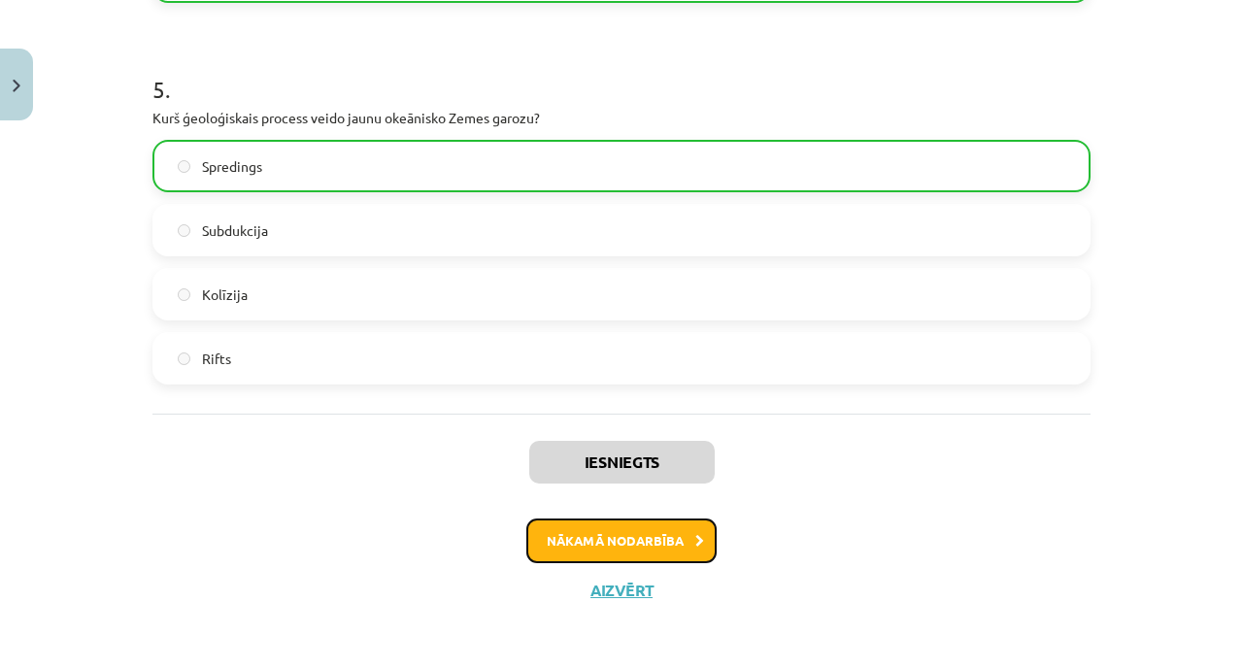
click at [589, 550] on button "Nākamā nodarbība" at bounding box center [622, 541] width 190 height 45
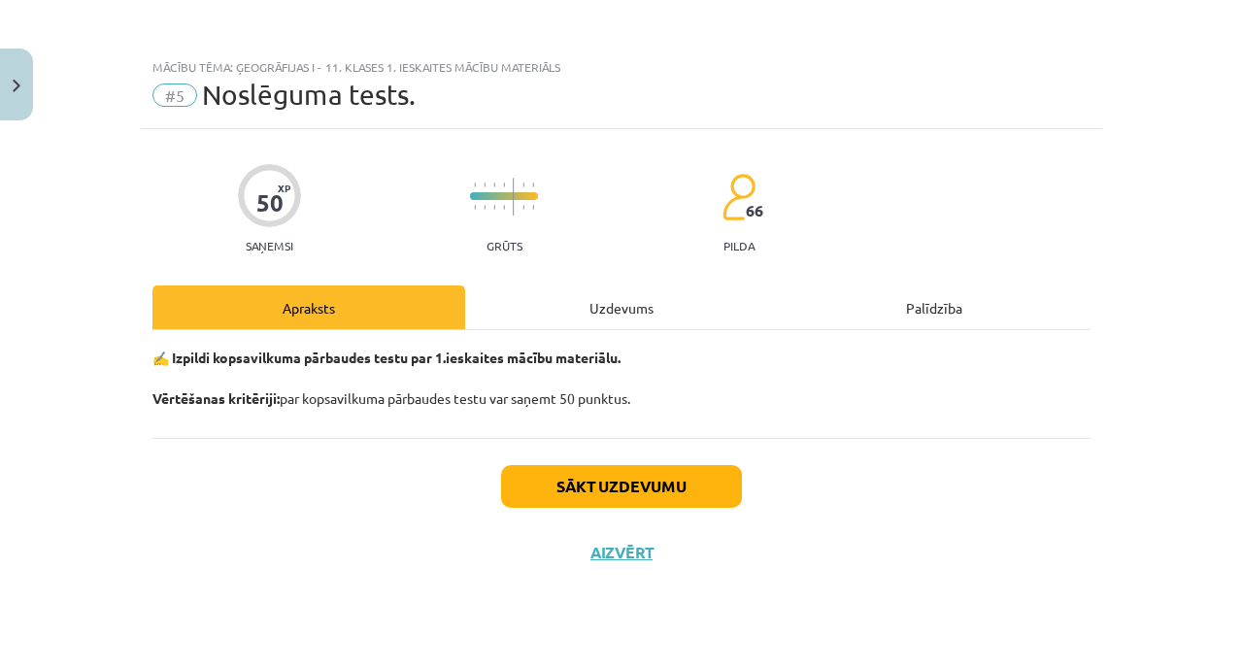
scroll to position [0, 0]
click at [606, 506] on button "Sākt uzdevumu" at bounding box center [621, 486] width 241 height 43
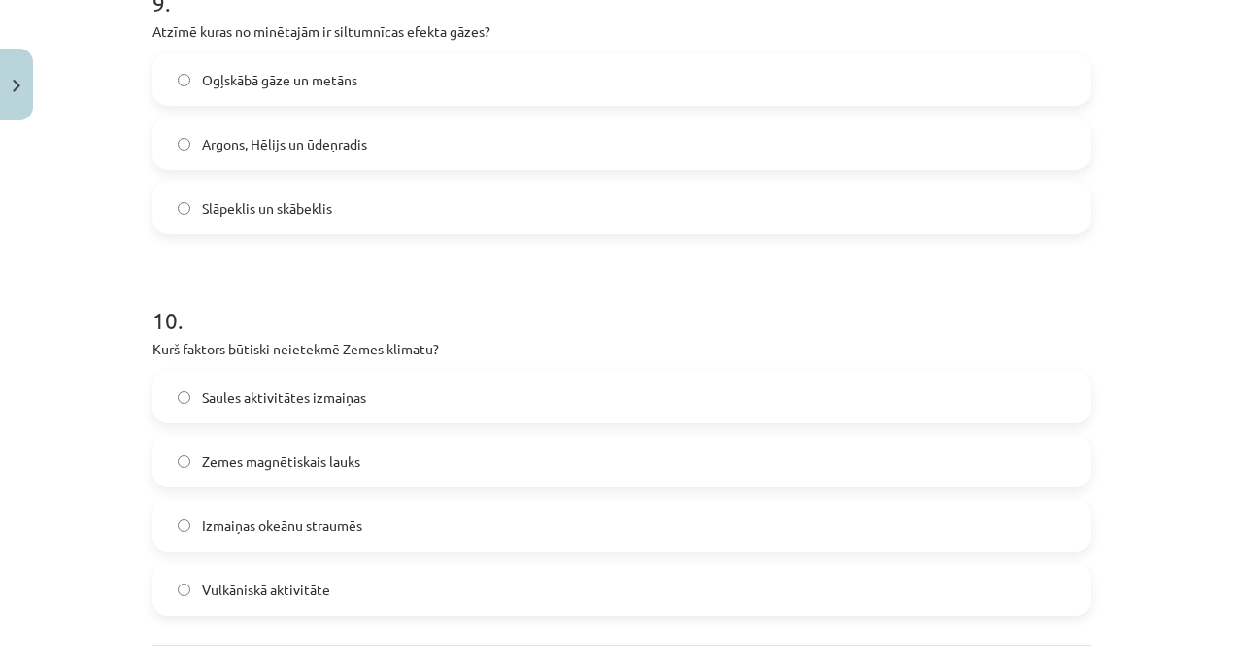
scroll to position [3688, 0]
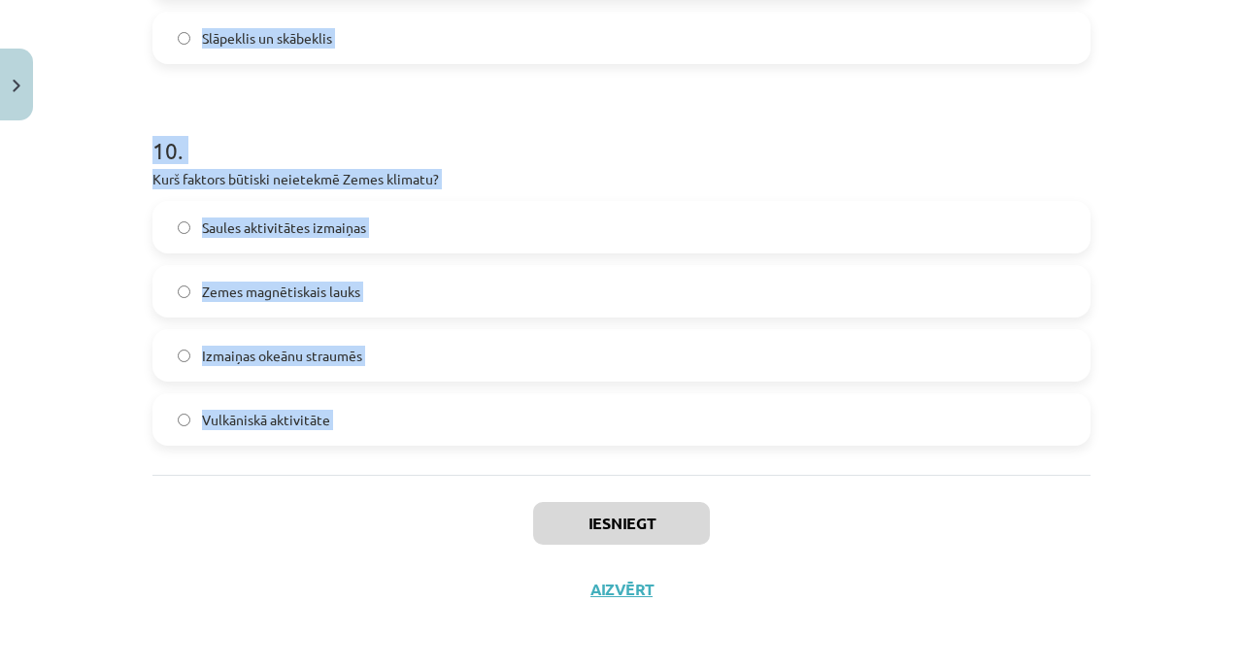
drag, startPoint x: 140, startPoint y: 426, endPoint x: 300, endPoint y: 529, distance: 190.5
copy form "1 . Kurā atmosfēras slānī notiek laikapstākļu veidošanās? Troposfērā Termosfērā…"
click at [459, 297] on label "Zemes magnētiskais lauks" at bounding box center [621, 291] width 935 height 49
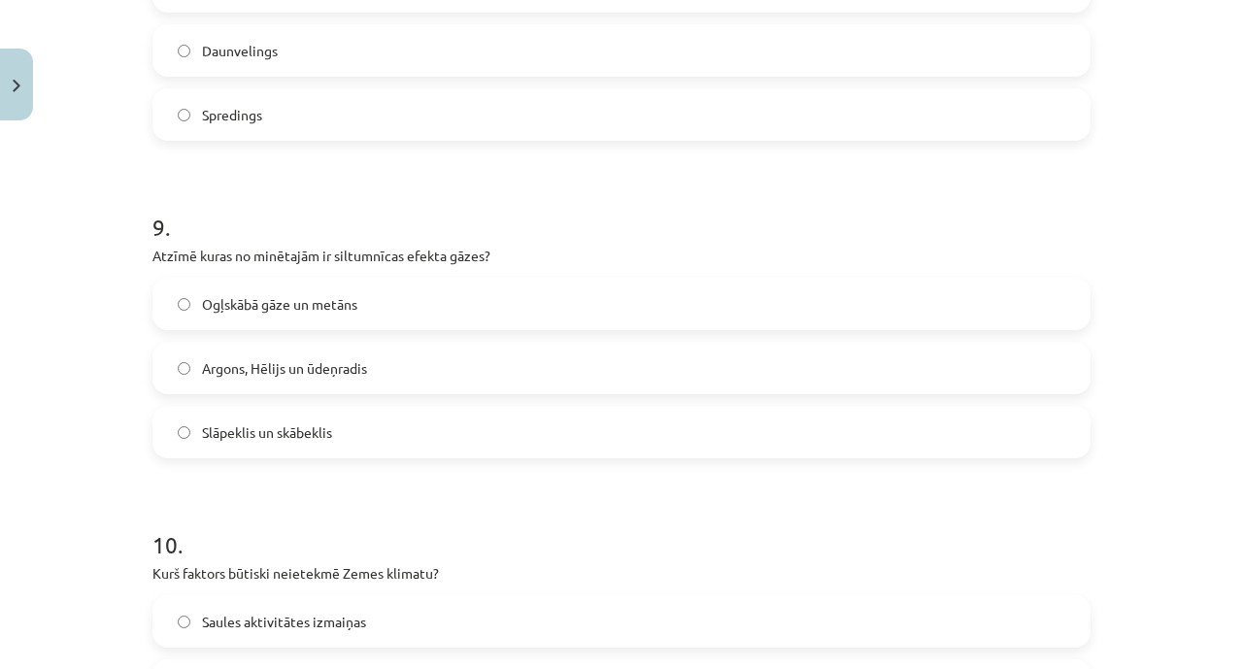
scroll to position [3291, 0]
click at [346, 325] on label "Ogļskābā gāze un metāns" at bounding box center [621, 306] width 935 height 49
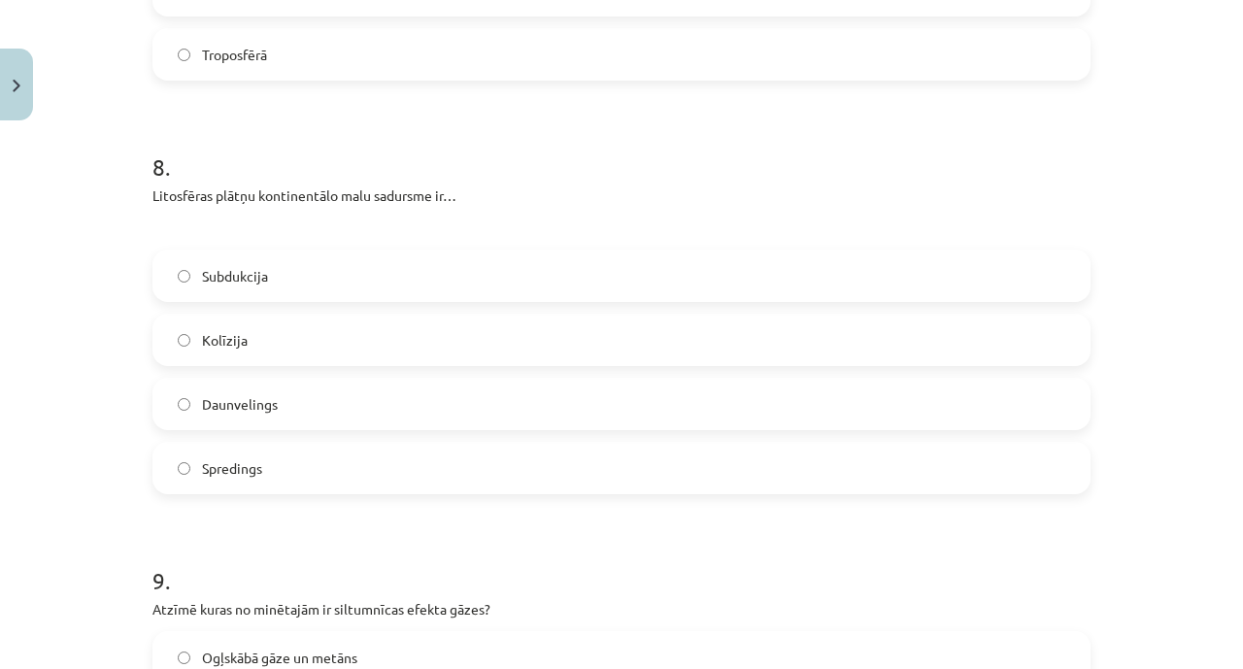
scroll to position [2938, 0]
click at [360, 334] on label "Kolīzija" at bounding box center [621, 342] width 935 height 49
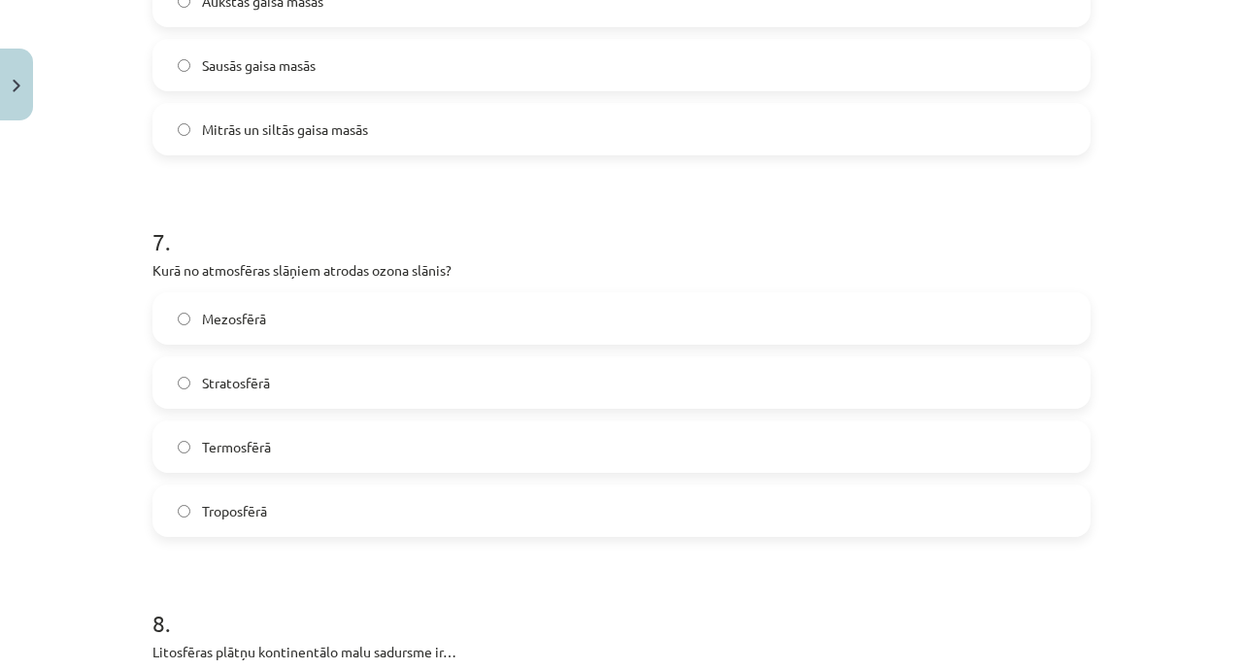
scroll to position [2481, 0]
click at [343, 393] on label "Stratosfērā" at bounding box center [621, 384] width 935 height 49
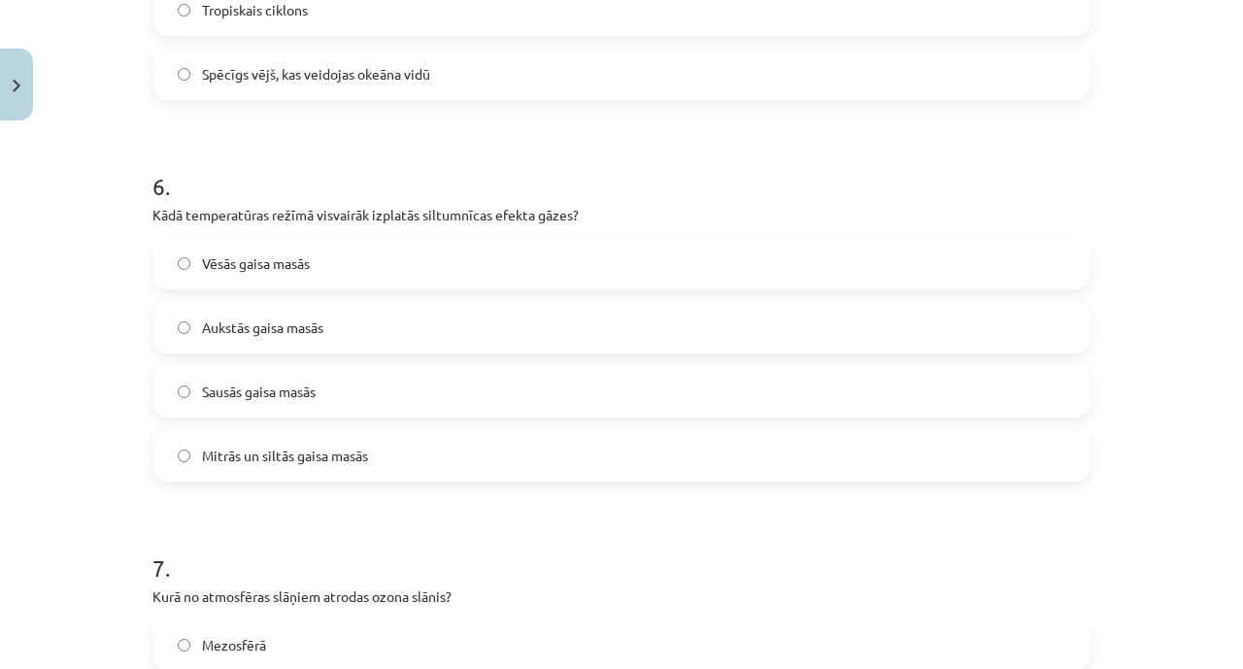
scroll to position [2116, 0]
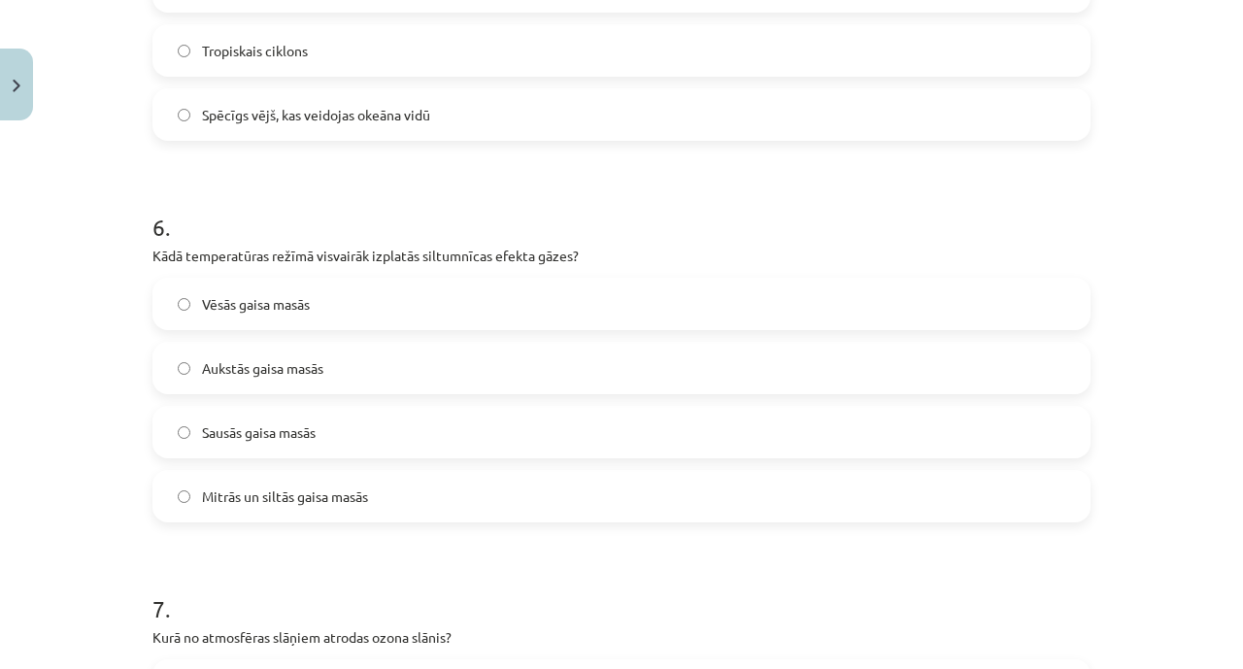
click at [299, 503] on span "Mitrās un siltās gaisa masās" at bounding box center [285, 497] width 166 height 20
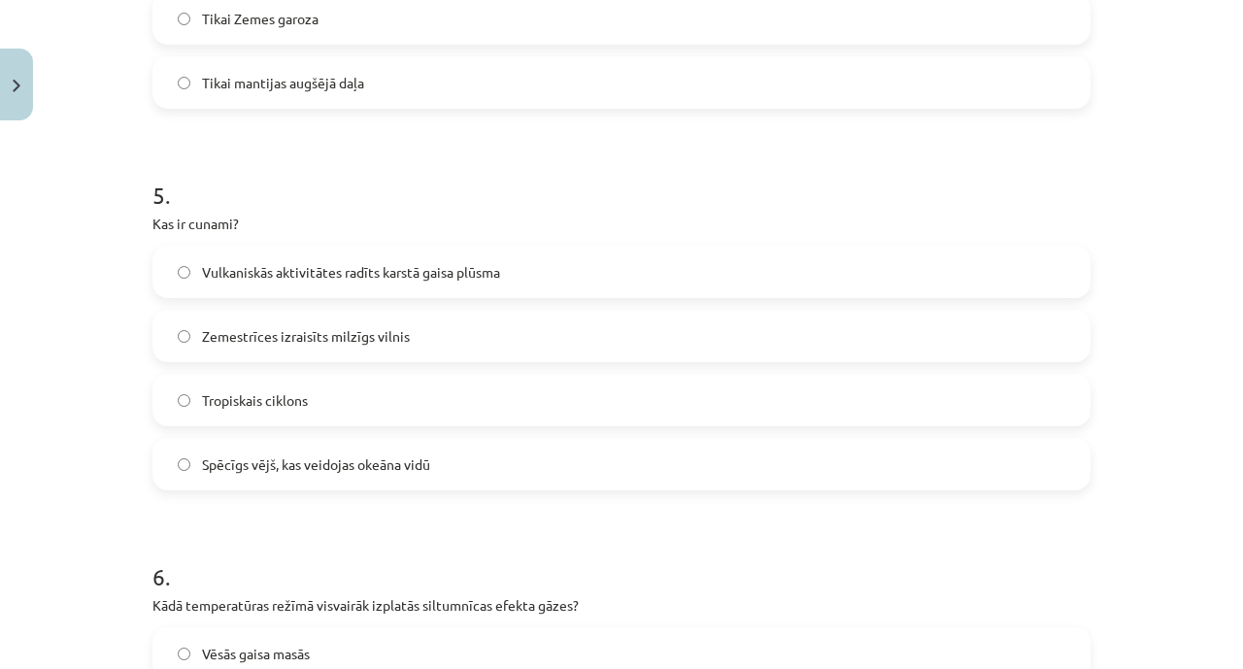
scroll to position [1762, 0]
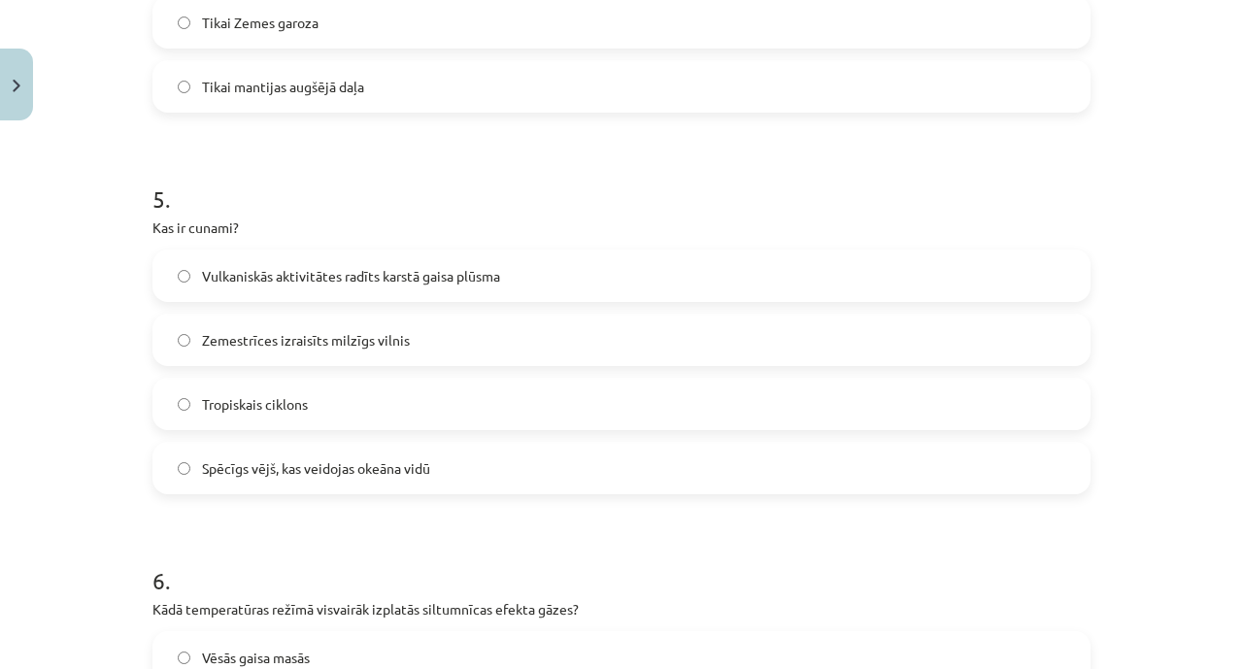
click at [375, 359] on label "Zemestrīces izraisīts milzīgs vilnis" at bounding box center [621, 340] width 935 height 49
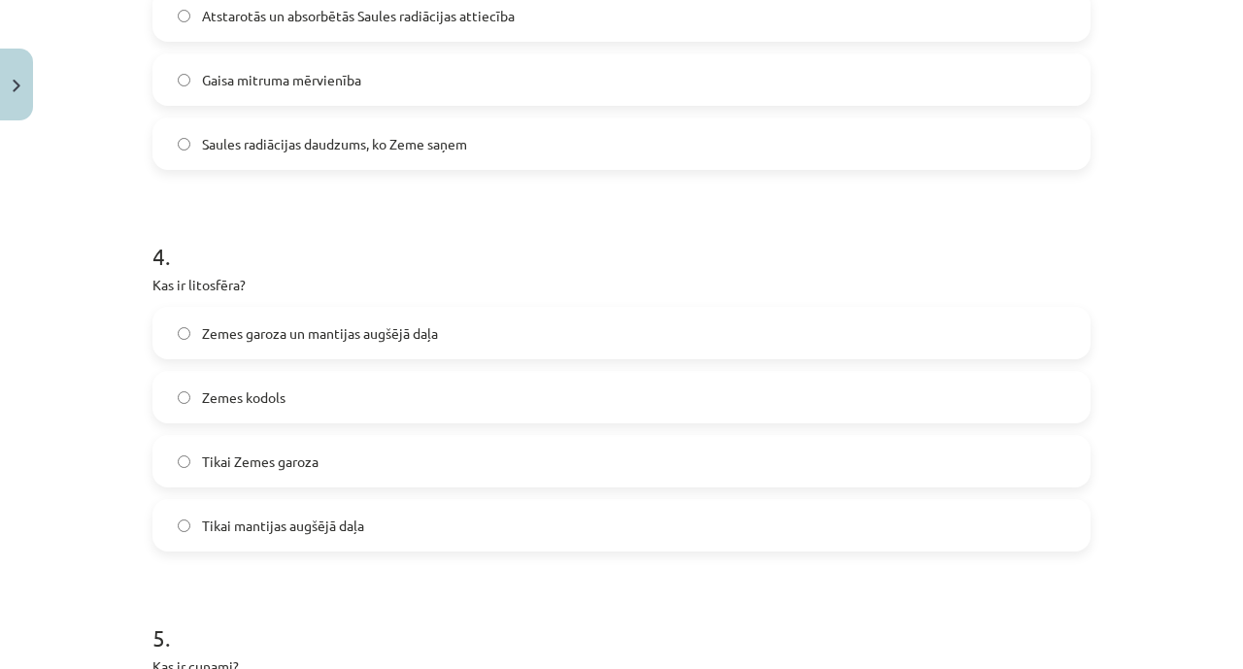
scroll to position [1313, 0]
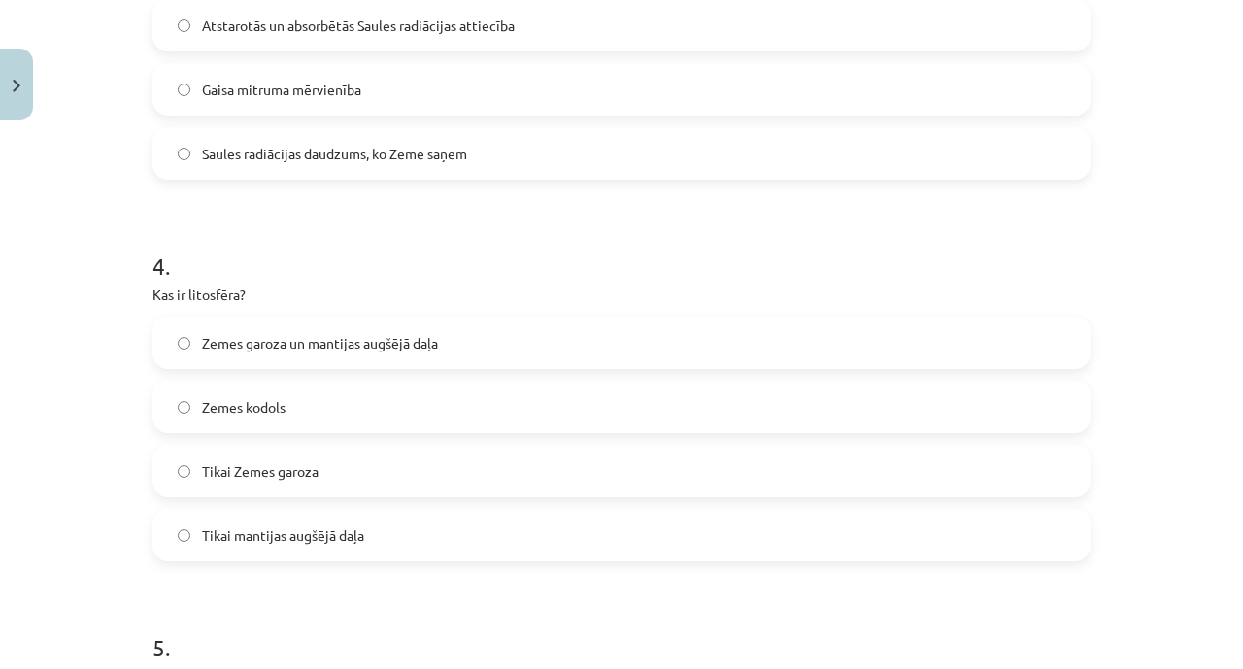
click at [357, 358] on label "Zemes garoza un mantijas augšējā daļa" at bounding box center [621, 343] width 935 height 49
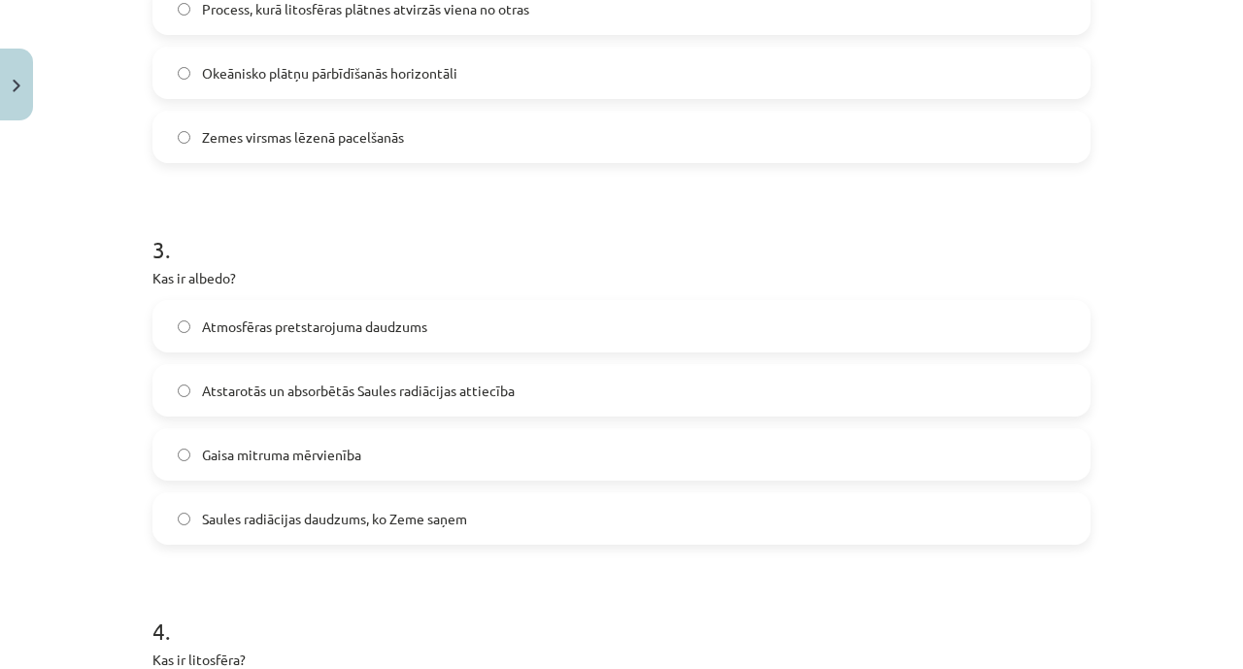
scroll to position [933, 0]
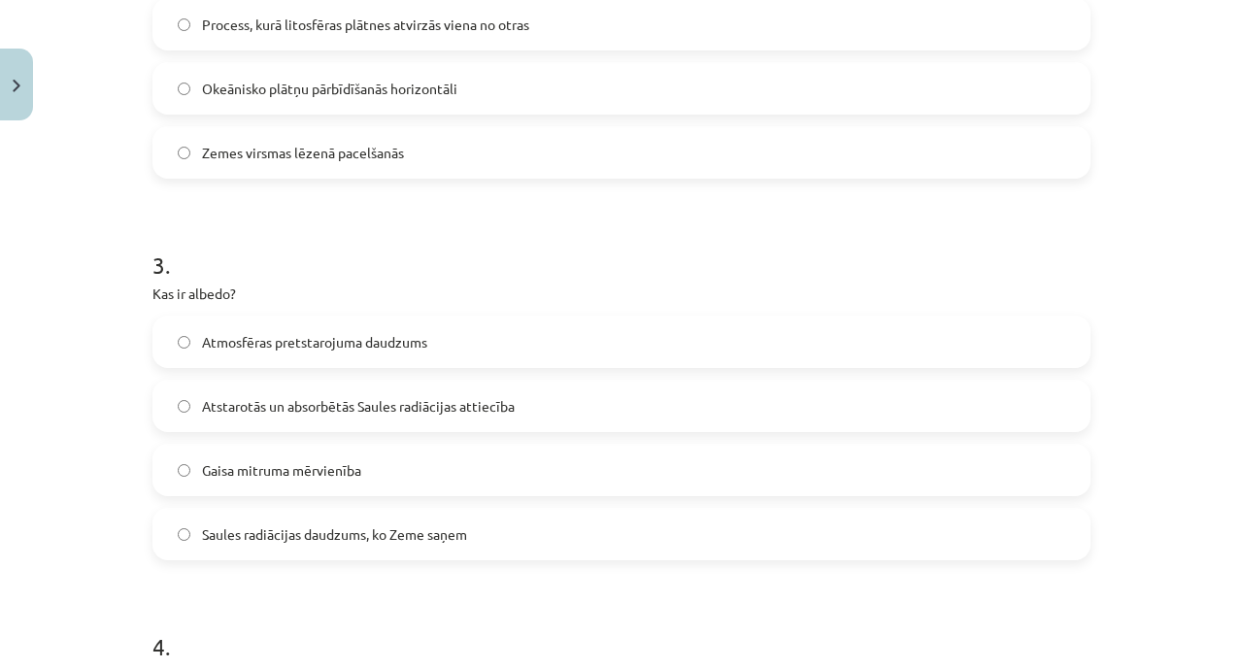
click at [431, 411] on span "Atstarotās un absorbētās Saules radiācijas attiecība" at bounding box center [358, 406] width 313 height 20
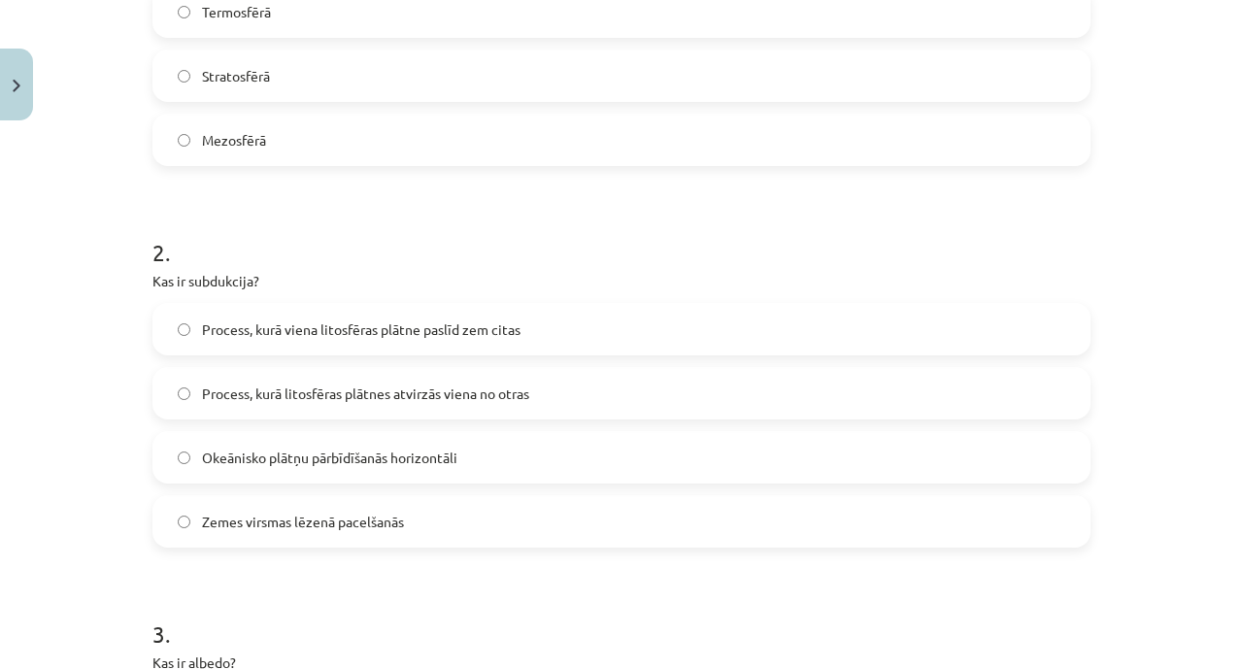
scroll to position [563, 0]
click at [452, 327] on span "Process, kurā viena litosfēras plātne paslīd zem citas" at bounding box center [361, 330] width 319 height 20
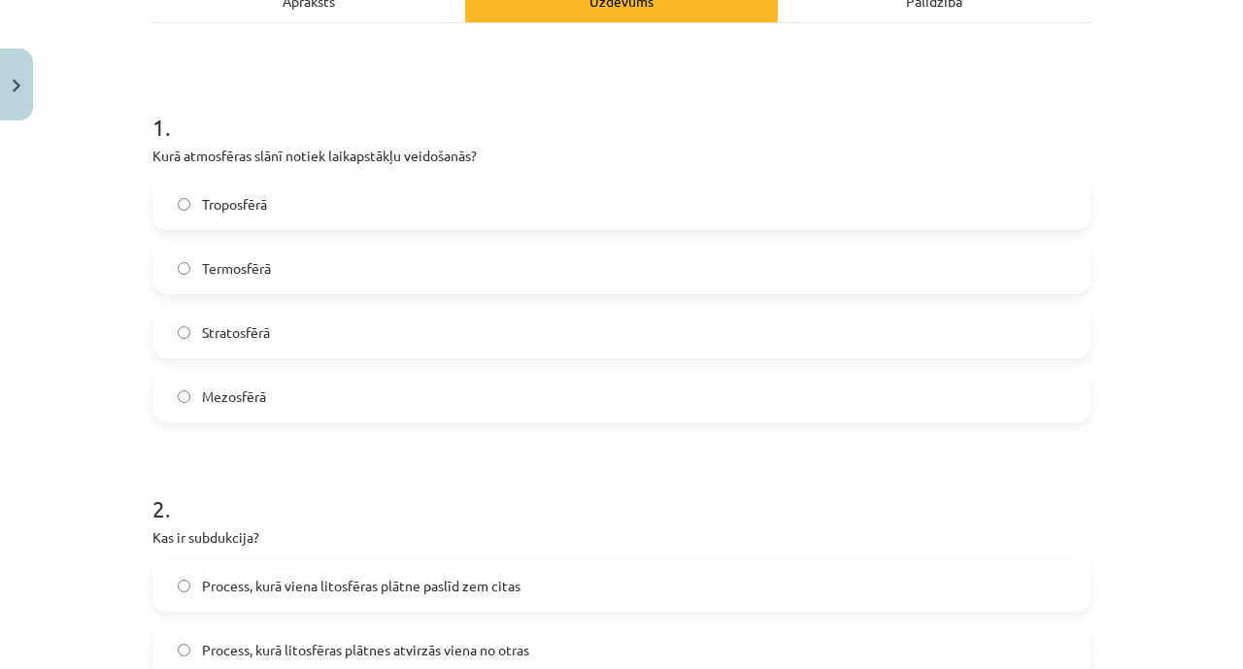
scroll to position [307, 0]
click at [477, 185] on label "Troposfērā" at bounding box center [621, 204] width 935 height 49
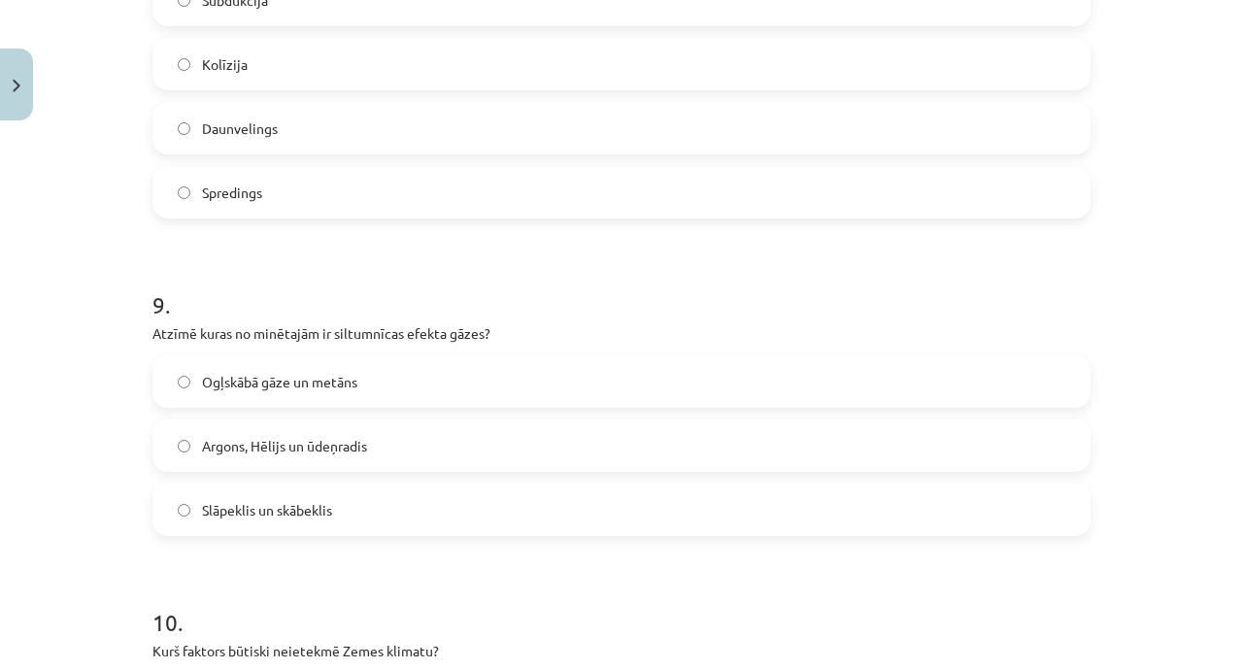
scroll to position [3688, 0]
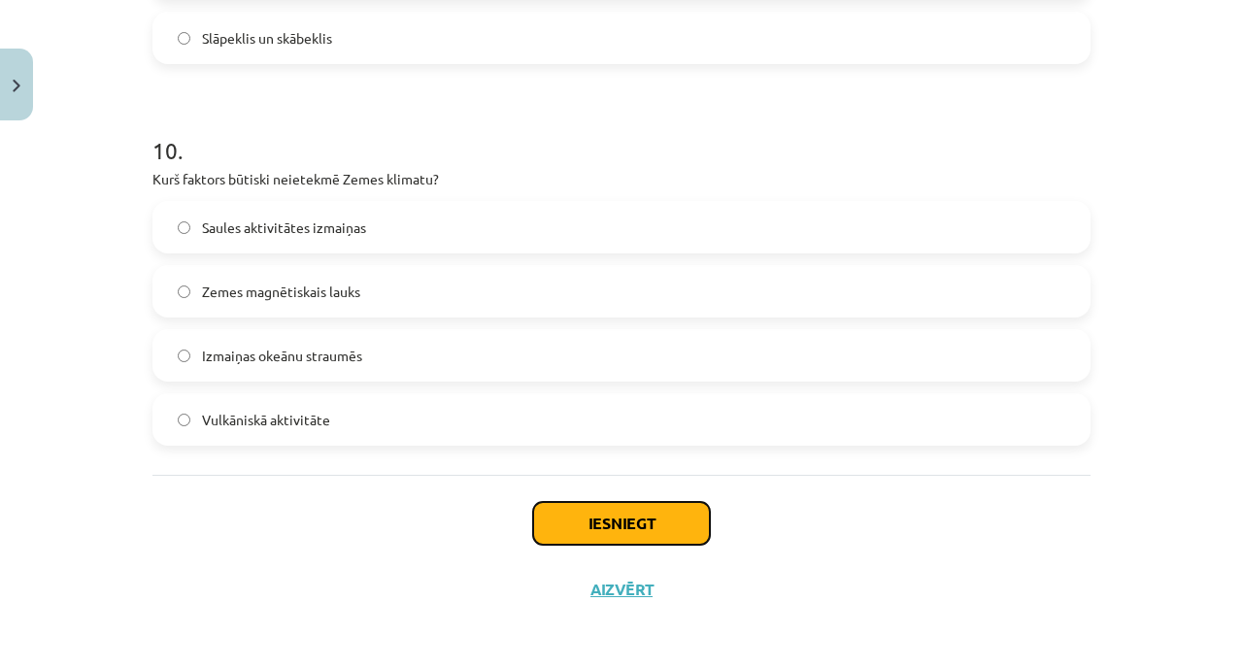
click at [556, 505] on button "Iesniegt" at bounding box center [621, 523] width 177 height 43
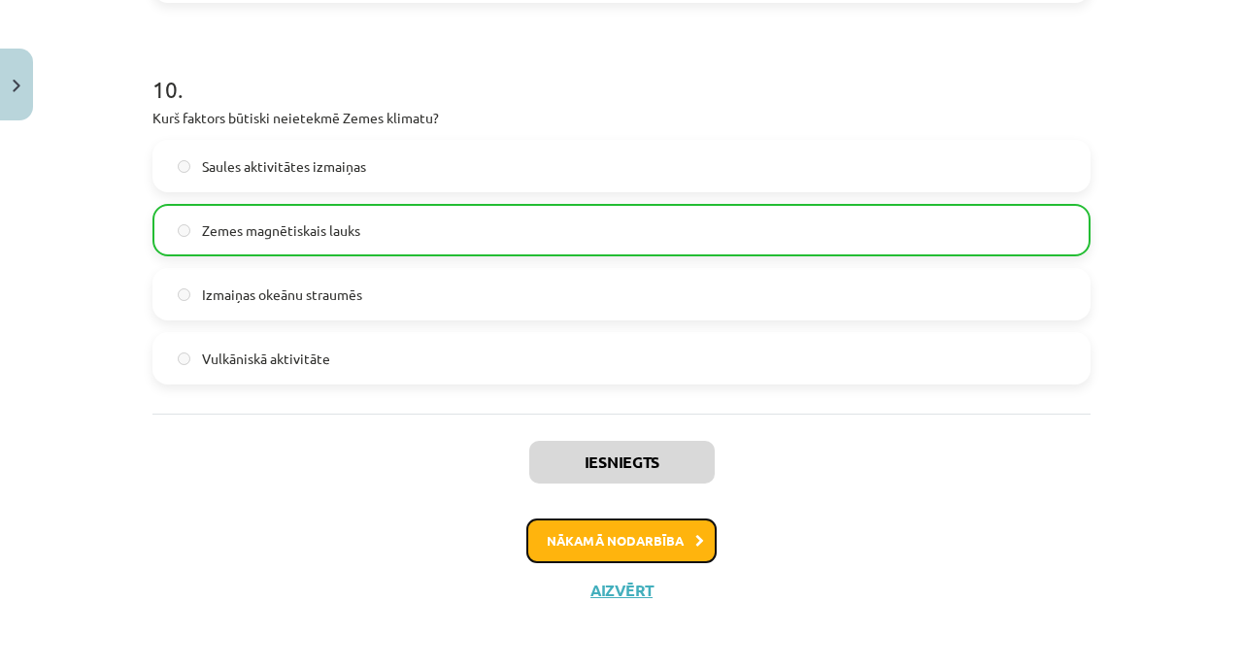
click at [623, 560] on button "Nākamā nodarbība" at bounding box center [622, 541] width 190 height 45
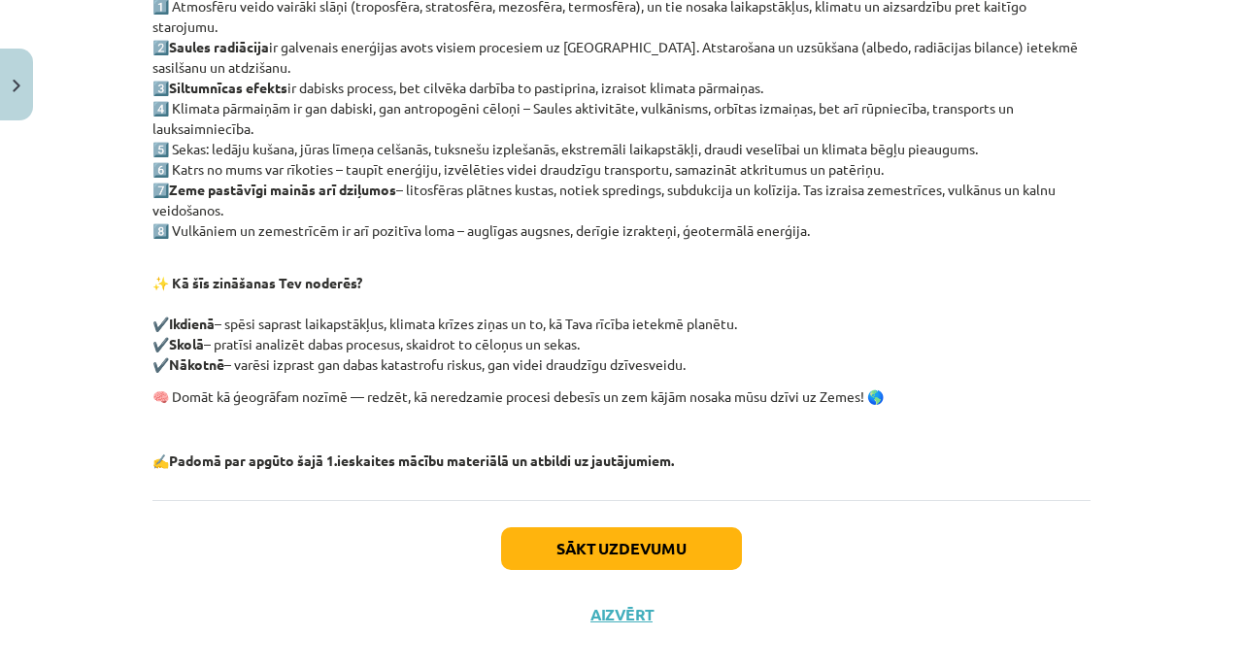
scroll to position [470, 0]
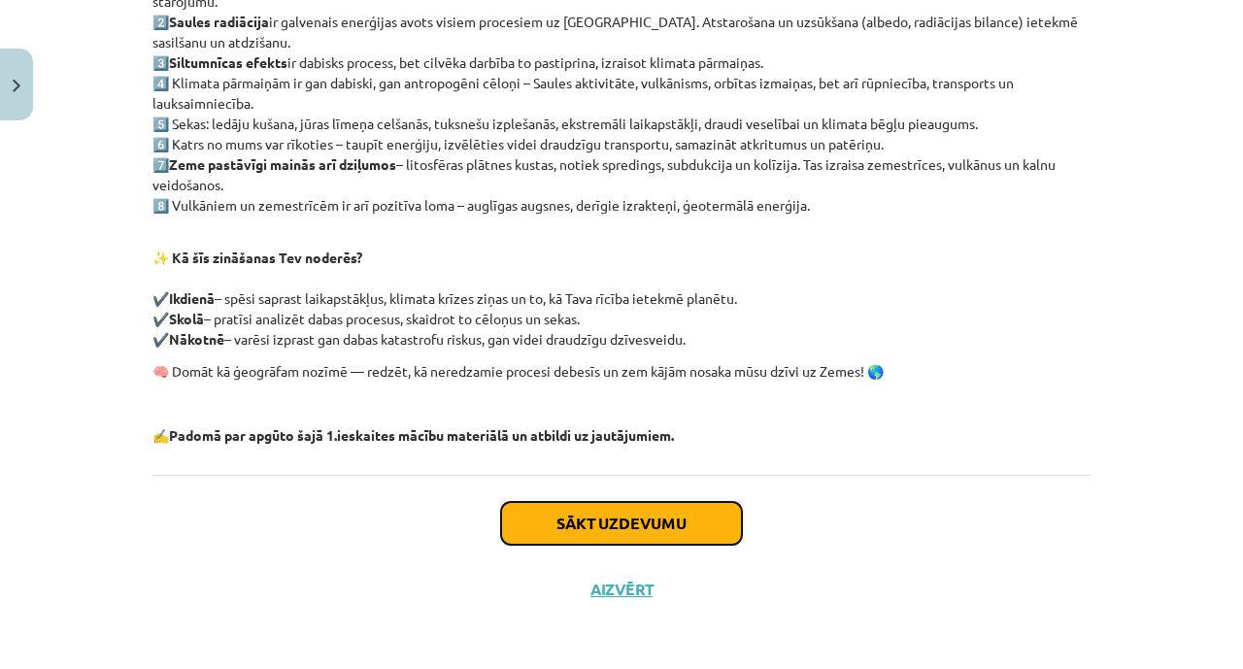
click at [629, 513] on button "Sākt uzdevumu" at bounding box center [621, 523] width 241 height 43
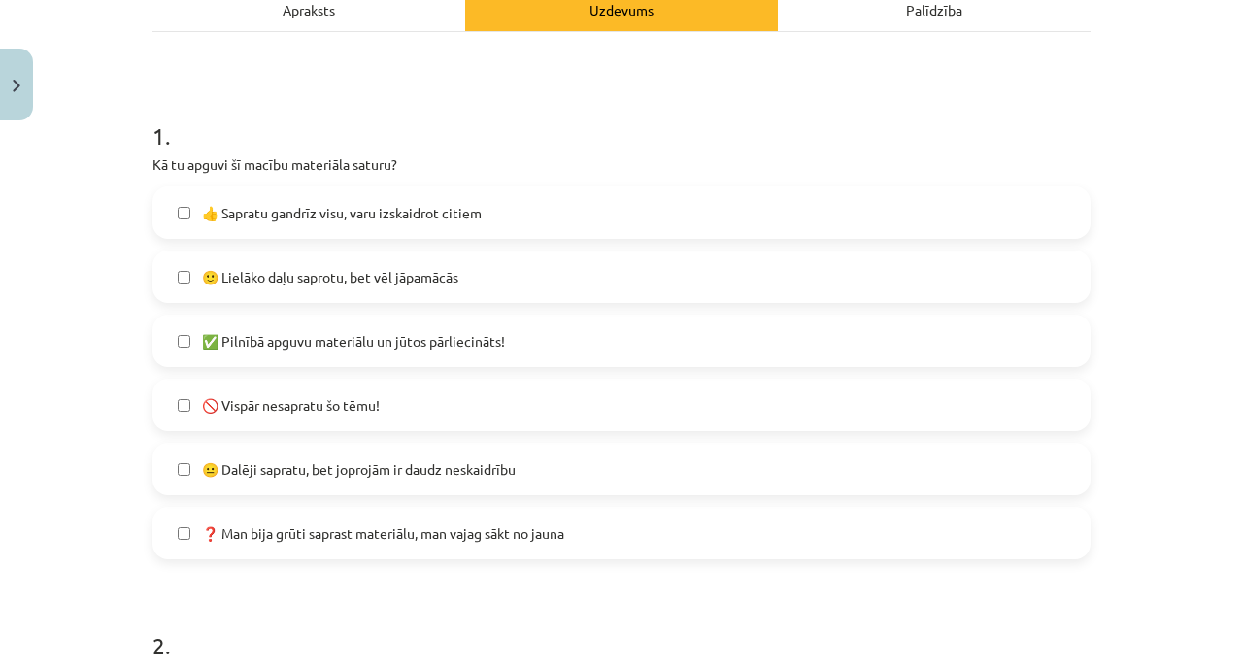
scroll to position [299, 0]
click at [651, 289] on label "🙂 Lielāko daļu saprotu, bet vēl jāpamācās" at bounding box center [621, 276] width 935 height 49
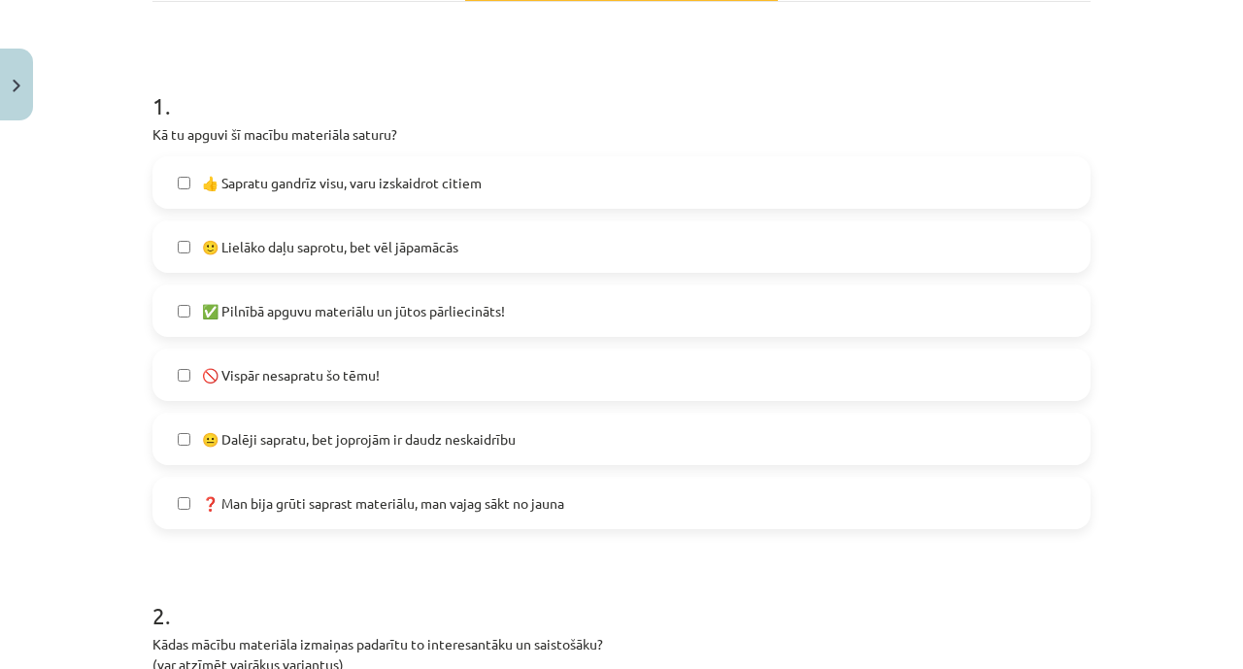
scroll to position [329, 0]
click at [648, 258] on label "🙂 Lielāko daļu saprotu, bet vēl jāpamācās" at bounding box center [621, 245] width 935 height 49
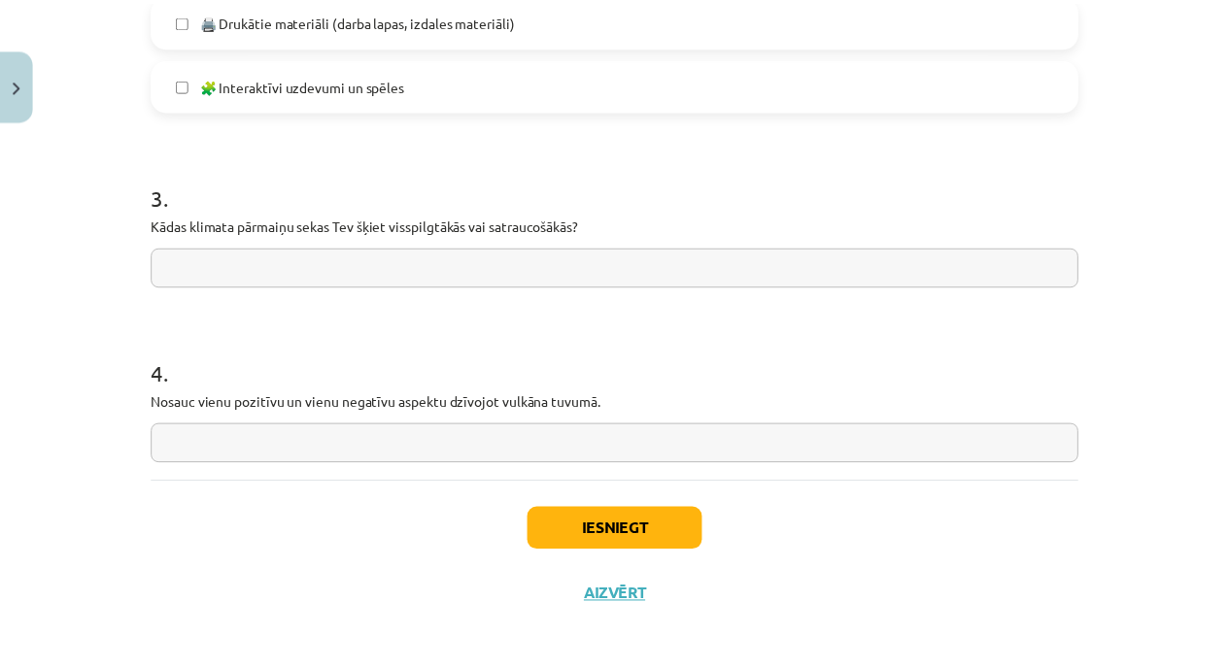
scroll to position [1605, 0]
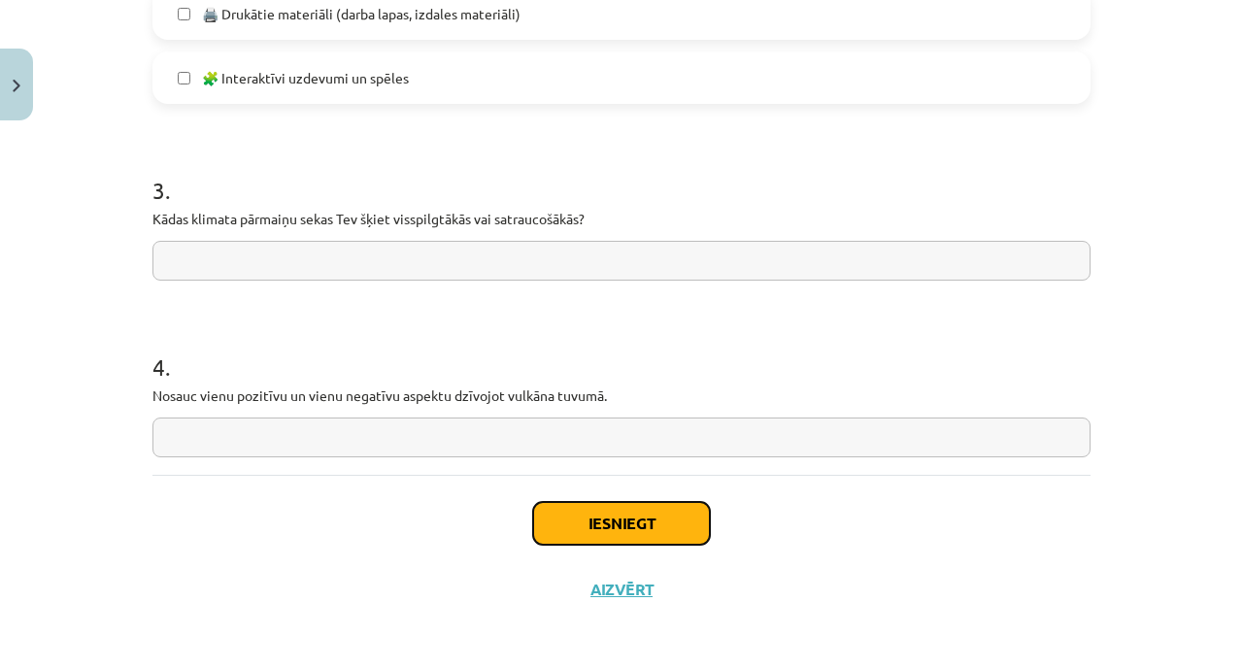
click at [544, 524] on button "Iesniegt" at bounding box center [621, 523] width 177 height 43
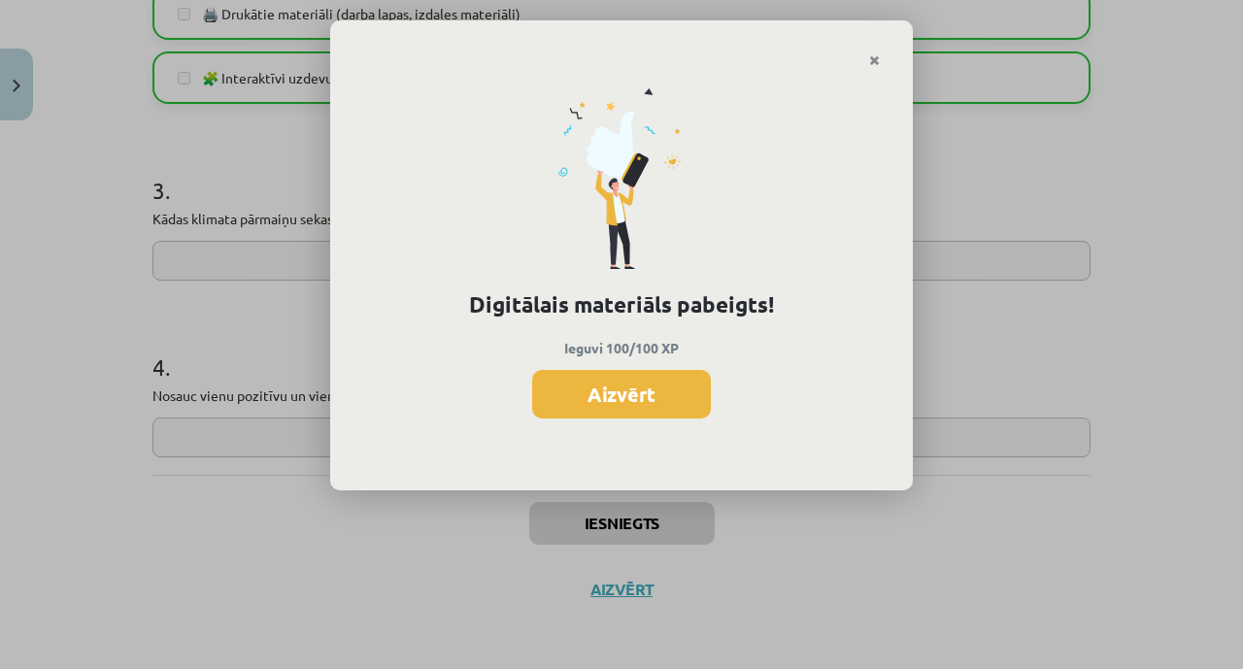
click at [606, 399] on button "Aizvērt" at bounding box center [621, 394] width 179 height 49
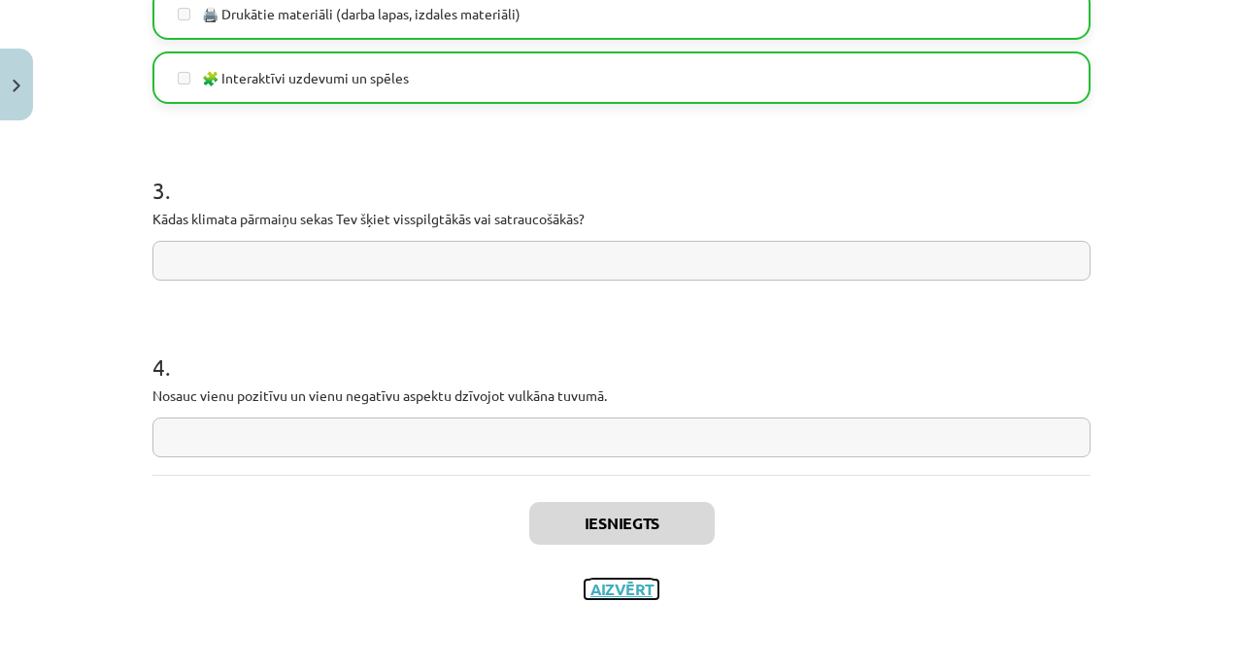
click at [607, 592] on button "Aizvērt" at bounding box center [622, 589] width 74 height 19
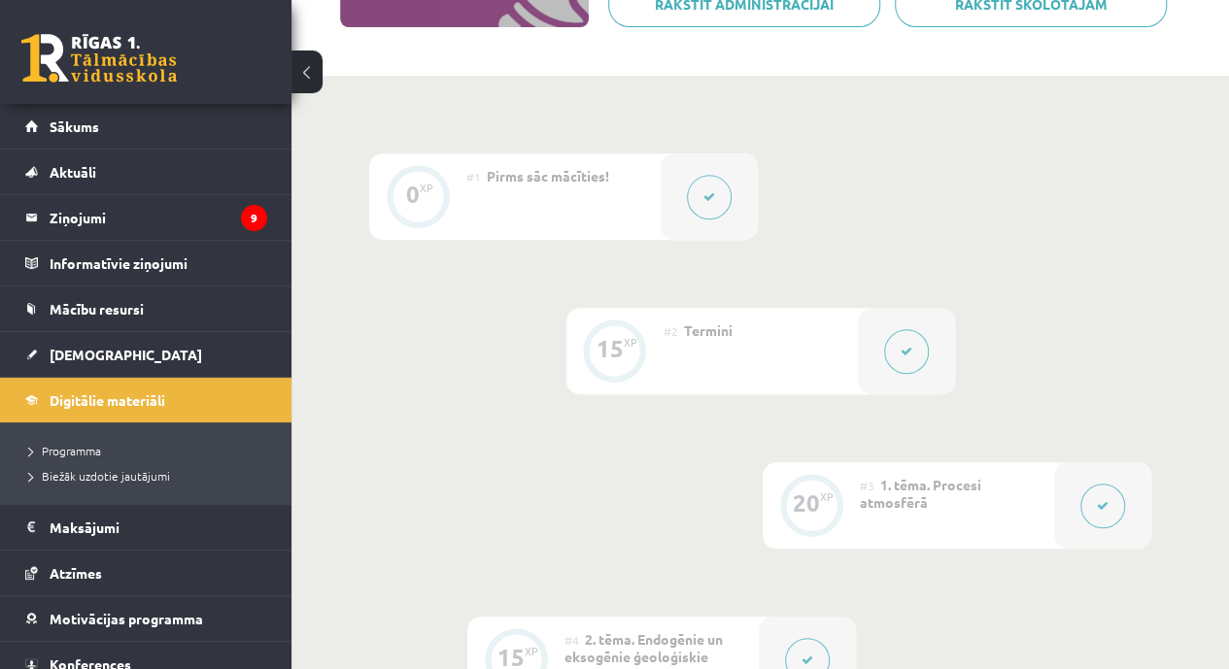
click at [167, 228] on legend "Ziņojumi 9" at bounding box center [159, 217] width 218 height 45
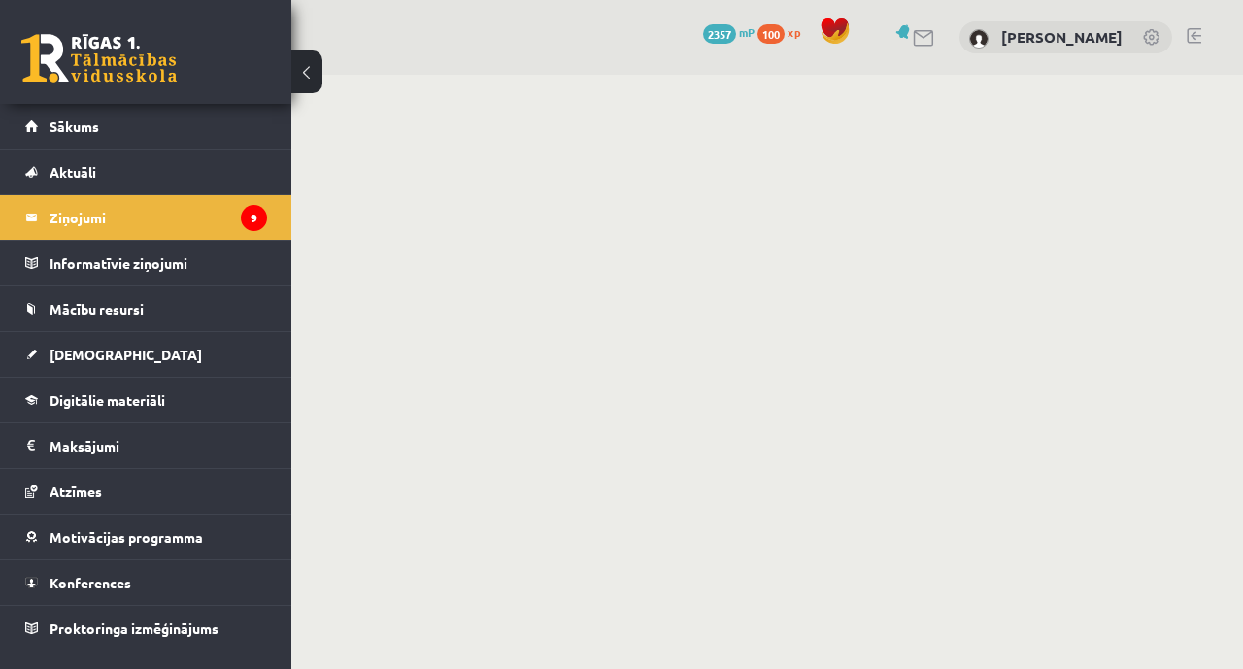
click at [111, 366] on link "[DEMOGRAPHIC_DATA]" at bounding box center [146, 354] width 242 height 45
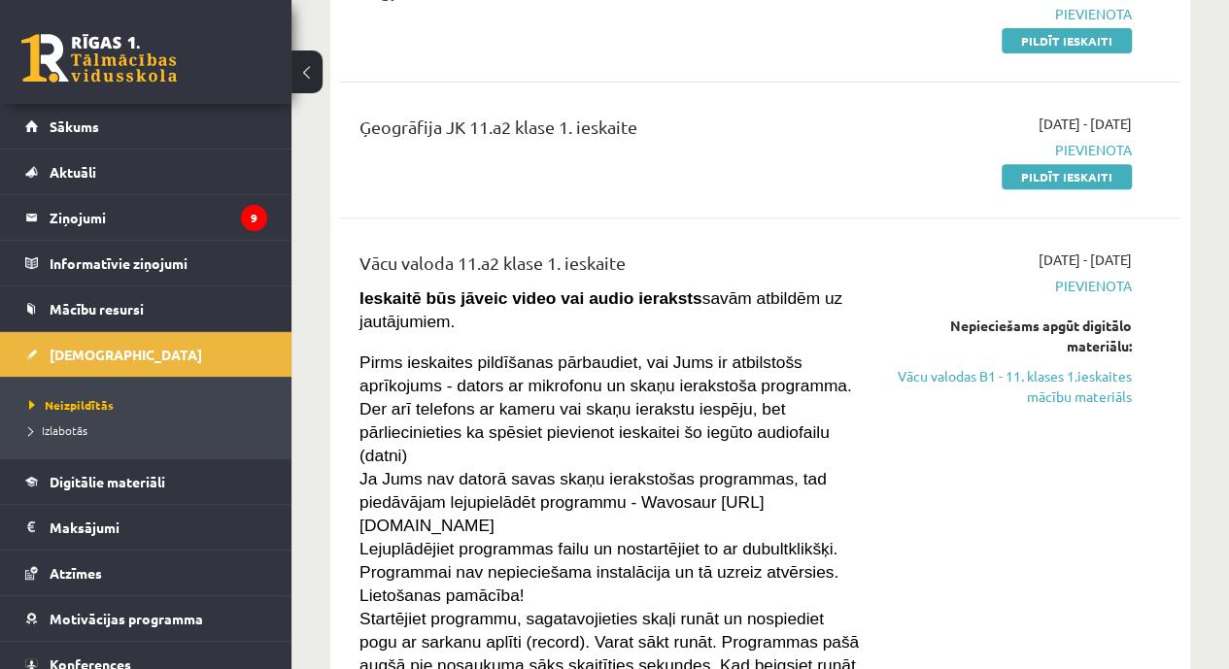
scroll to position [301, 0]
click at [976, 385] on link "Vācu valodas B1 - 11. klases 1.ieskaites mācību materiāls" at bounding box center [1013, 385] width 238 height 41
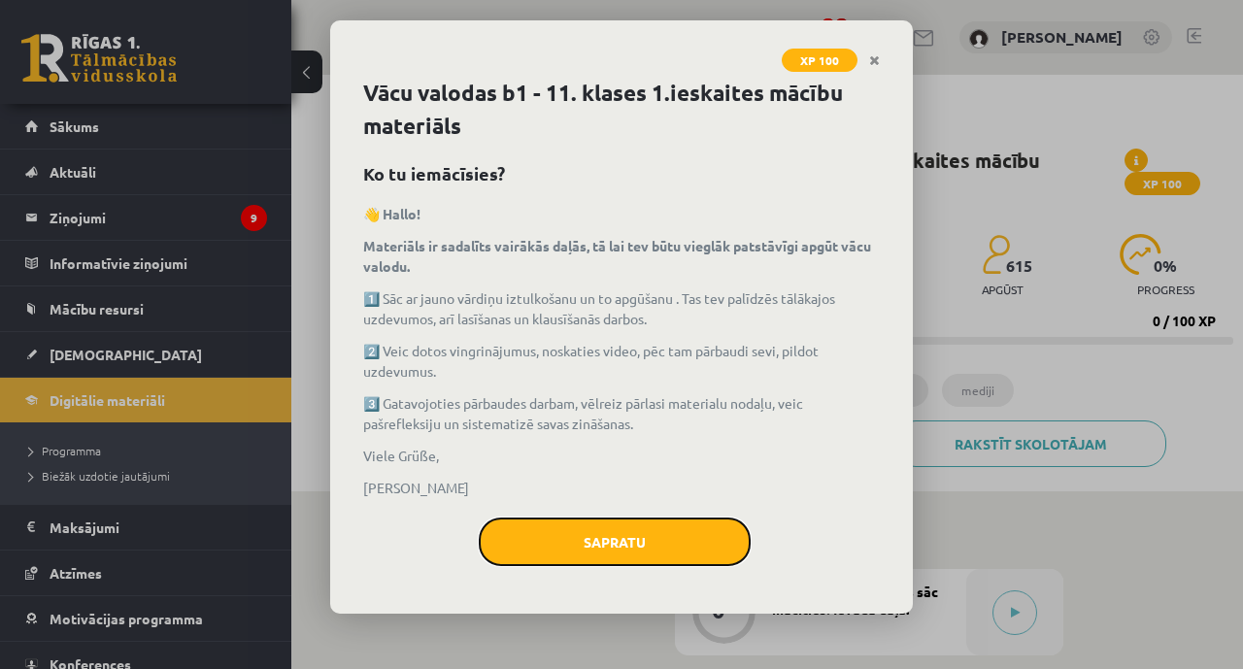
click at [575, 530] on button "Sapratu" at bounding box center [615, 542] width 272 height 49
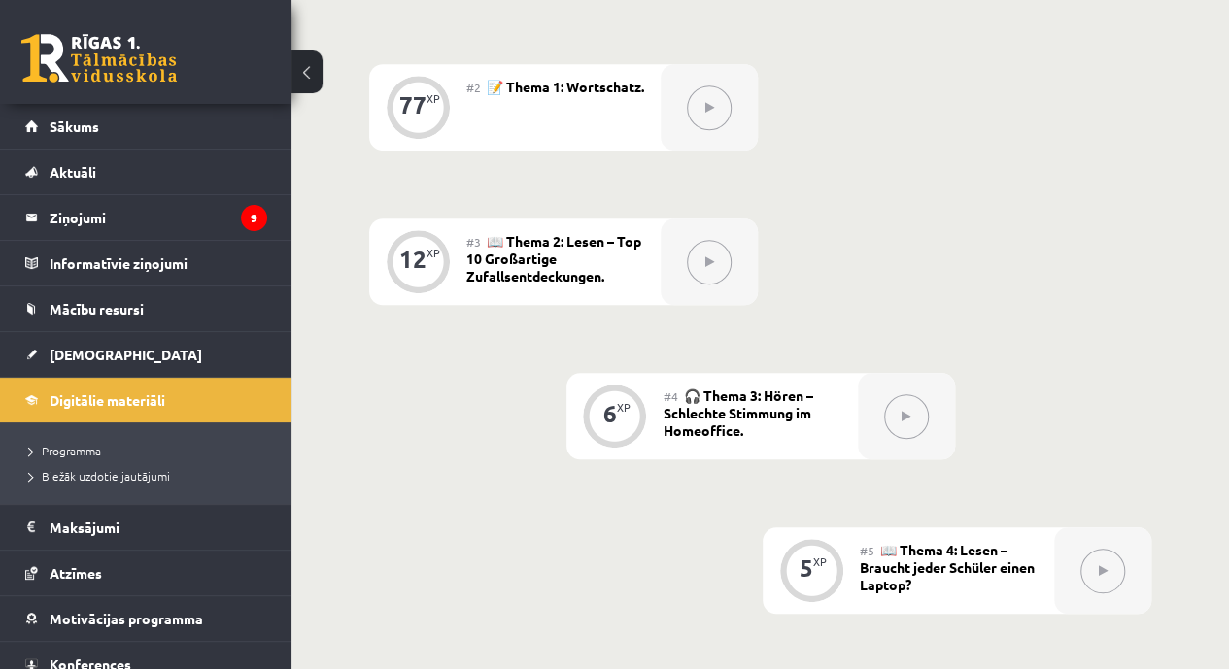
scroll to position [655, 0]
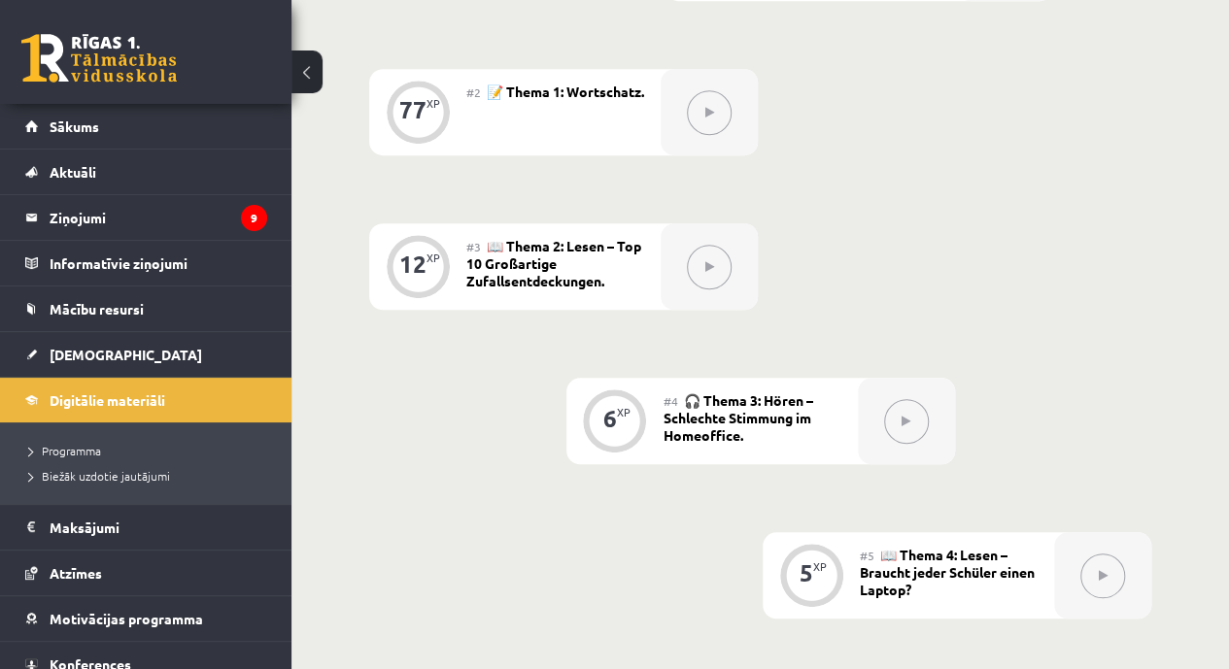
click at [696, 121] on button at bounding box center [709, 112] width 45 height 45
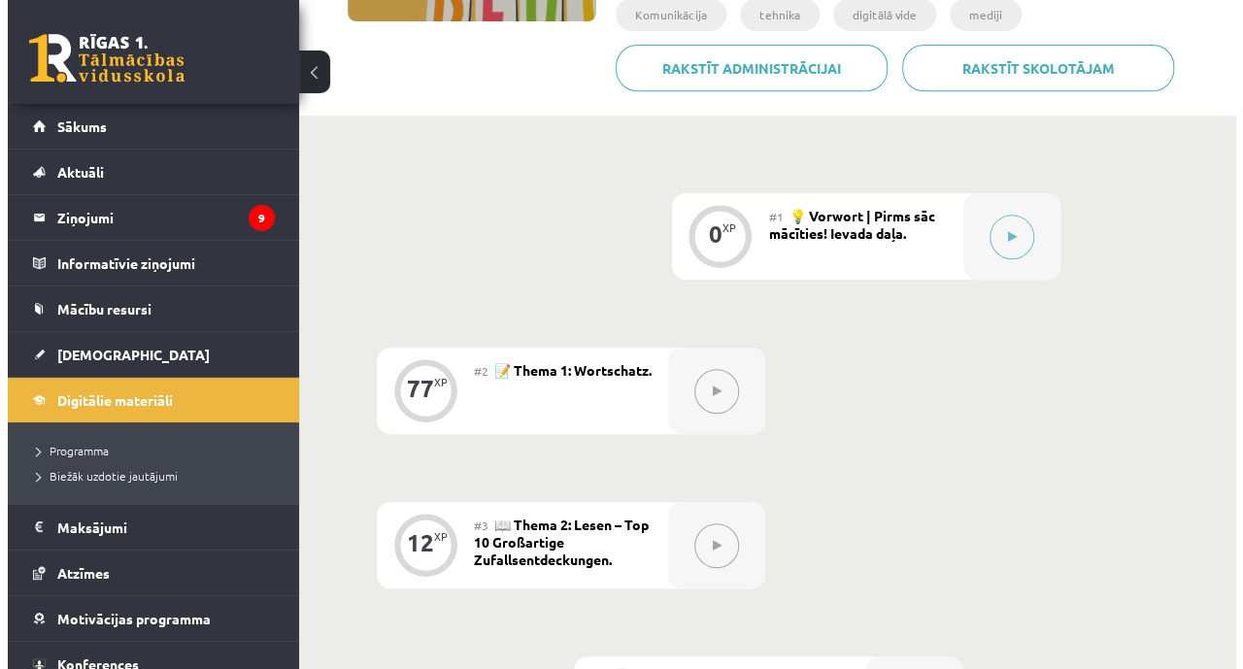
scroll to position [375, 0]
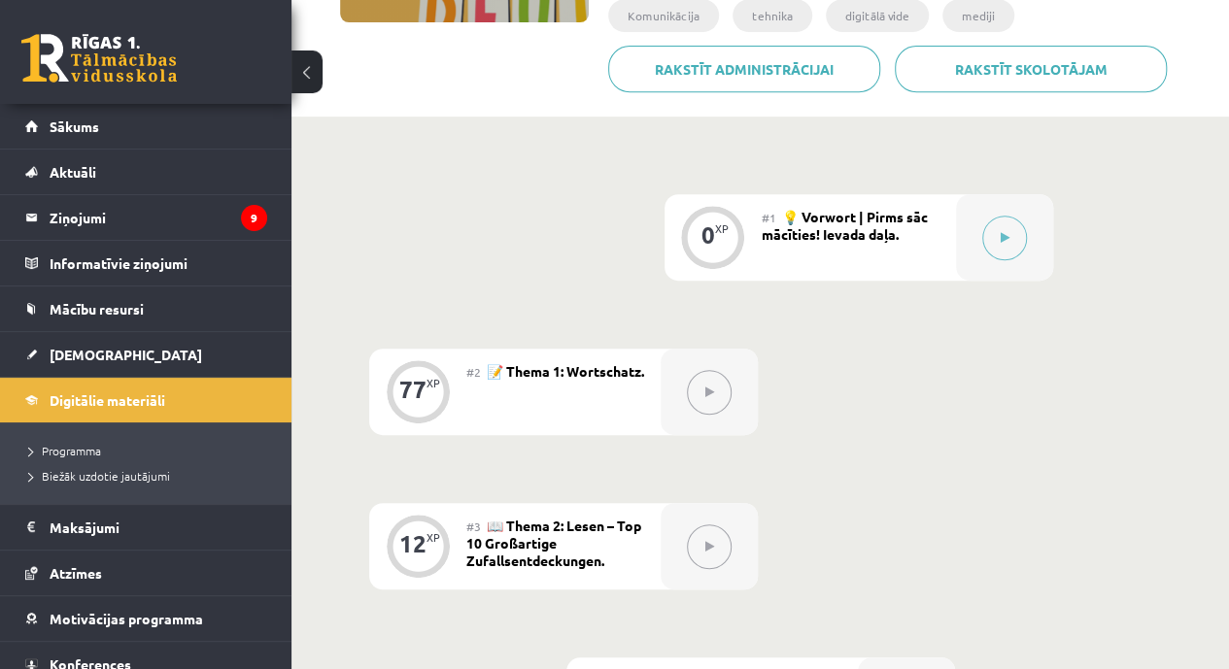
click at [991, 234] on button at bounding box center [1004, 238] width 45 height 45
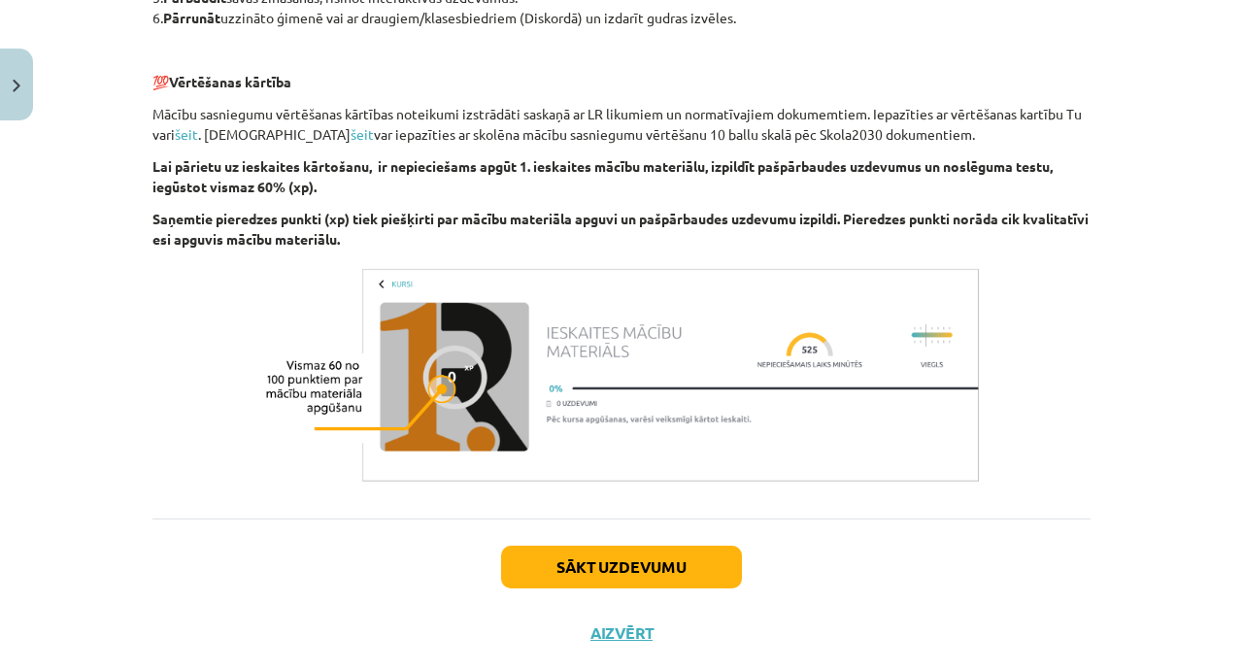
scroll to position [832, 0]
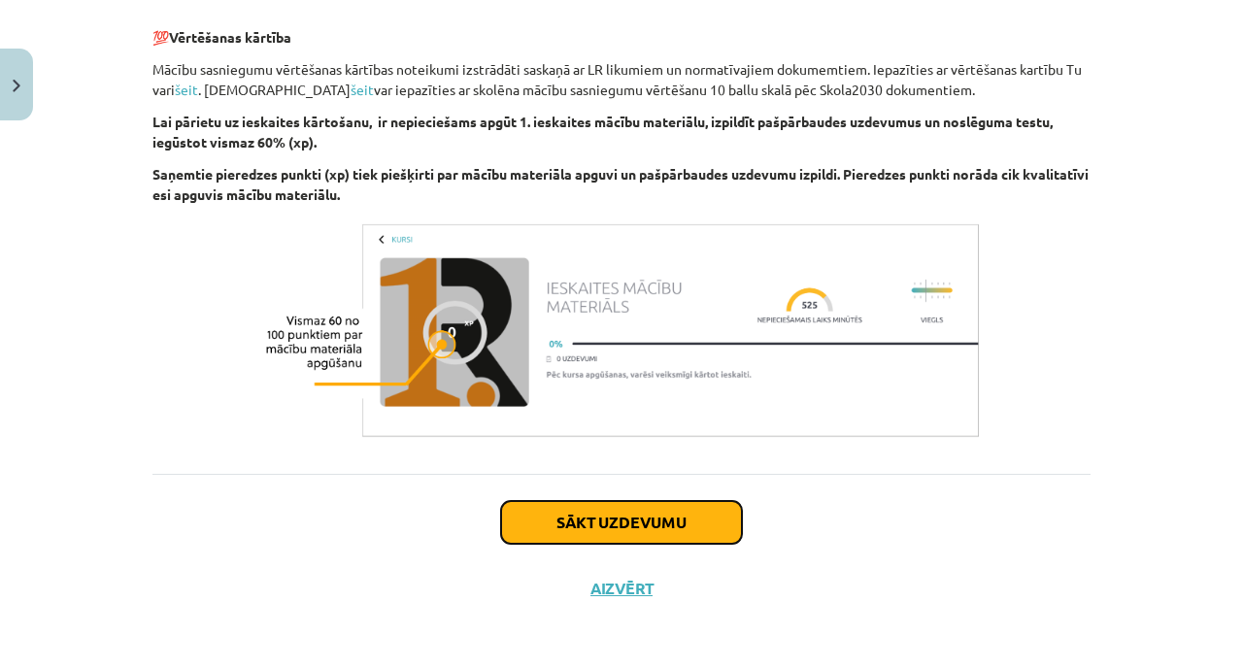
click at [704, 514] on button "Sākt uzdevumu" at bounding box center [621, 522] width 241 height 43
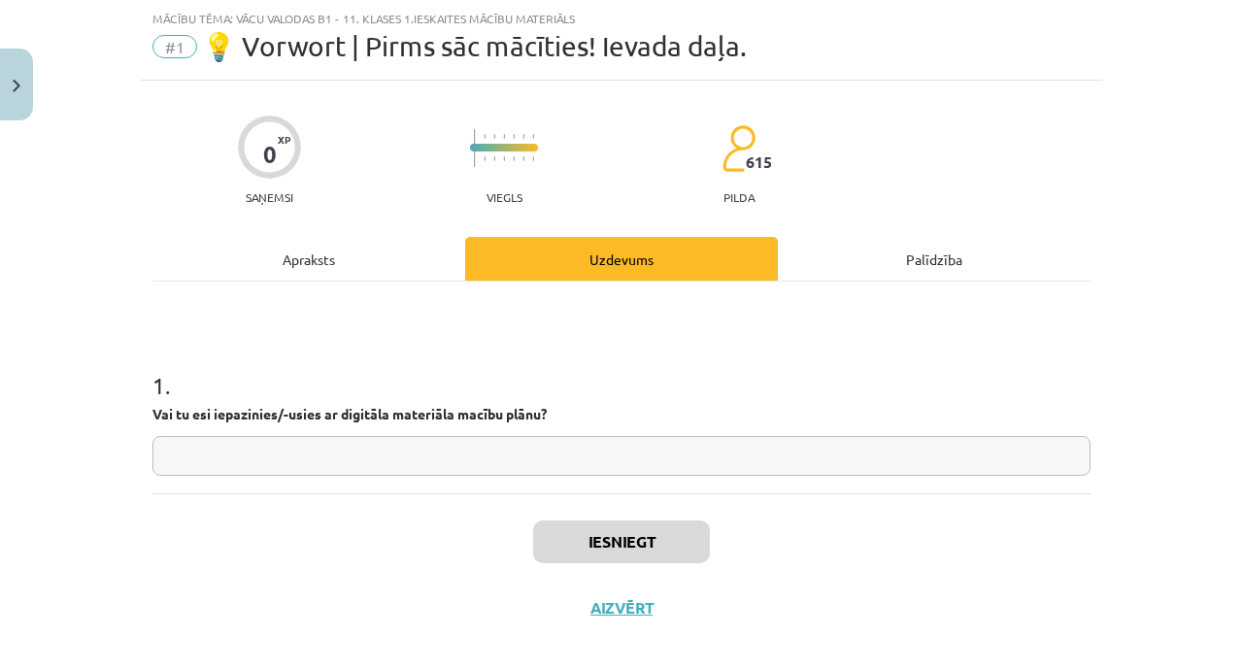
scroll to position [49, 0]
click at [721, 476] on div "1 . Vai tu esi iepazinies/-usies ar digitāla materiāla macību plānu?" at bounding box center [622, 388] width 938 height 212
click at [727, 467] on input "text" at bounding box center [622, 456] width 938 height 40
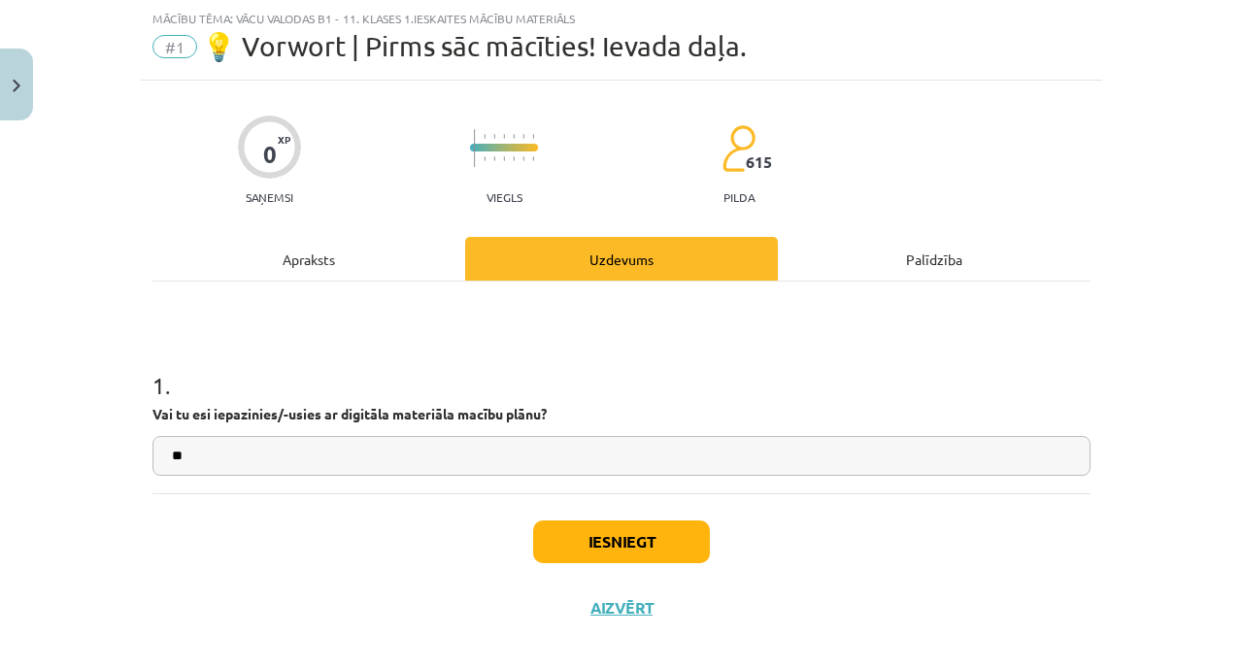
type input "**"
click at [639, 525] on button "Iesniegt" at bounding box center [621, 542] width 177 height 43
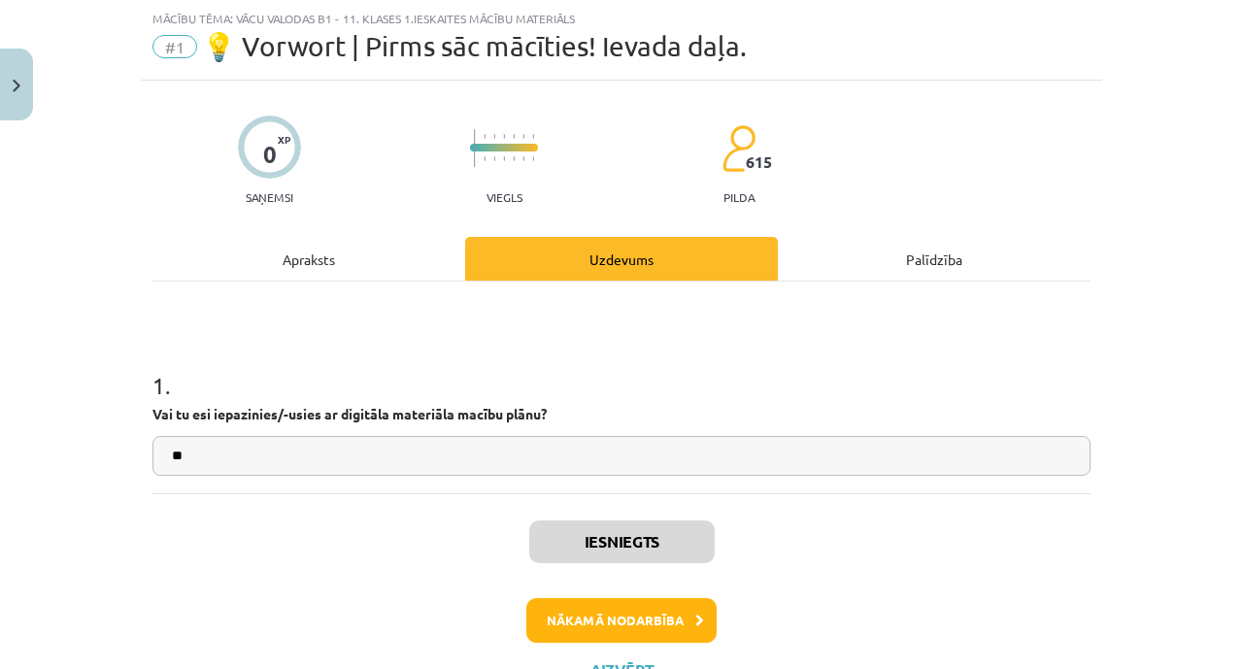
click at [619, 596] on div "Iesniegts Nākamā nodarbība Aizvērt" at bounding box center [622, 593] width 938 height 198
click at [613, 611] on button "Nākamā nodarbība" at bounding box center [622, 620] width 190 height 45
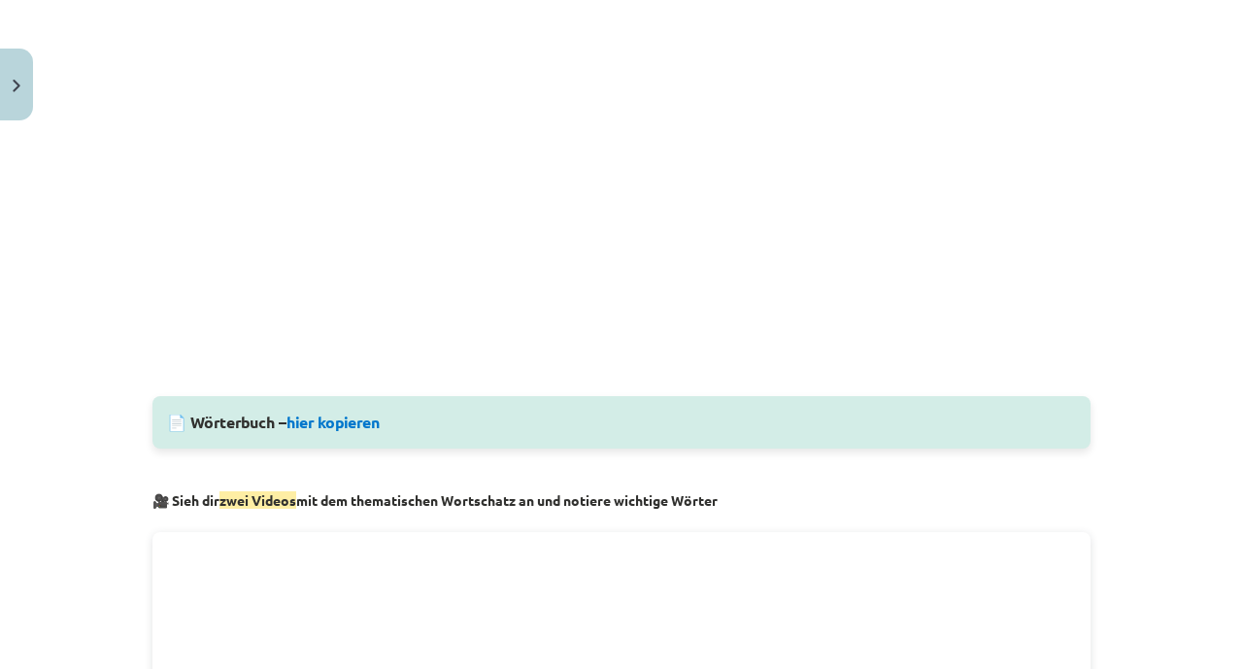
scroll to position [586, 0]
click at [361, 432] on div "📄 Wörterbuch – hier kopieren" at bounding box center [622, 421] width 938 height 52
click at [369, 426] on link "hier kopieren" at bounding box center [333, 421] width 93 height 20
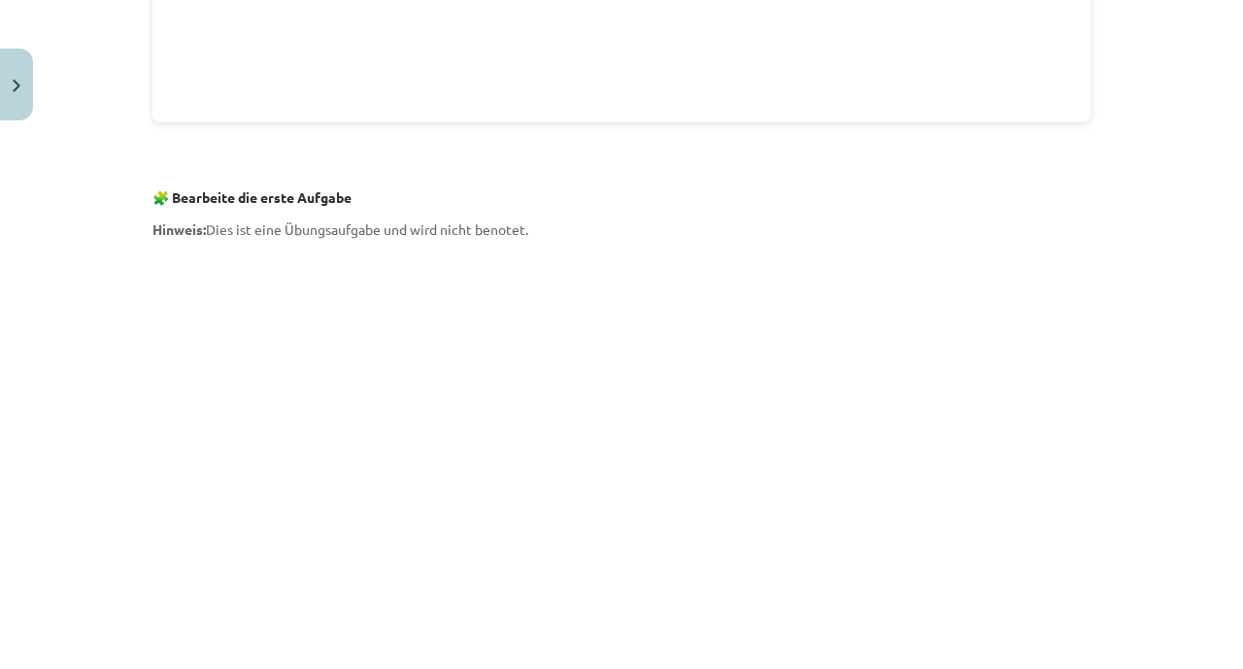
scroll to position [1784, 0]
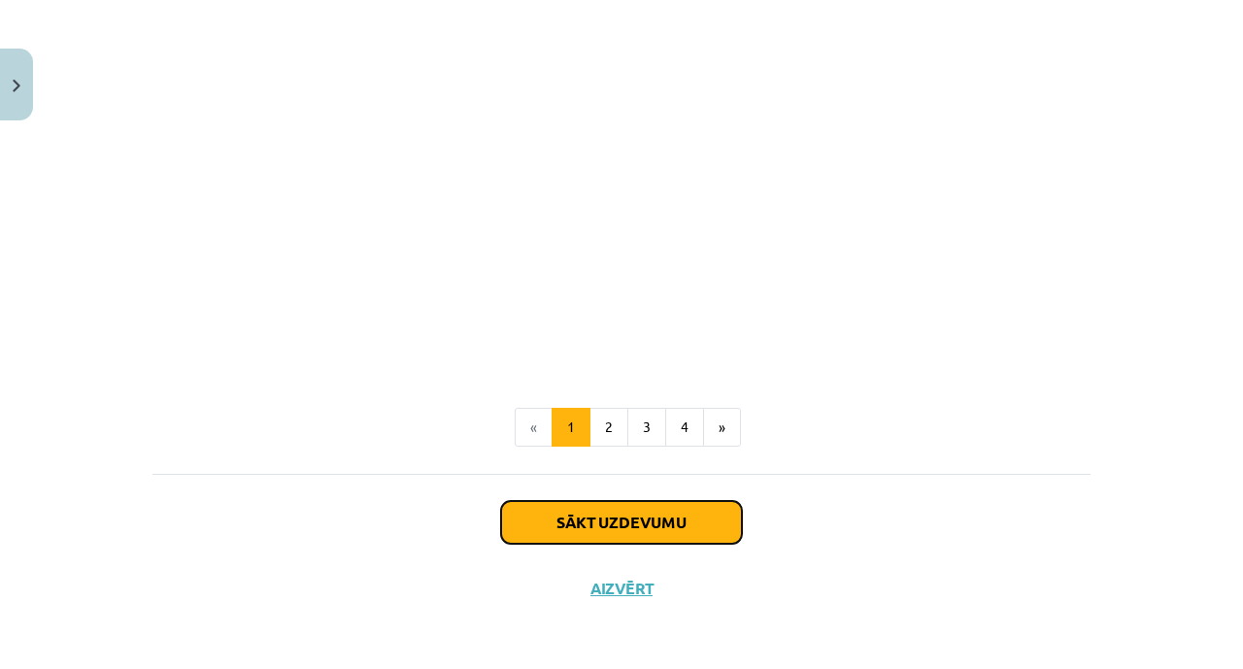
click at [593, 522] on button "Sākt uzdevumu" at bounding box center [621, 522] width 241 height 43
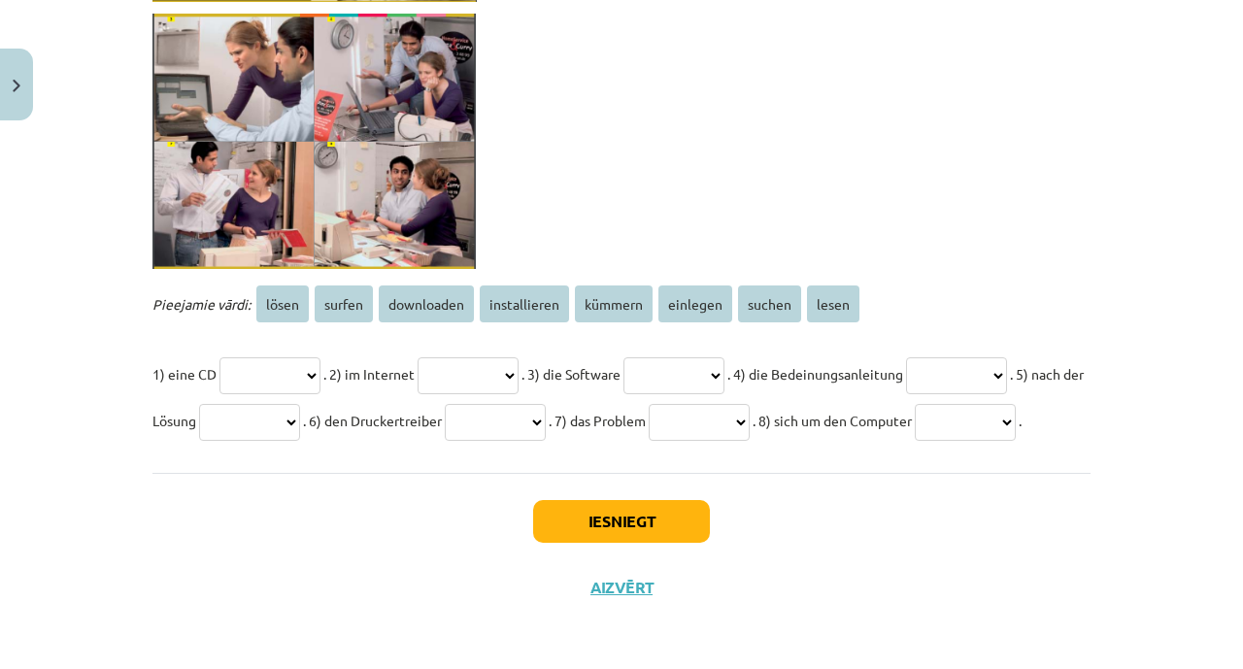
scroll to position [3462, 0]
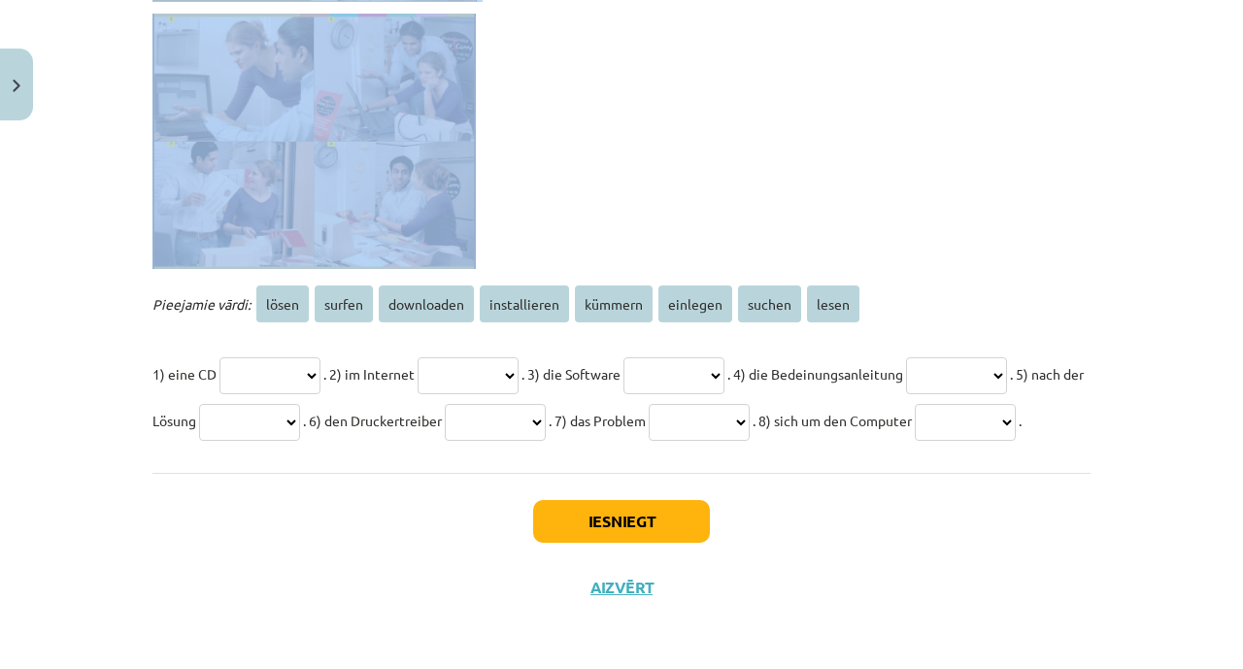
drag, startPoint x: 136, startPoint y: 376, endPoint x: 618, endPoint y: 11, distance: 604.6
click at [618, 14] on p at bounding box center [622, 141] width 938 height 255
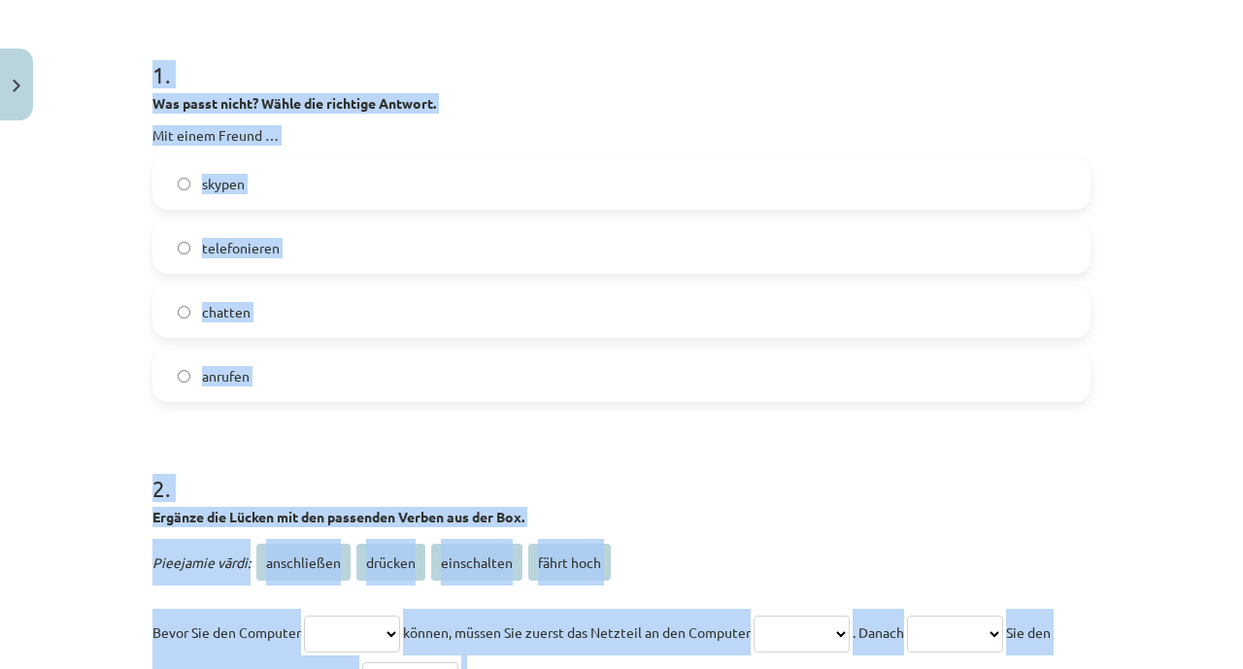
scroll to position [268, 0]
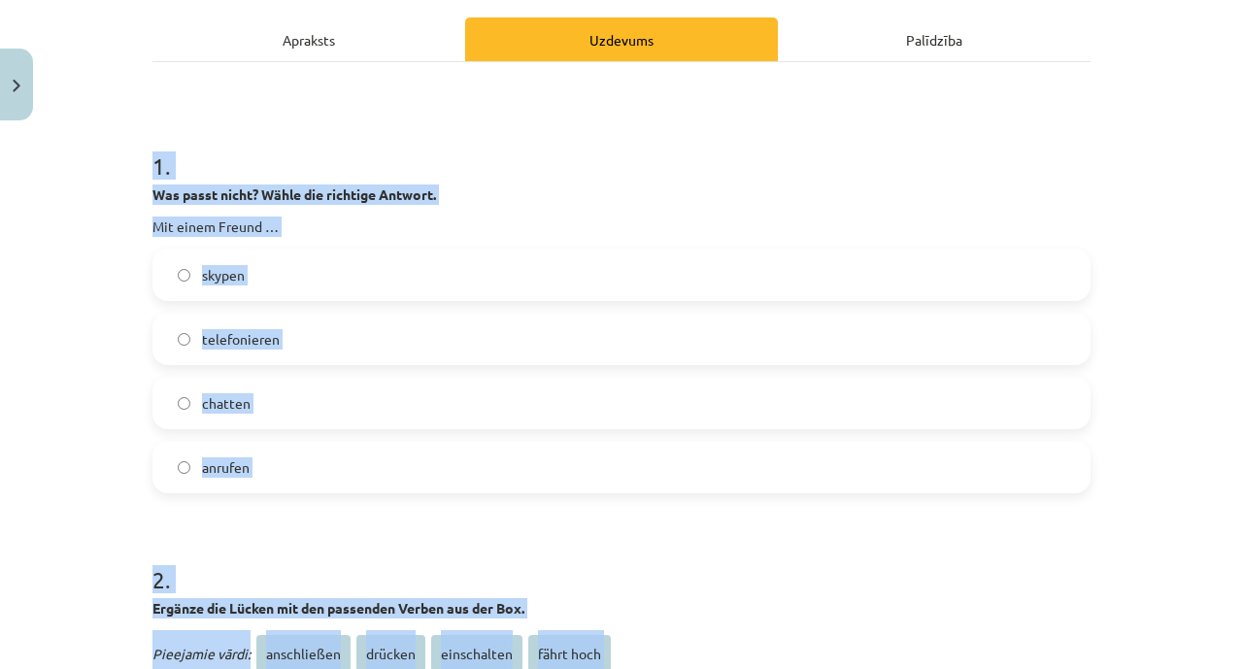
drag, startPoint x: 535, startPoint y: 352, endPoint x: 98, endPoint y: 161, distance: 476.8
click at [98, 161] on div "**********" at bounding box center [621, 334] width 1243 height 669
copy form "**********"
